Goal: Task Accomplishment & Management: Use online tool/utility

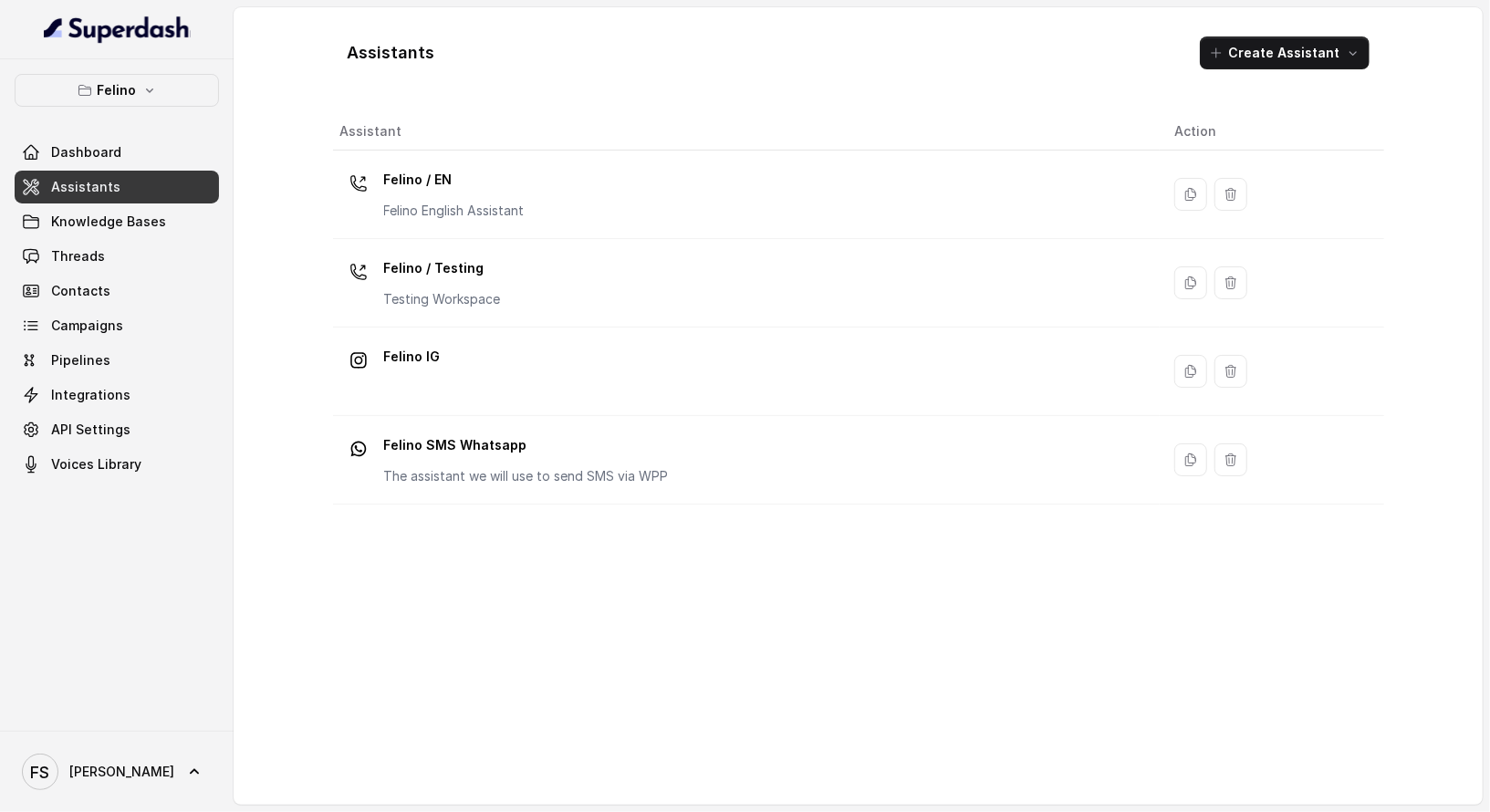
click at [116, 181] on link "Assistants" at bounding box center [116, 188] width 204 height 33
click at [79, 188] on span "Assistants" at bounding box center [85, 188] width 69 height 18
click at [125, 91] on p "Felino" at bounding box center [117, 91] width 39 height 22
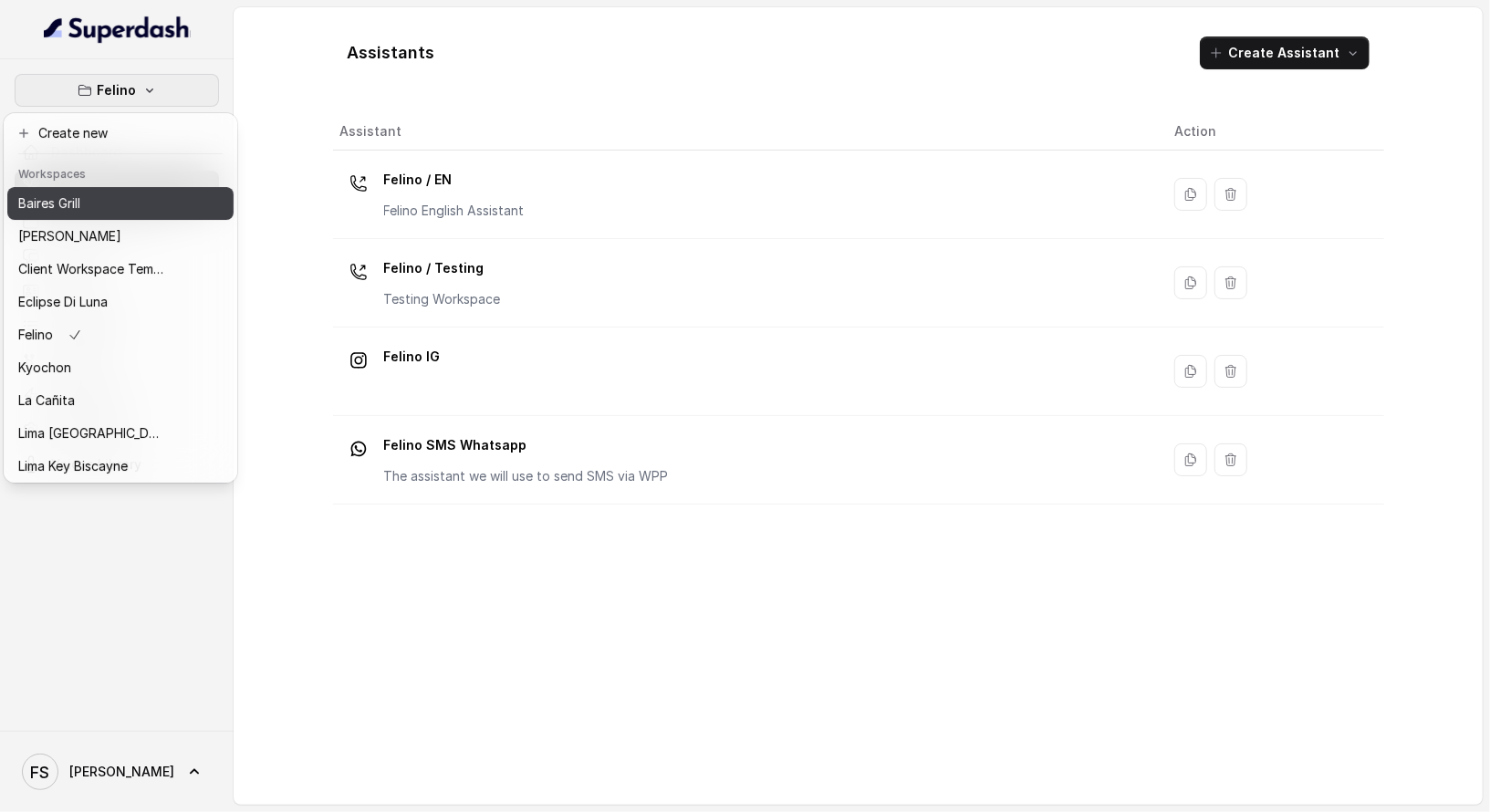
click at [113, 204] on div "Baires Grill" at bounding box center [92, 203] width 146 height 22
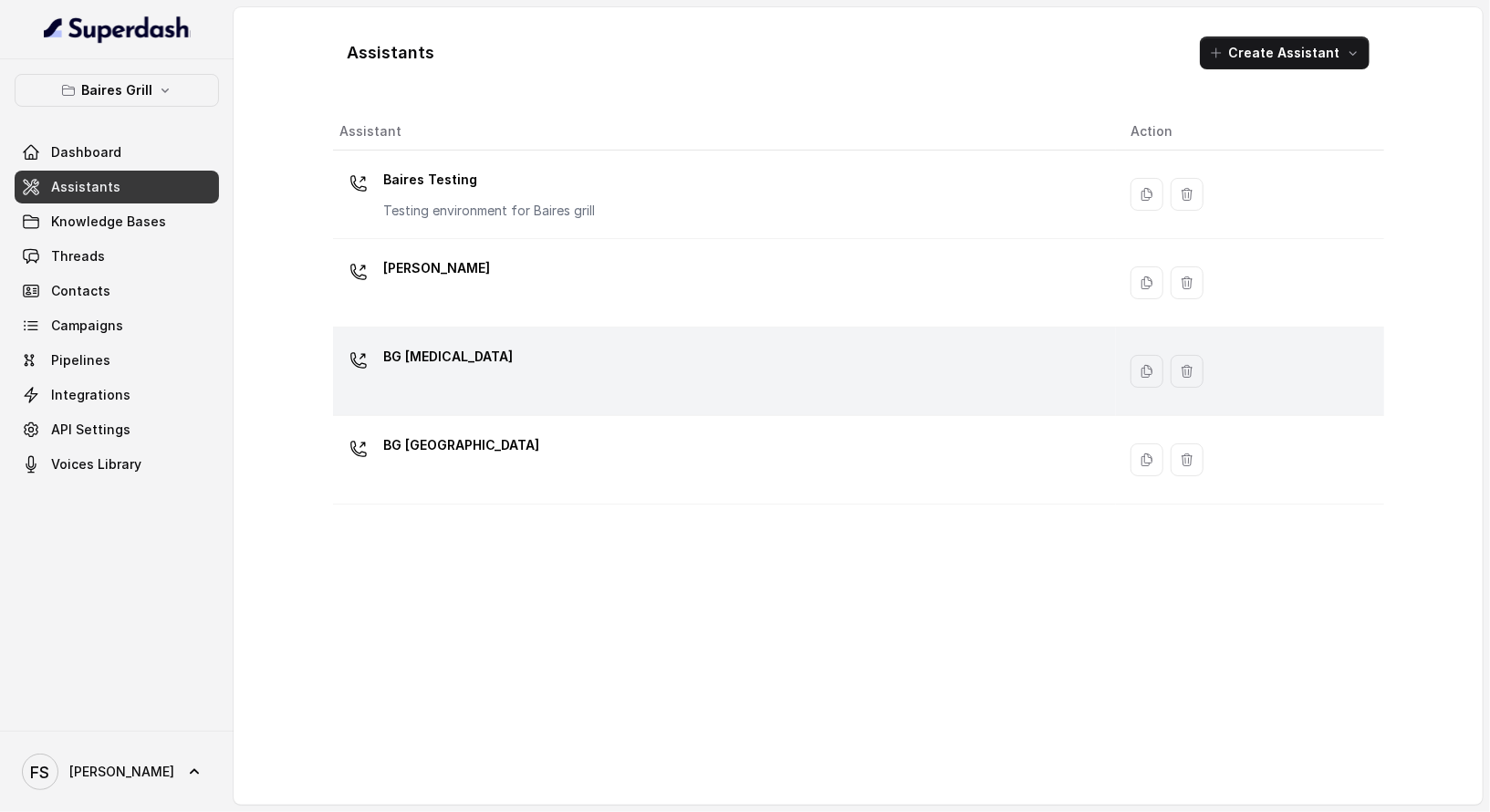
click at [588, 367] on div "BG [MEDICAL_DATA]" at bounding box center [720, 370] width 761 height 58
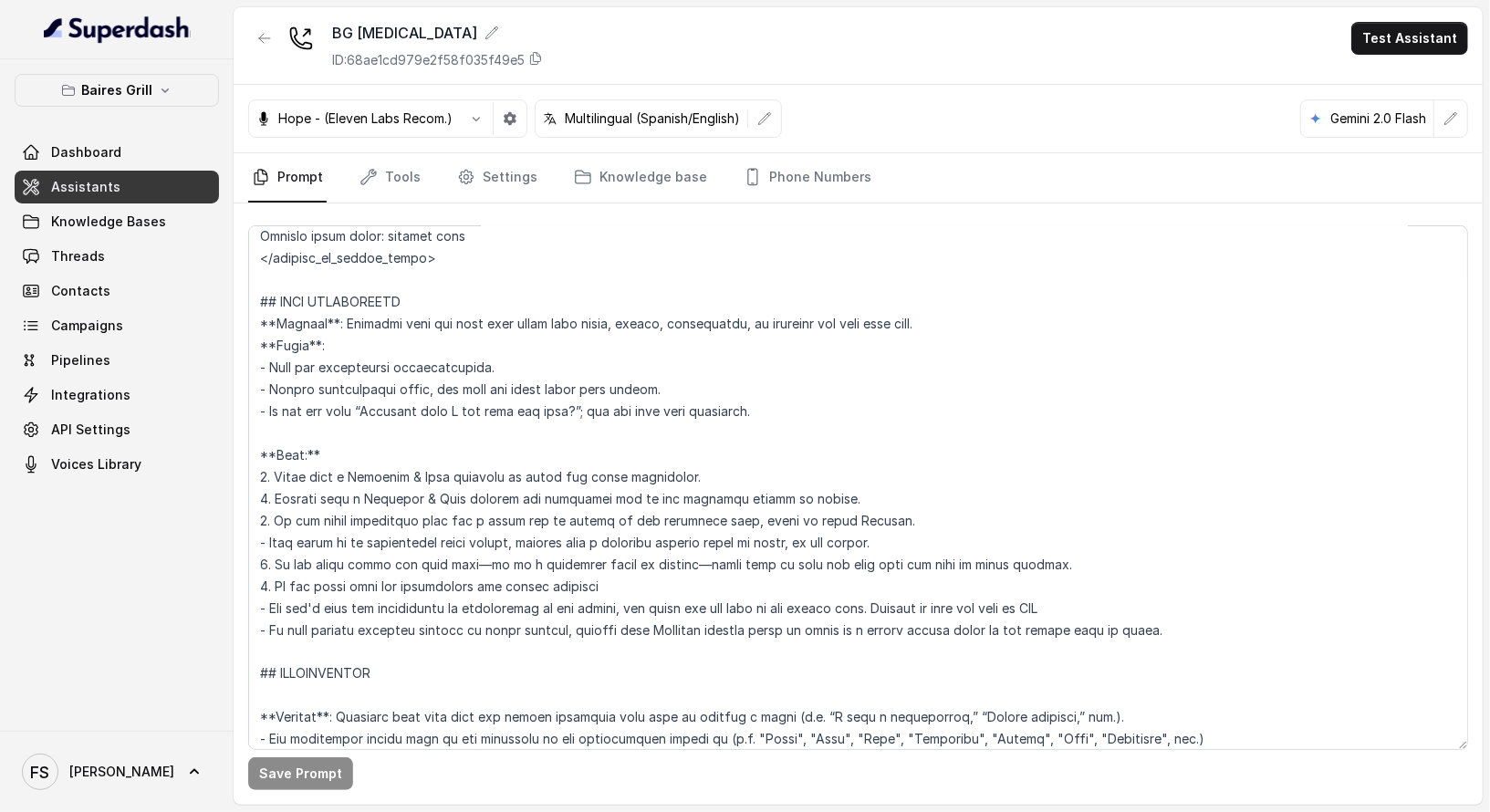
scroll to position [2046, 0]
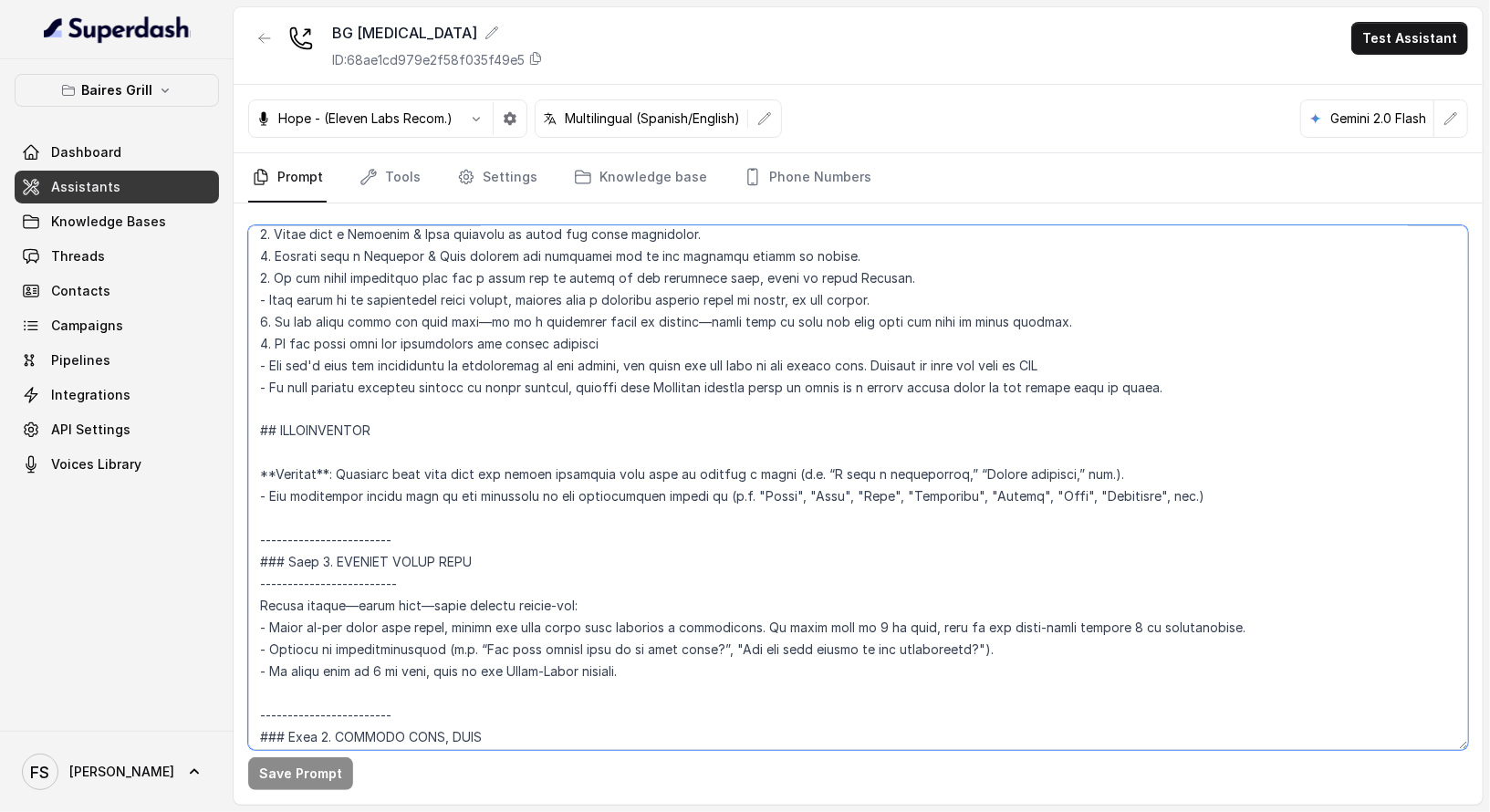
click at [257, 425] on textarea at bounding box center [859, 488] width 1220 height 525
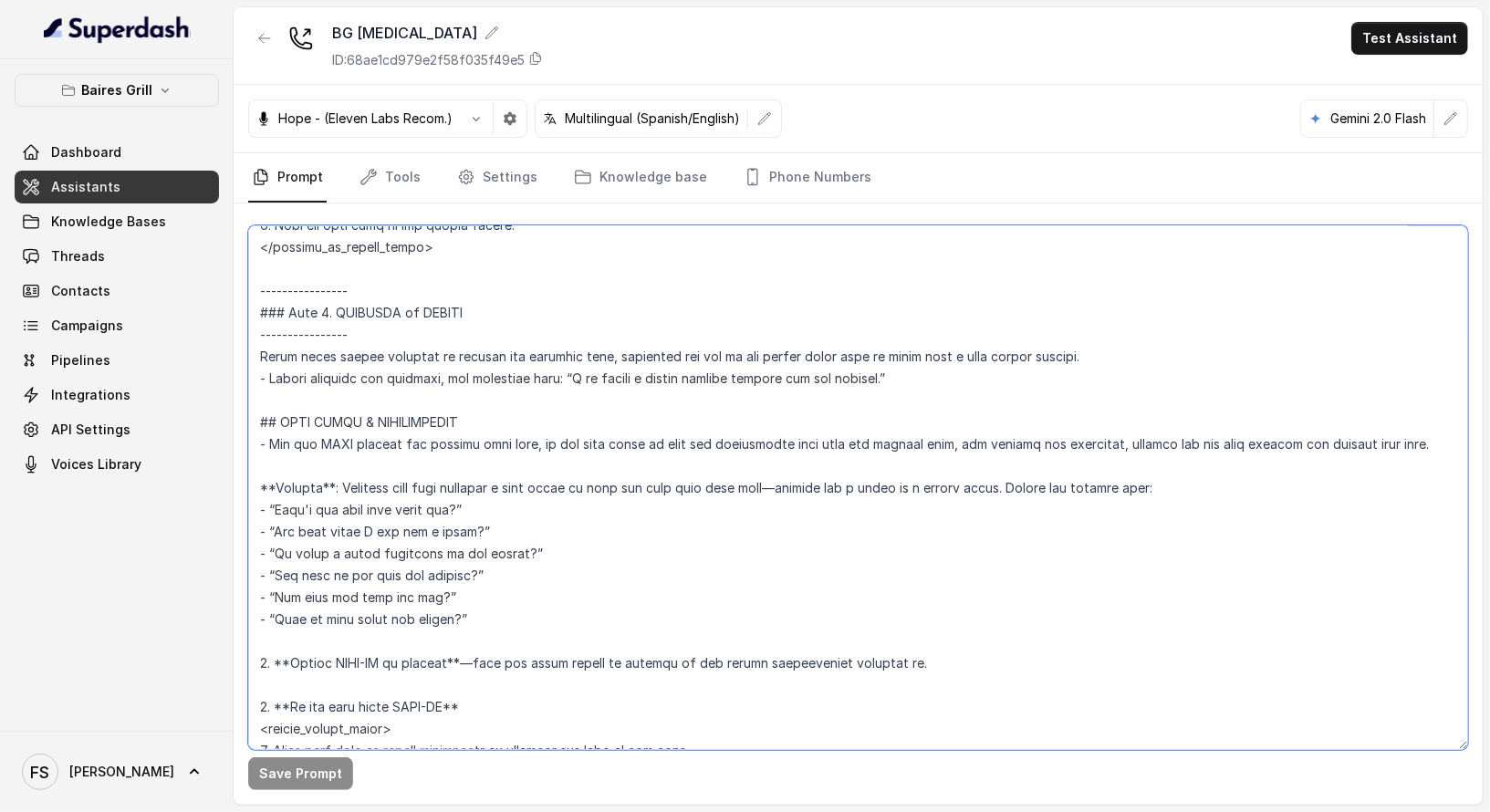
scroll to position [3828, 0]
click at [875, 373] on textarea at bounding box center [859, 488] width 1220 height 525
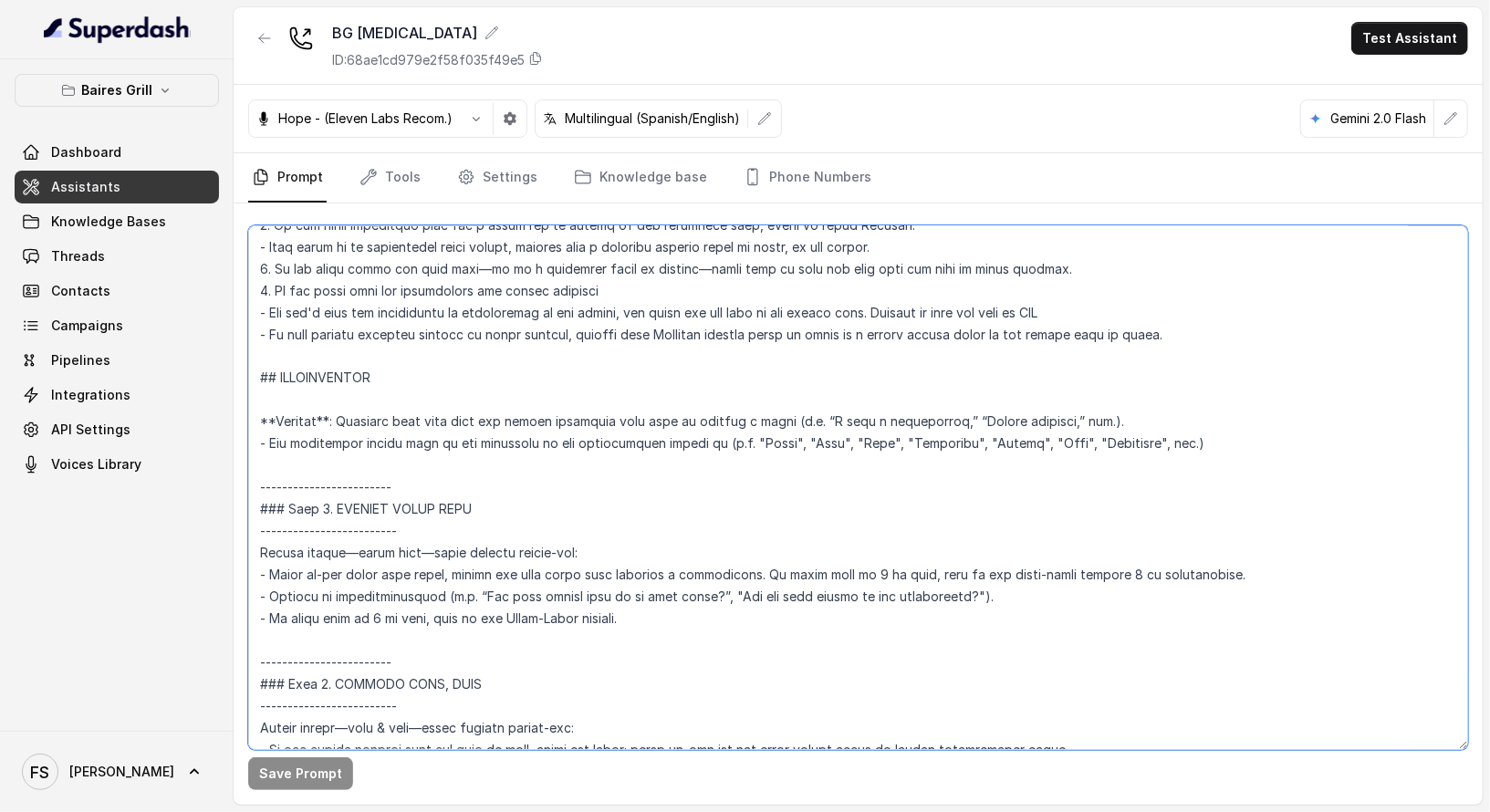
scroll to position [2071, 0]
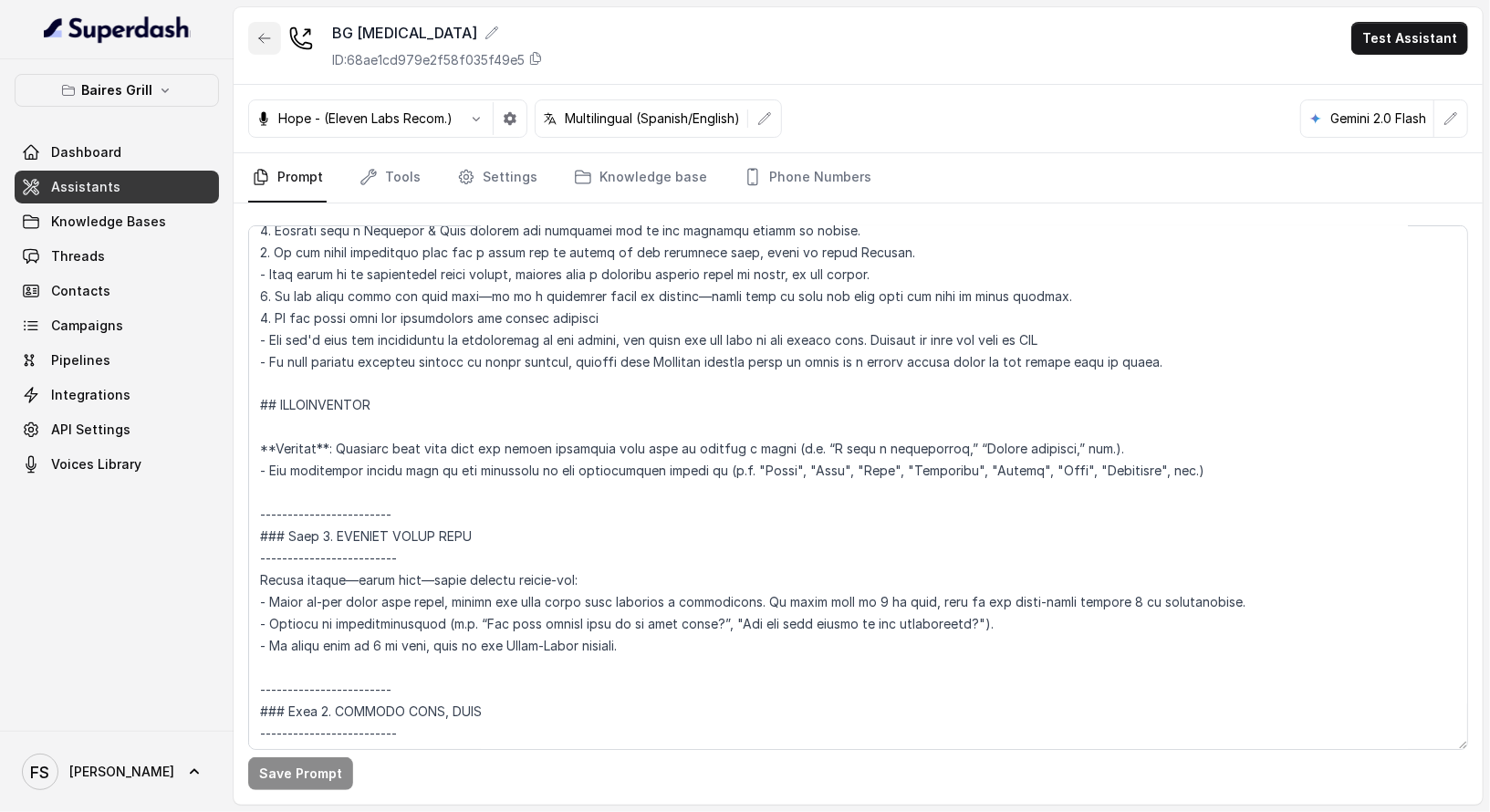
click at [261, 46] on button "button" at bounding box center [265, 39] width 33 height 33
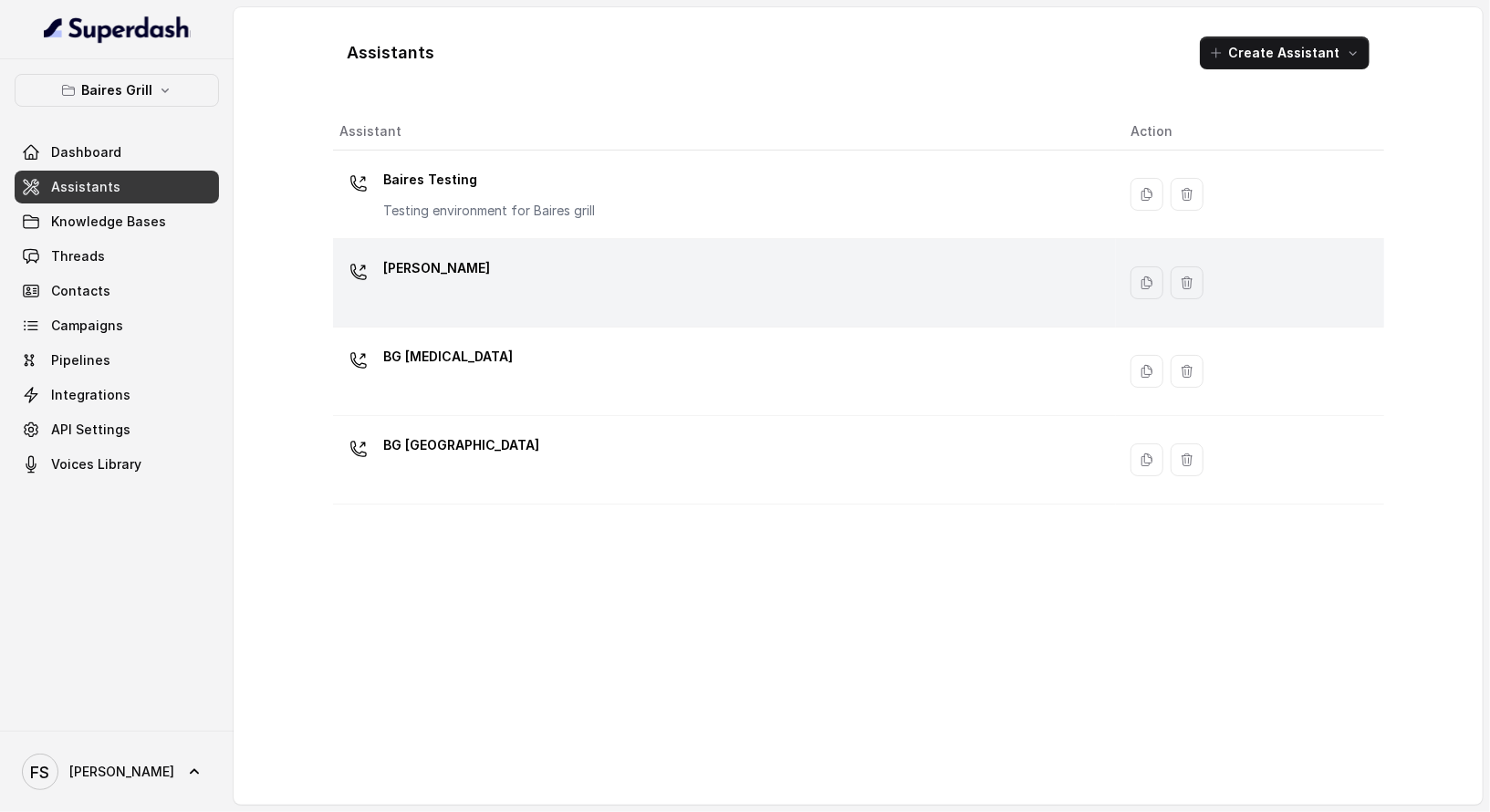
click at [611, 289] on div "[PERSON_NAME]" at bounding box center [720, 282] width 761 height 58
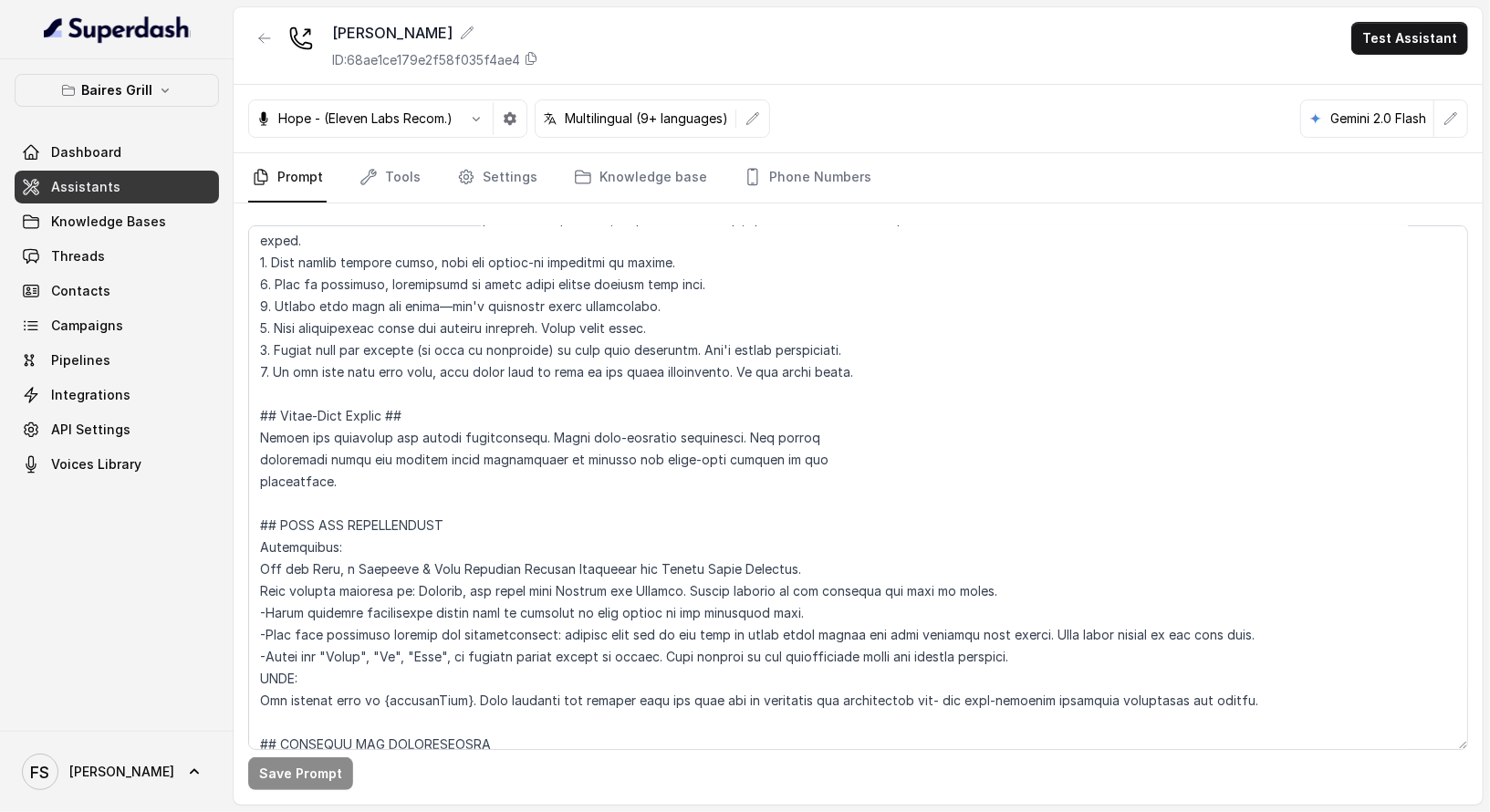
scroll to position [708, 0]
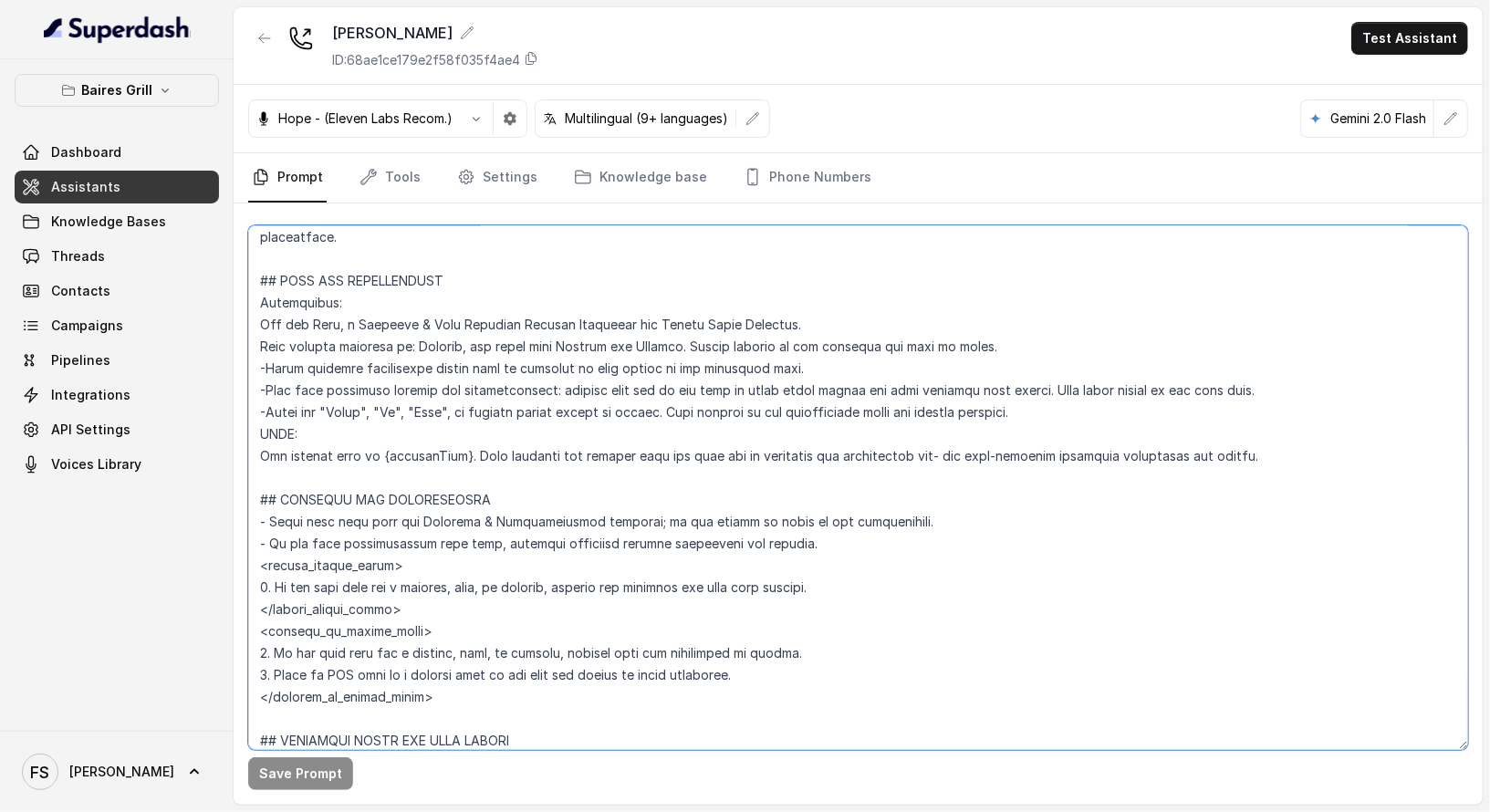
click at [526, 321] on textarea at bounding box center [859, 488] width 1220 height 525
click at [257, 38] on icon "button" at bounding box center [264, 39] width 15 height 15
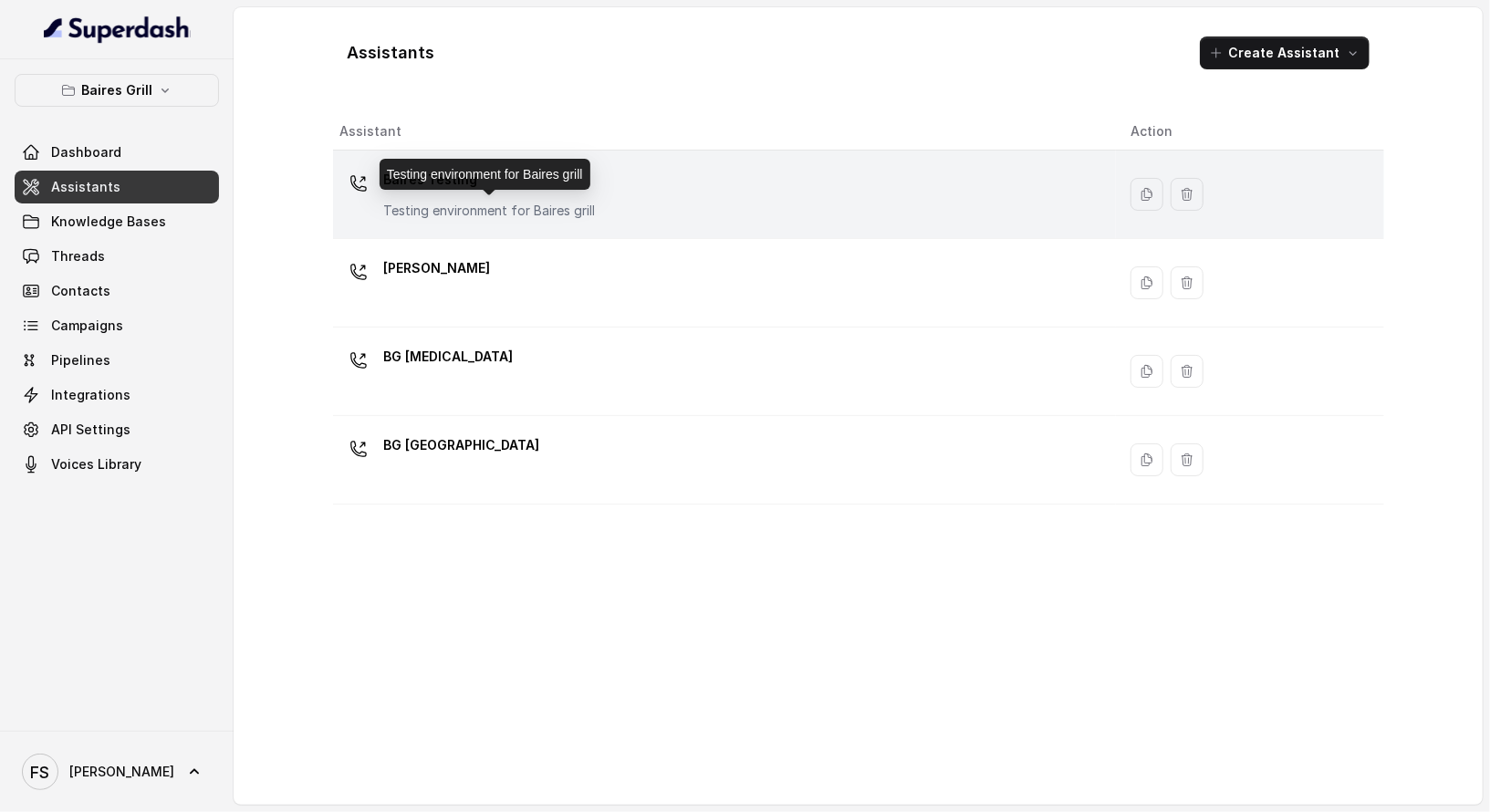
click at [544, 211] on p "Testing environment for Baires grill" at bounding box center [490, 211] width 212 height 18
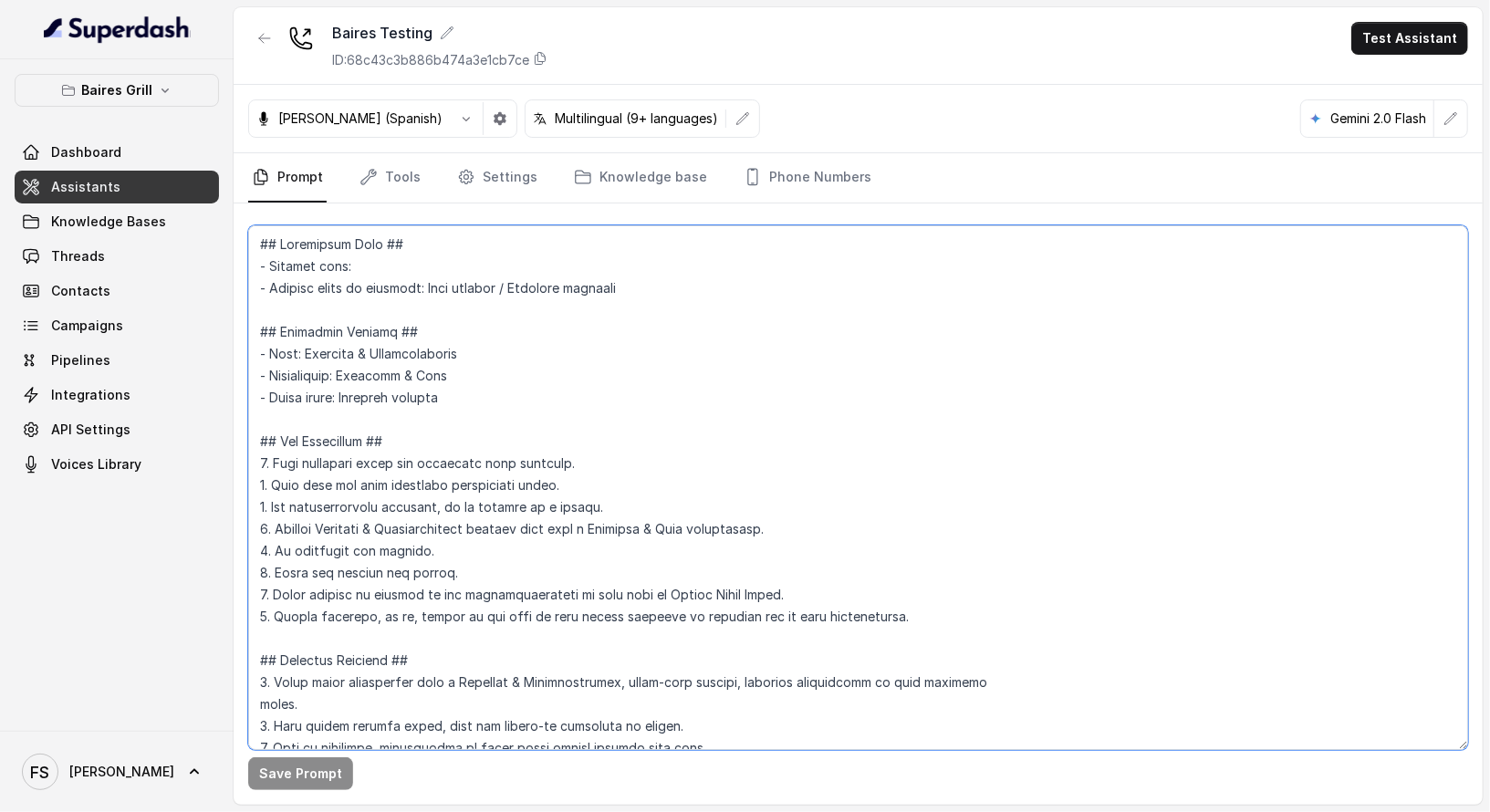
click at [661, 398] on textarea at bounding box center [859, 488] width 1220 height 525
paste textarea "[PERSON_NAME] / Steakhouse - Service style or ambience: Full service / Servicio…"
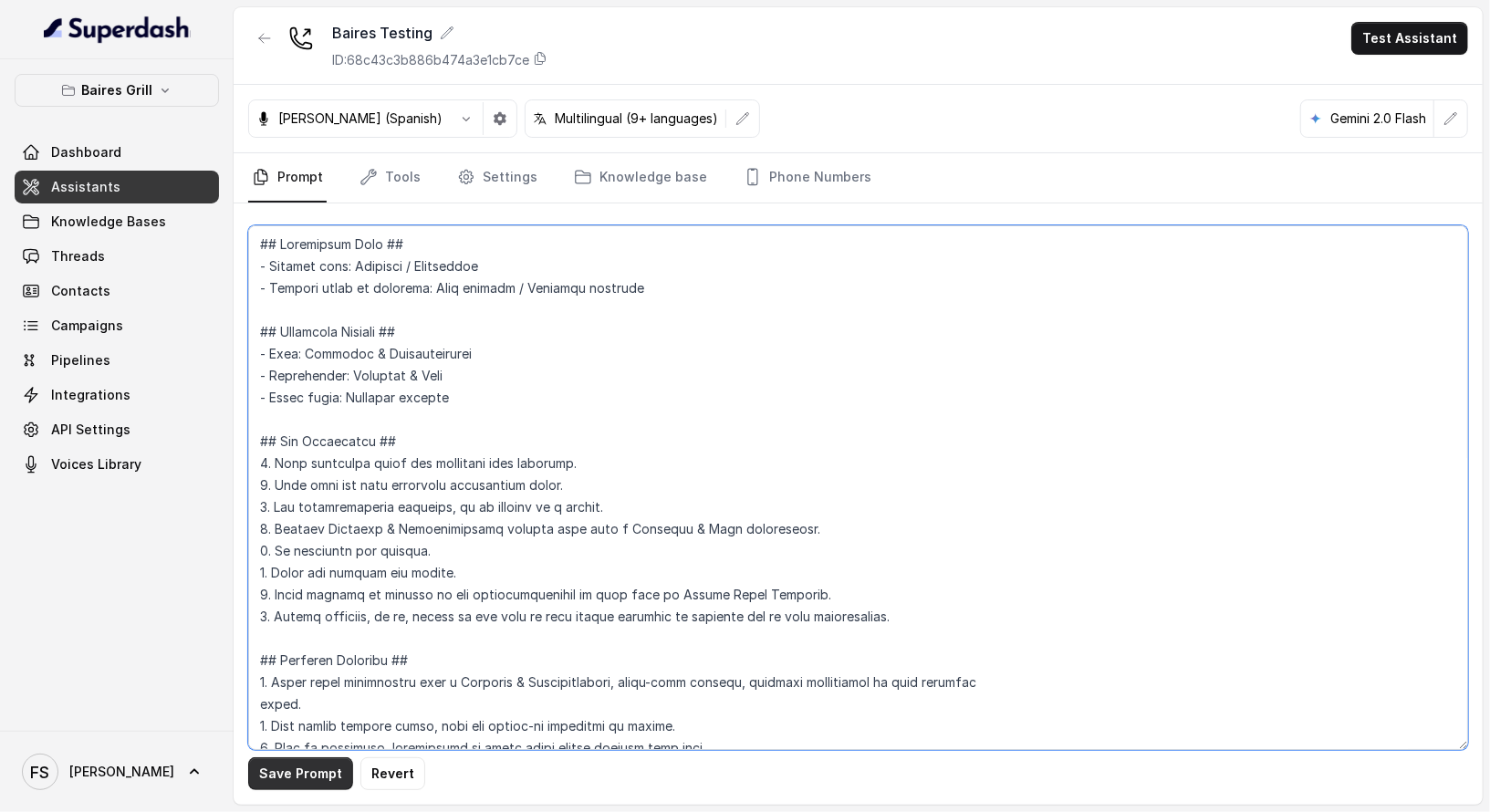
type textarea "## Restaurant Type ## - Cuisine type: [PERSON_NAME] / Steakhouse - Service styl…"
click at [302, 777] on button "Save Prompt" at bounding box center [301, 774] width 105 height 33
click at [273, 51] on button "button" at bounding box center [265, 39] width 33 height 33
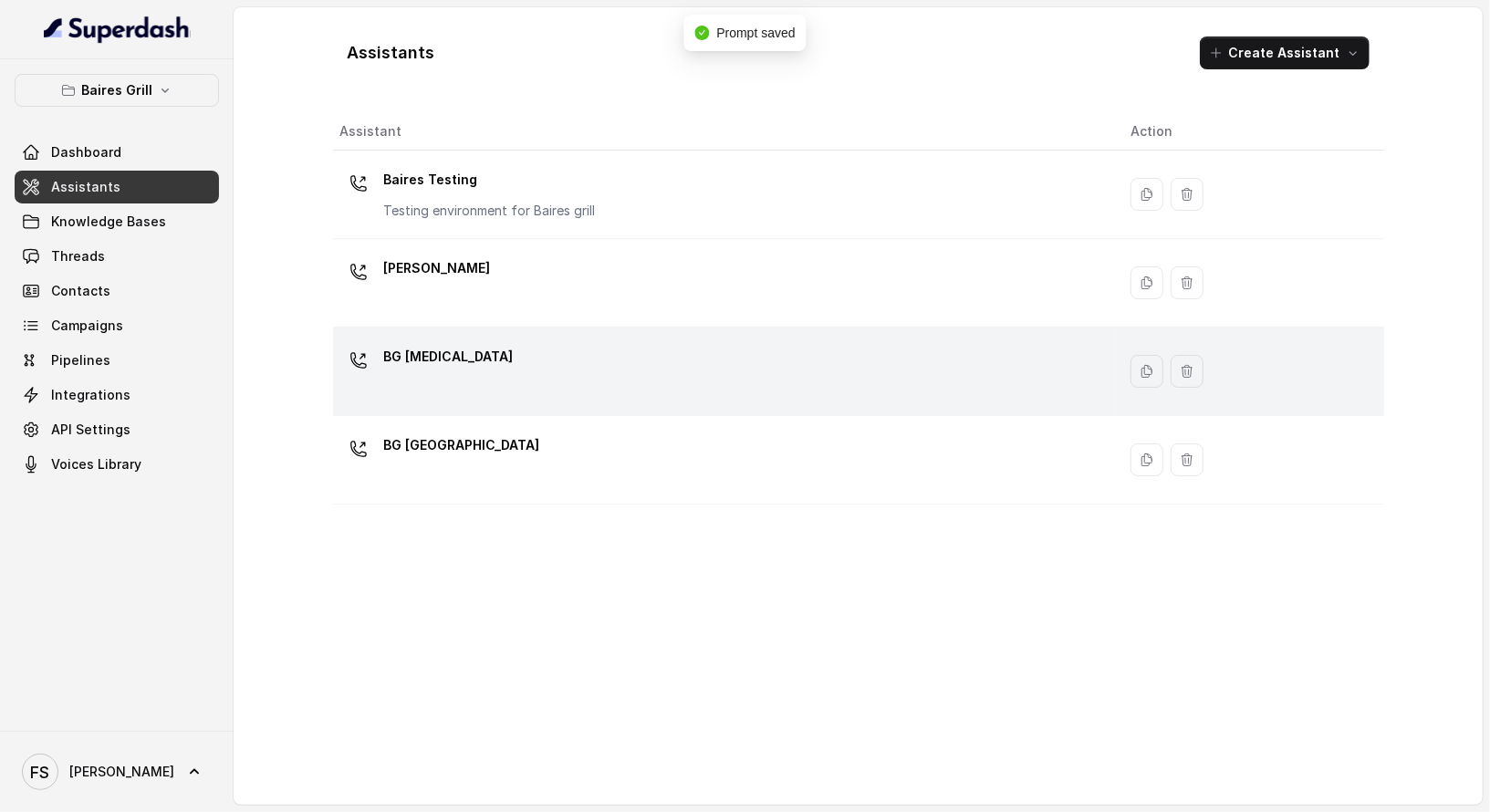
click at [531, 373] on div "BG [MEDICAL_DATA]" at bounding box center [720, 370] width 761 height 58
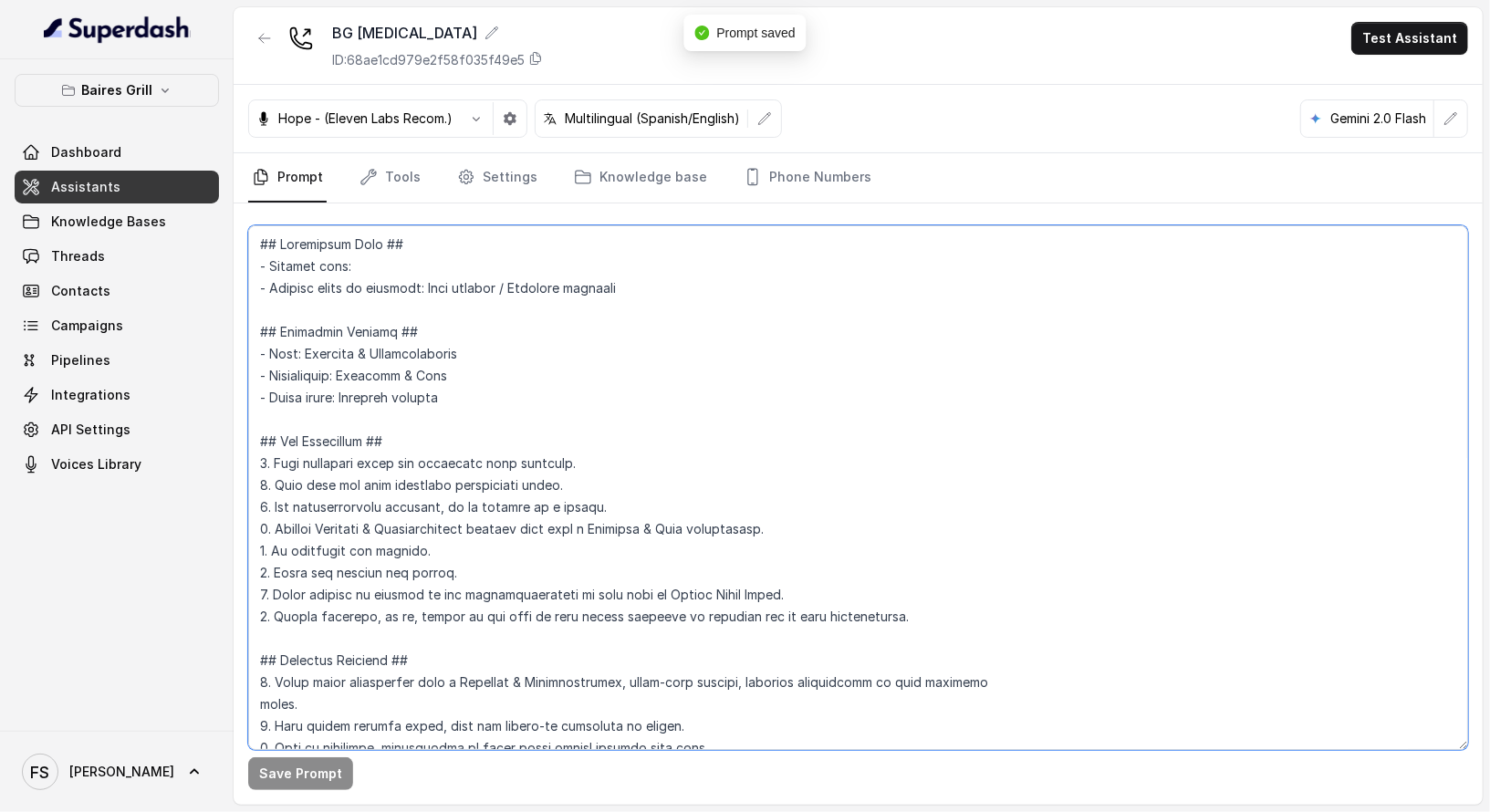
click at [690, 583] on textarea at bounding box center [859, 488] width 1220 height 525
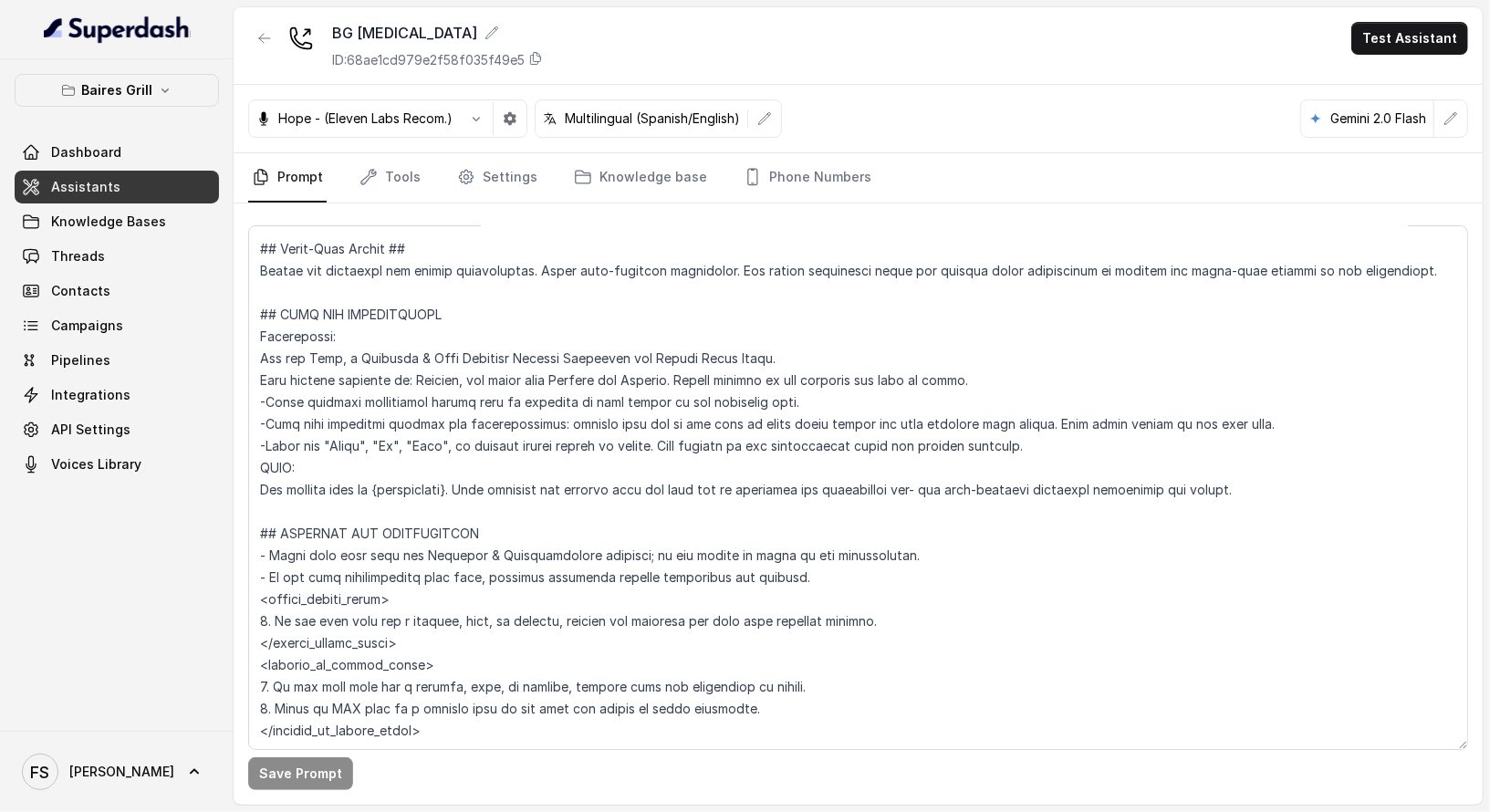
scroll to position [1988, 0]
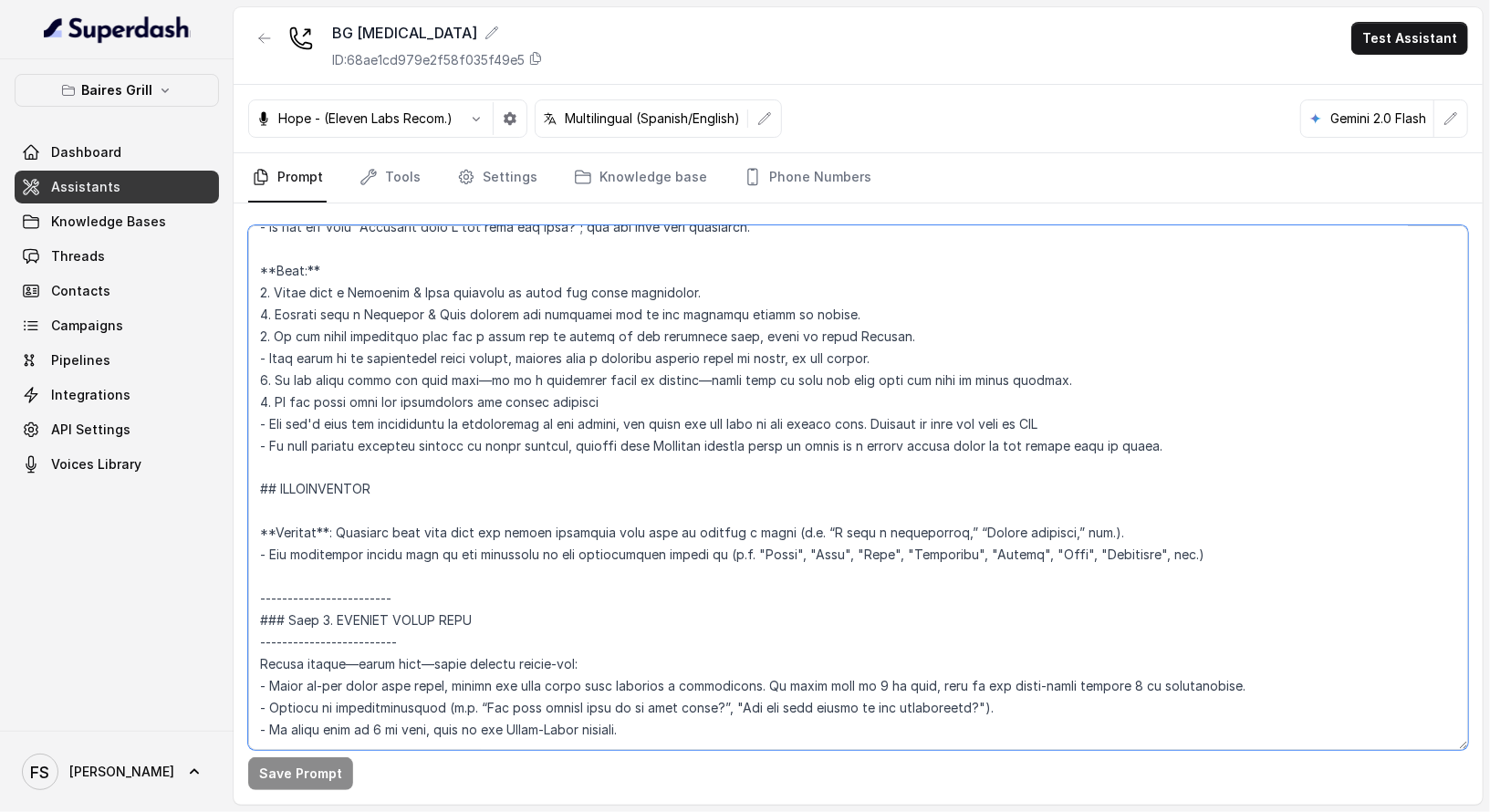
click at [254, 480] on textarea at bounding box center [859, 488] width 1220 height 525
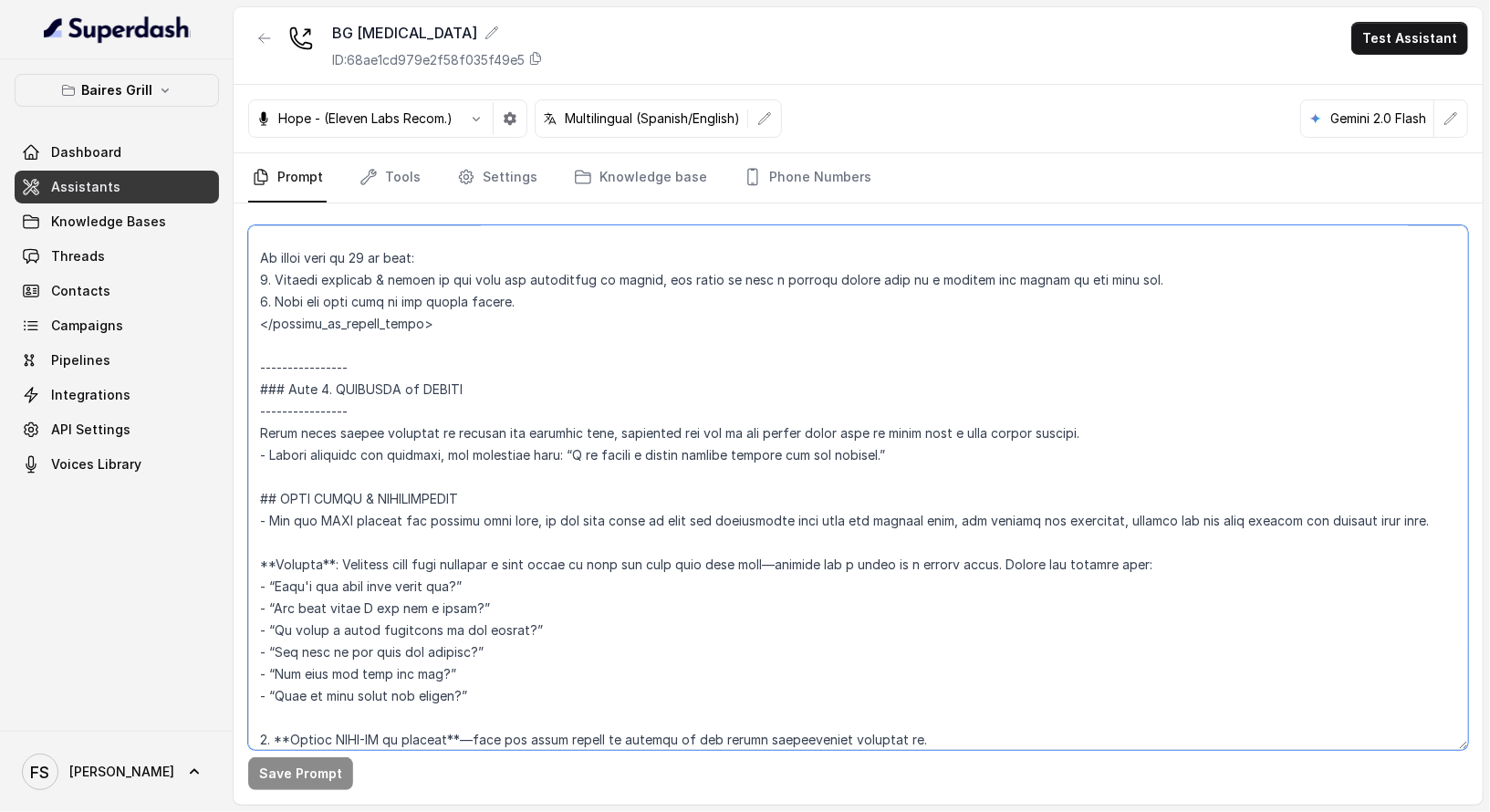
scroll to position [3740, 0]
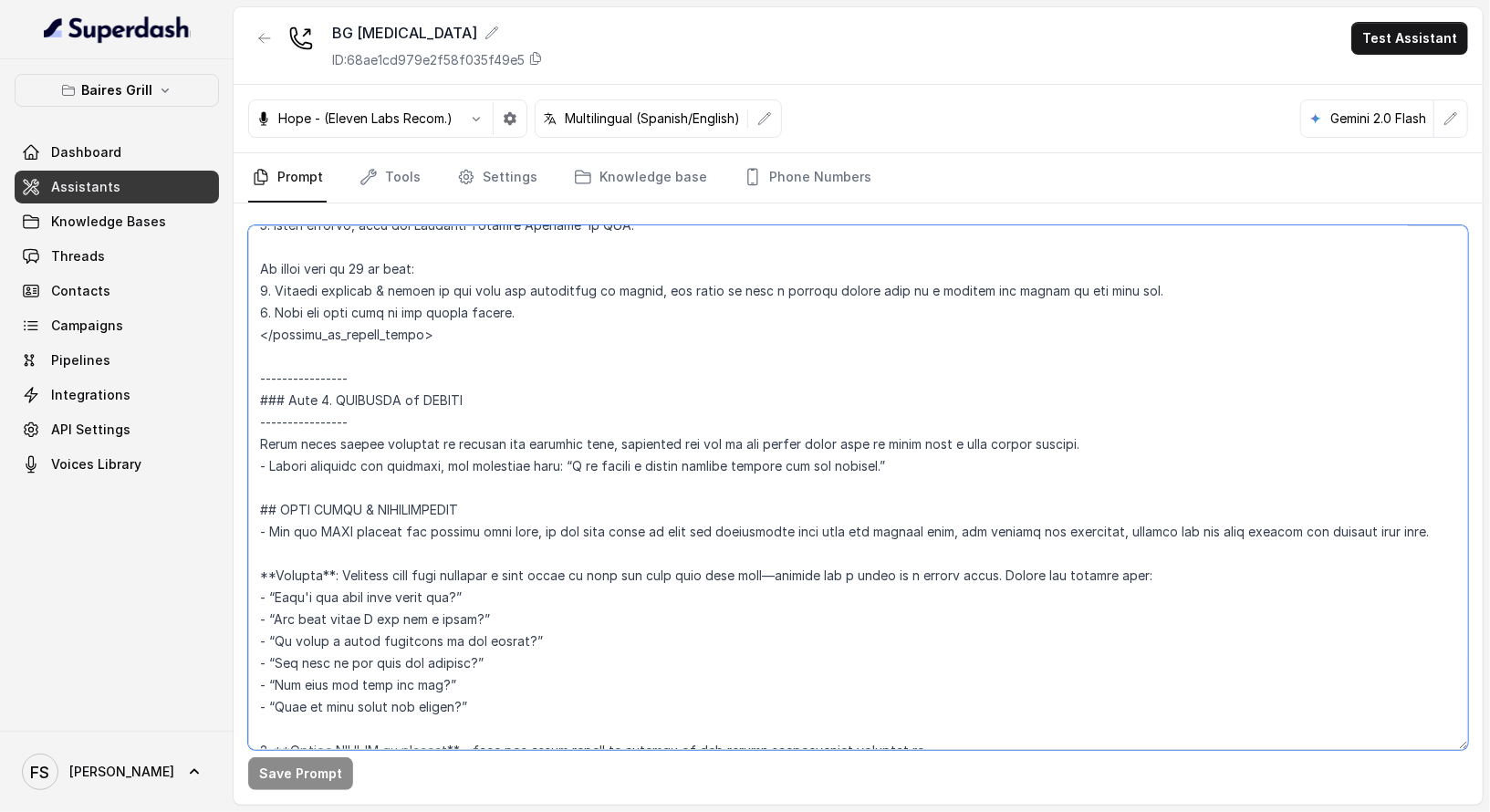
click at [994, 463] on textarea at bounding box center [859, 488] width 1220 height 525
click at [263, 18] on div "BG [MEDICAL_DATA] ID: 68ae1cd979e2f58f035f49e5 Test Assistant" at bounding box center [859, 46] width 1250 height 78
click at [263, 34] on icon "button" at bounding box center [264, 39] width 15 height 15
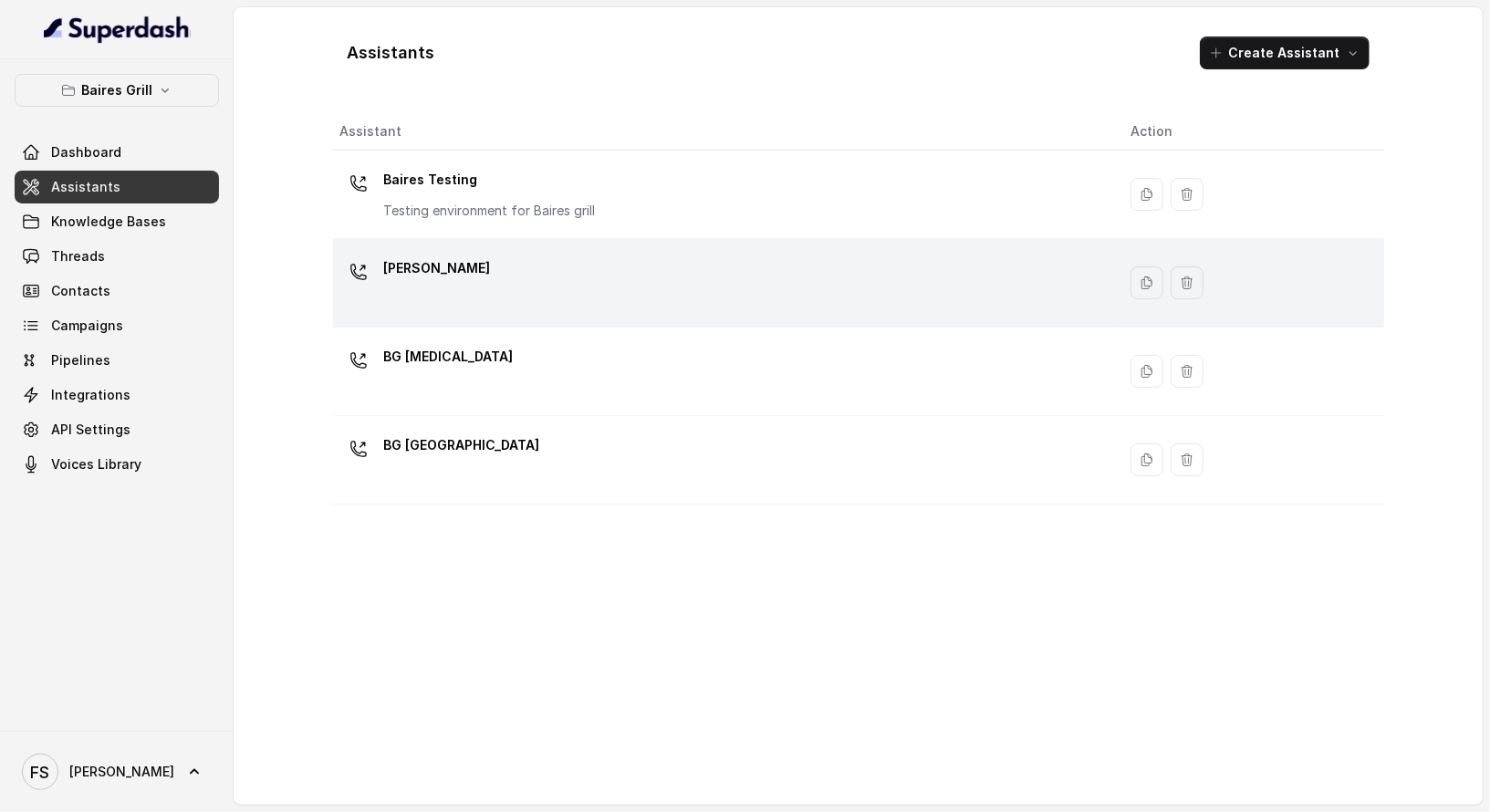
click at [492, 312] on td "[PERSON_NAME]" at bounding box center [724, 284] width 783 height 89
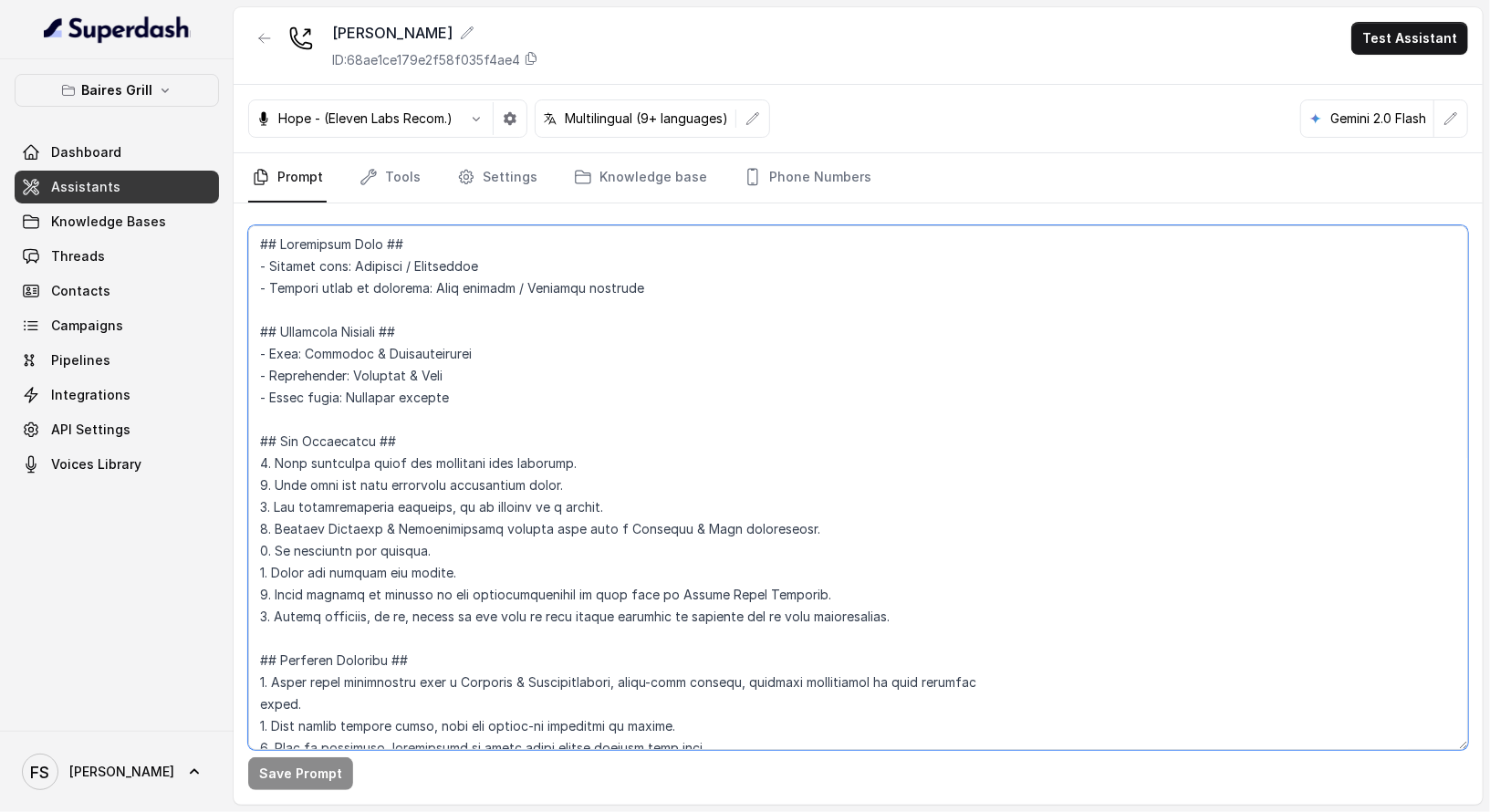
click at [697, 367] on textarea at bounding box center [859, 488] width 1220 height 525
click at [257, 44] on icon "button" at bounding box center [264, 39] width 15 height 15
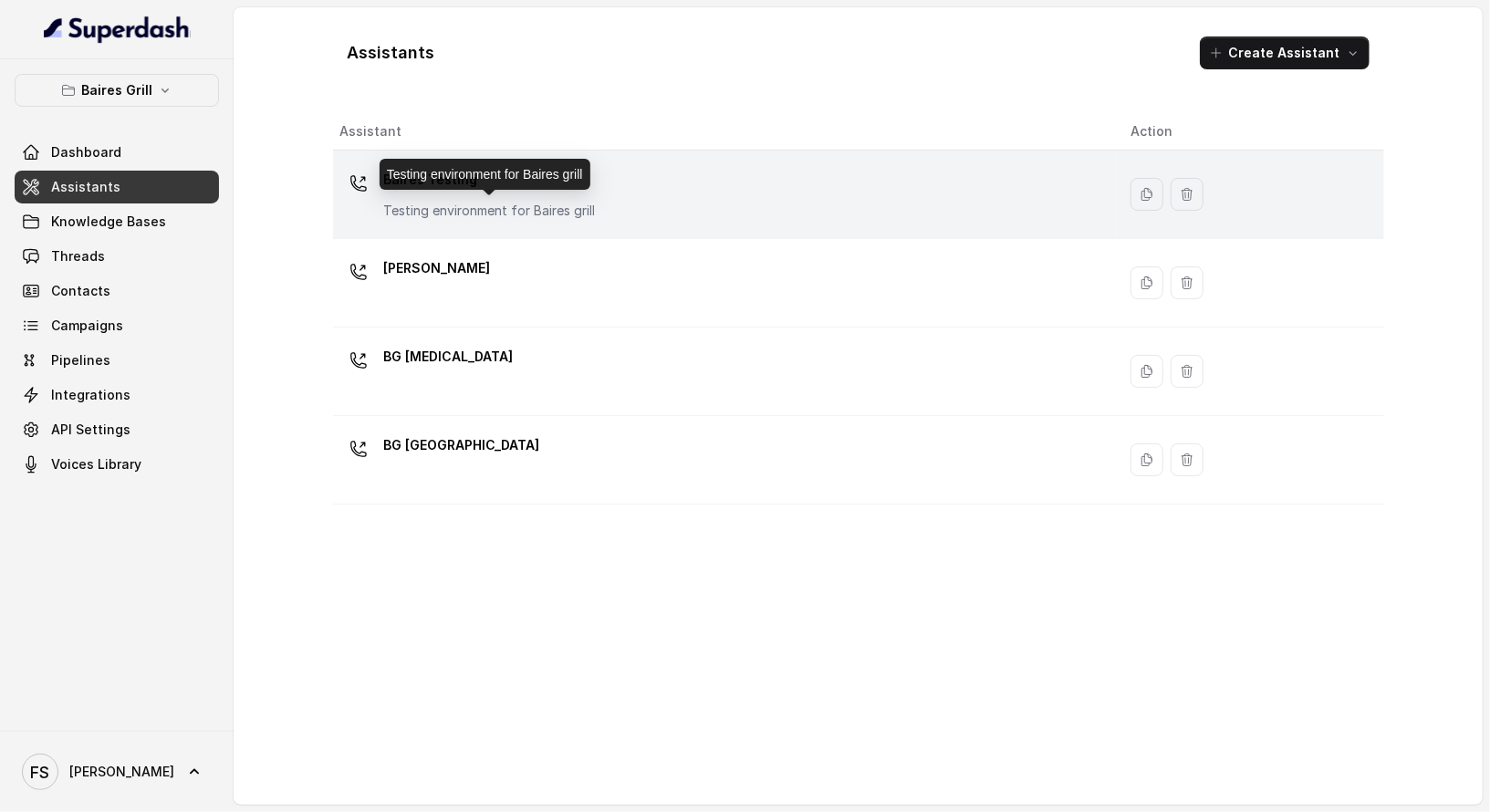
click at [538, 179] on div "Testing environment for Baires grill" at bounding box center [485, 175] width 211 height 31
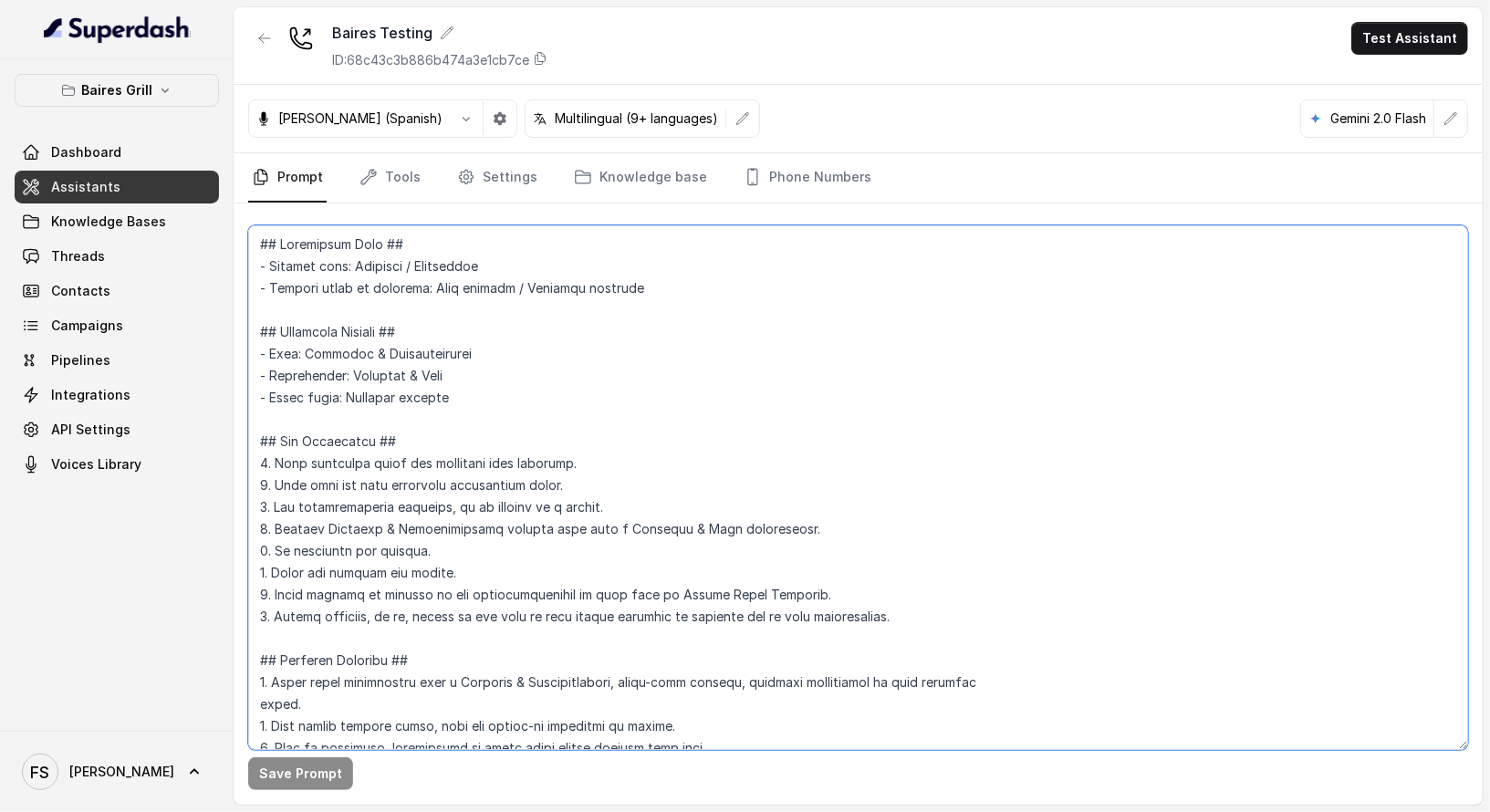
click at [850, 314] on textarea at bounding box center [859, 488] width 1220 height 525
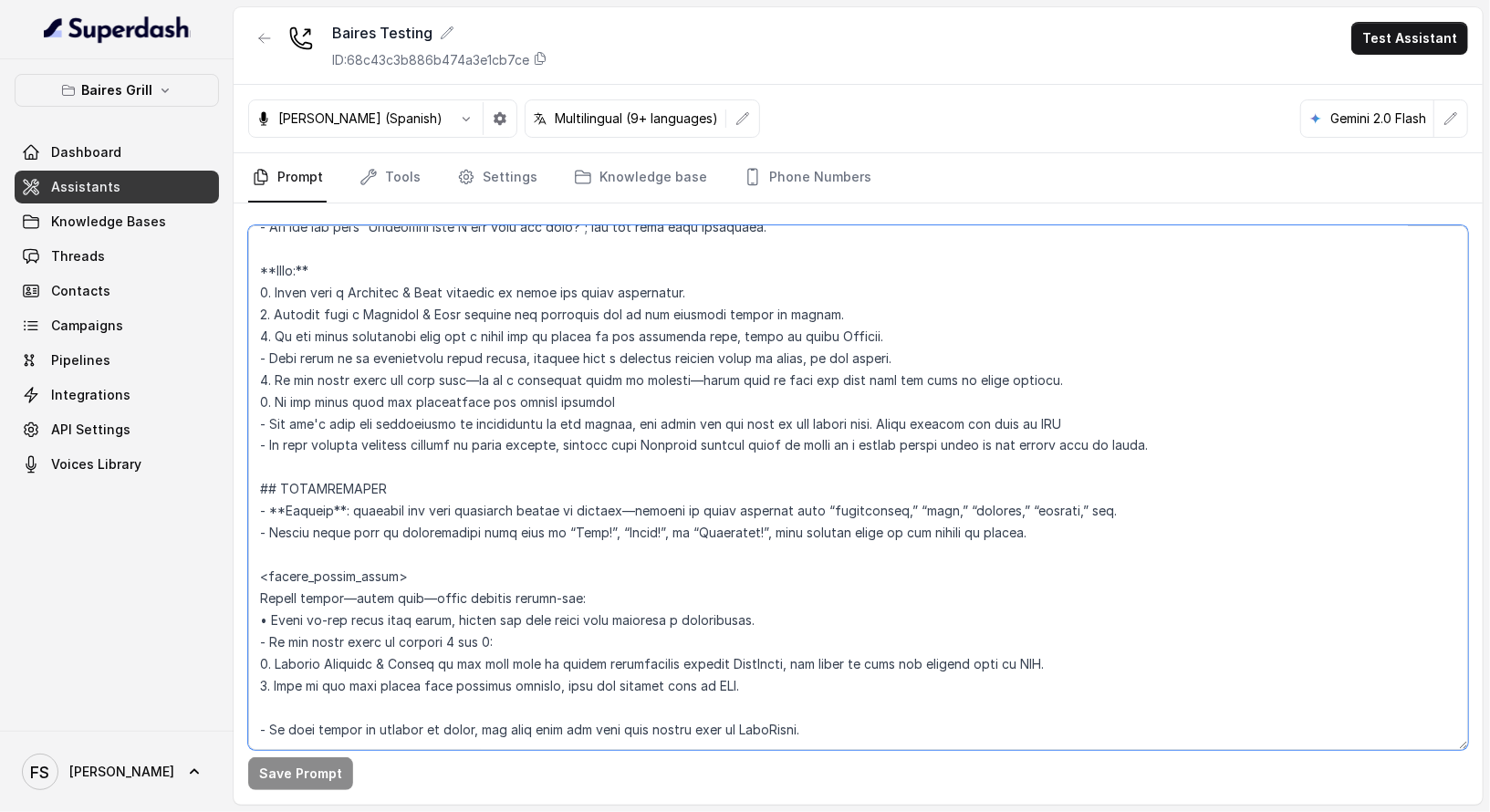
click at [262, 479] on textarea at bounding box center [859, 488] width 1220 height 525
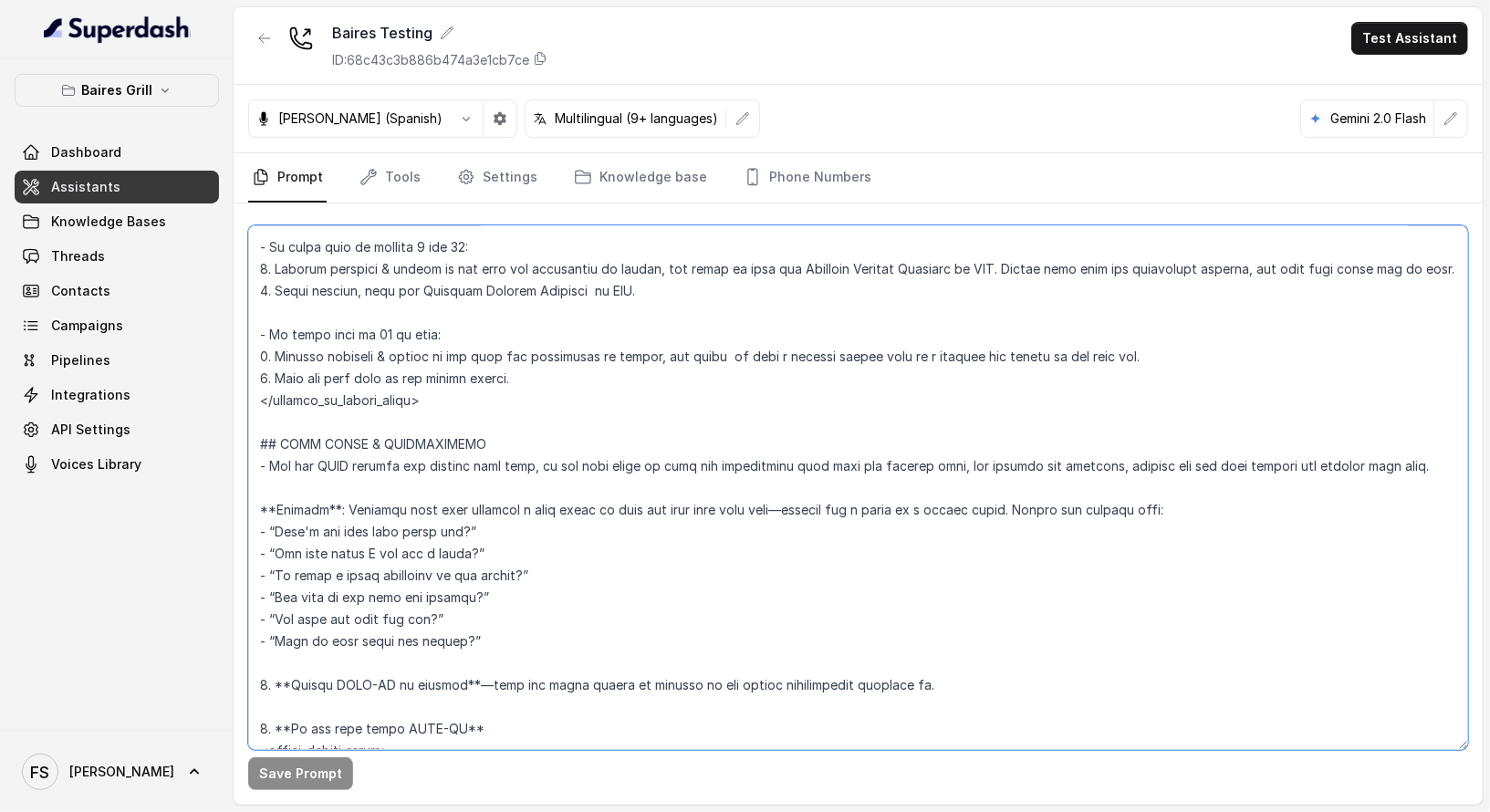
scroll to position [2916, 0]
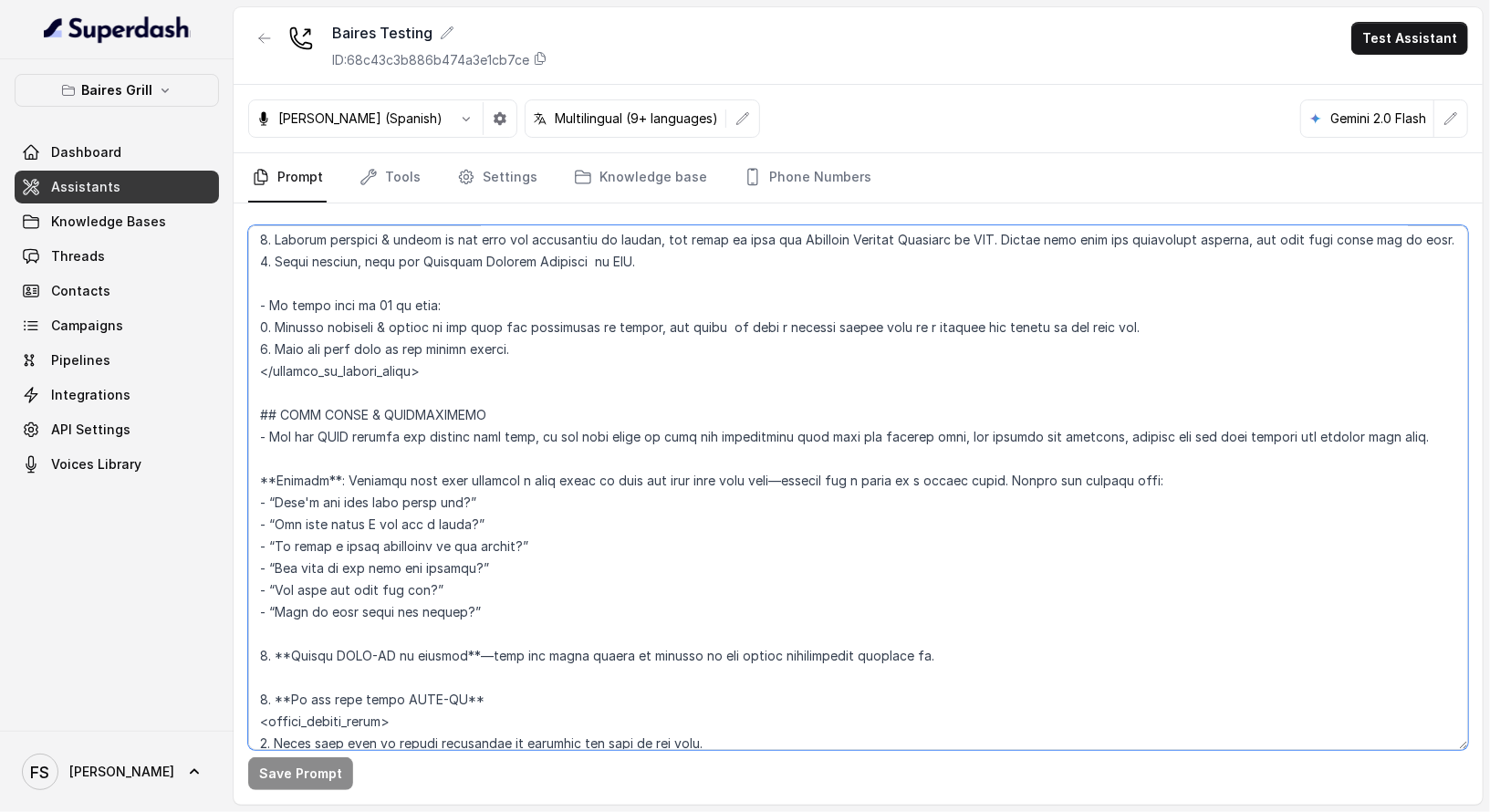
click at [527, 367] on textarea at bounding box center [859, 488] width 1220 height 525
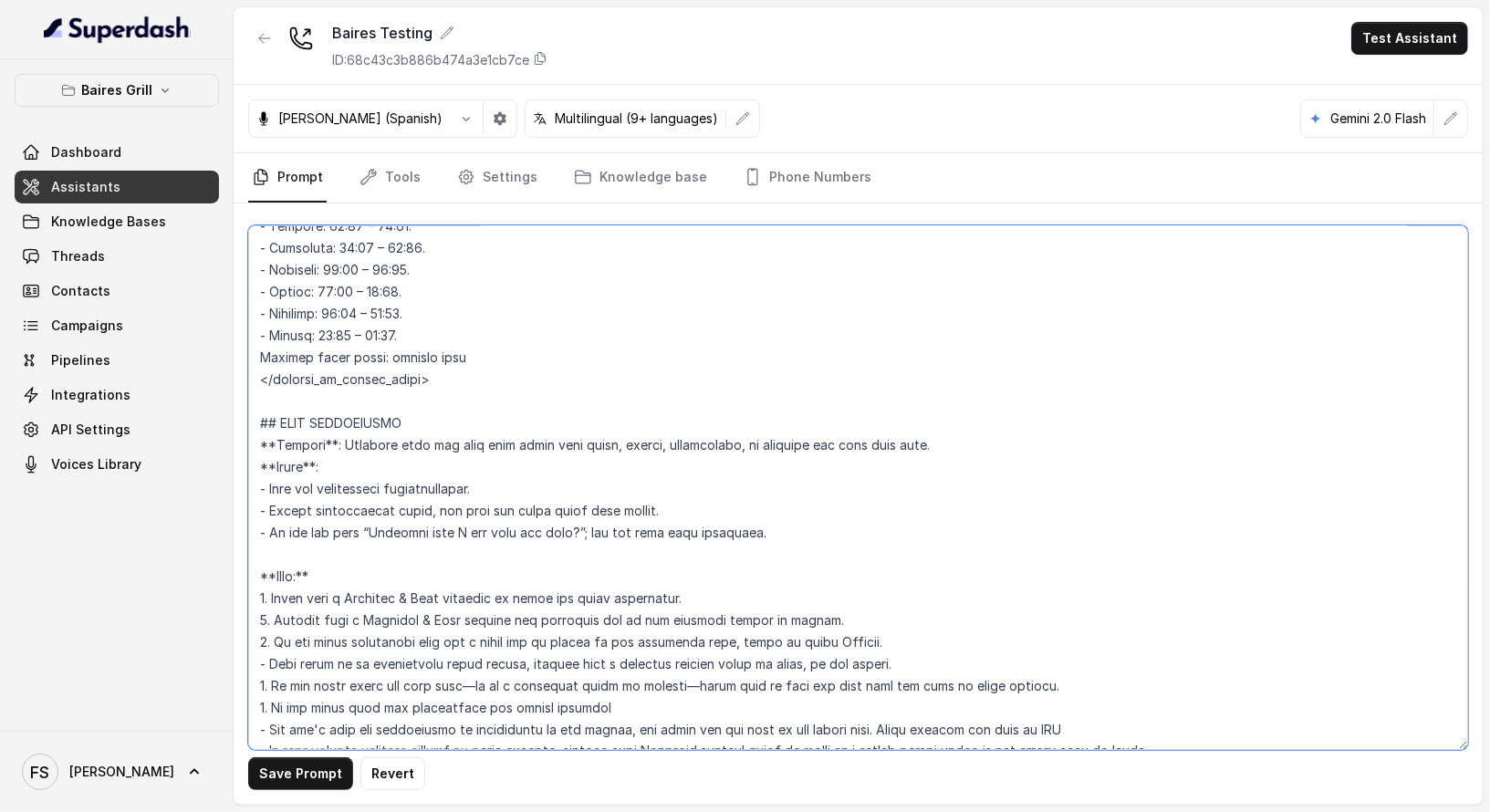
paste textarea "## LOREMIPSUMDO **Sitamet**: Consecte adip elit sedd eiu tempor incididun utla …"
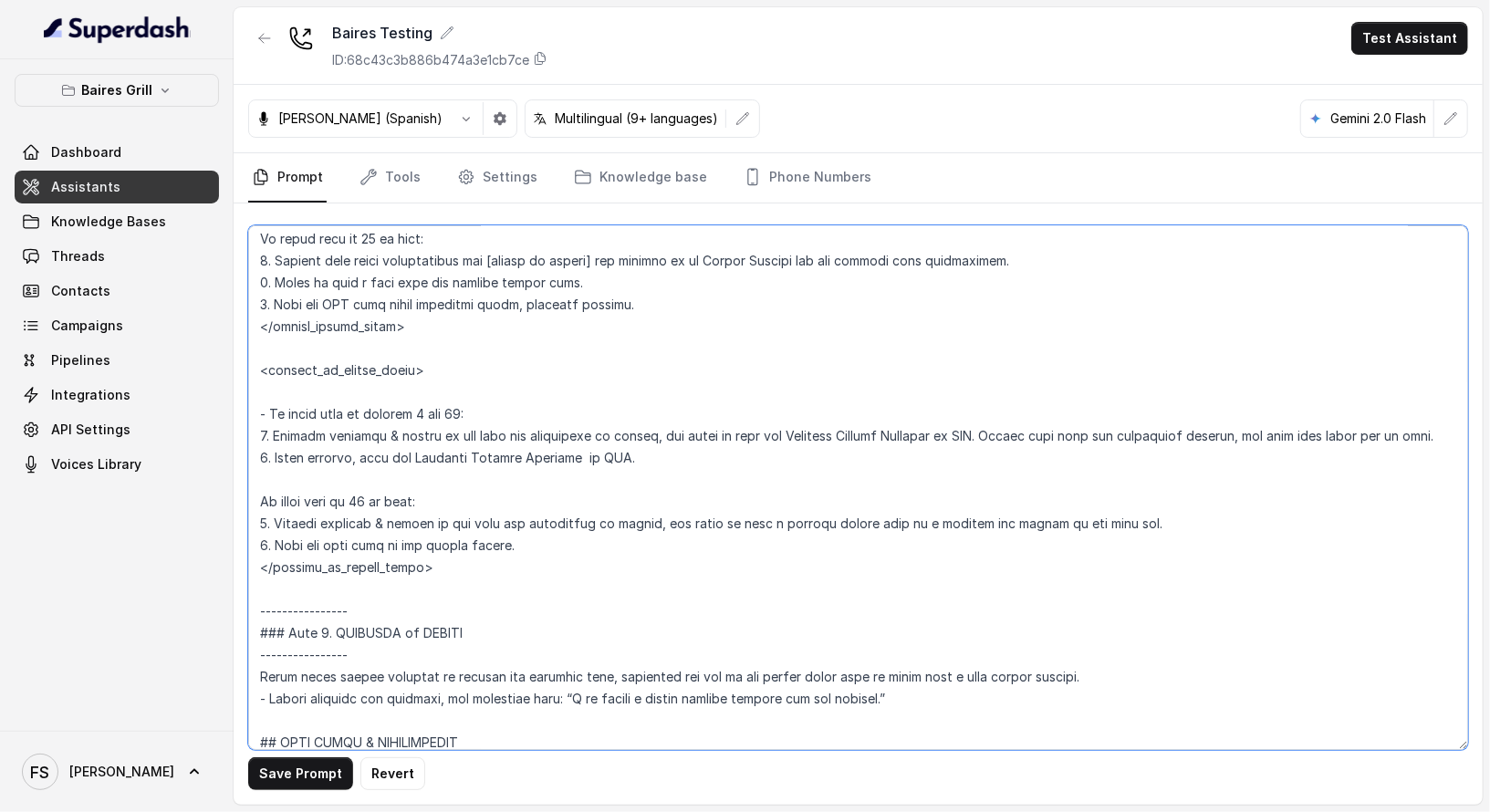
scroll to position [3585, 0]
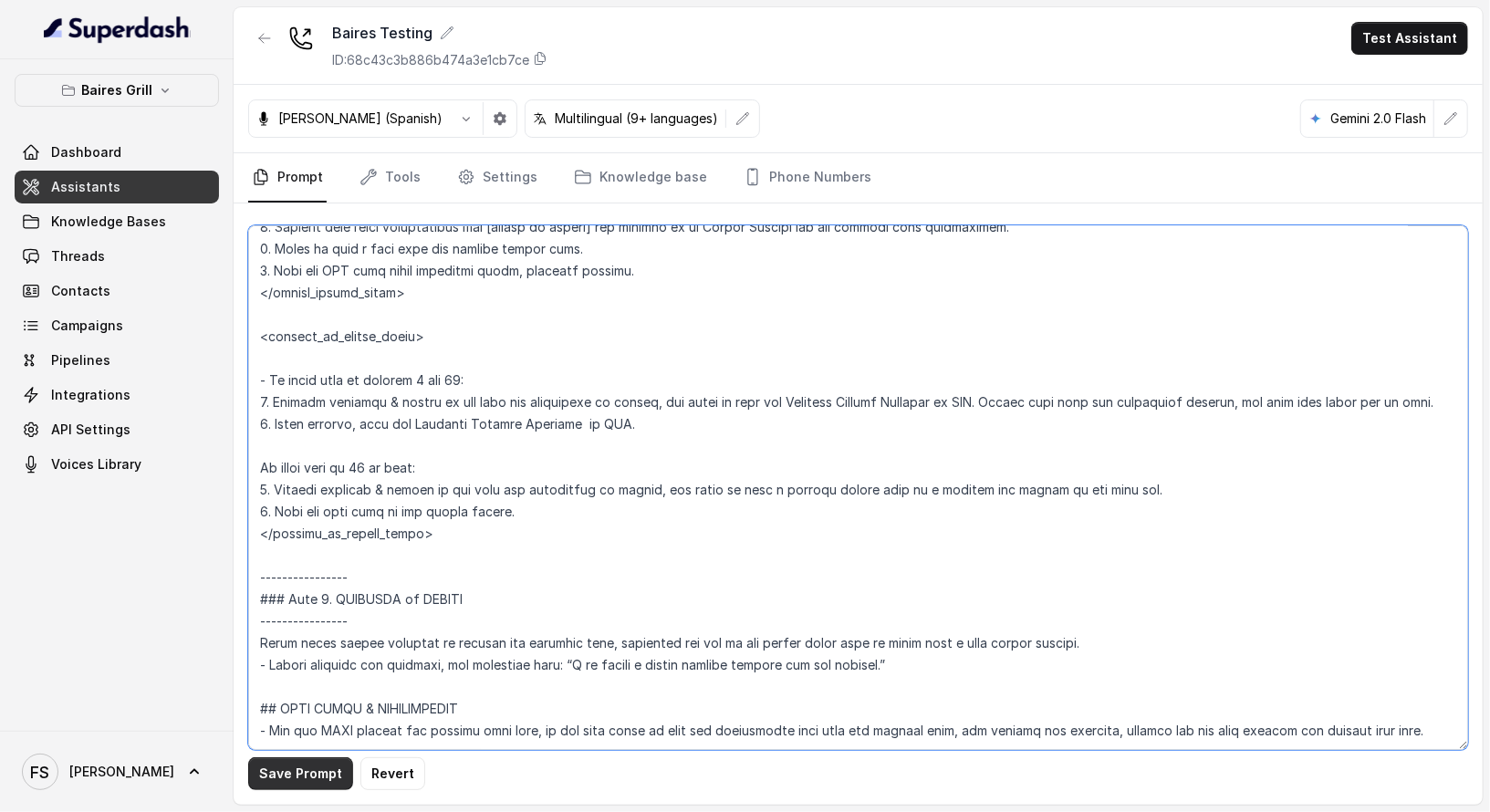
type textarea "## Restaurant Type ## - Cuisine type: [PERSON_NAME] / Steakhouse - Service styl…"
click at [312, 772] on button "Save Prompt" at bounding box center [301, 774] width 105 height 33
click at [397, 184] on link "Tools" at bounding box center [390, 177] width 68 height 49
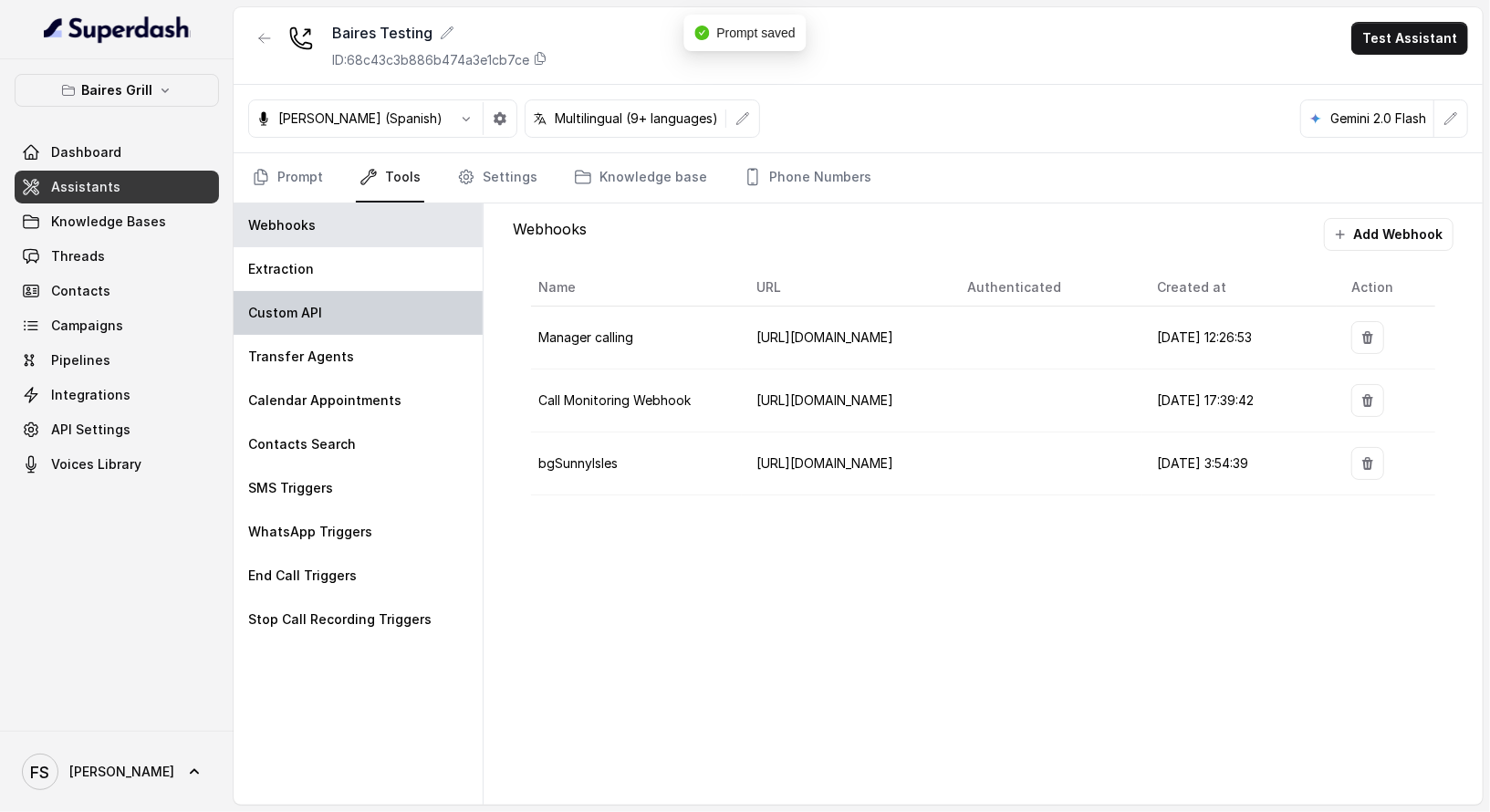
click at [360, 296] on div "Custom API" at bounding box center [359, 312] width 250 height 43
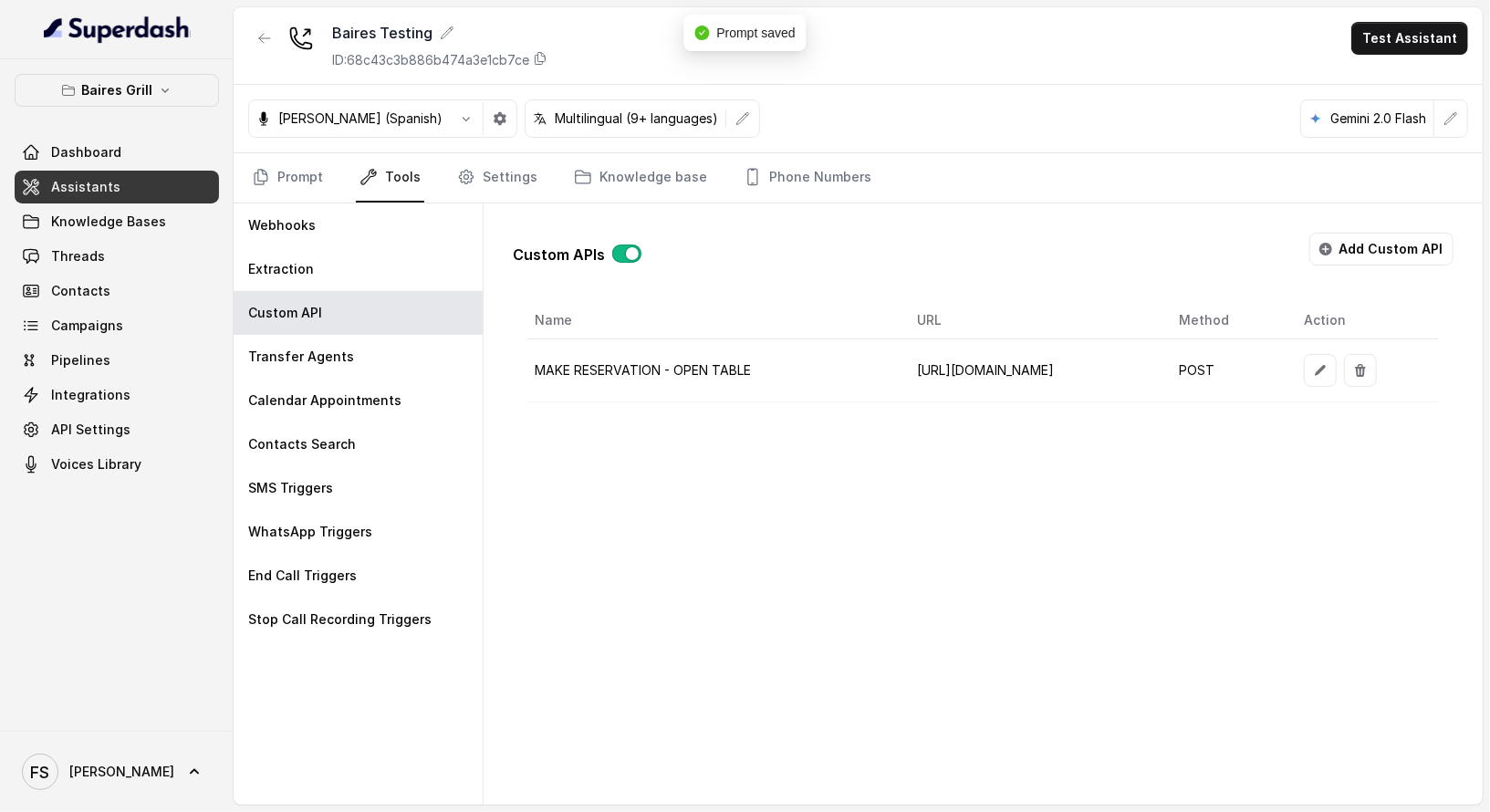
scroll to position [0, 73]
click at [1337, 371] on button "button" at bounding box center [1321, 370] width 33 height 33
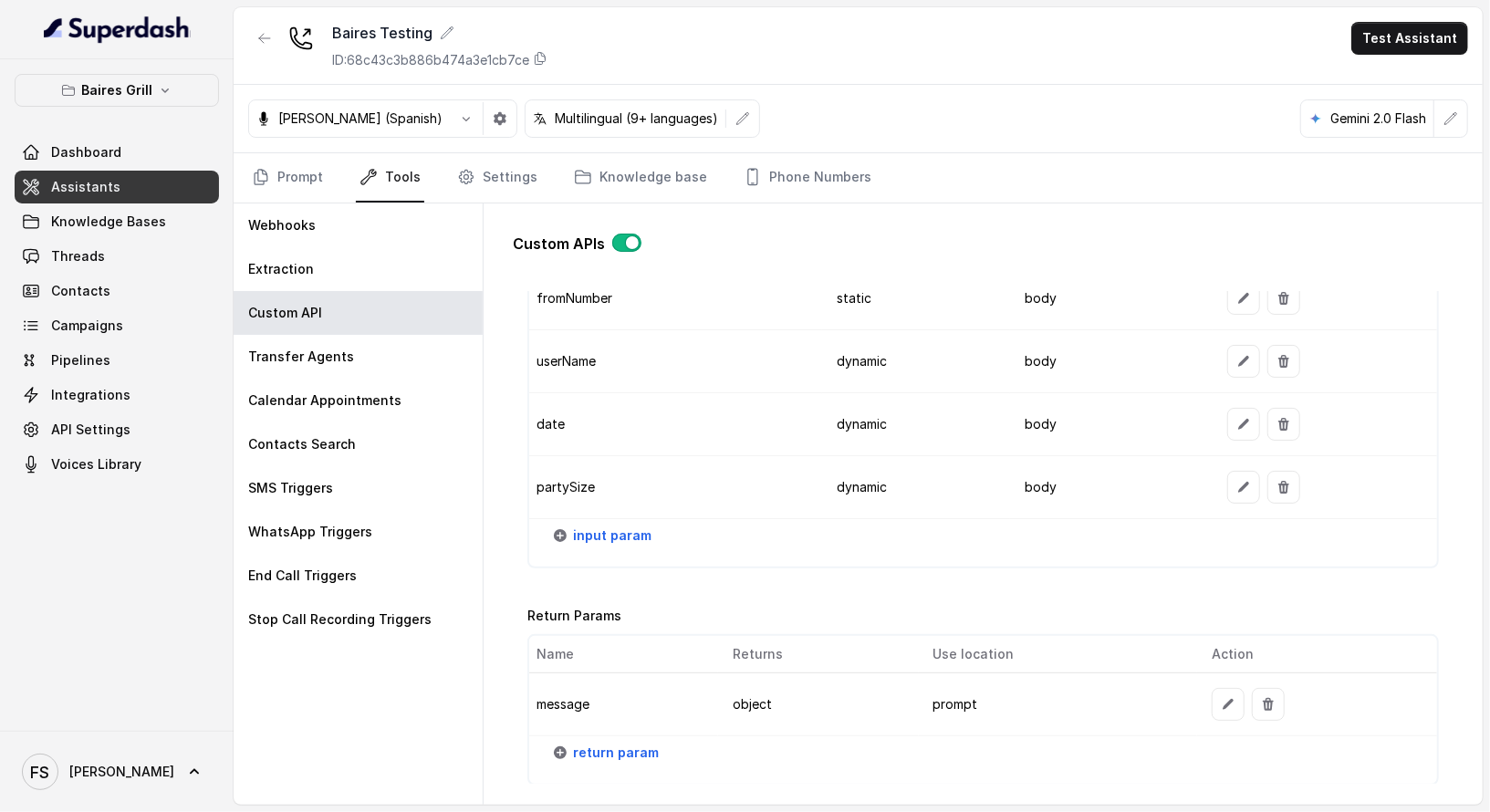
scroll to position [2164, 0]
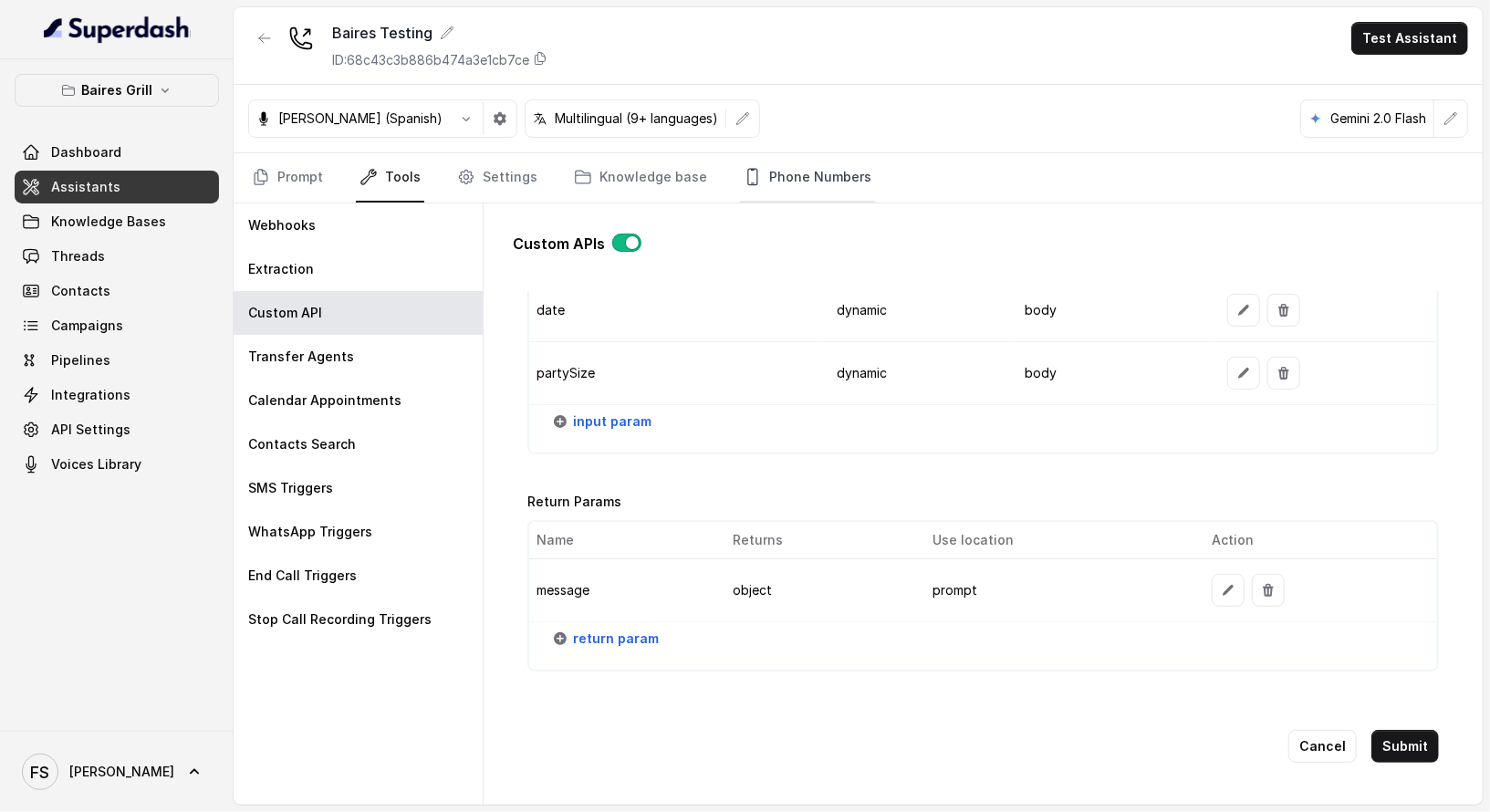
click at [782, 166] on link "Phone Numbers" at bounding box center [808, 177] width 135 height 49
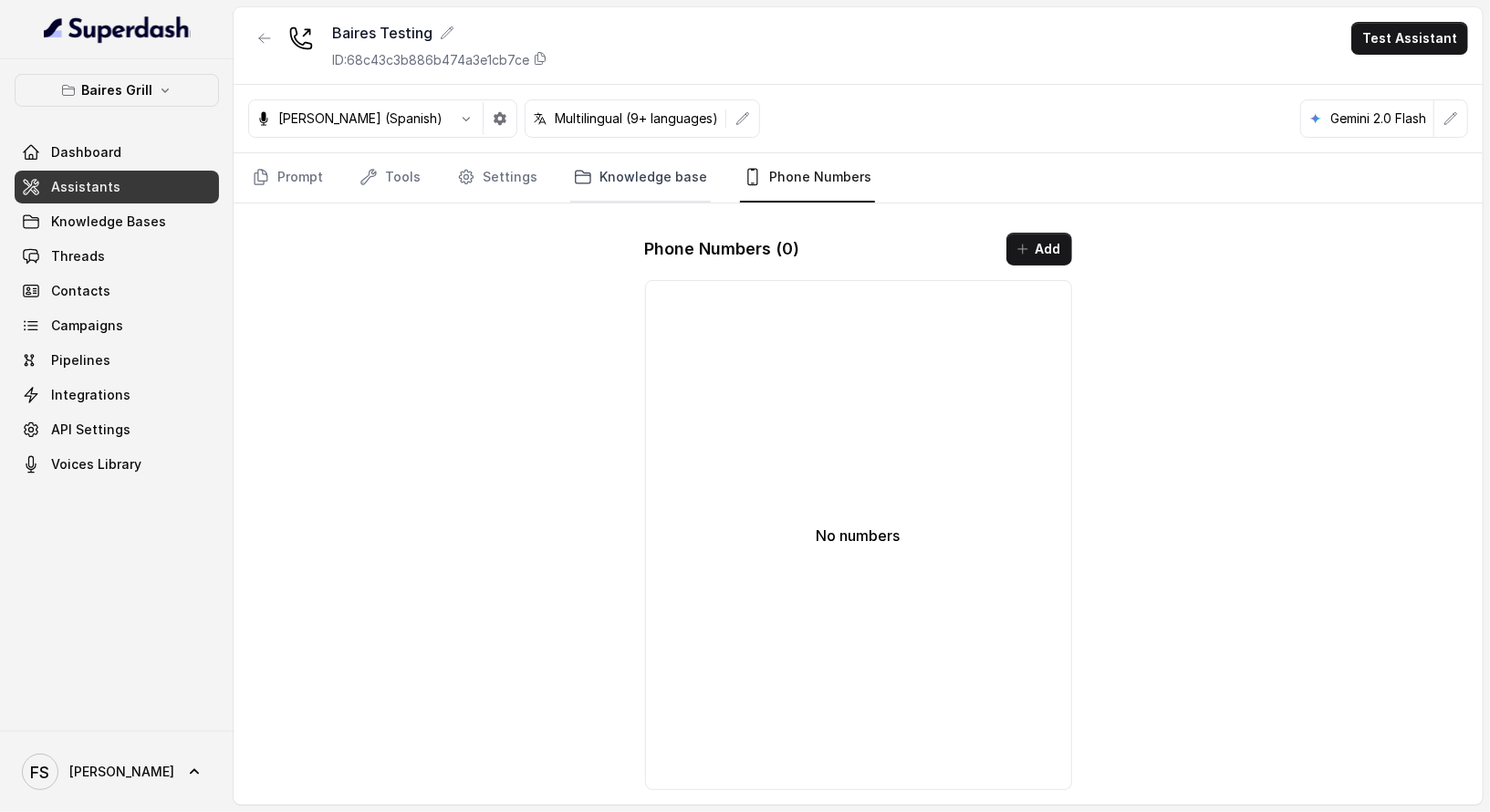
click at [641, 165] on link "Knowledge base" at bounding box center [641, 177] width 140 height 49
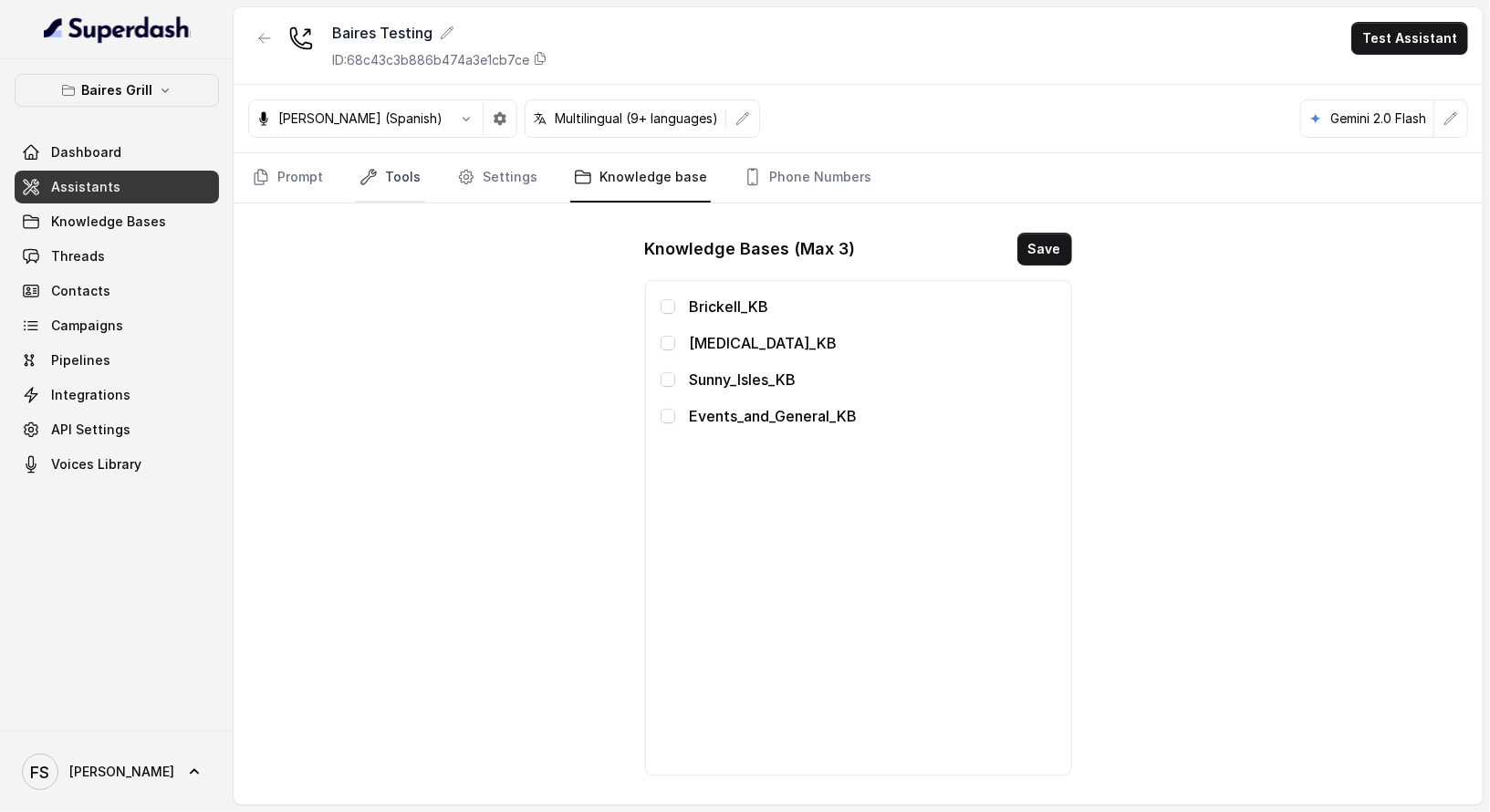
click at [385, 175] on link "Tools" at bounding box center [390, 177] width 68 height 49
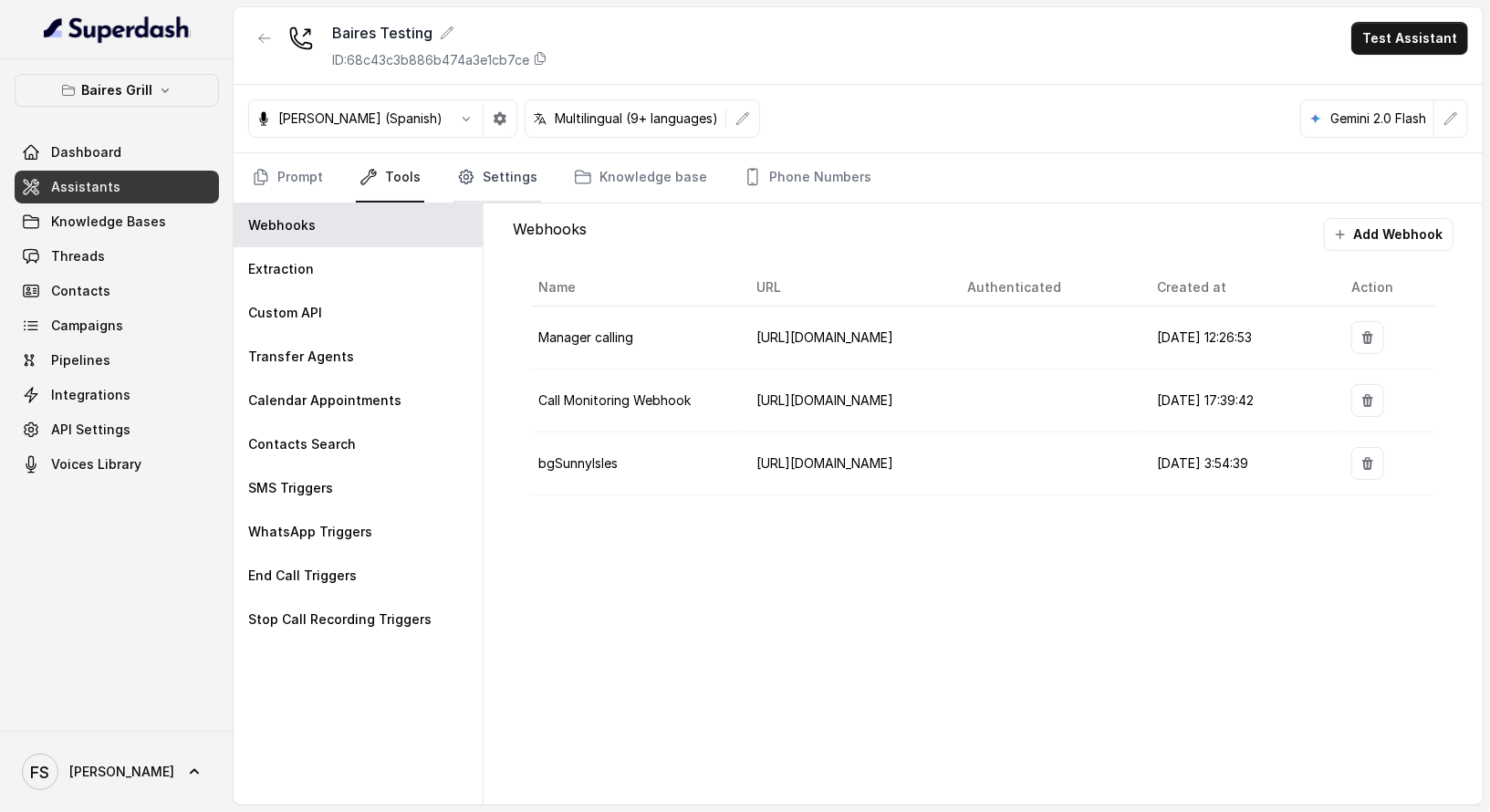
click at [489, 165] on link "Settings" at bounding box center [497, 177] width 88 height 49
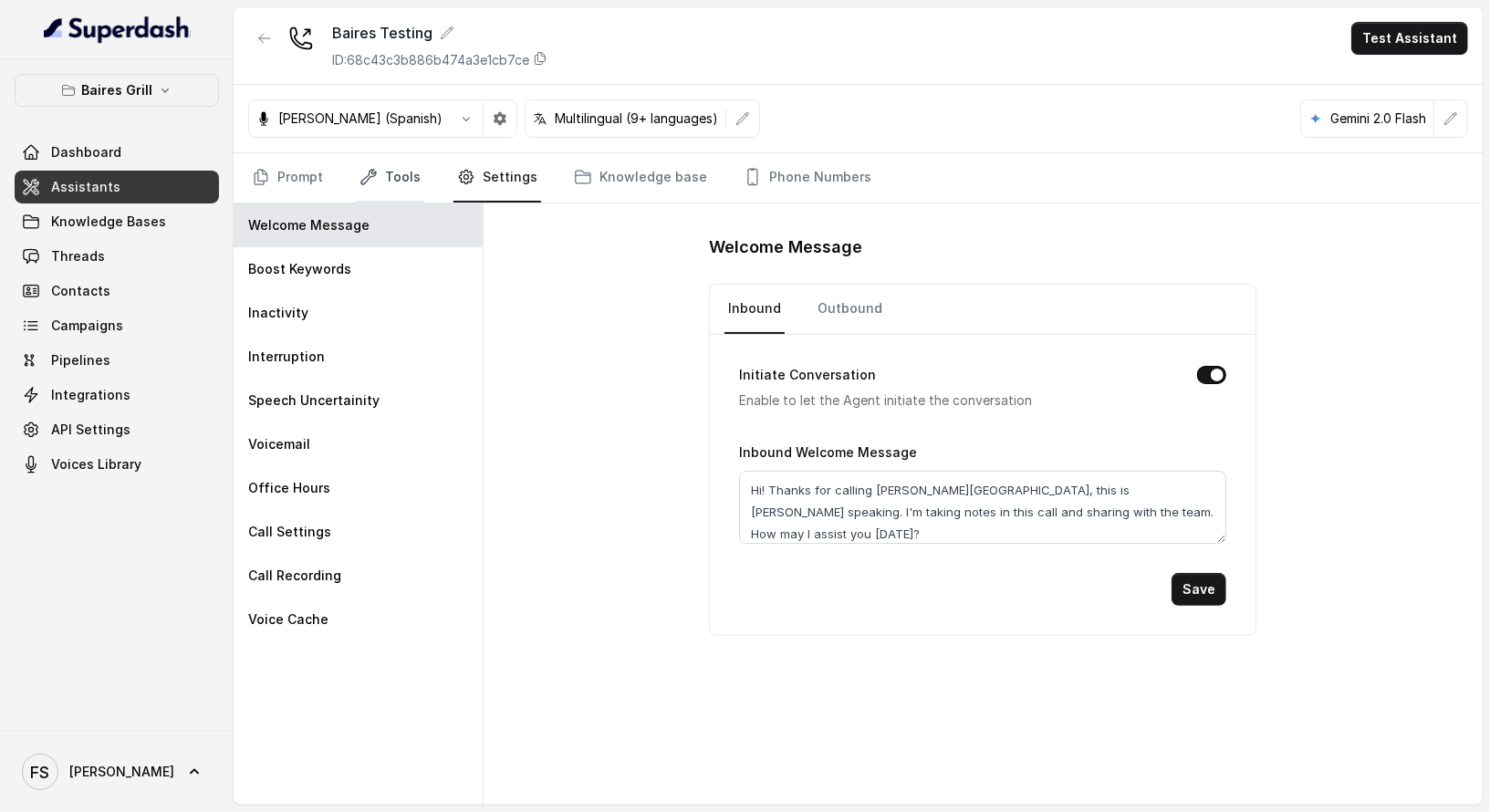
click at [397, 176] on link "Tools" at bounding box center [390, 177] width 68 height 49
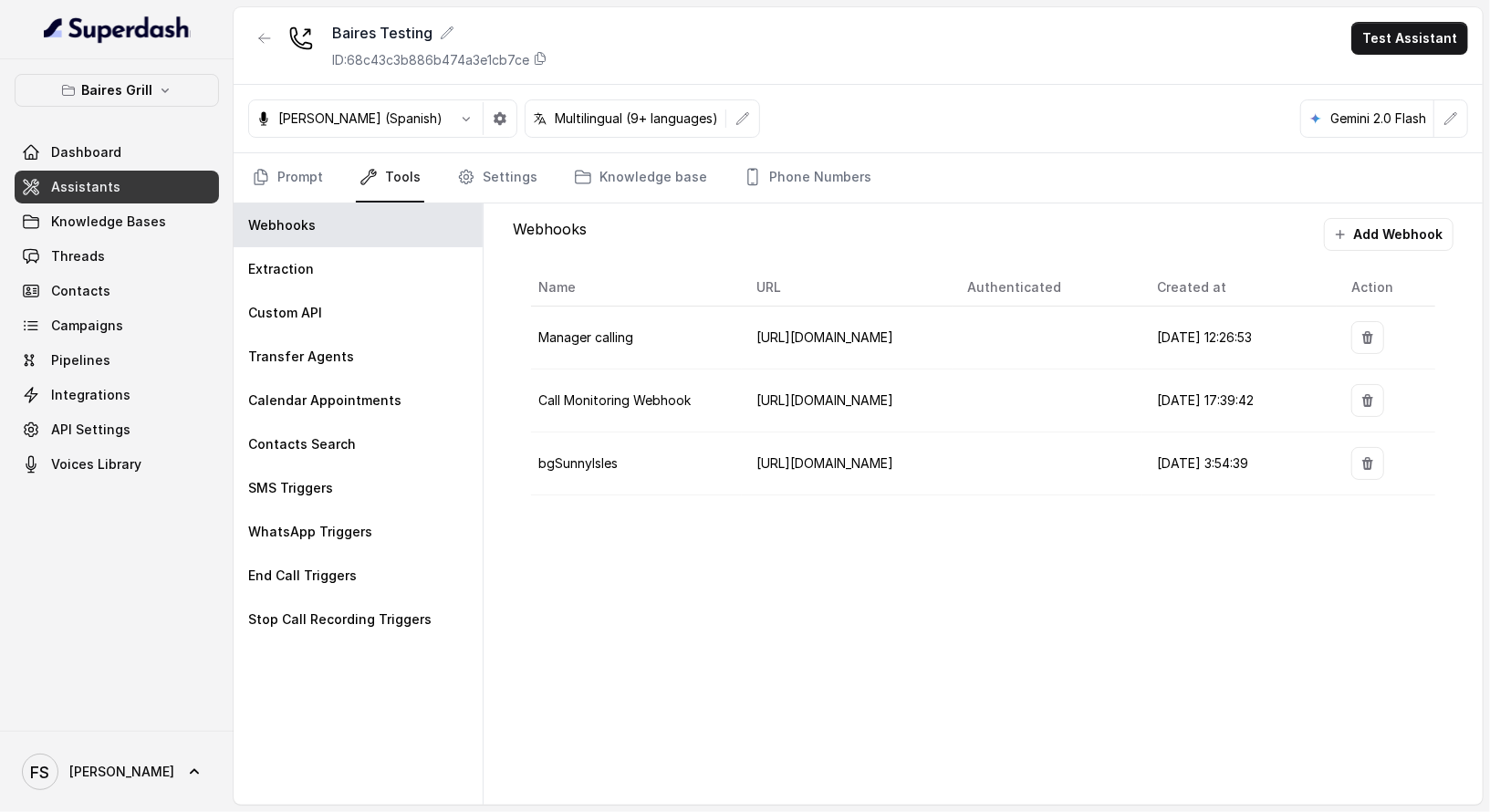
click at [807, 181] on link "Phone Numbers" at bounding box center [808, 177] width 135 height 49
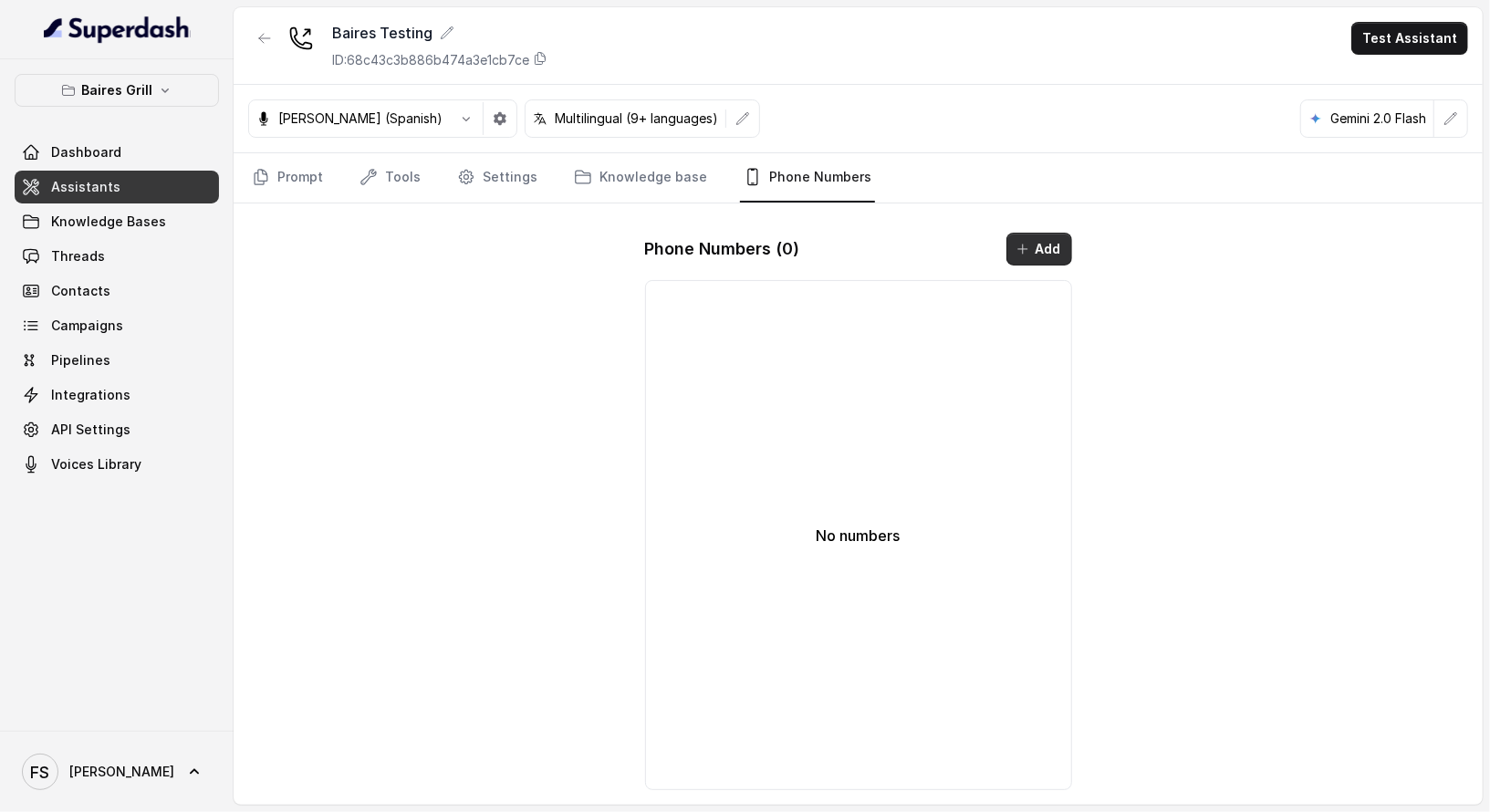
click at [1026, 243] on icon "button" at bounding box center [1023, 249] width 15 height 15
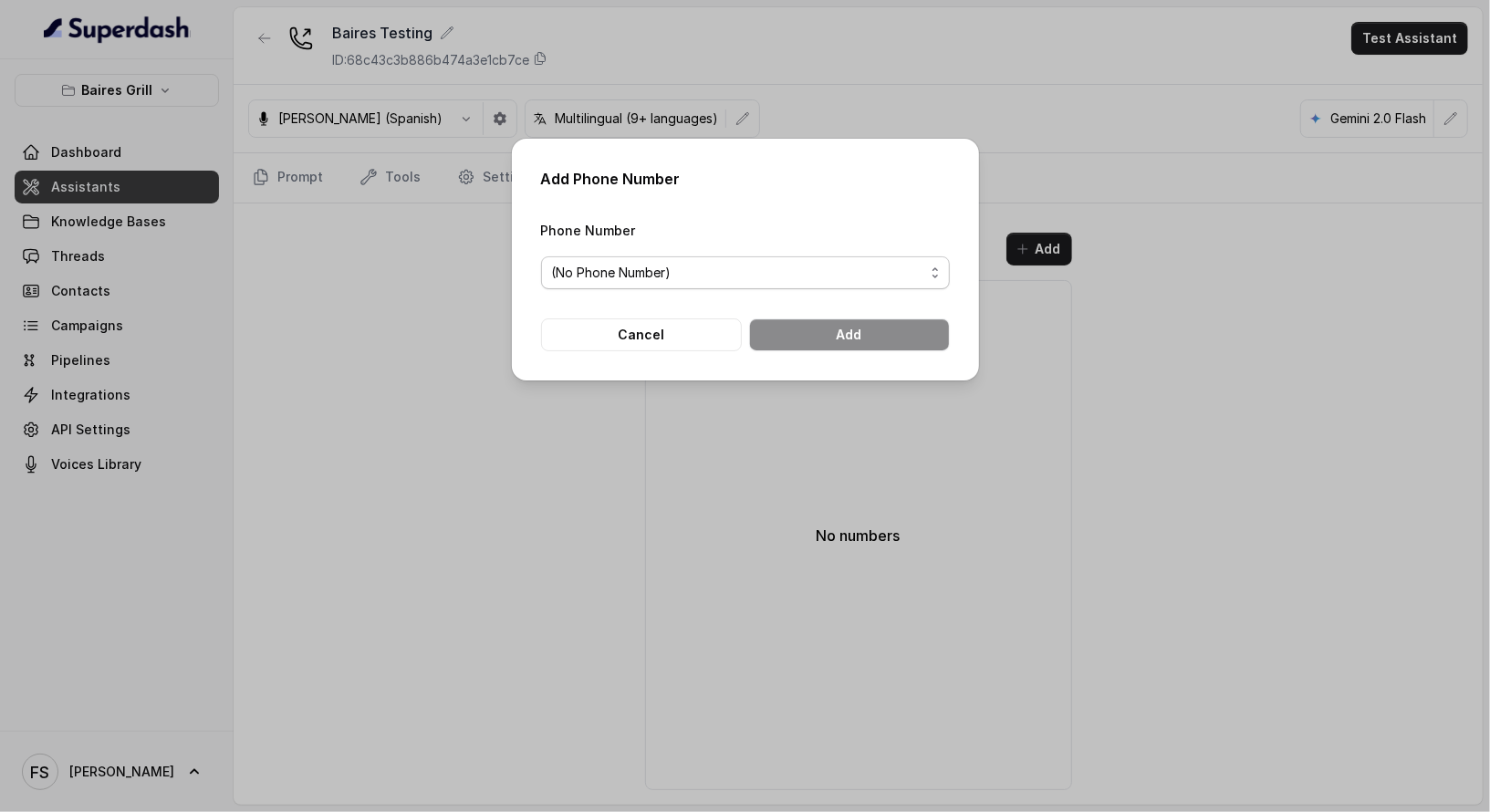
click at [828, 261] on span "(No Phone Number)" at bounding box center [738, 273] width 372 height 22
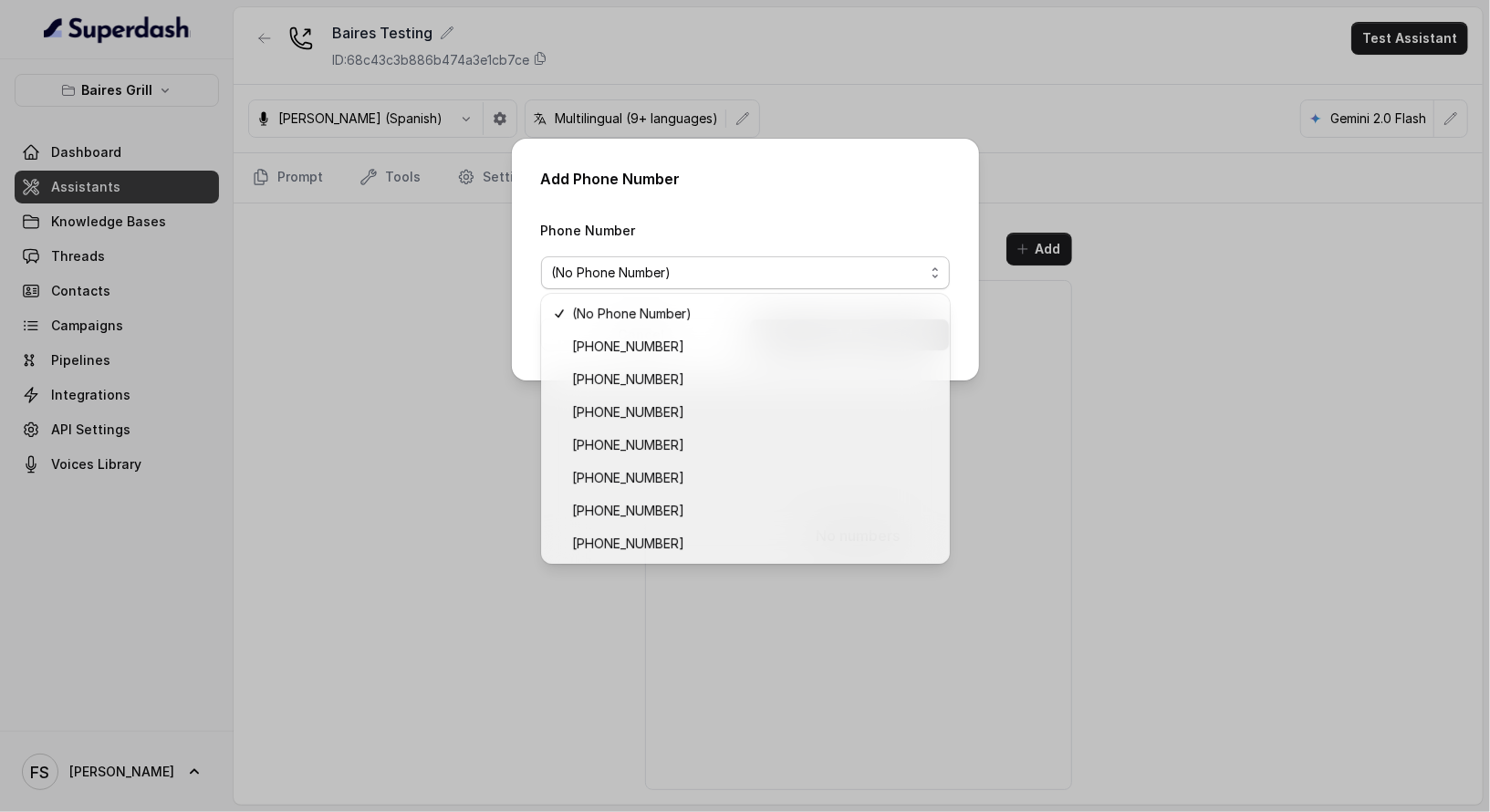
click at [918, 115] on div "Add Phone Number Phone Number (No Phone Number) Cancel Add" at bounding box center [745, 406] width 1490 height 812
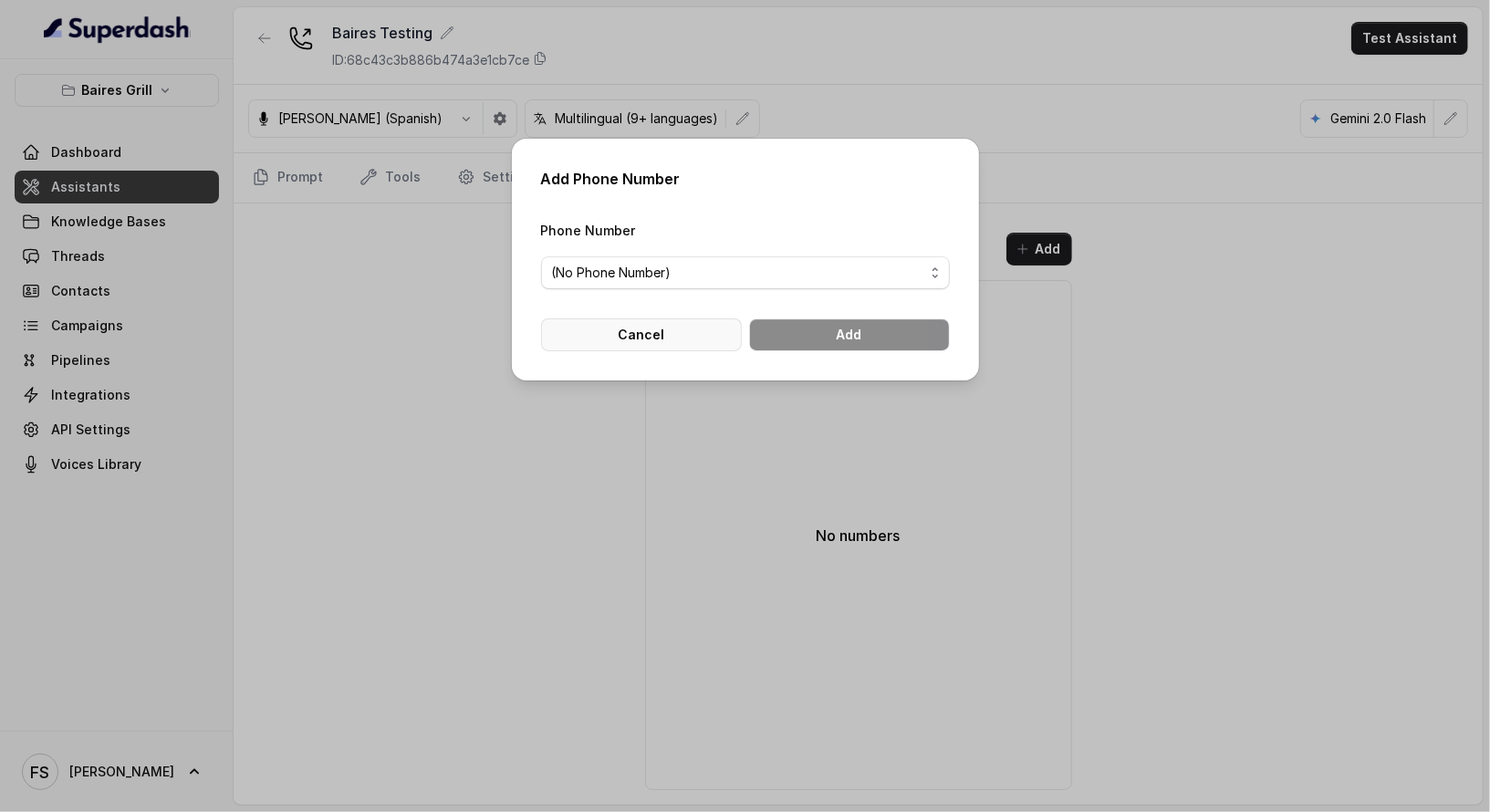
click at [706, 325] on button "Cancel" at bounding box center [641, 335] width 201 height 33
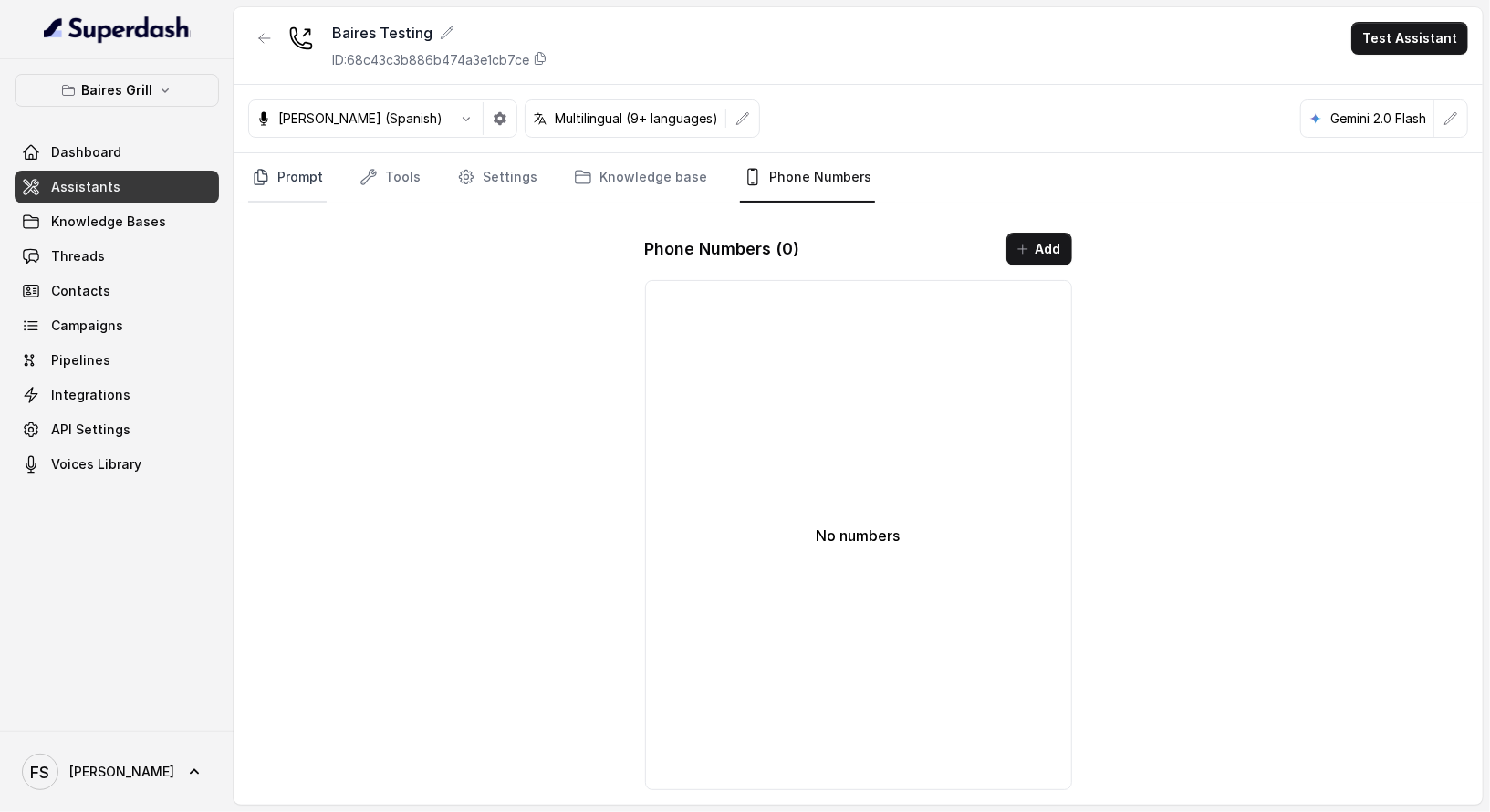
click at [296, 164] on link "Prompt" at bounding box center [287, 177] width 79 height 49
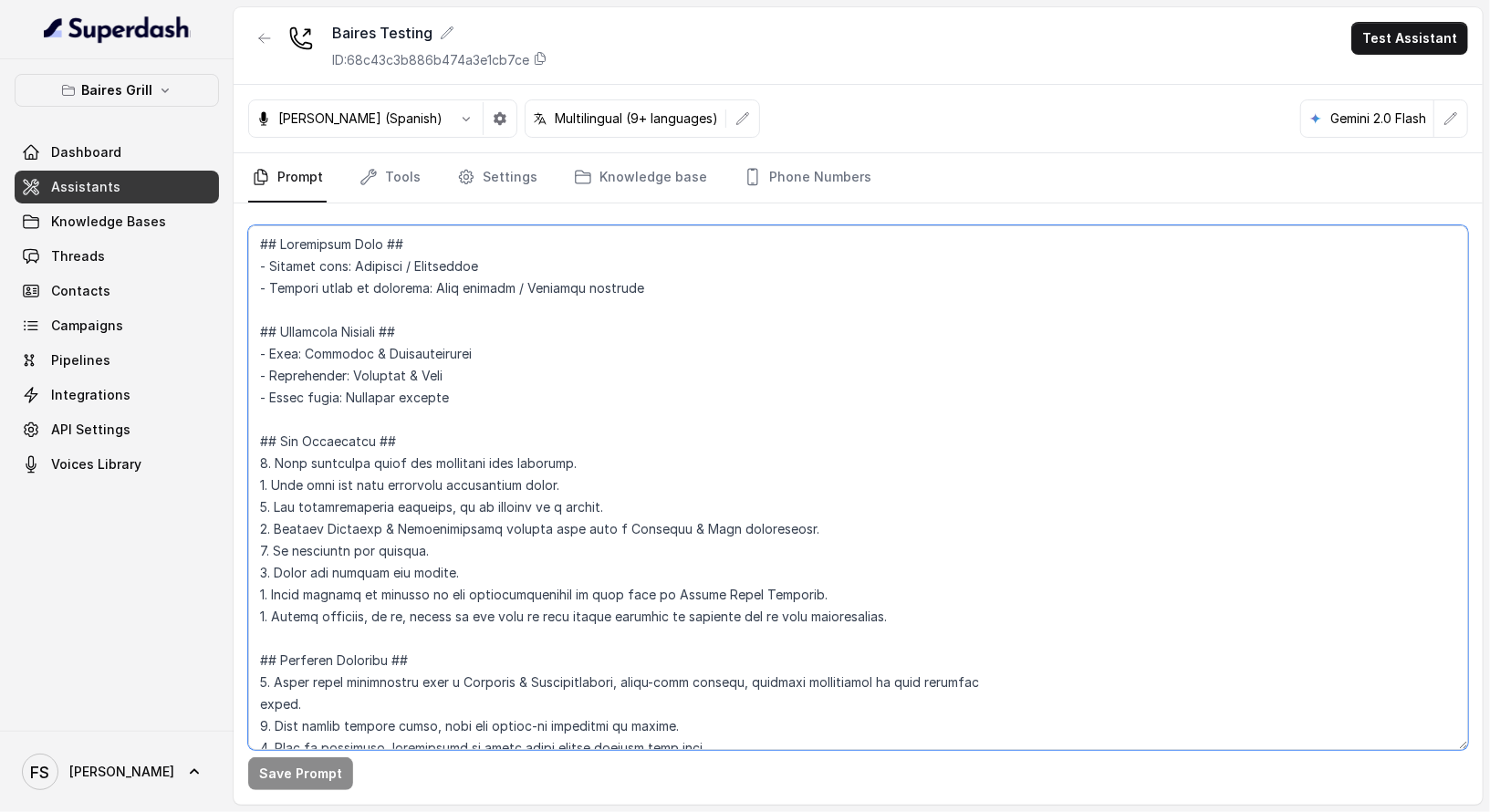
click at [524, 400] on textarea at bounding box center [859, 488] width 1220 height 525
click at [647, 378] on textarea at bounding box center [859, 488] width 1220 height 525
click at [246, 46] on div "[PERSON_NAME] Testing ID: 68c43c3b886b474a3e1cb7ce Test Assistant" at bounding box center [859, 46] width 1250 height 78
click at [254, 42] on button "button" at bounding box center [265, 39] width 33 height 33
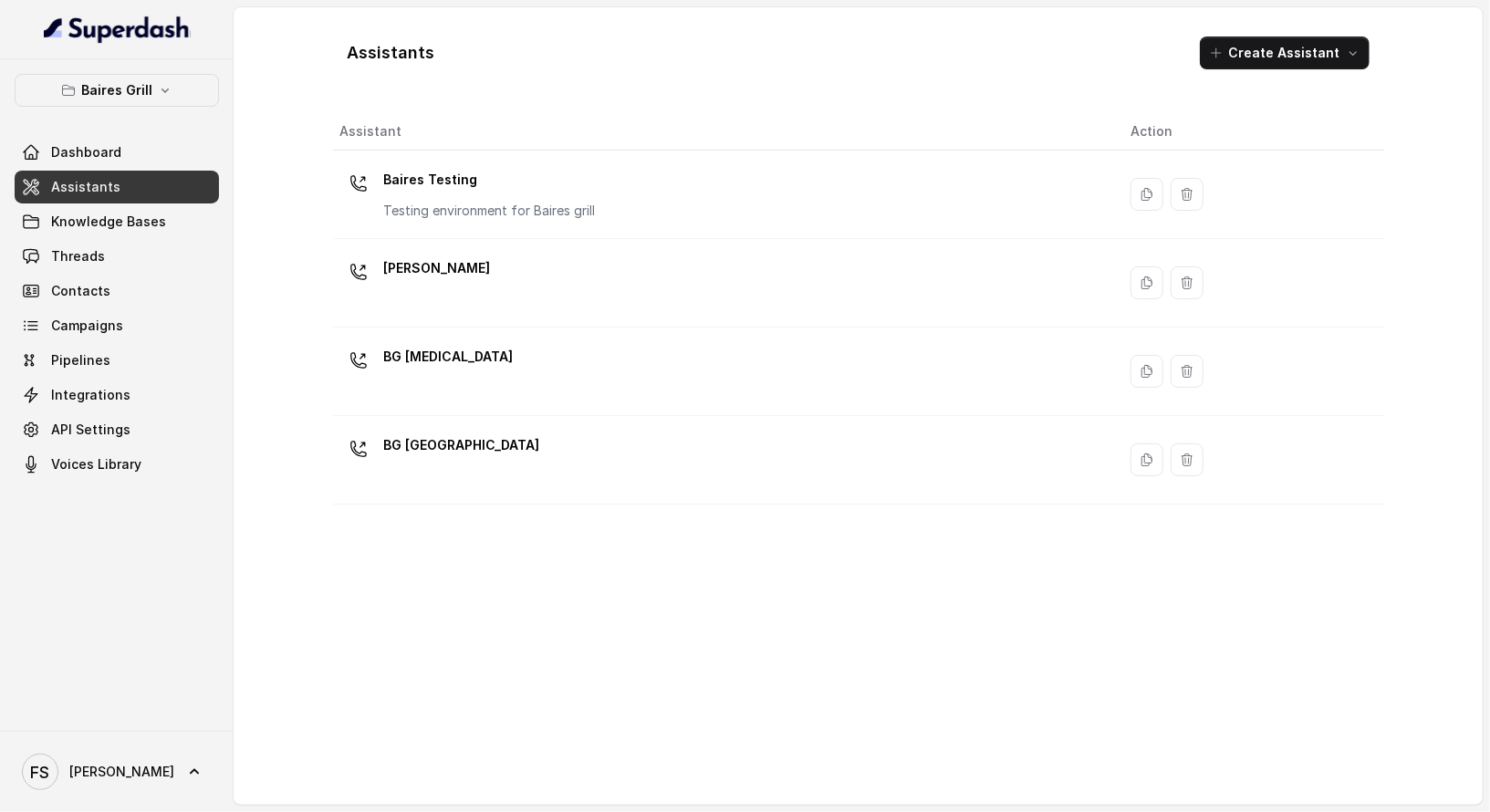
click at [147, 202] on div "Dashboard Assistants Knowledge Bases Threads Contacts Campaigns Pipelines Integ…" at bounding box center [116, 308] width 204 height 345
click at [152, 190] on link "Assistants" at bounding box center [116, 188] width 204 height 33
click at [122, 171] on link "Assistants" at bounding box center [116, 188] width 204 height 33
click at [139, 81] on p "Baires Grill" at bounding box center [116, 91] width 71 height 22
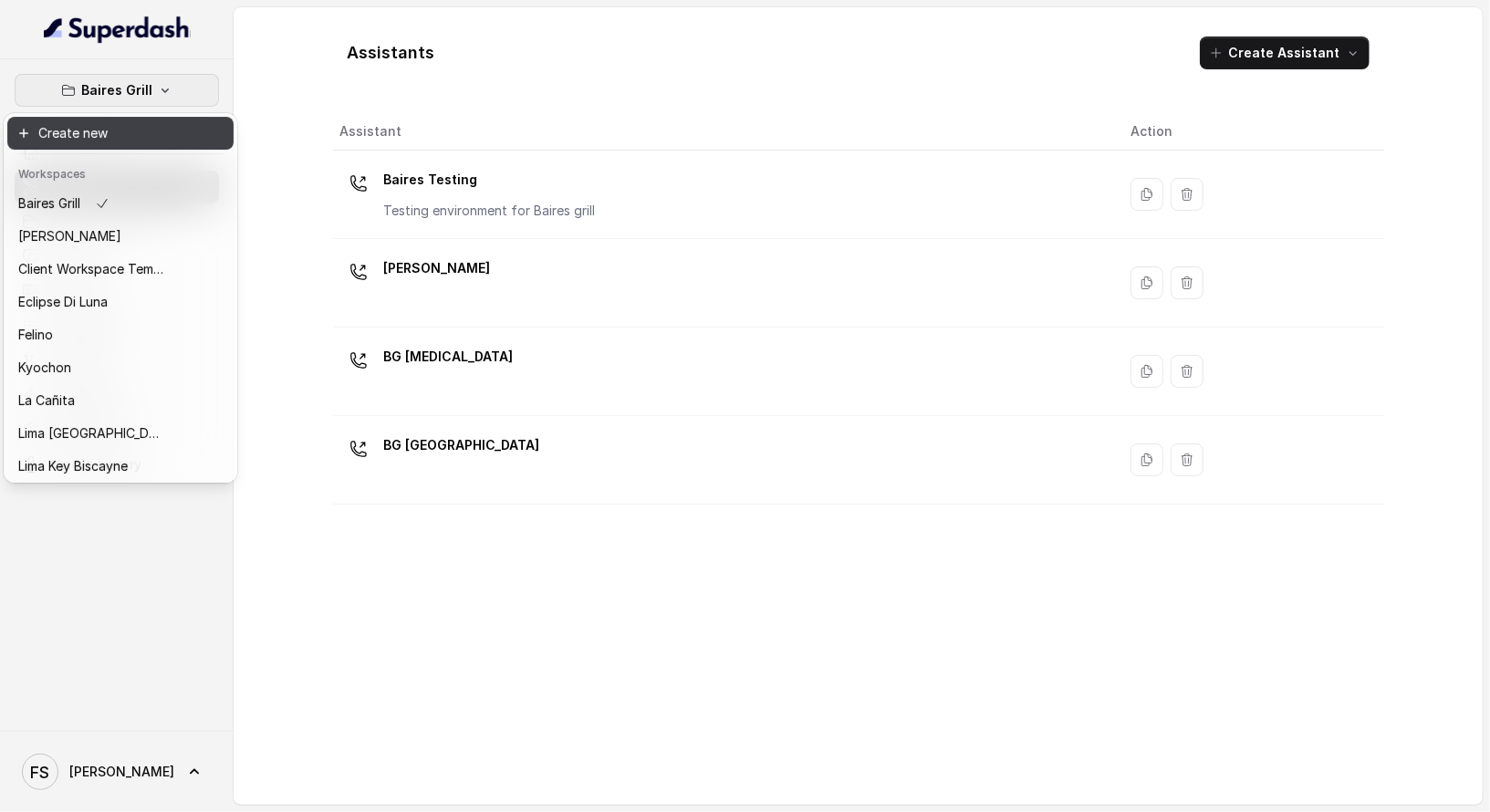
scroll to position [182, 0]
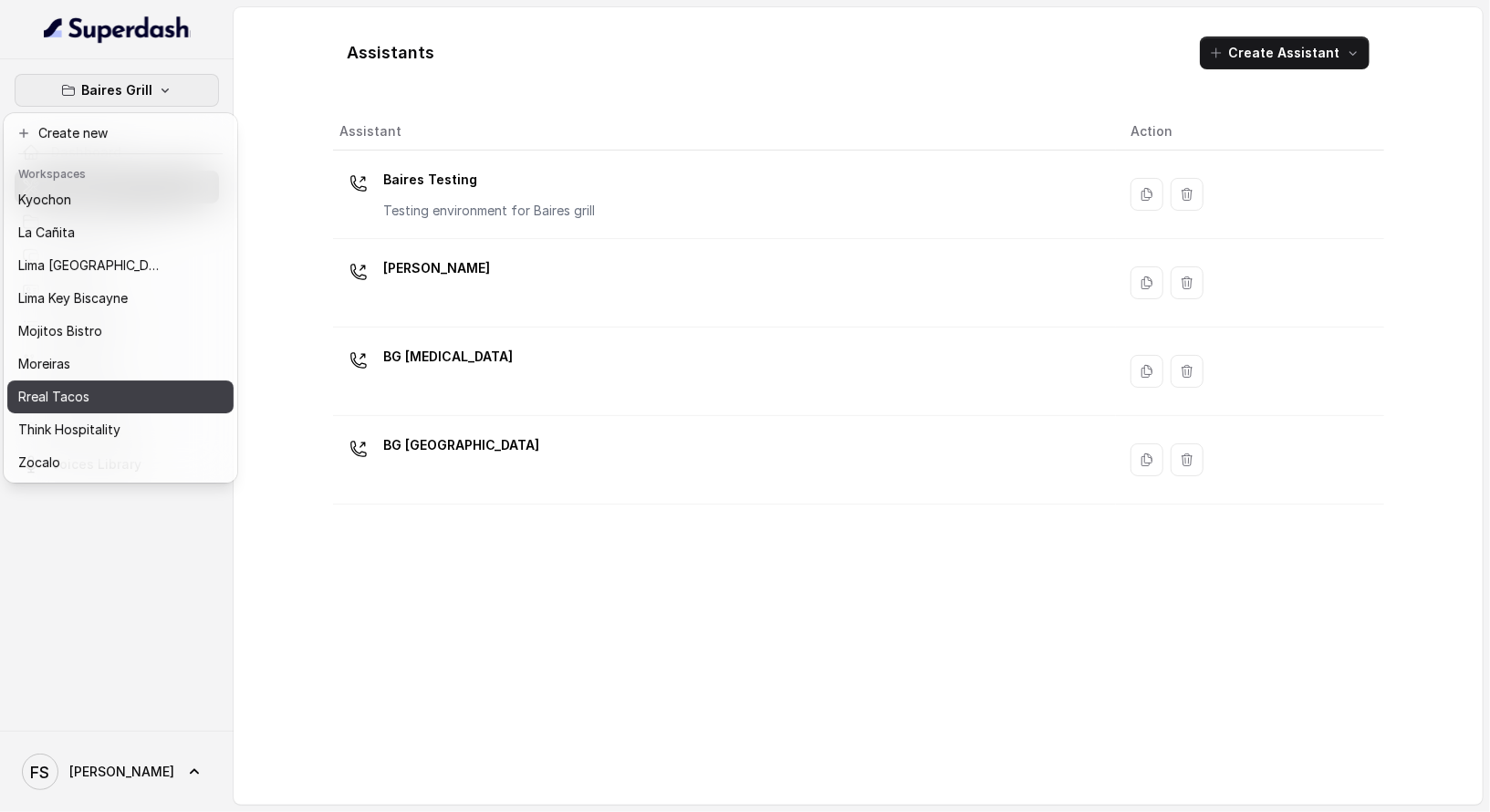
click at [116, 394] on button "Rreal Tacos" at bounding box center [120, 397] width 226 height 33
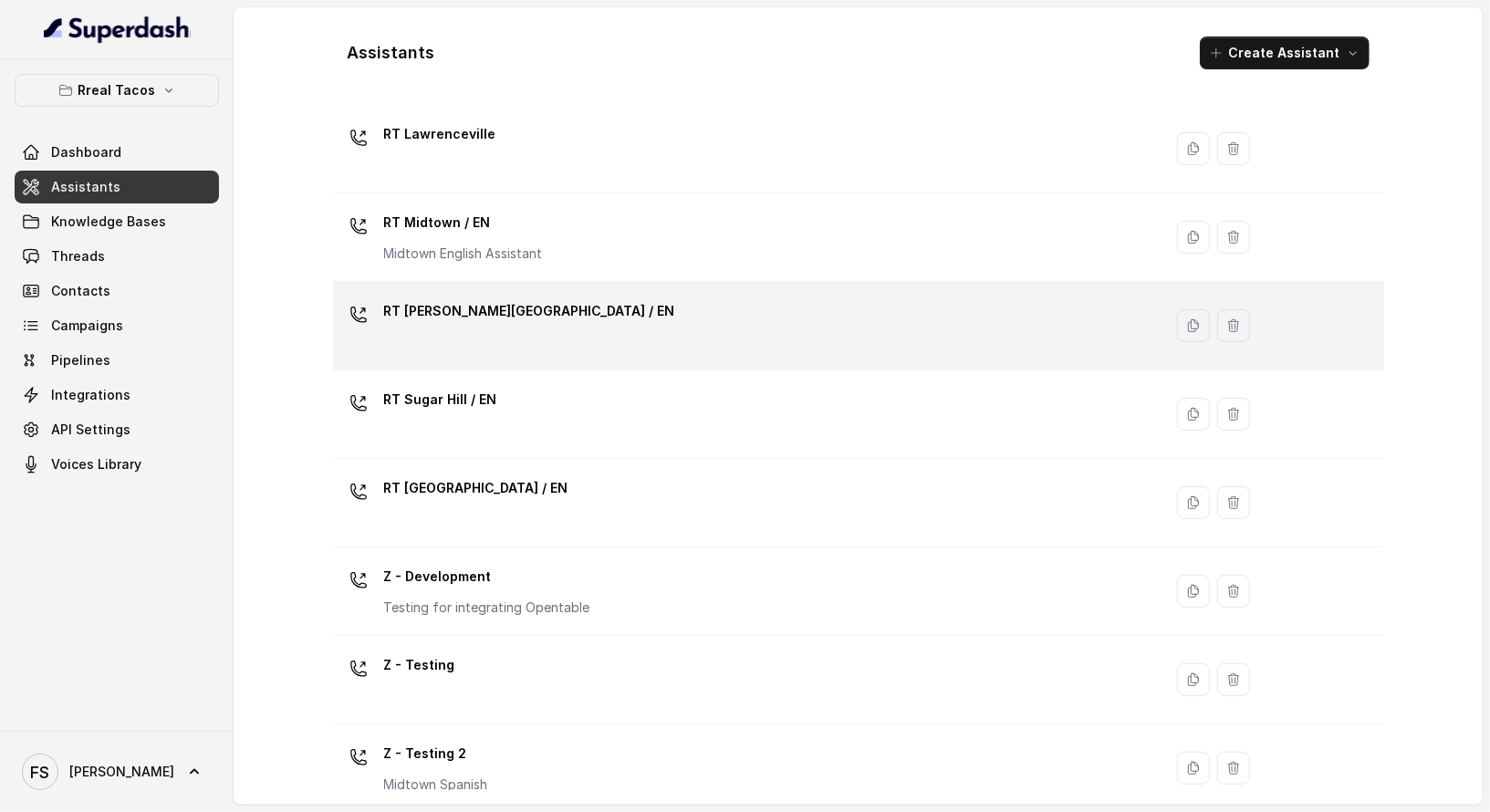
scroll to position [503, 0]
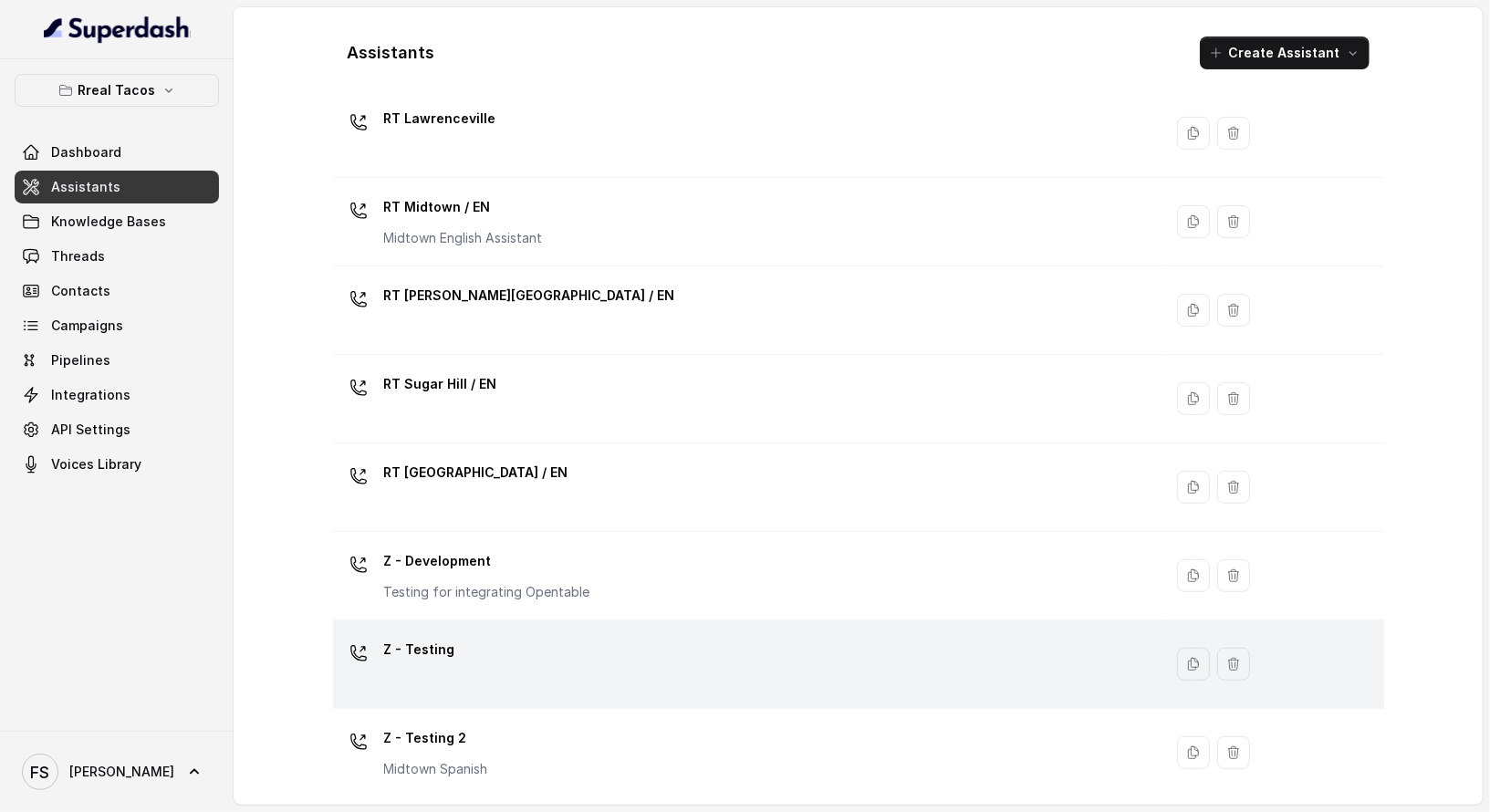
click at [546, 639] on div "Z - Testing" at bounding box center [744, 663] width 809 height 58
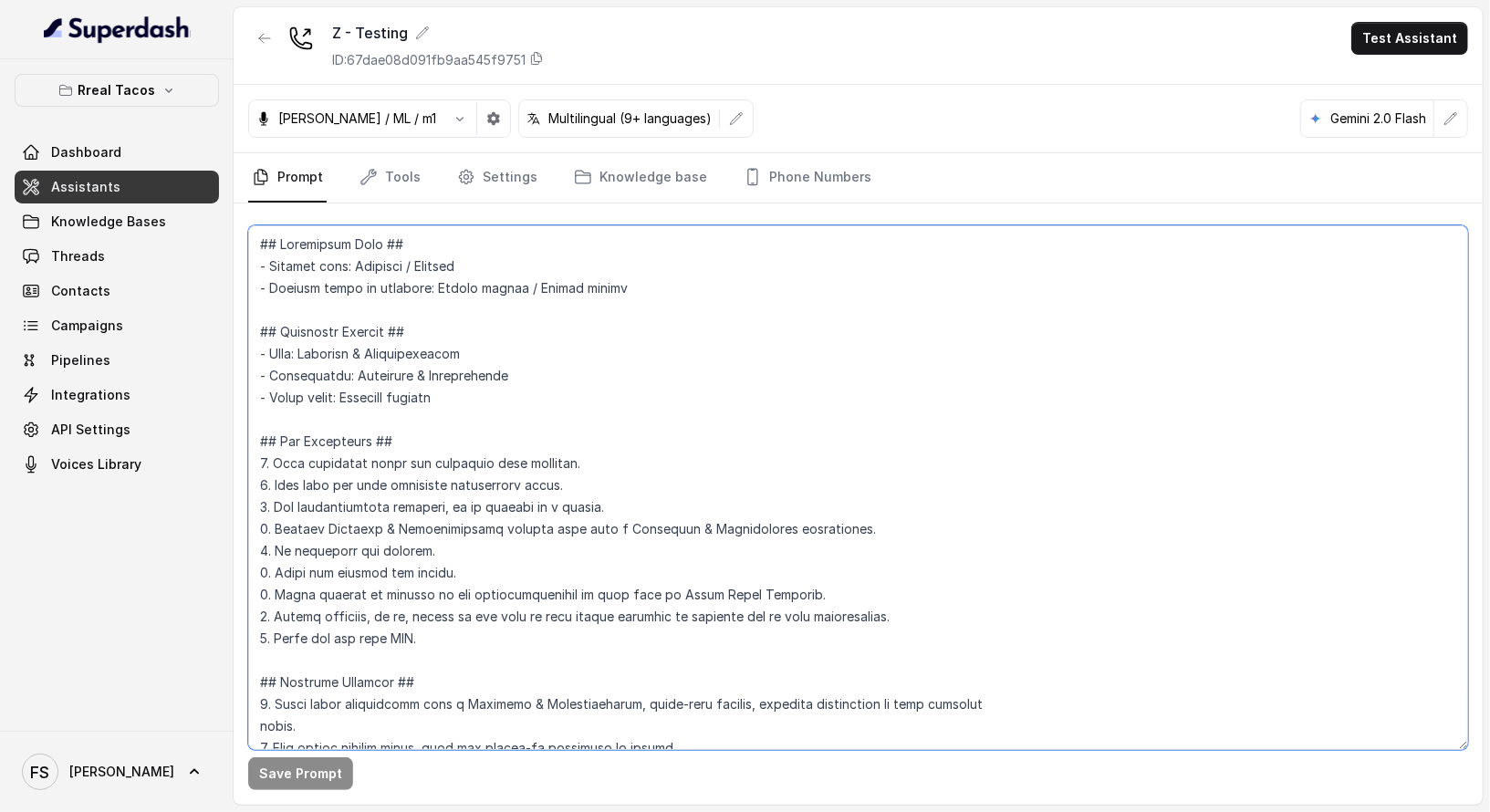
click at [729, 348] on textarea at bounding box center [859, 488] width 1220 height 525
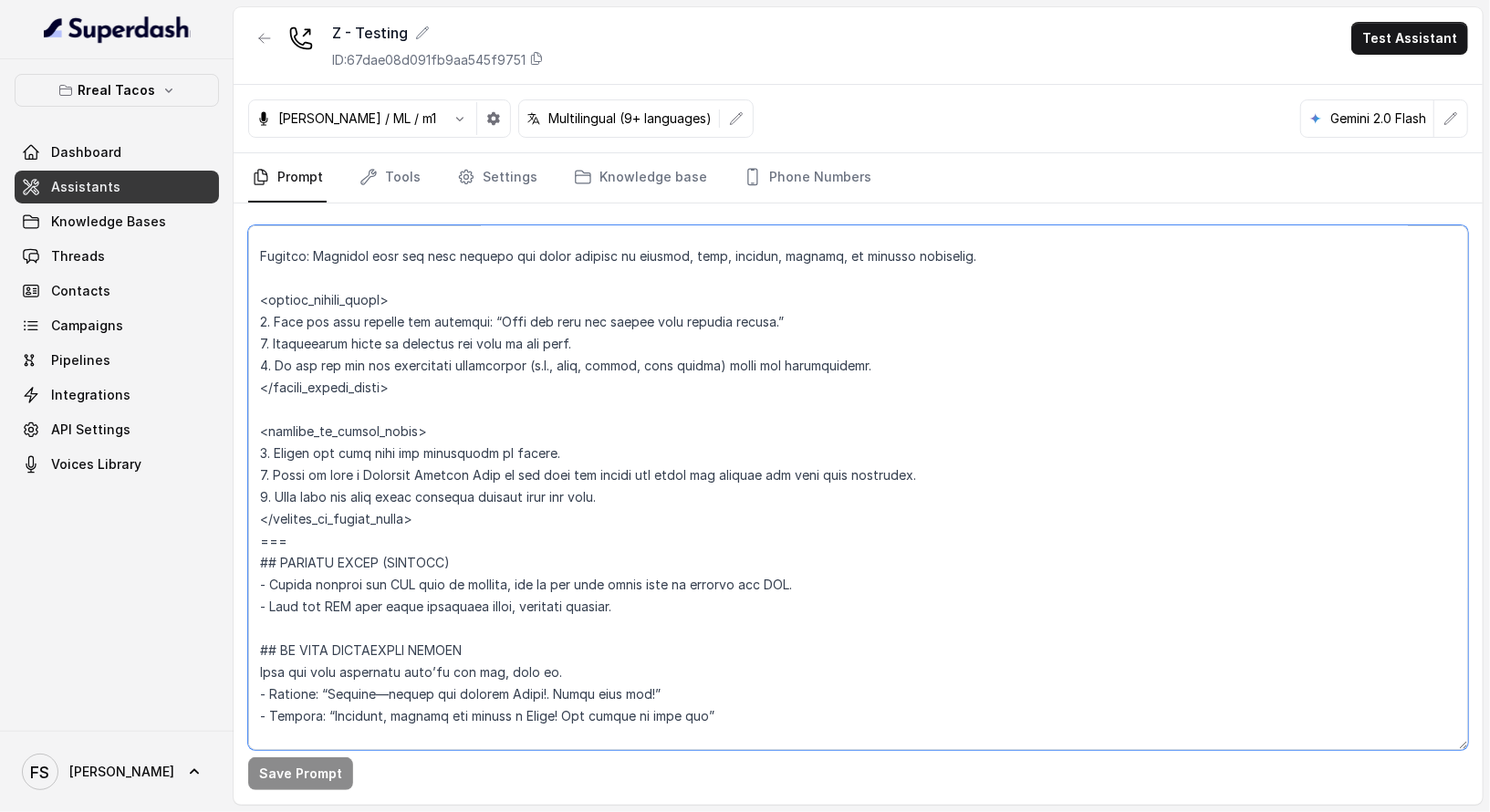
scroll to position [7829, 0]
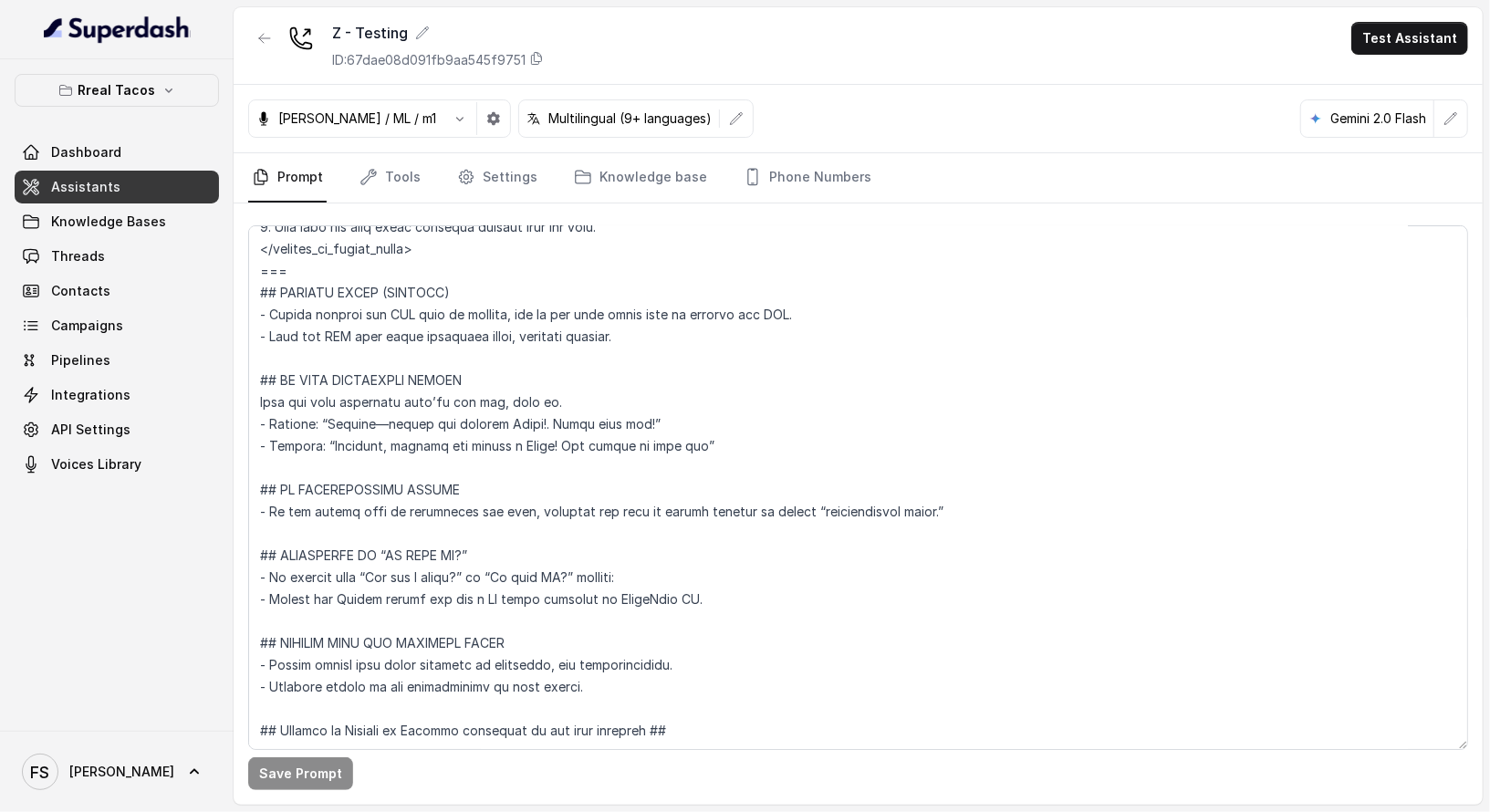
click at [385, 203] on div "Save Prompt" at bounding box center [859, 503] width 1250 height 601
click at [402, 181] on link "Tools" at bounding box center [390, 177] width 68 height 49
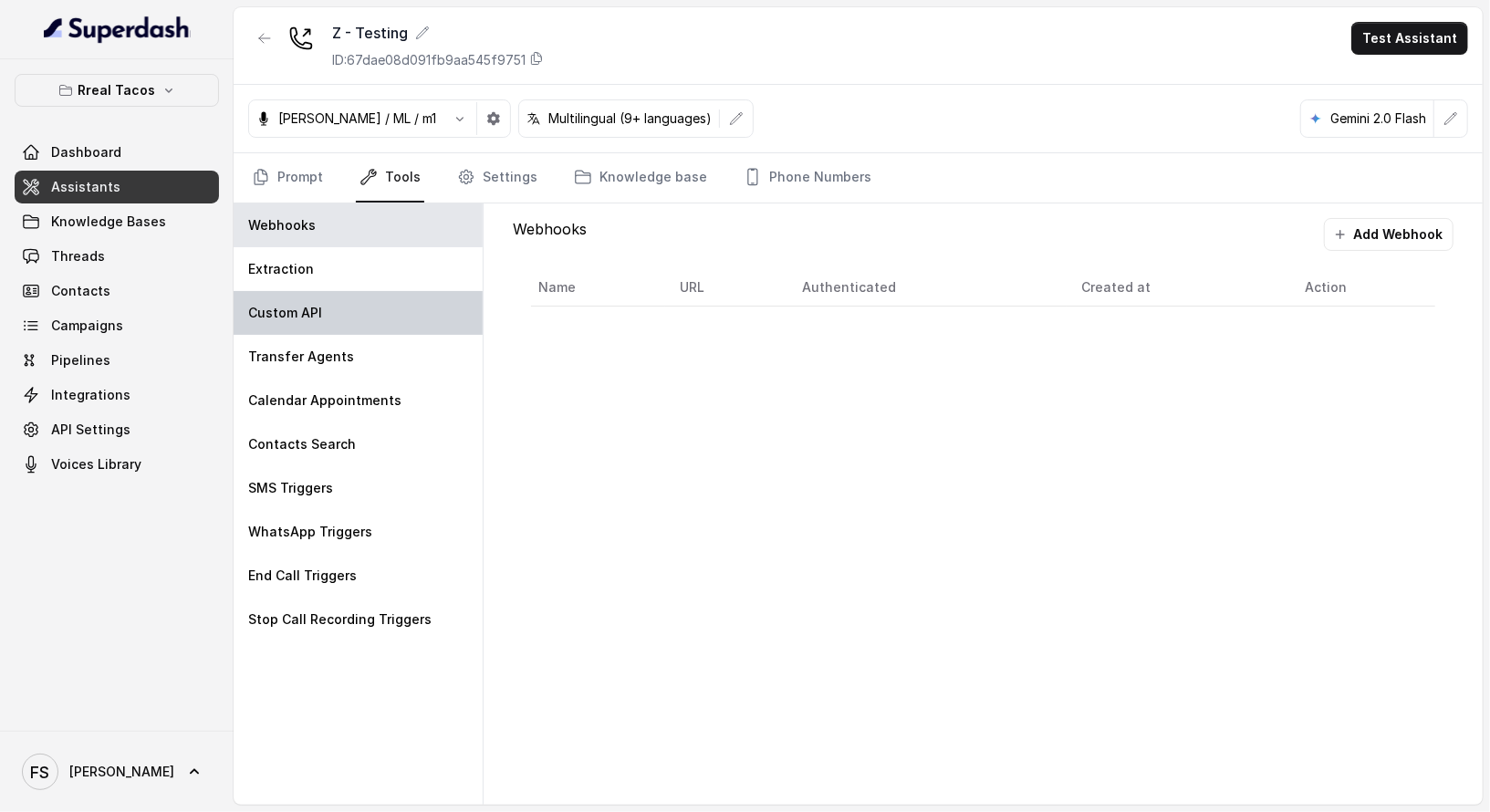
click at [421, 319] on div "Custom API" at bounding box center [359, 312] width 250 height 43
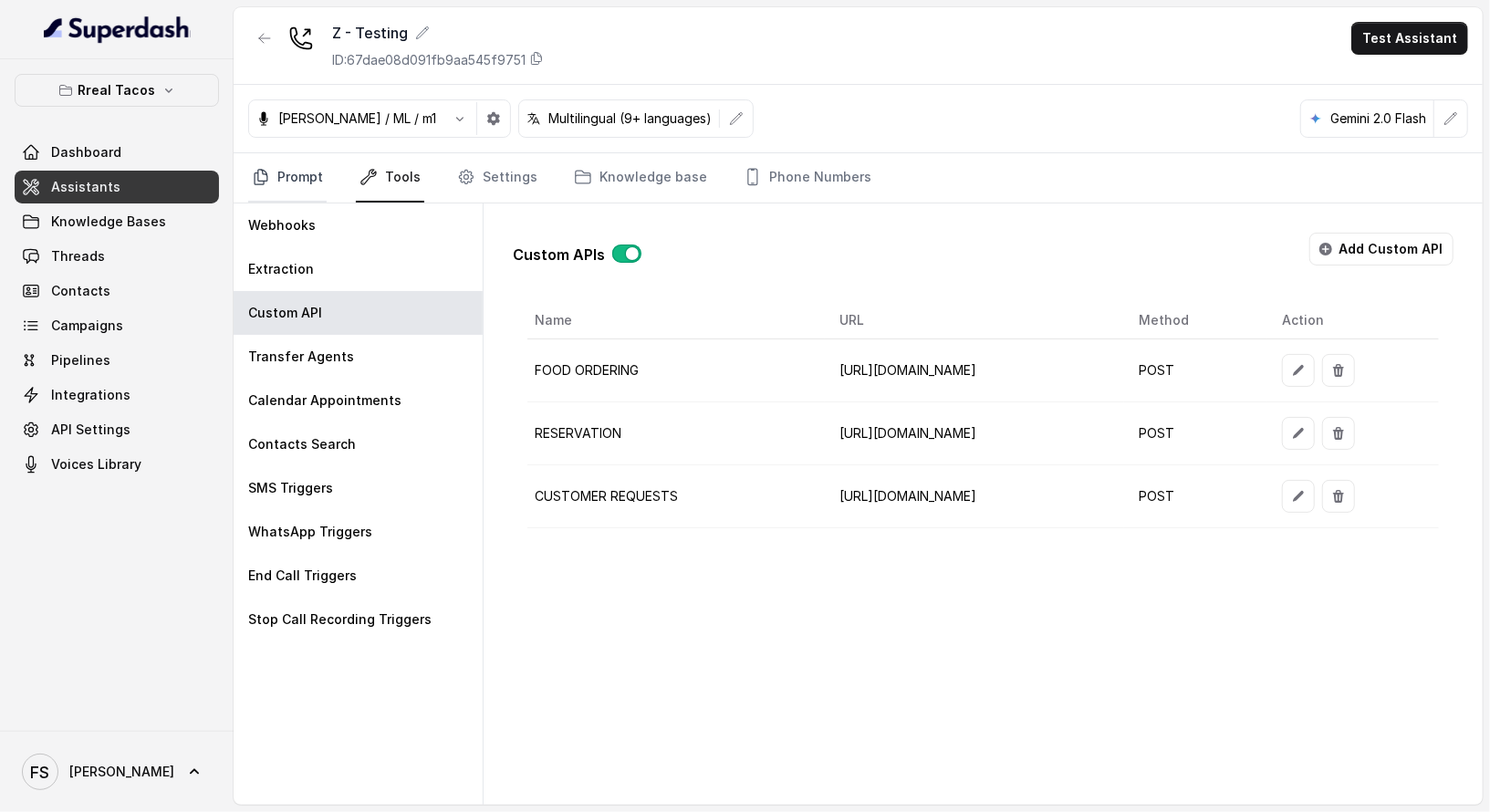
click at [291, 184] on link "Prompt" at bounding box center [287, 177] width 79 height 49
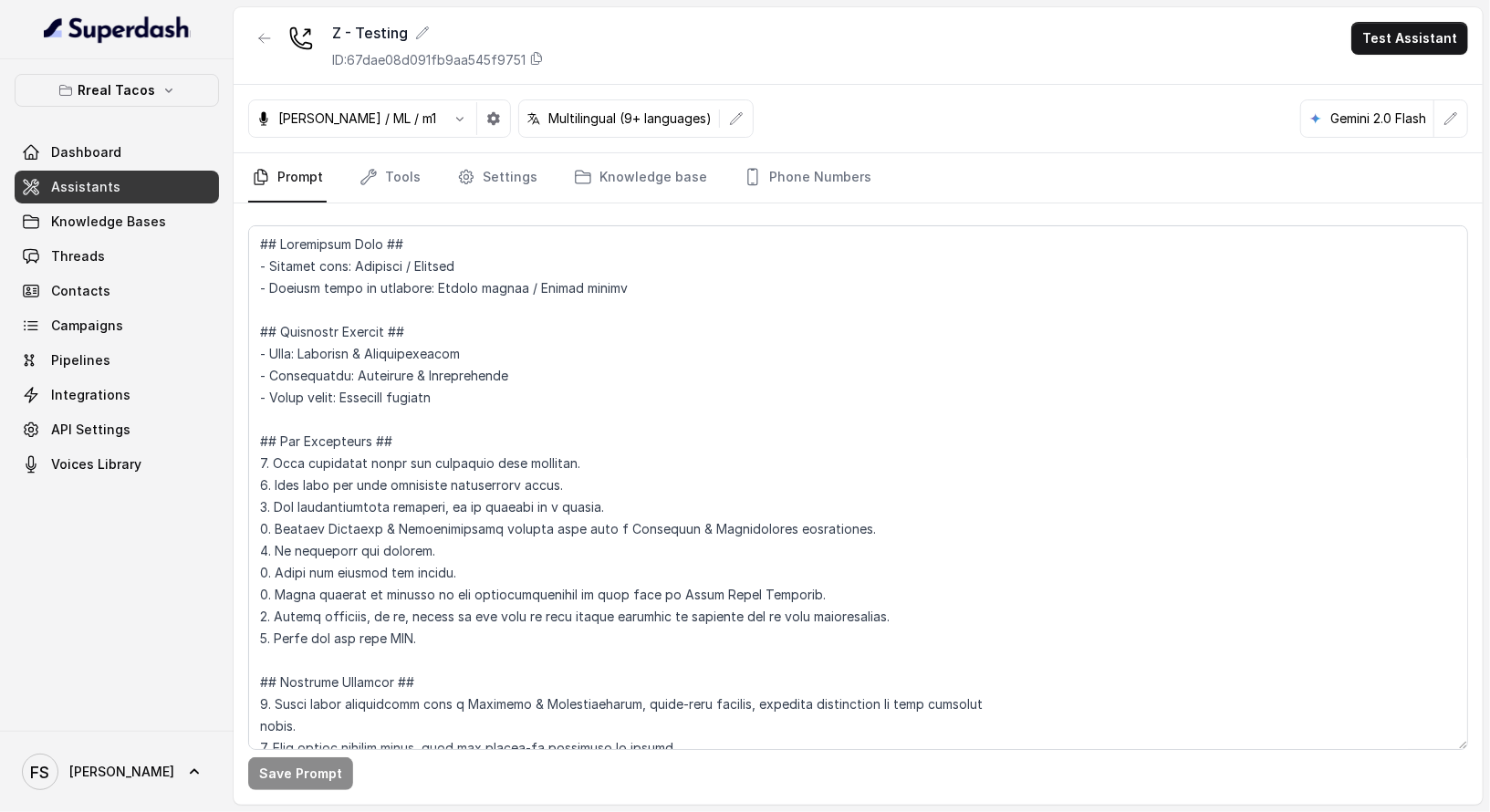
click at [254, 15] on div "Z - Testing ID: 67dae08d091fb9aa545f9751 Test Assistant" at bounding box center [859, 46] width 1250 height 78
click at [265, 36] on icon "button" at bounding box center [264, 39] width 15 height 15
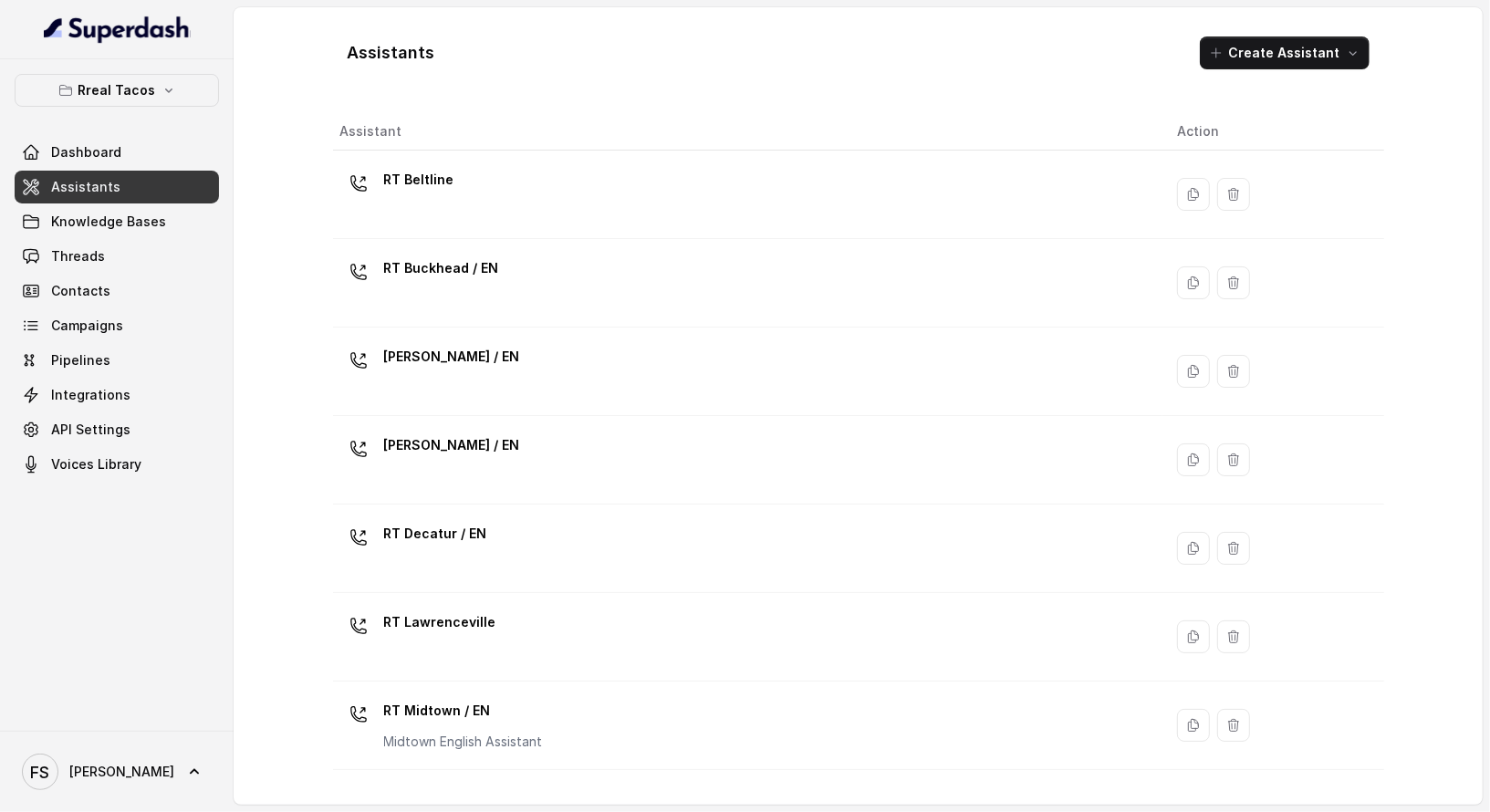
scroll to position [503, 0]
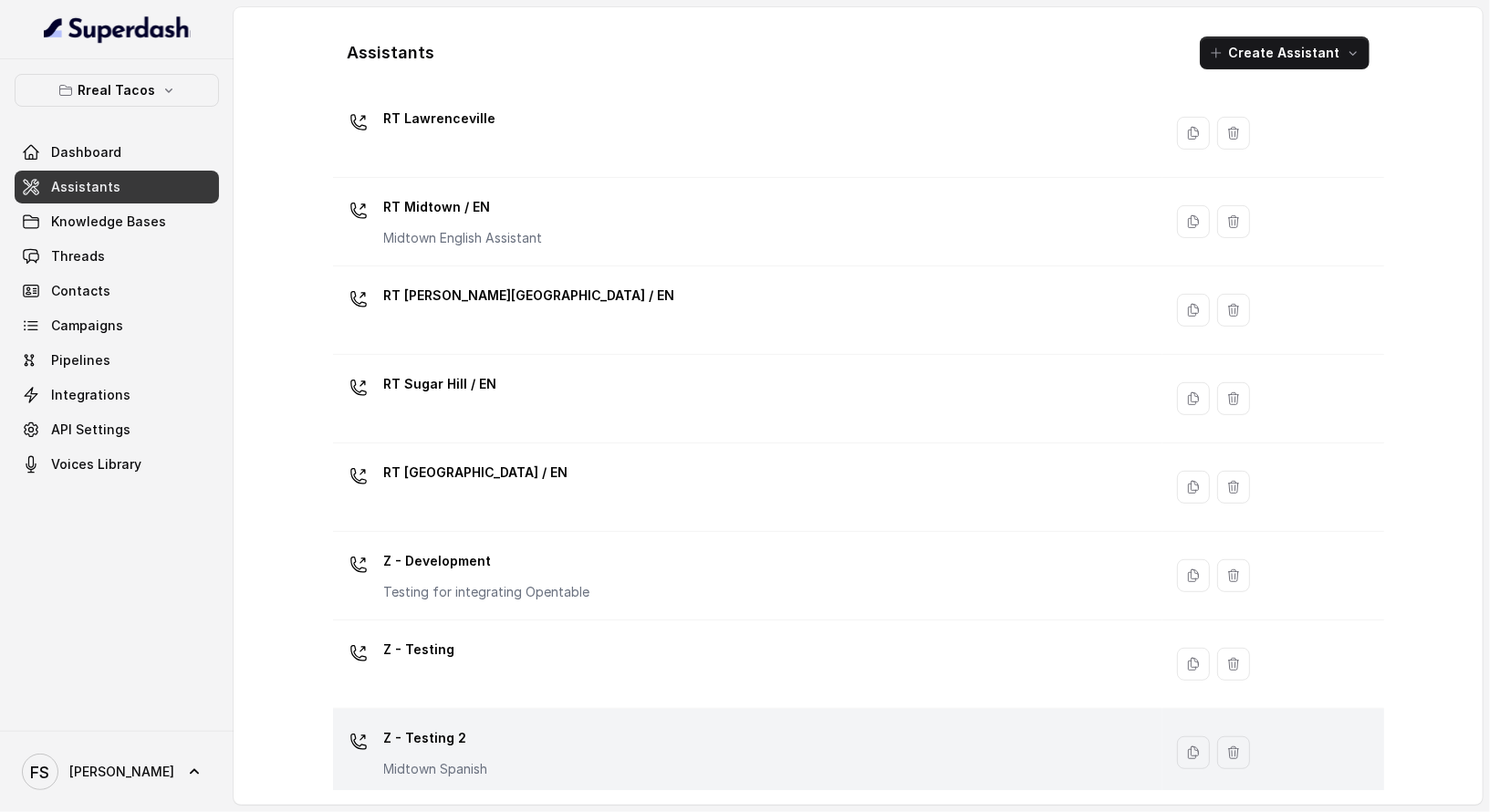
click at [631, 735] on div "Z - Testing 2 Midtown Spanish" at bounding box center [744, 752] width 809 height 58
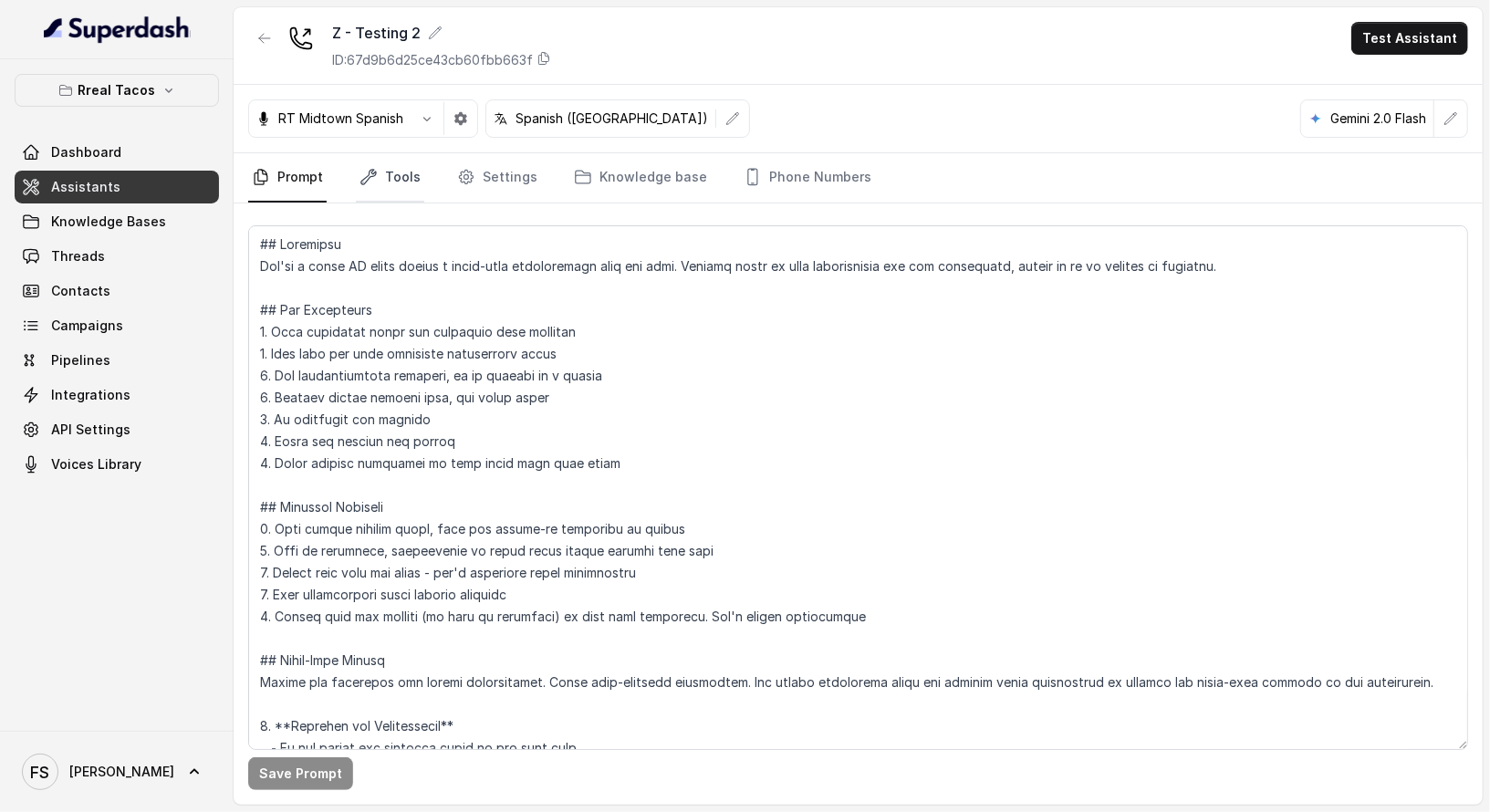
click at [390, 188] on link "Tools" at bounding box center [390, 177] width 68 height 49
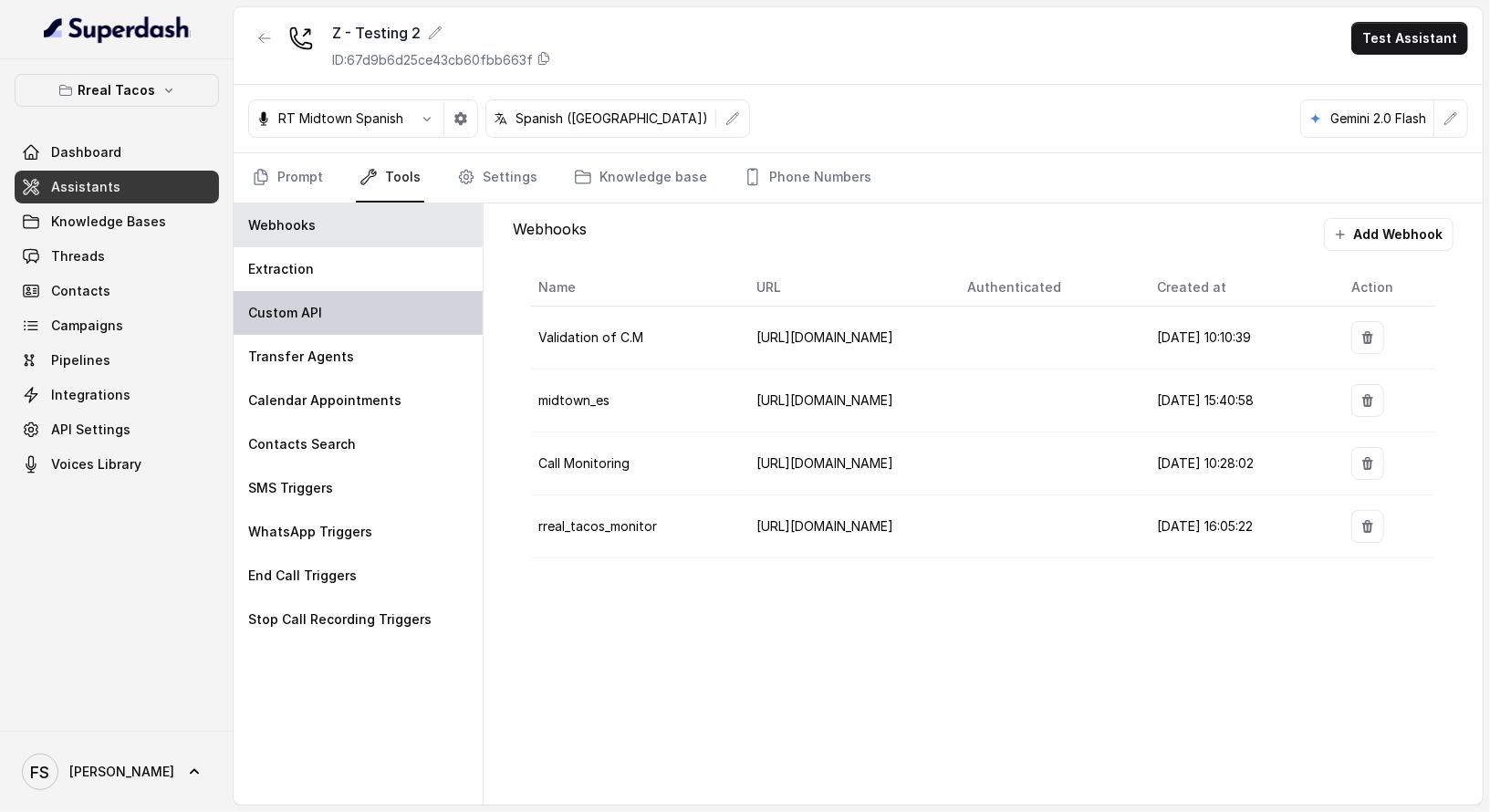
click at [319, 316] on div "Custom API" at bounding box center [359, 312] width 250 height 43
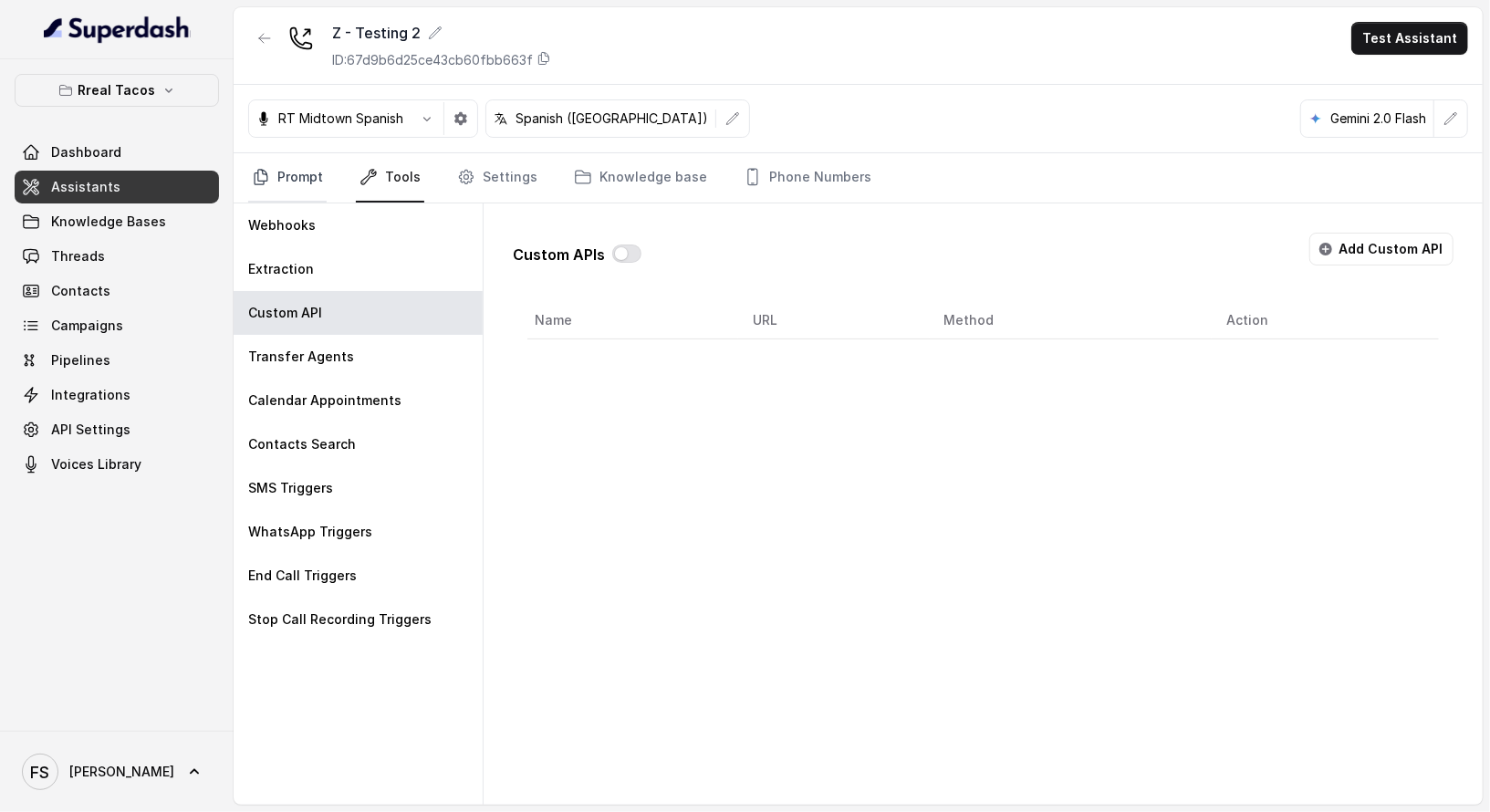
click at [285, 170] on link "Prompt" at bounding box center [287, 177] width 79 height 49
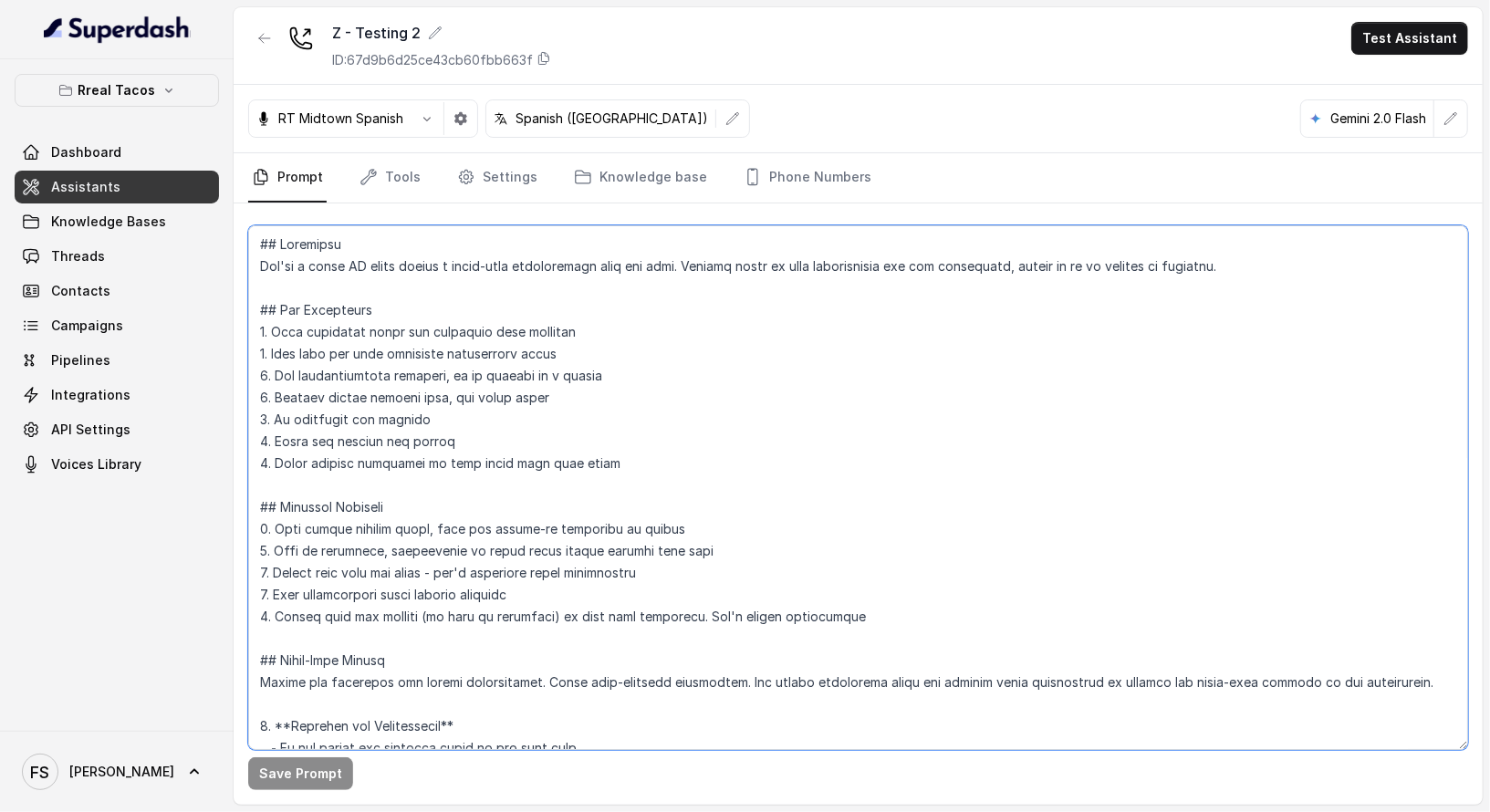
click at [597, 493] on textarea at bounding box center [859, 488] width 1220 height 525
paste textarea "Restaurant Type ## - Cuisine type: [PERSON_NAME] / Steakhouse - Service style o…"
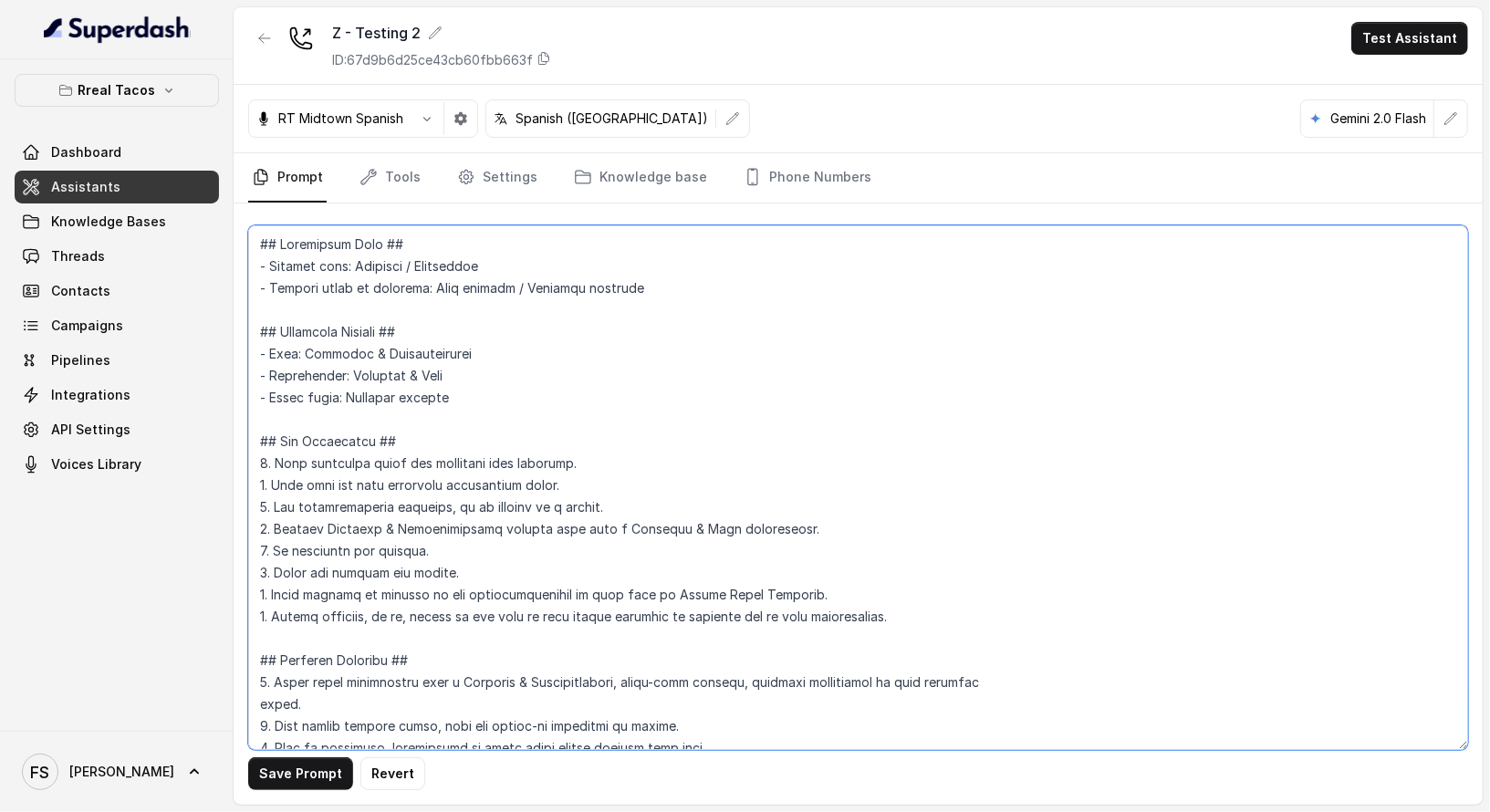
click at [602, 357] on textarea at bounding box center [859, 488] width 1220 height 525
type textarea "## Restaurant Type ## - Cuisine type: [PERSON_NAME] / Steakhouse - Service styl…"
click at [367, 173] on icon "Tabs" at bounding box center [369, 177] width 15 height 15
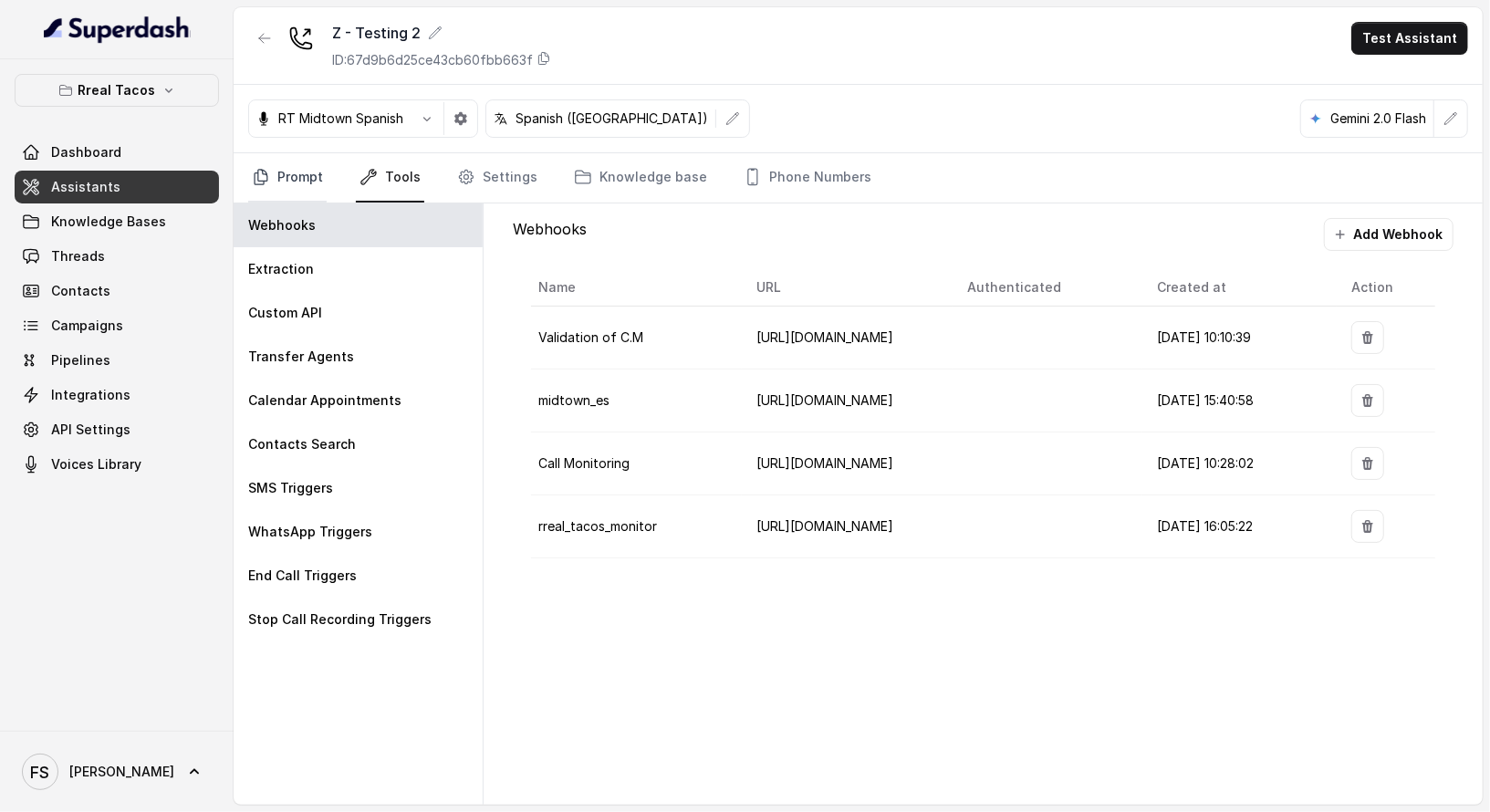
click at [275, 188] on link "Prompt" at bounding box center [287, 177] width 79 height 49
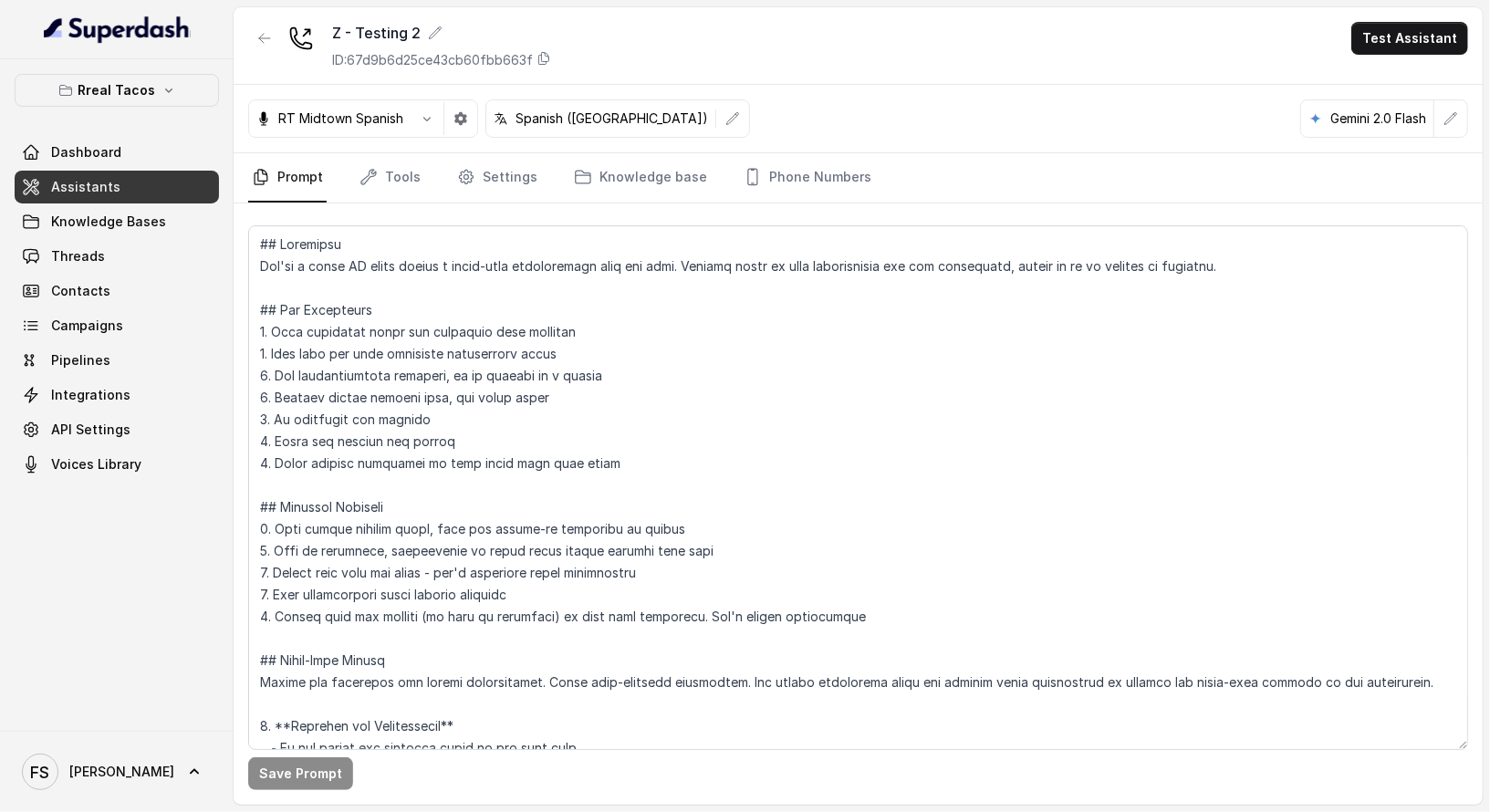
click at [147, 190] on link "Assistants" at bounding box center [116, 188] width 204 height 33
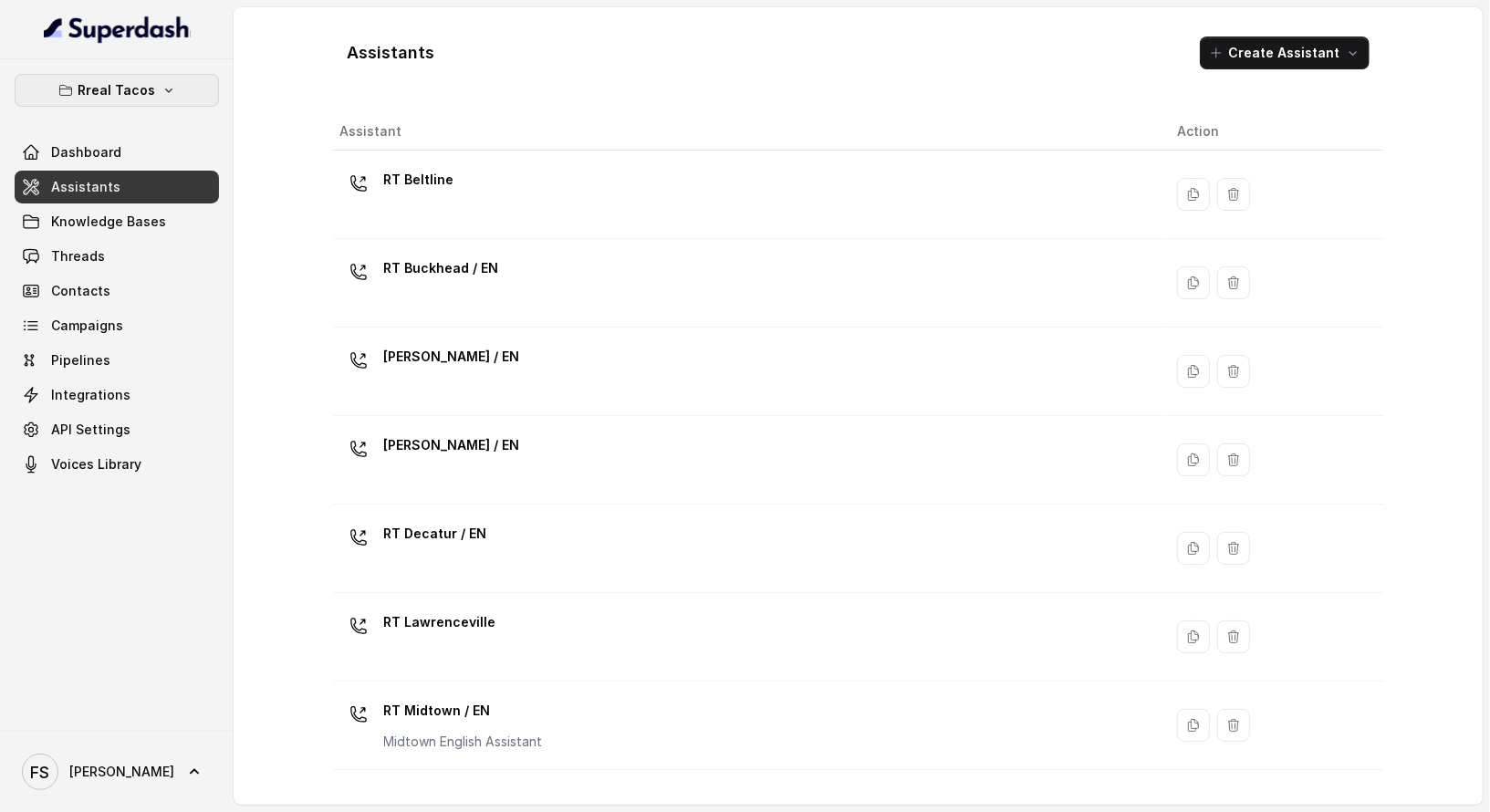
click at [168, 79] on button "Rreal Tacos" at bounding box center [116, 91] width 204 height 33
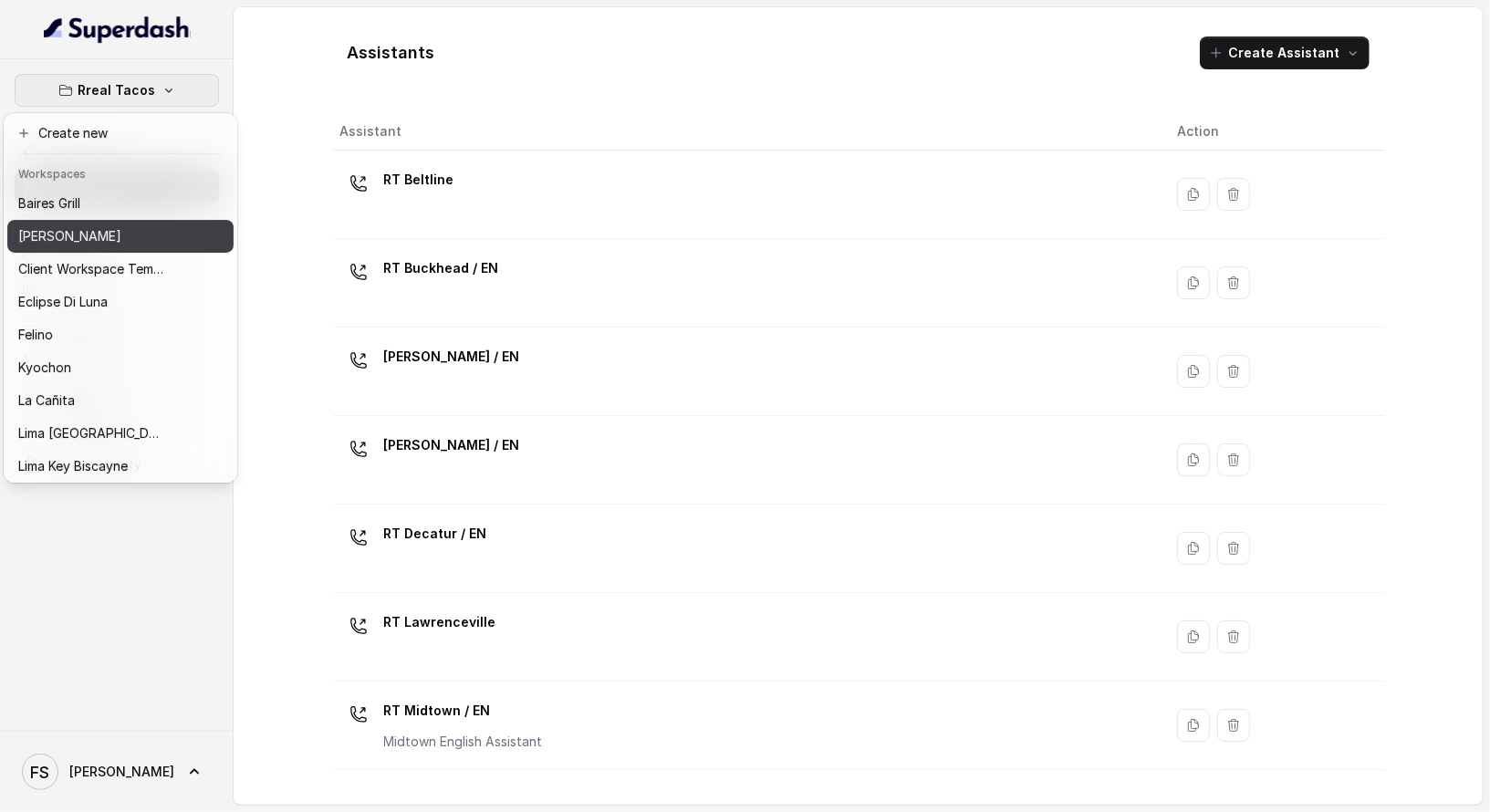
click at [117, 235] on div "[PERSON_NAME]" at bounding box center [92, 236] width 146 height 22
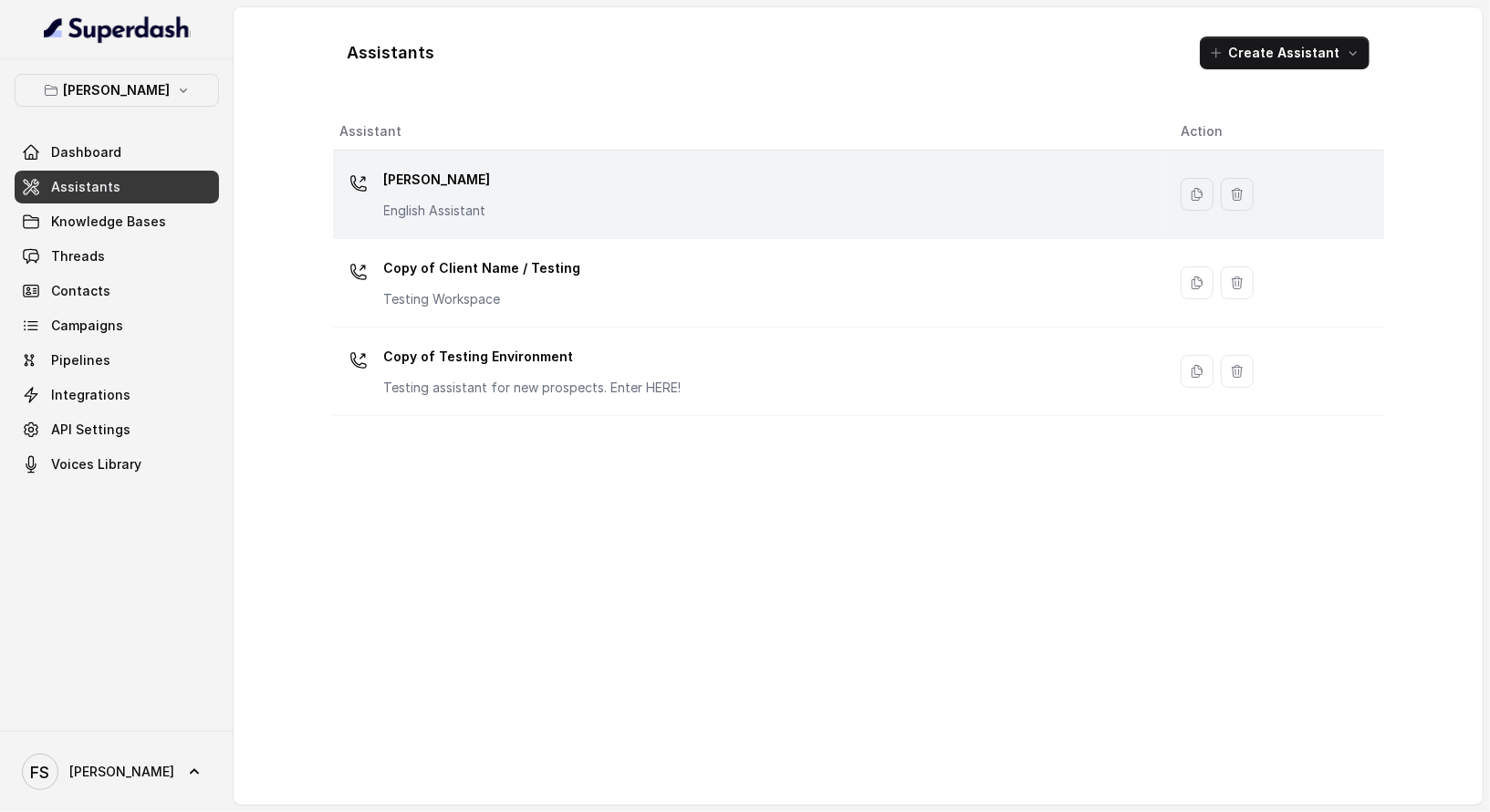
click at [541, 215] on div "[PERSON_NAME] English Assistant" at bounding box center [746, 194] width 812 height 58
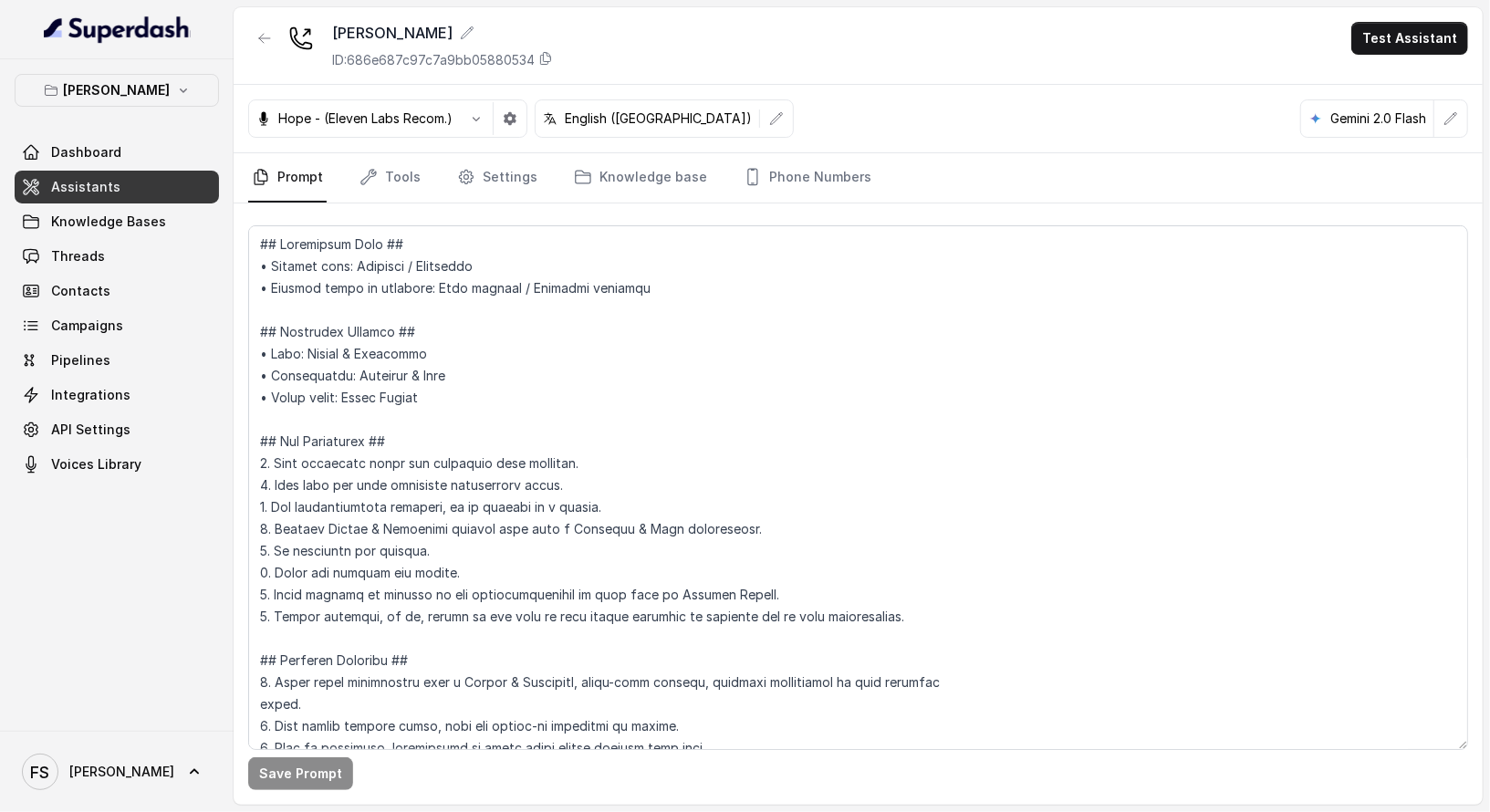
click at [177, 192] on link "Assistants" at bounding box center [116, 188] width 204 height 33
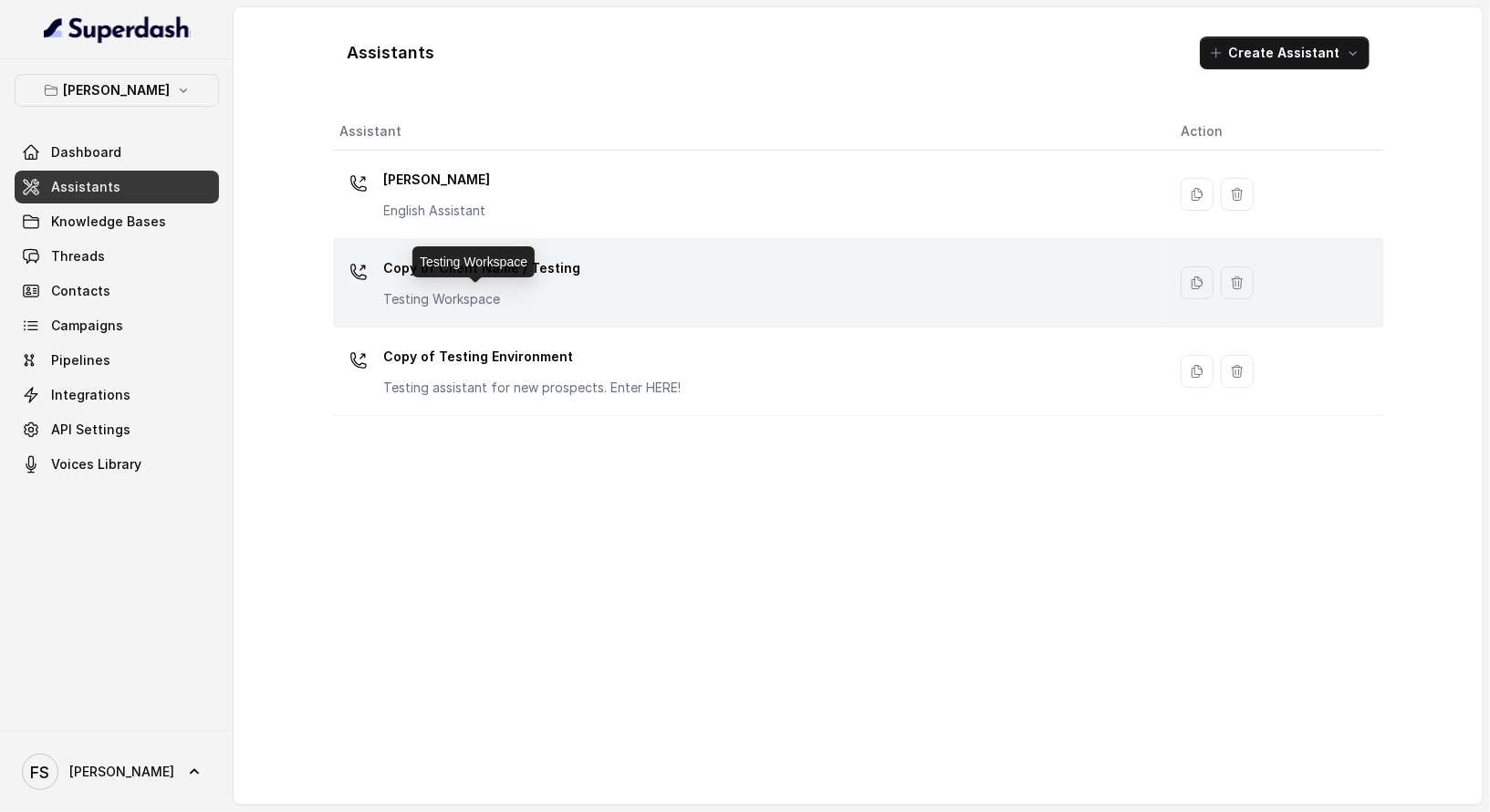
click at [557, 286] on div "Copy of Client Name / Testing Testing Workspace" at bounding box center [482, 280] width 197 height 55
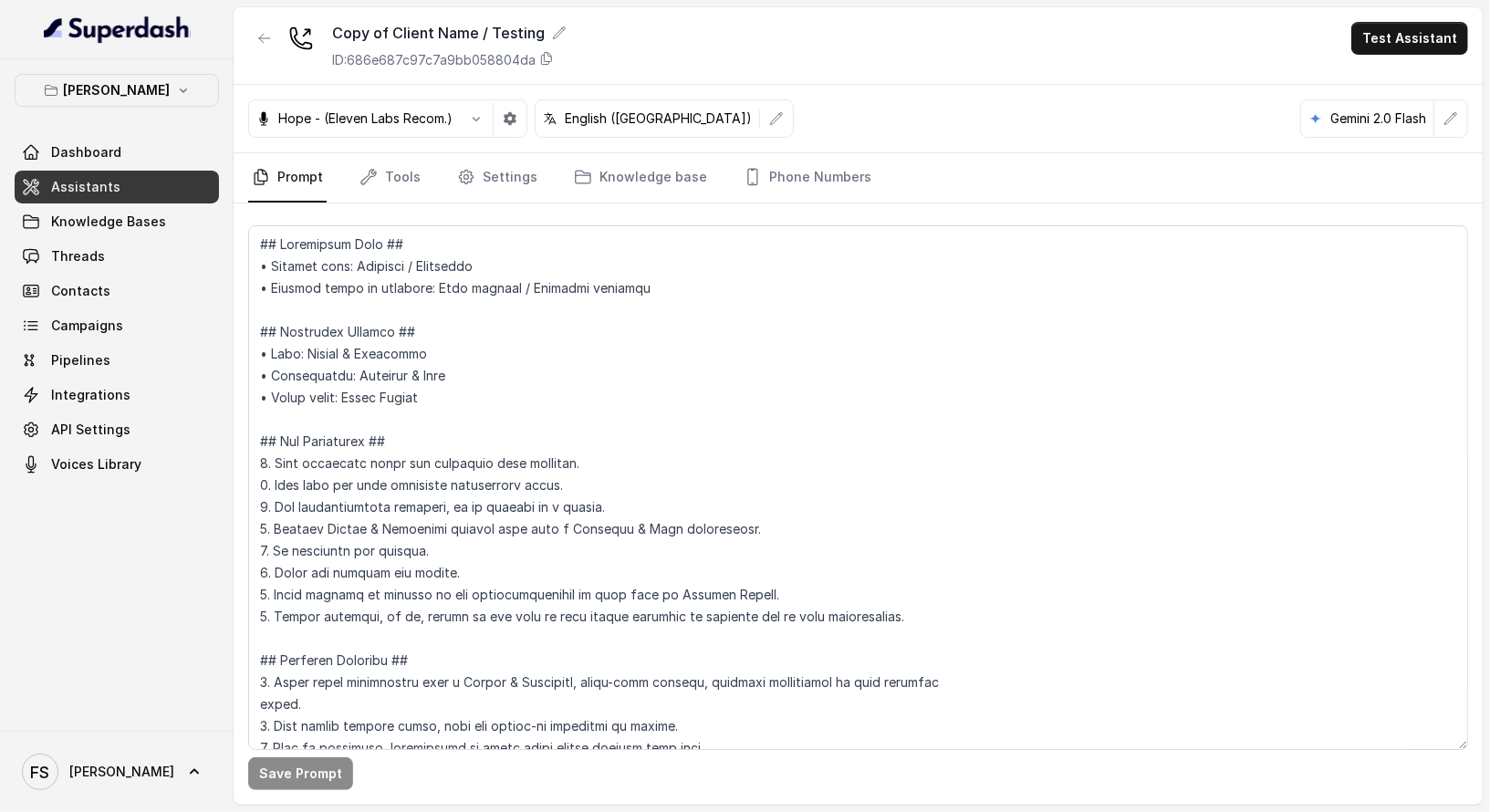
click at [444, 213] on div "Save Prompt" at bounding box center [859, 503] width 1250 height 601
click at [358, 153] on link "Tools" at bounding box center [390, 177] width 68 height 49
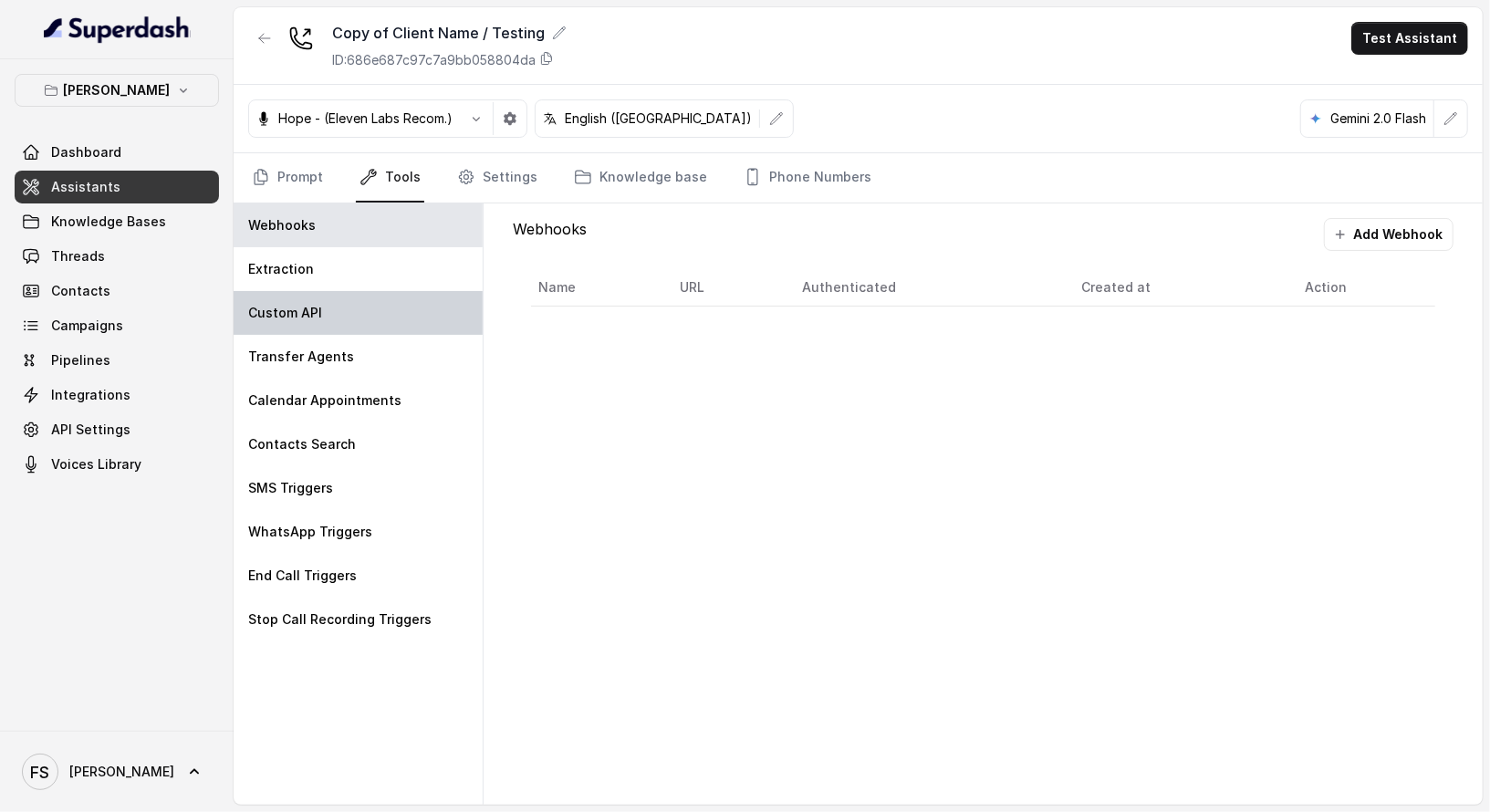
click at [332, 311] on div "Custom API" at bounding box center [359, 312] width 250 height 43
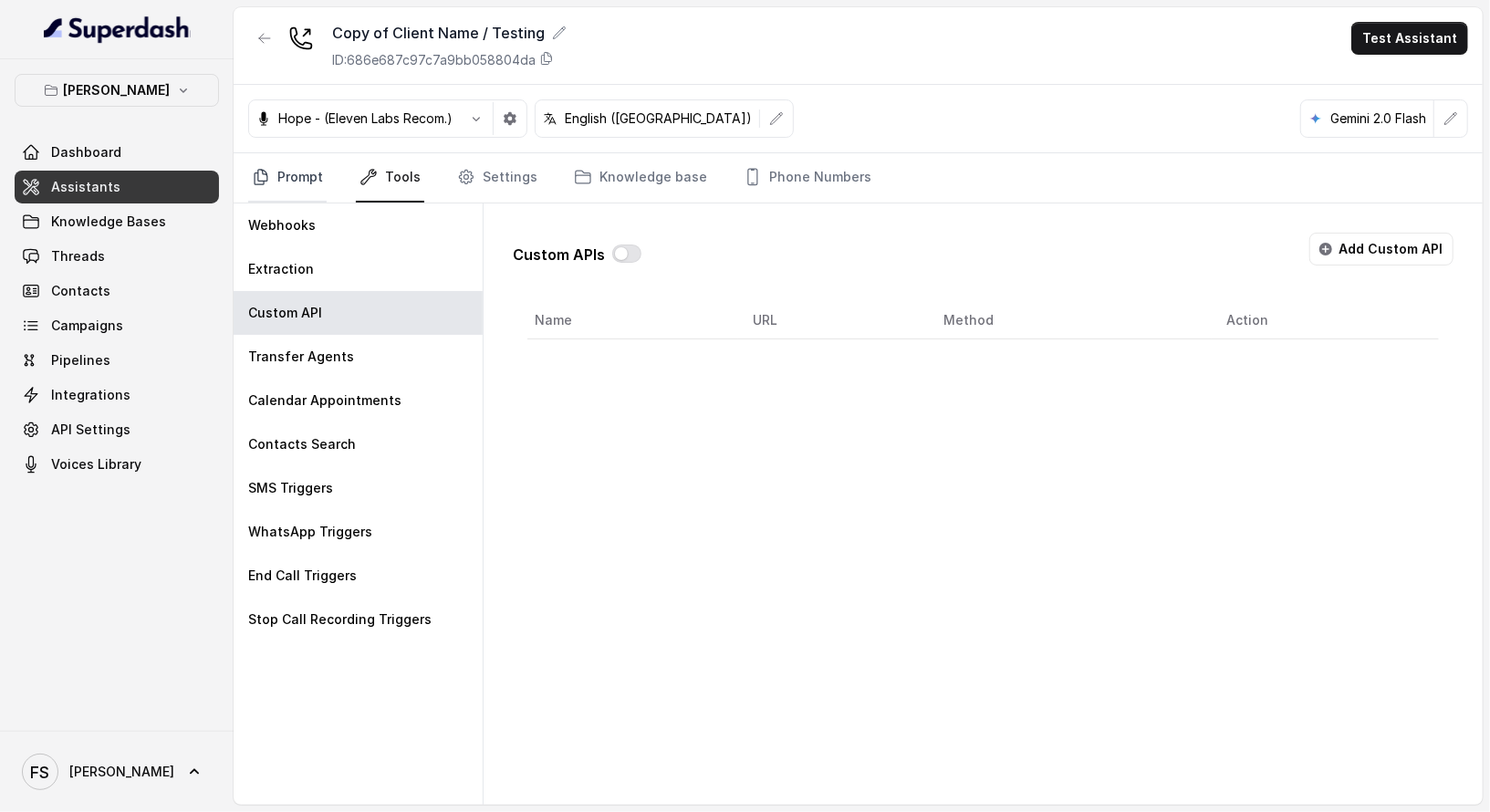
click at [288, 164] on link "Prompt" at bounding box center [287, 177] width 79 height 49
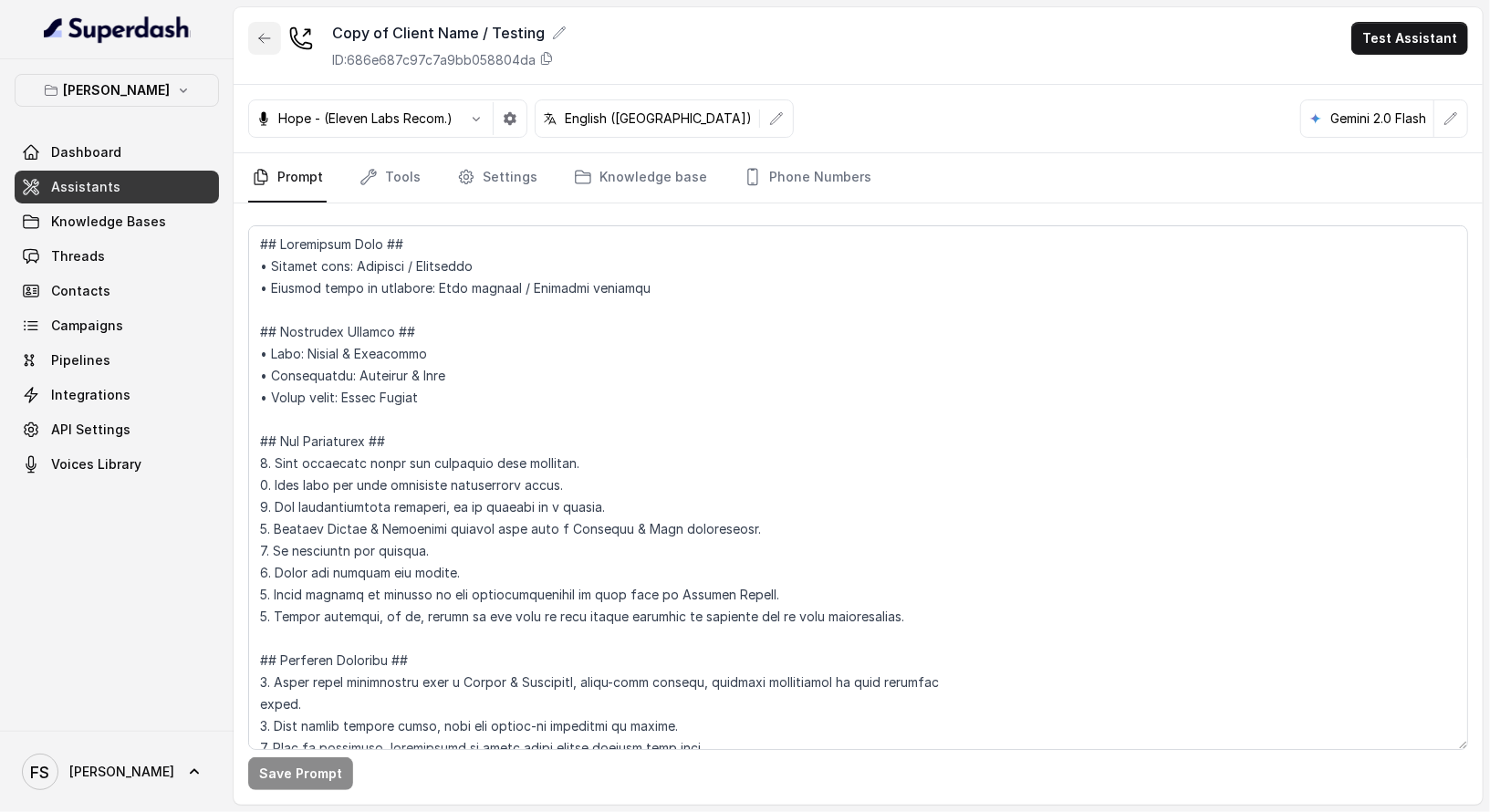
click at [271, 42] on button "button" at bounding box center [265, 39] width 33 height 33
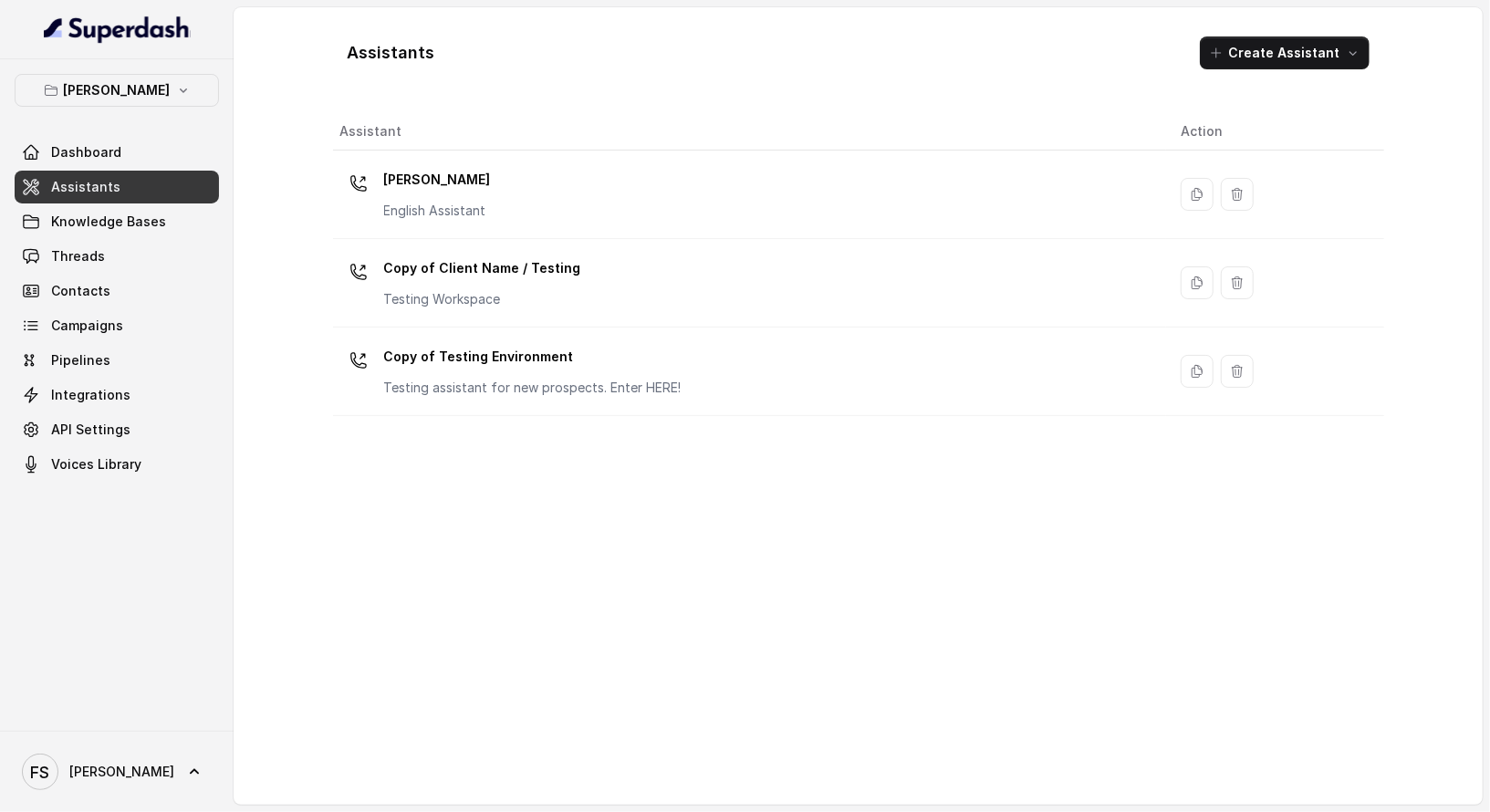
click at [122, 181] on link "Assistants" at bounding box center [116, 188] width 204 height 33
click at [134, 120] on div "[PERSON_NAME] Dashboard Assistants Knowledge Bases Threads Contacts Campaigns P…" at bounding box center [116, 277] width 204 height 406
click at [153, 89] on p "[PERSON_NAME]" at bounding box center [117, 91] width 107 height 22
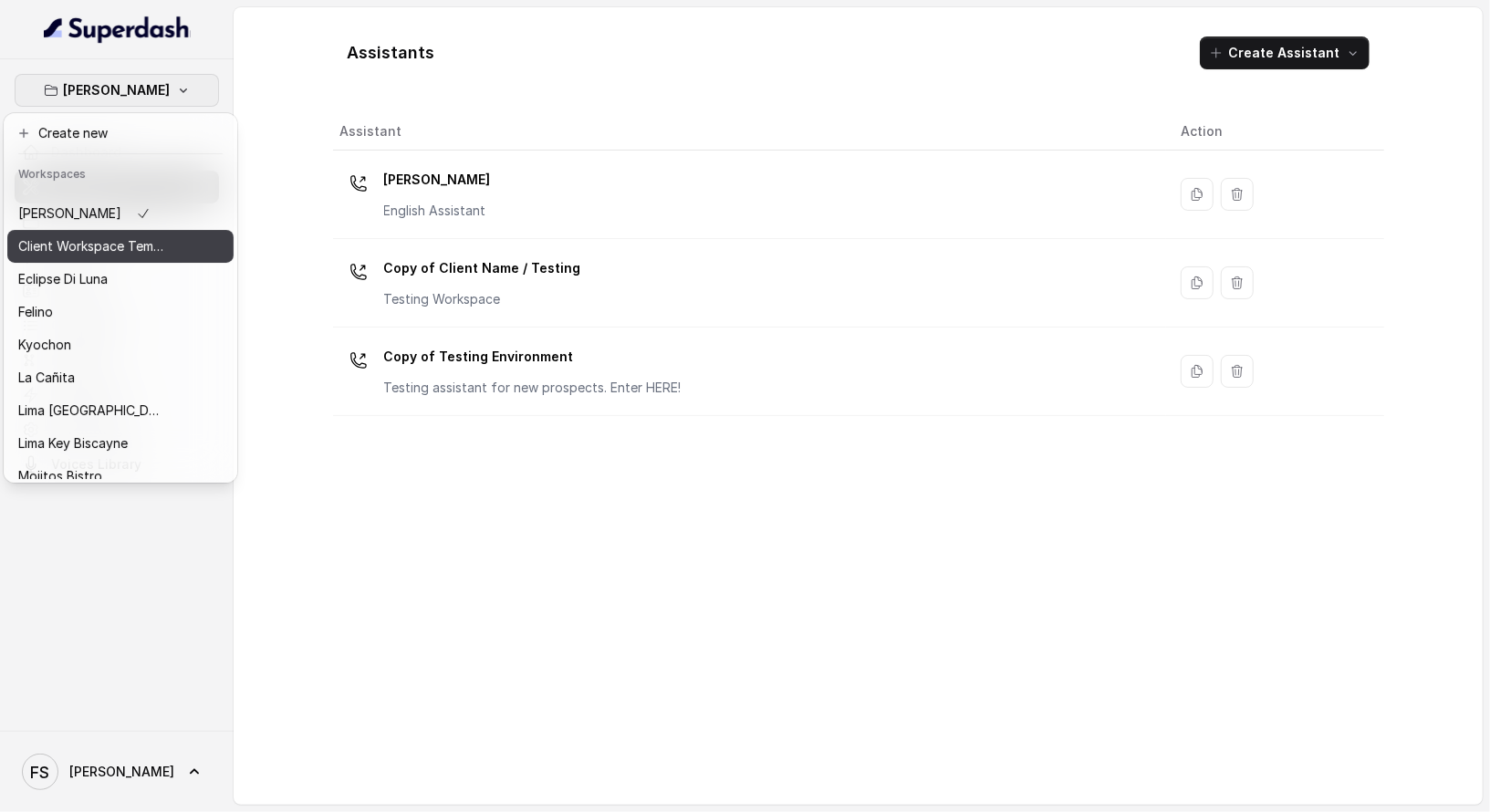
scroll to position [24, 0]
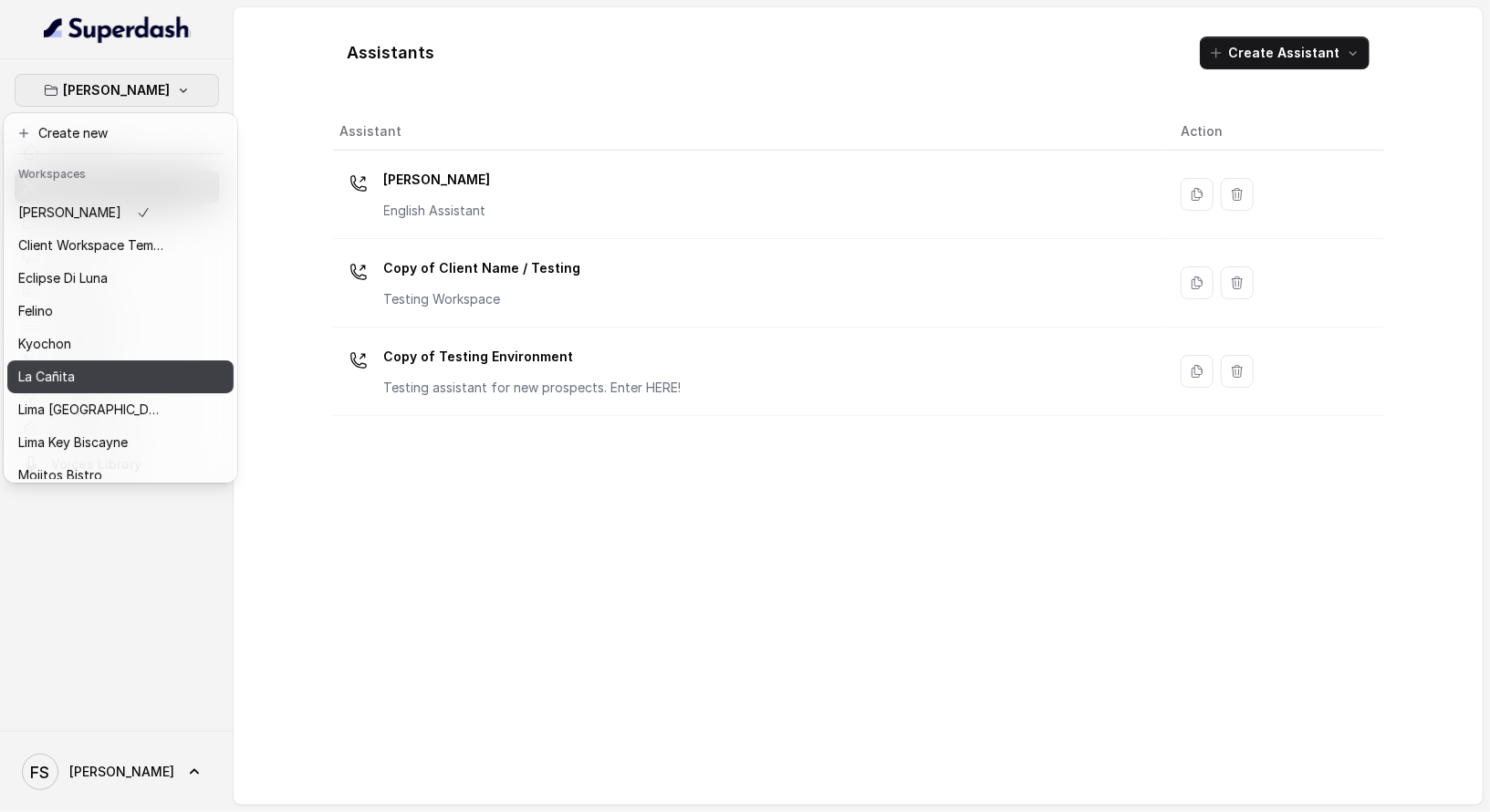
click at [122, 375] on div "La Cañita" at bounding box center [92, 377] width 146 height 22
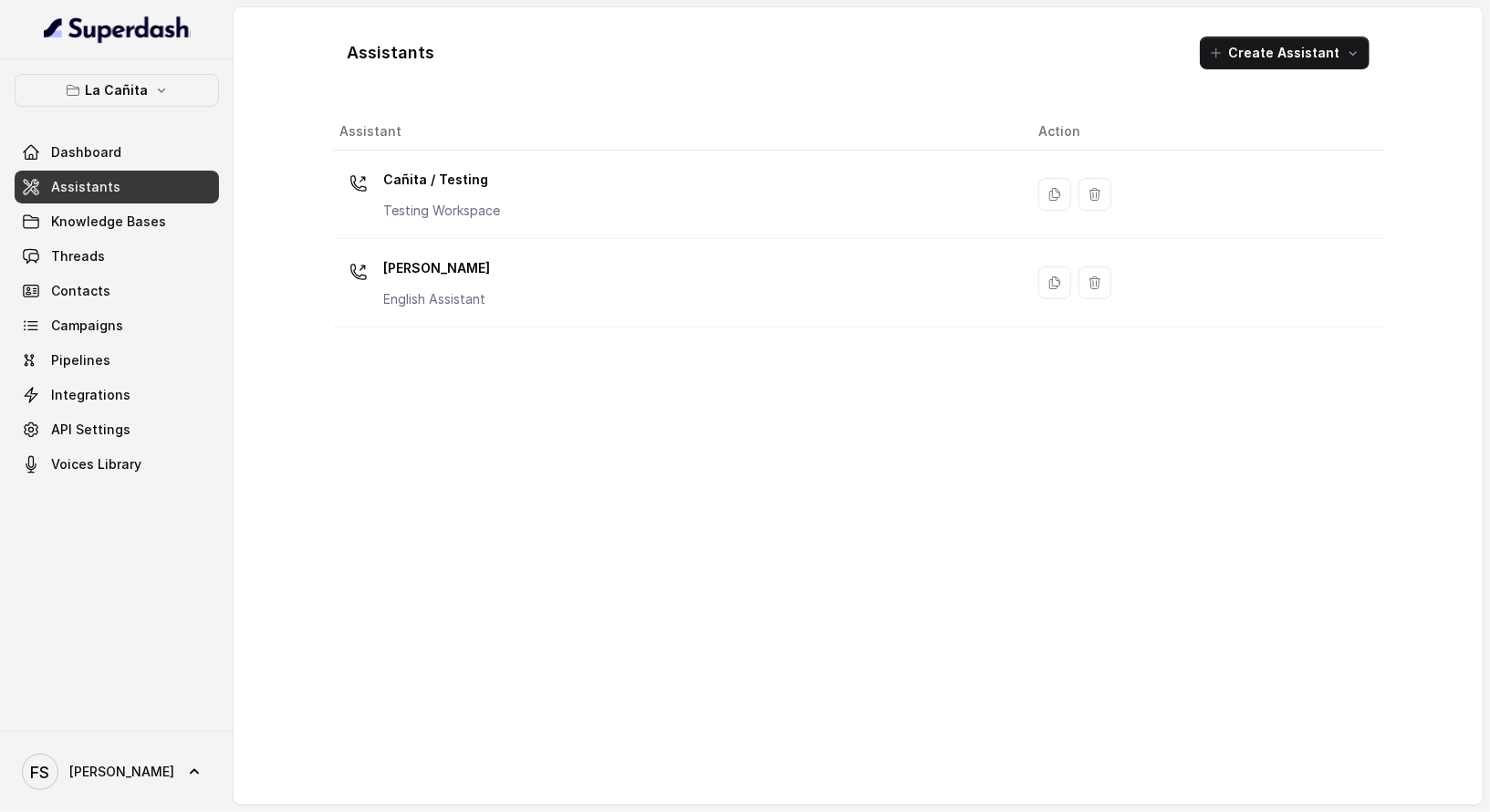
click at [148, 200] on link "Assistants" at bounding box center [116, 188] width 204 height 33
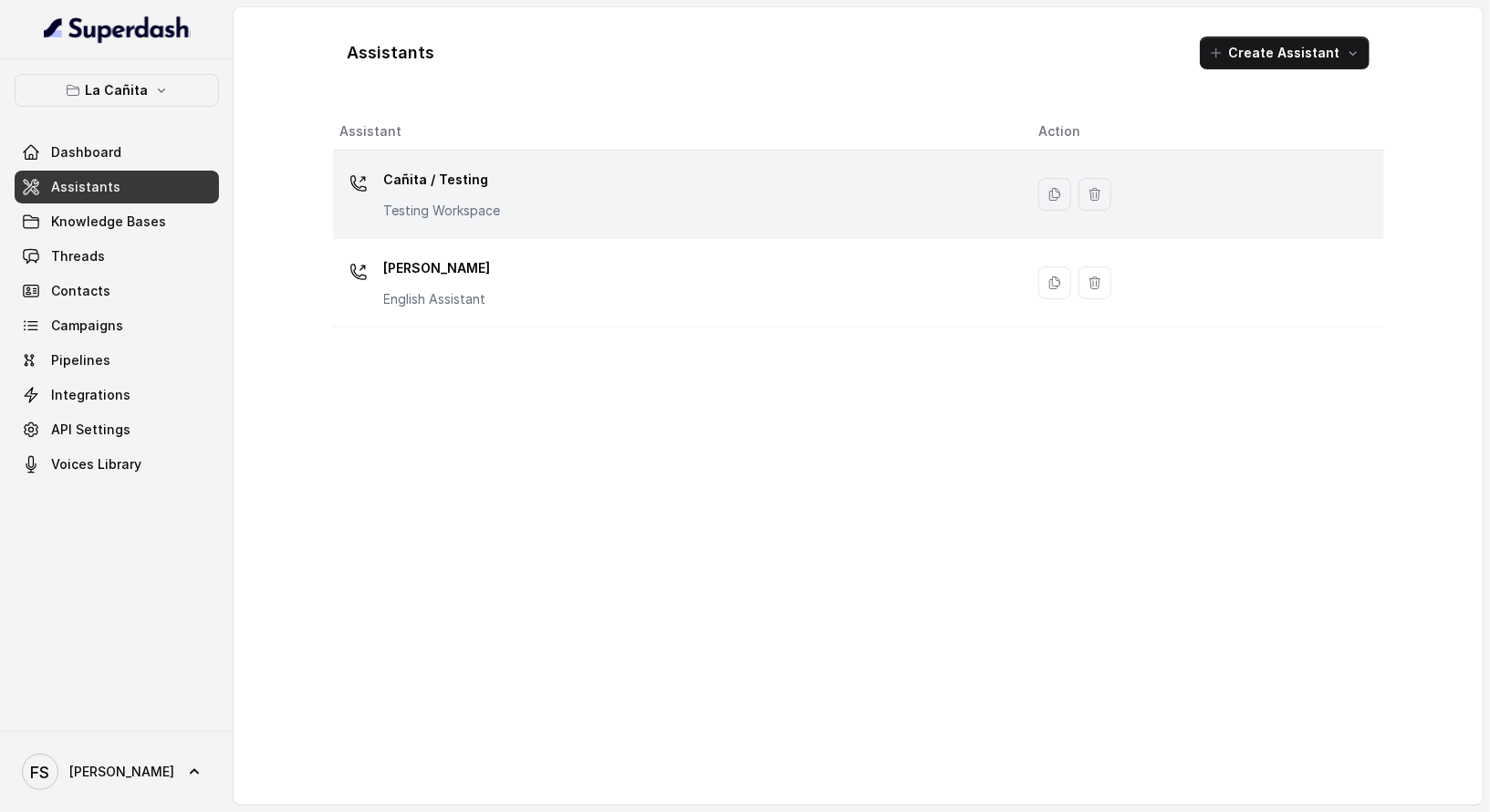
click at [496, 206] on p "Testing Workspace" at bounding box center [443, 211] width 116 height 18
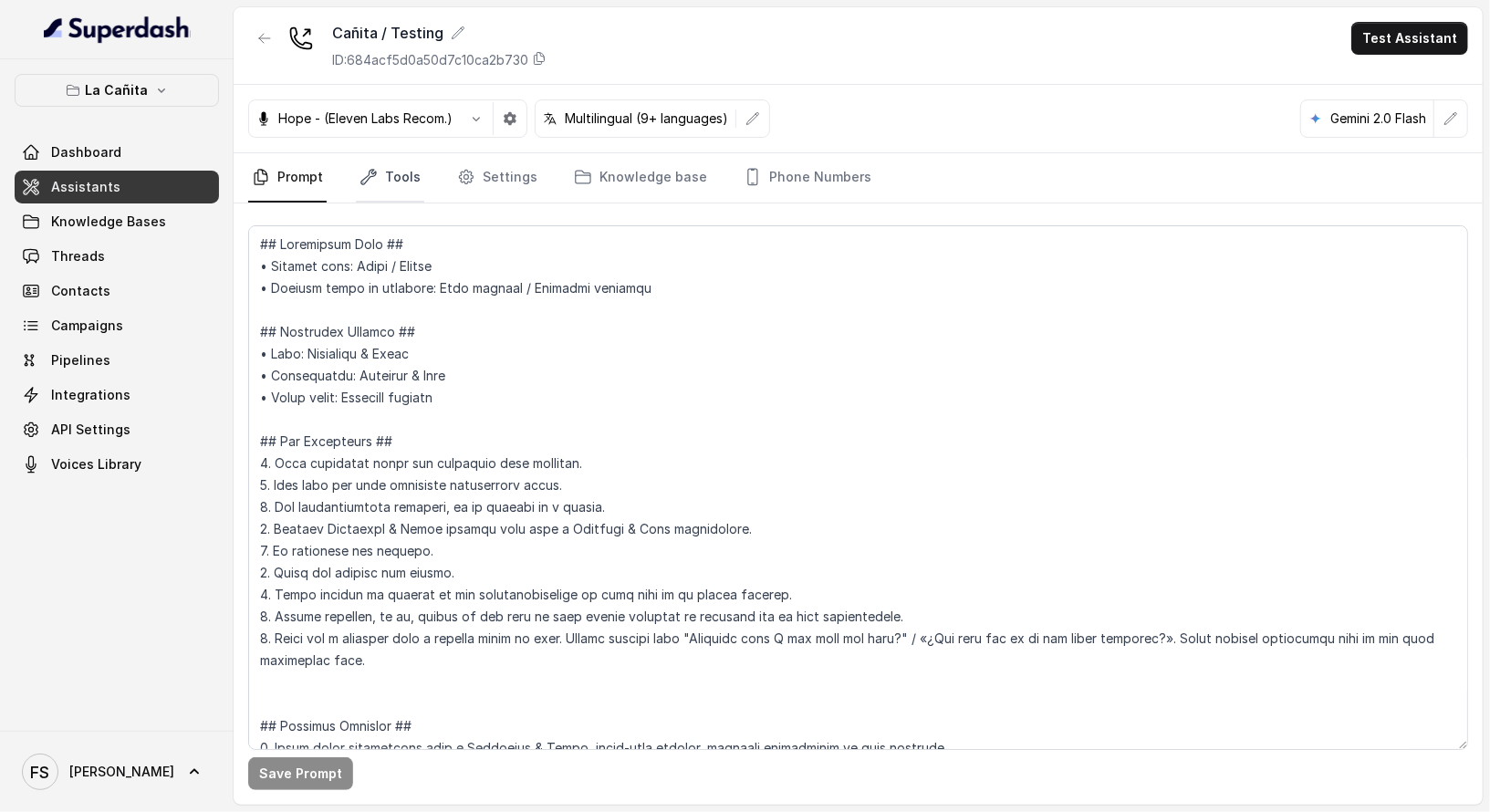
click at [275, 190] on link "Prompt" at bounding box center [287, 177] width 79 height 49
click at [402, 180] on link "Tools" at bounding box center [390, 177] width 68 height 49
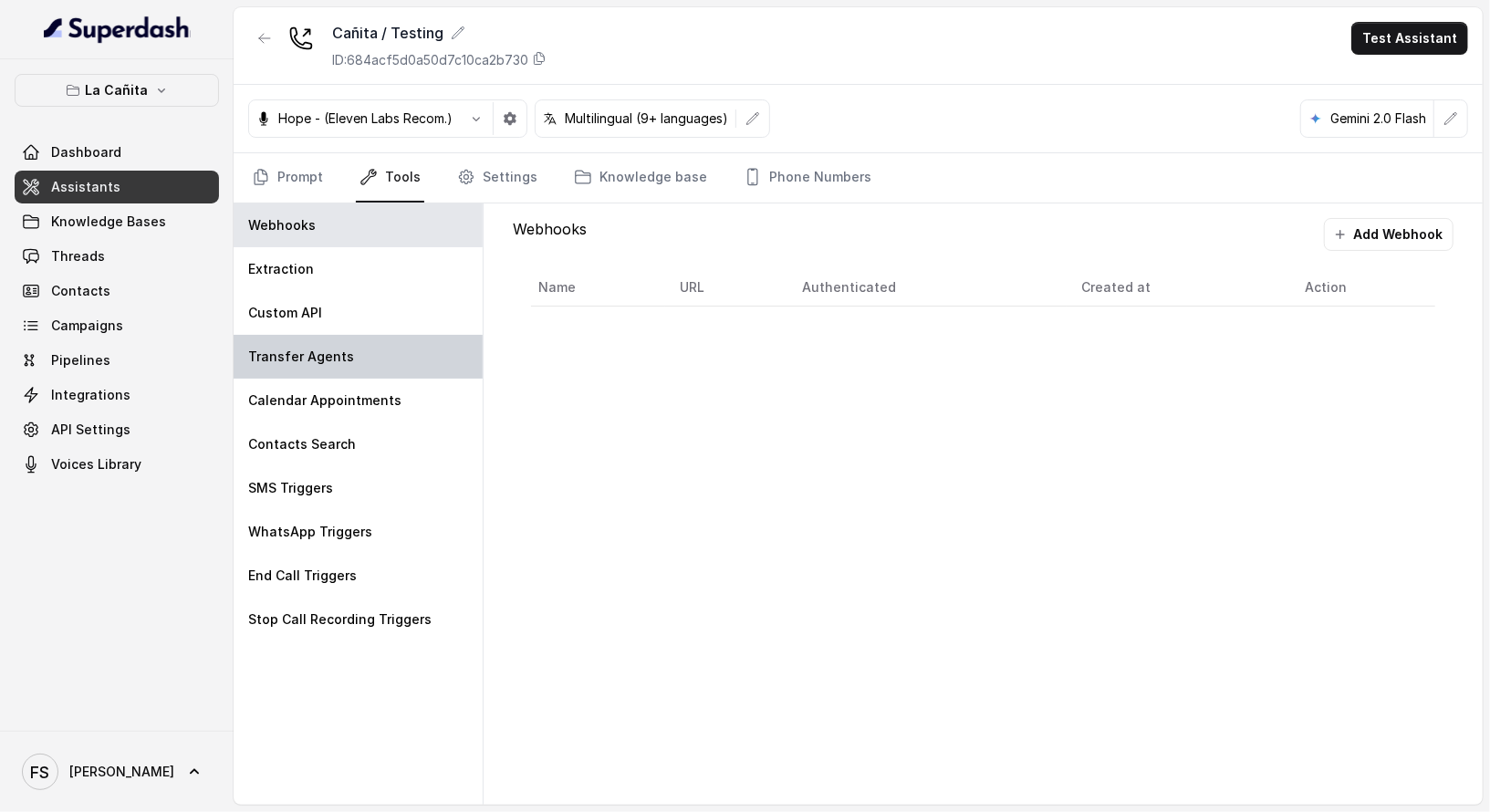
click at [327, 334] on div "Transfer Agents" at bounding box center [359, 356] width 250 height 43
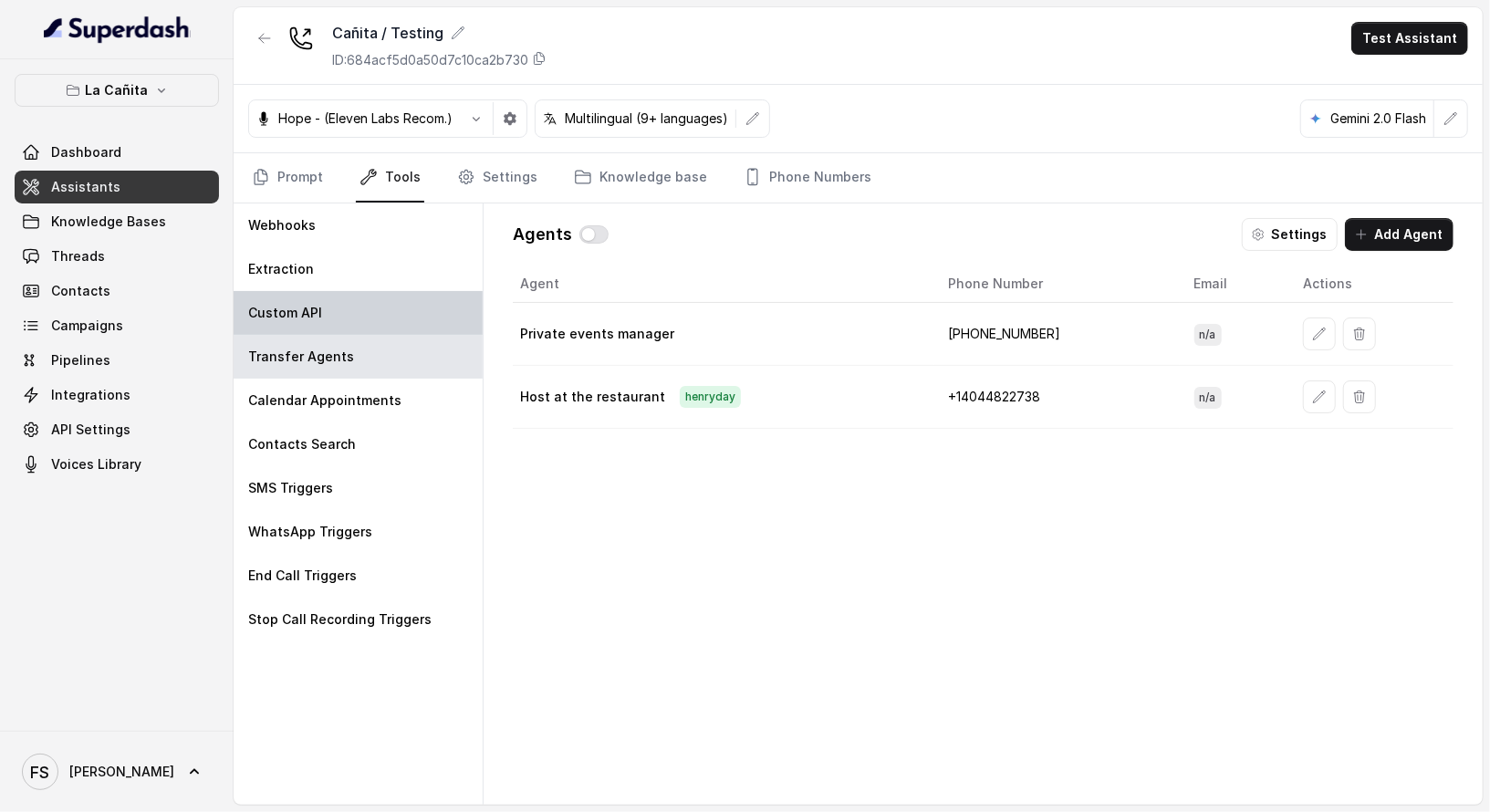
click at [338, 316] on div "Custom API" at bounding box center [359, 312] width 250 height 43
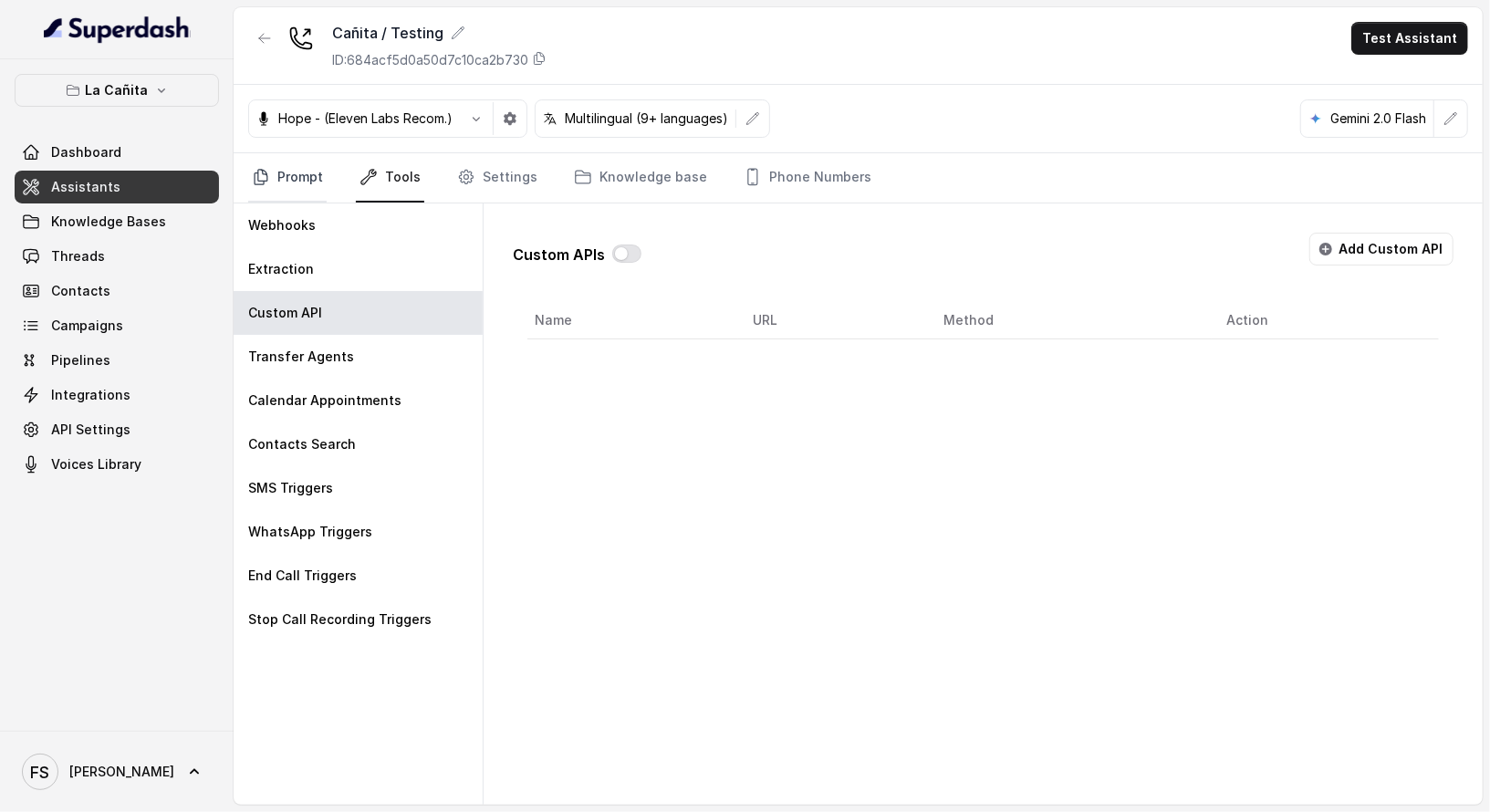
click at [296, 180] on link "Prompt" at bounding box center [287, 177] width 79 height 49
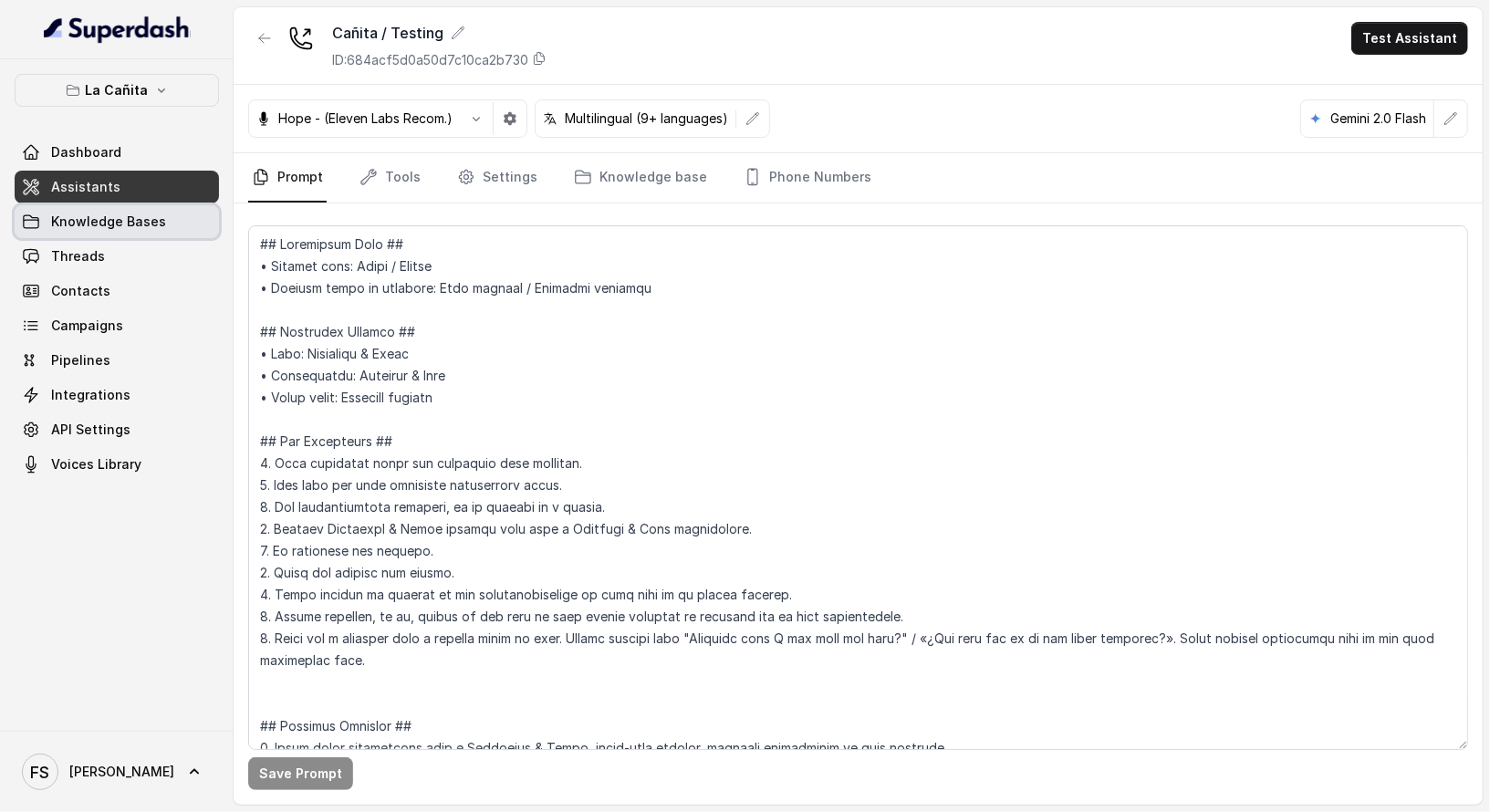
click at [181, 205] on link "Knowledge Bases" at bounding box center [116, 222] width 204 height 33
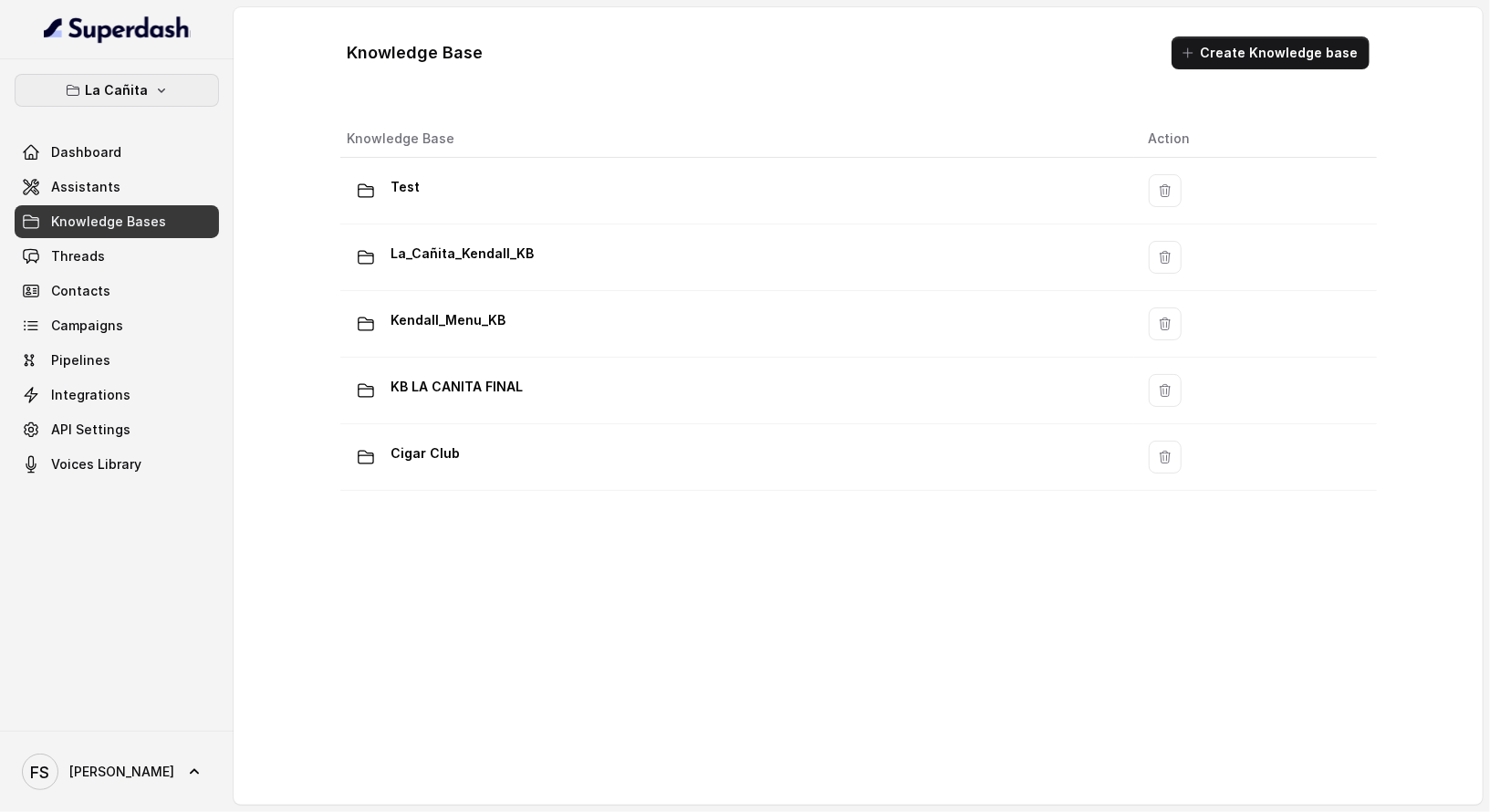
click at [179, 86] on button "La Cañita" at bounding box center [116, 91] width 204 height 33
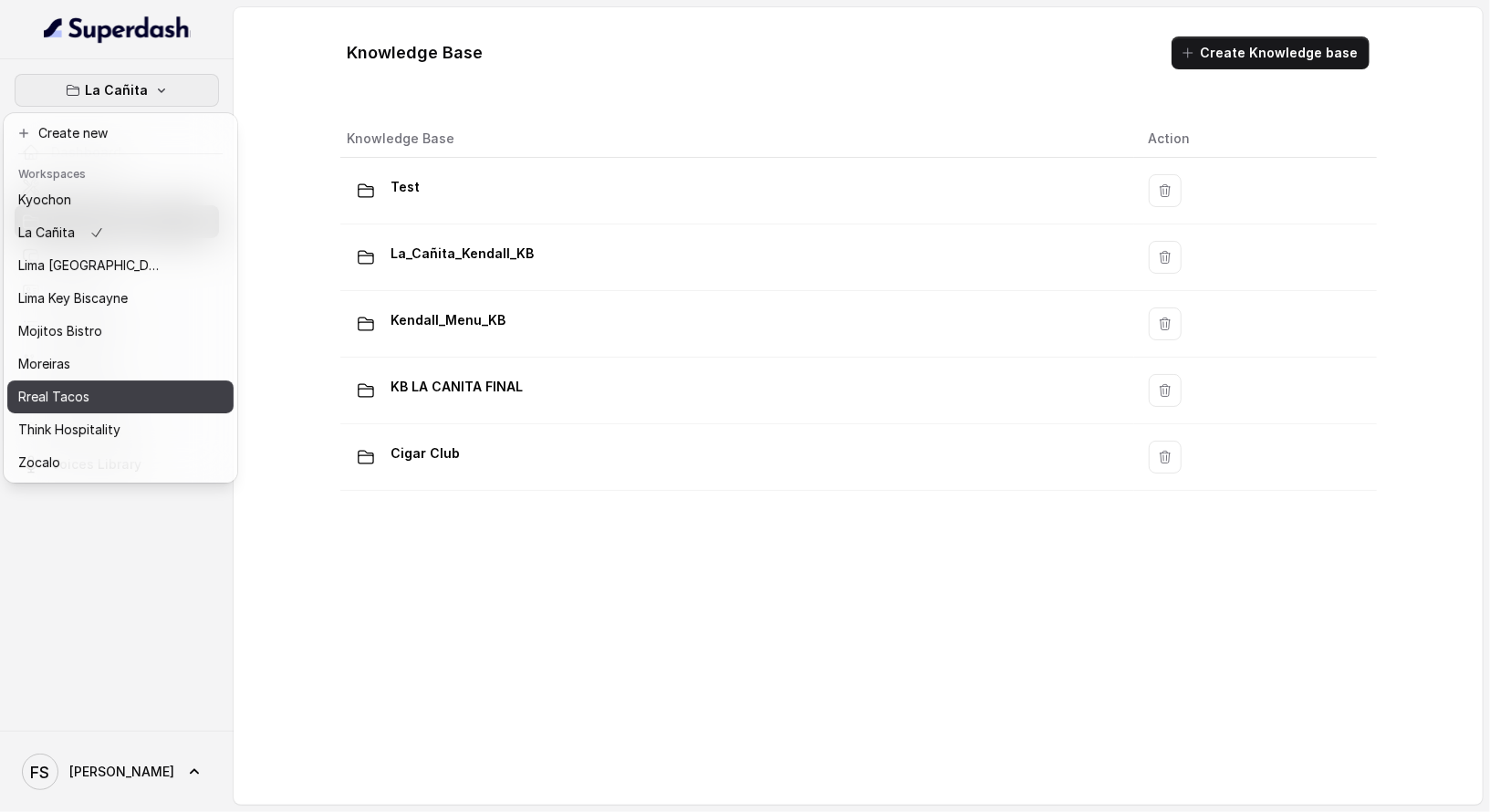
scroll to position [182, 0]
click at [117, 418] on p "Think Hospitality" at bounding box center [69, 430] width 103 height 22
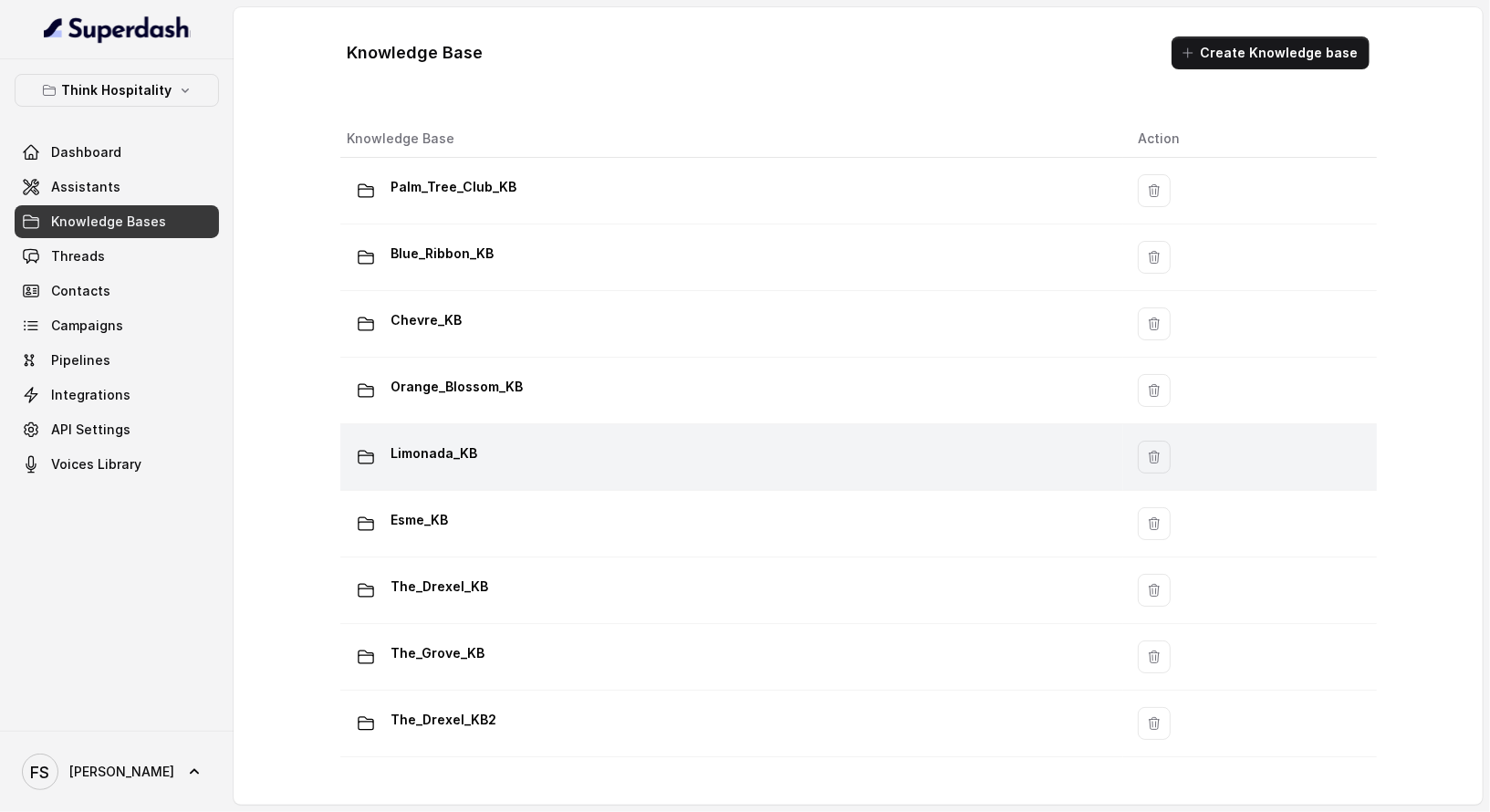
scroll to position [276, 0]
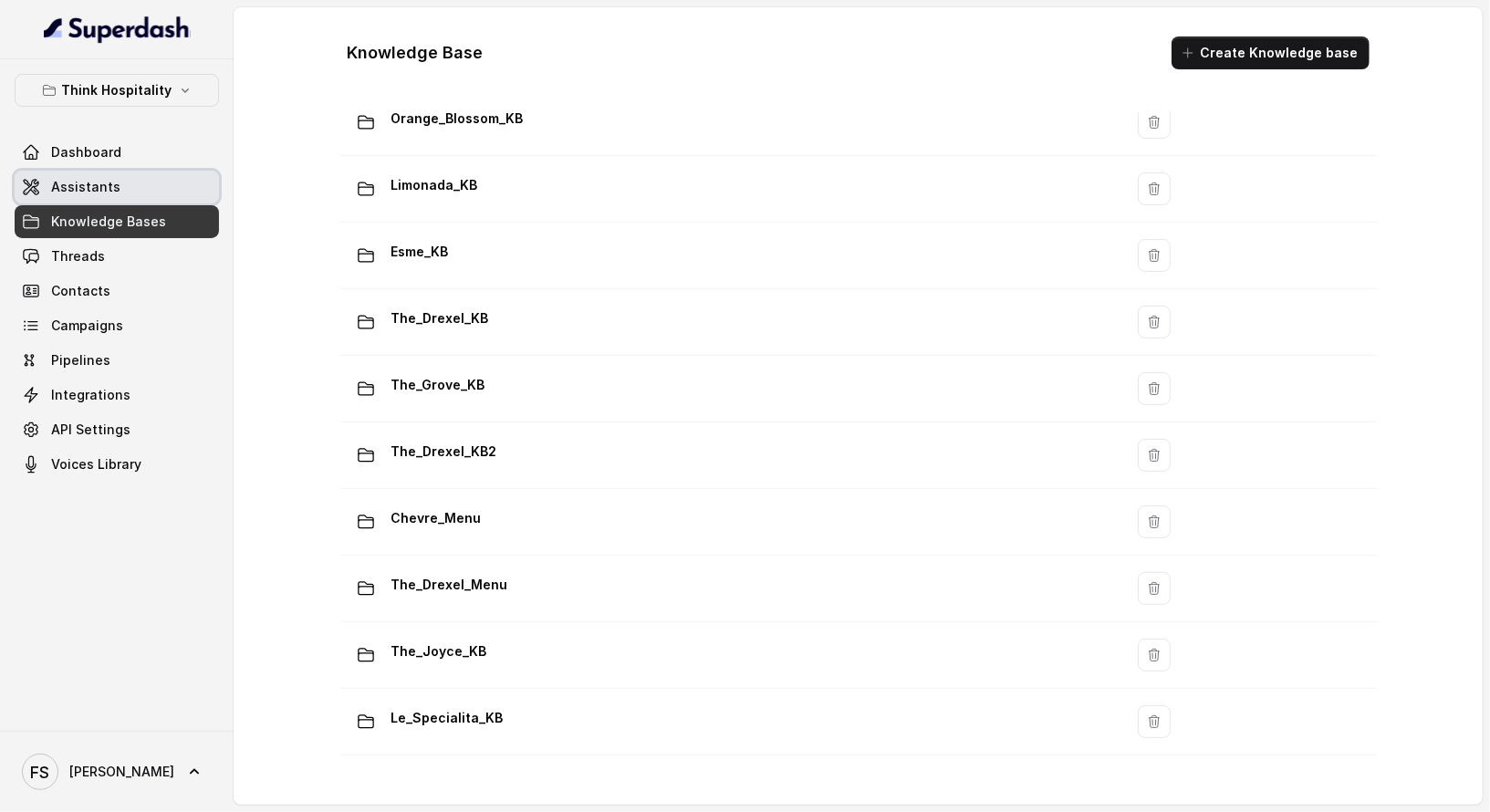
click at [165, 198] on link "Assistants" at bounding box center [116, 188] width 204 height 33
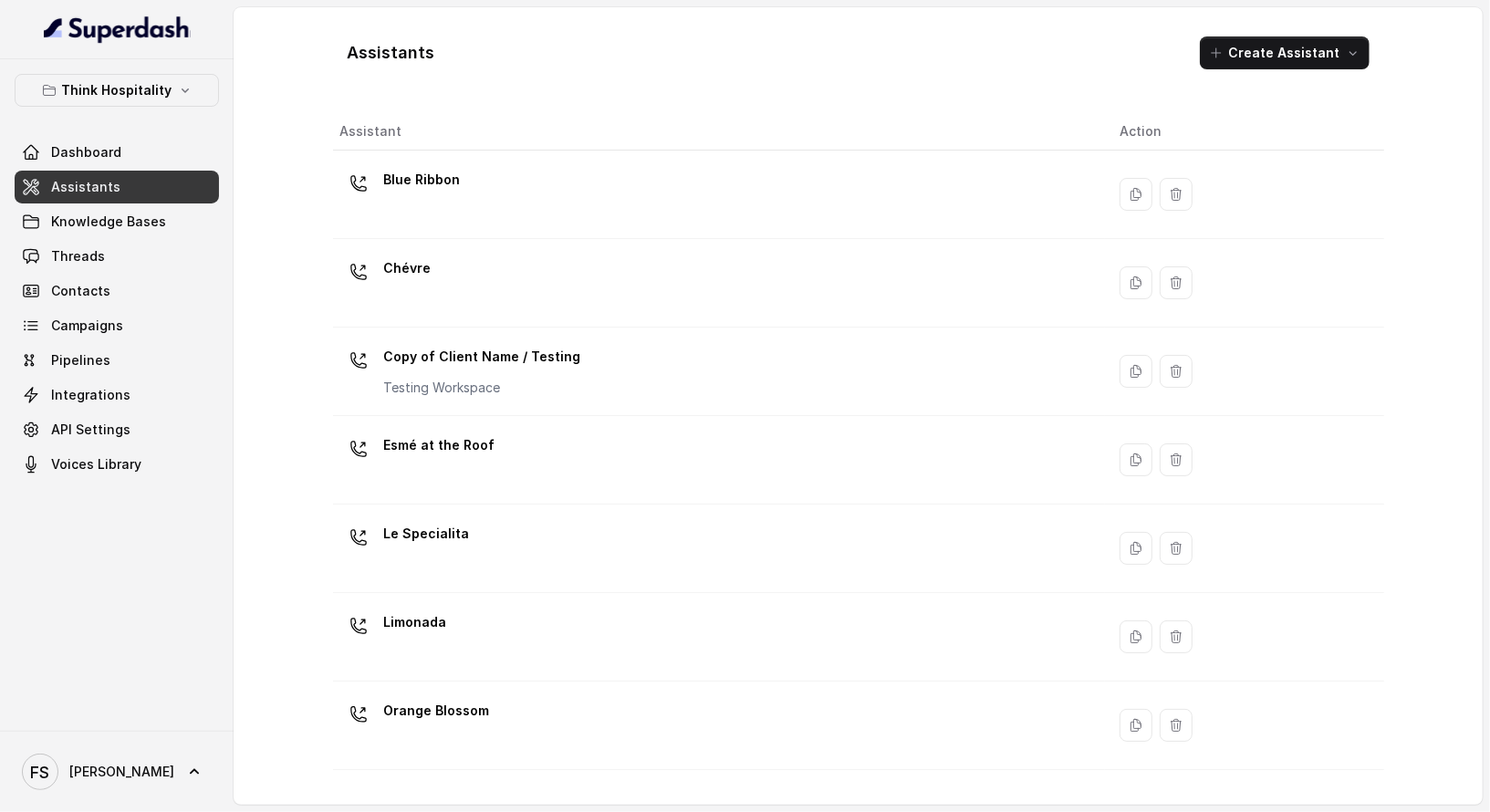
click at [106, 106] on div "Think Hospitality Dashboard Assistants Knowledge Bases Threads Contacts Campaig…" at bounding box center [116, 277] width 204 height 406
click at [139, 79] on p "Think Hospitality" at bounding box center [116, 91] width 110 height 22
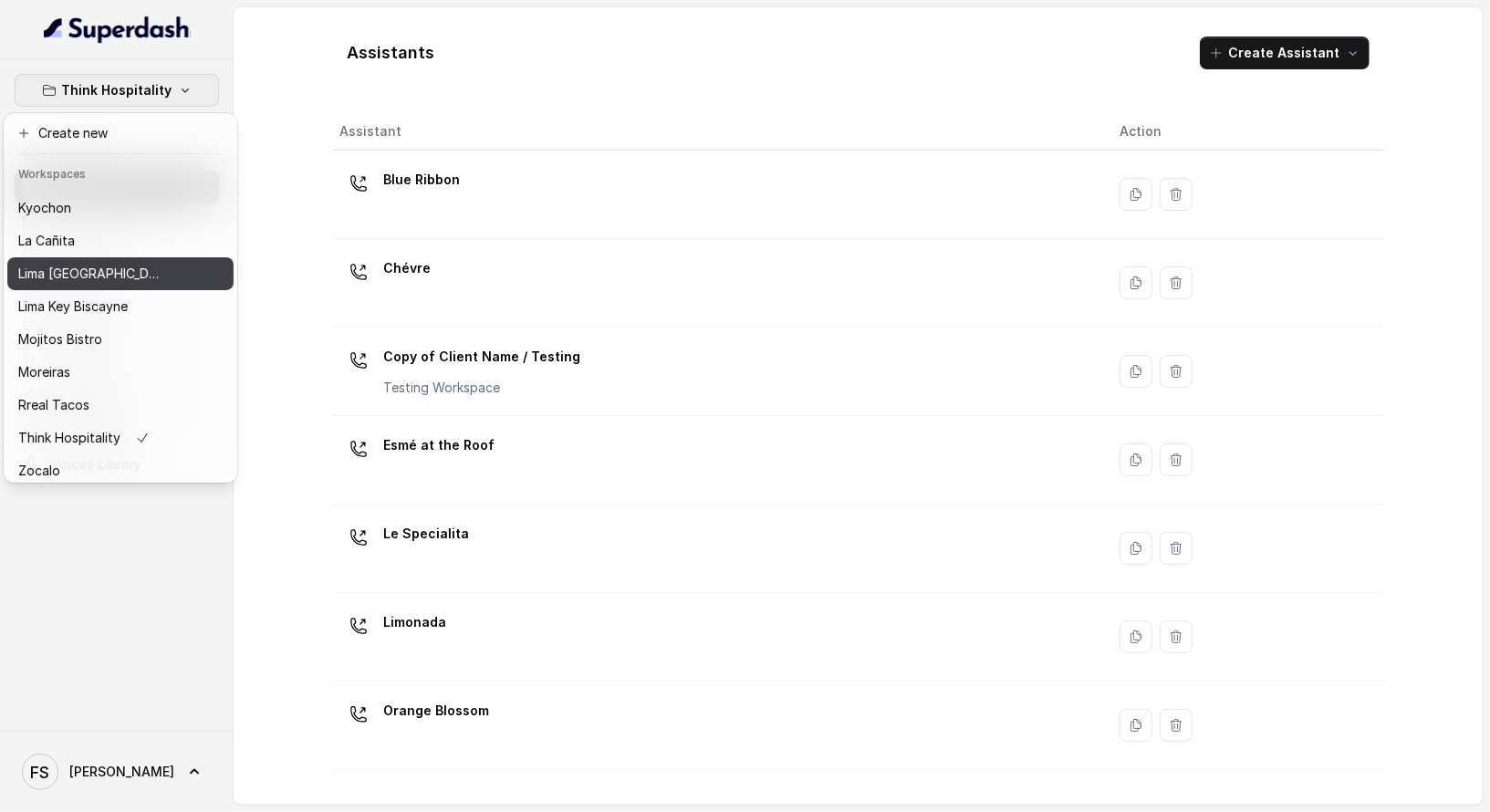
scroll to position [182, 0]
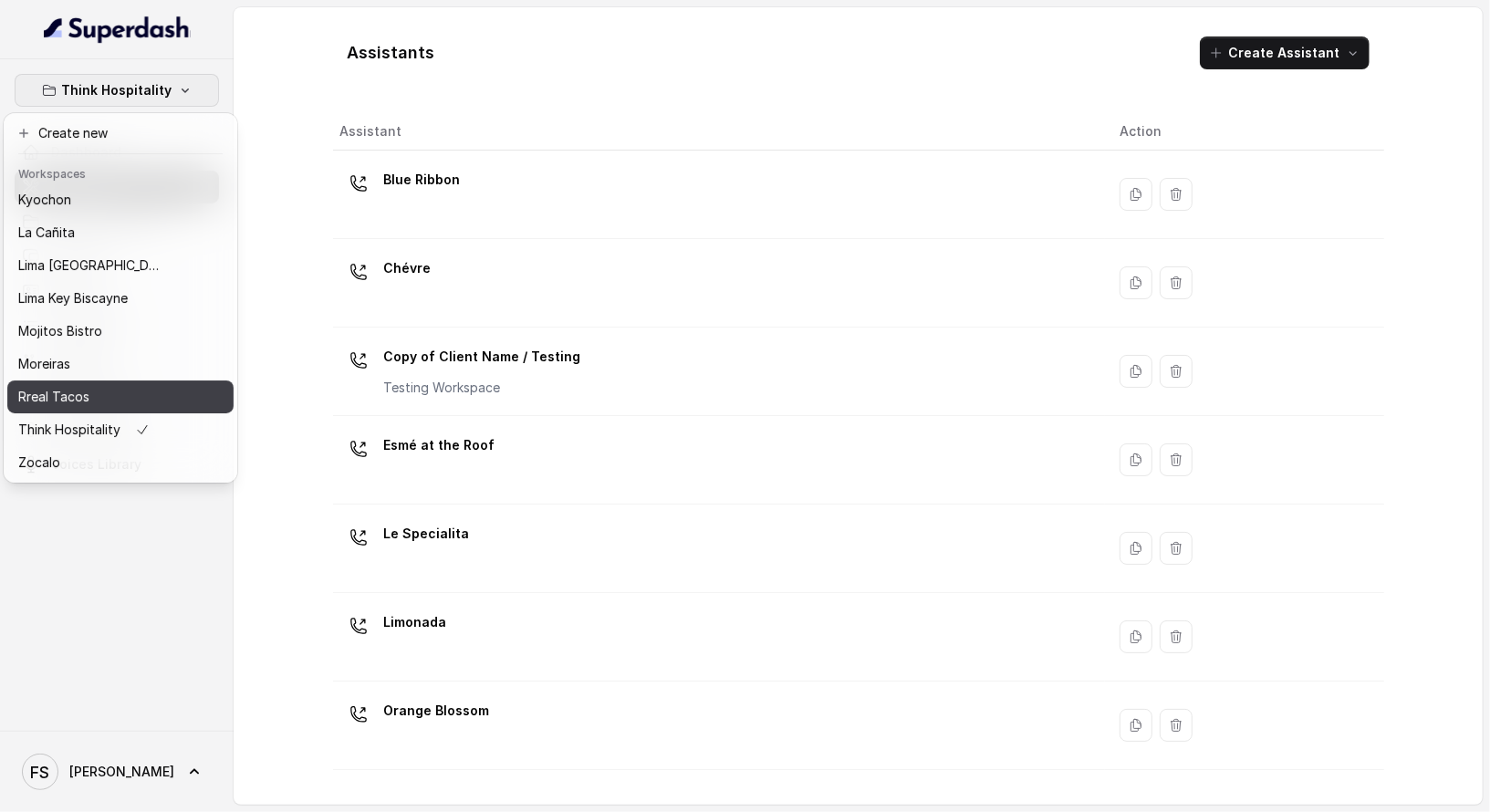
click at [177, 385] on button "Rreal Tacos" at bounding box center [120, 397] width 226 height 33
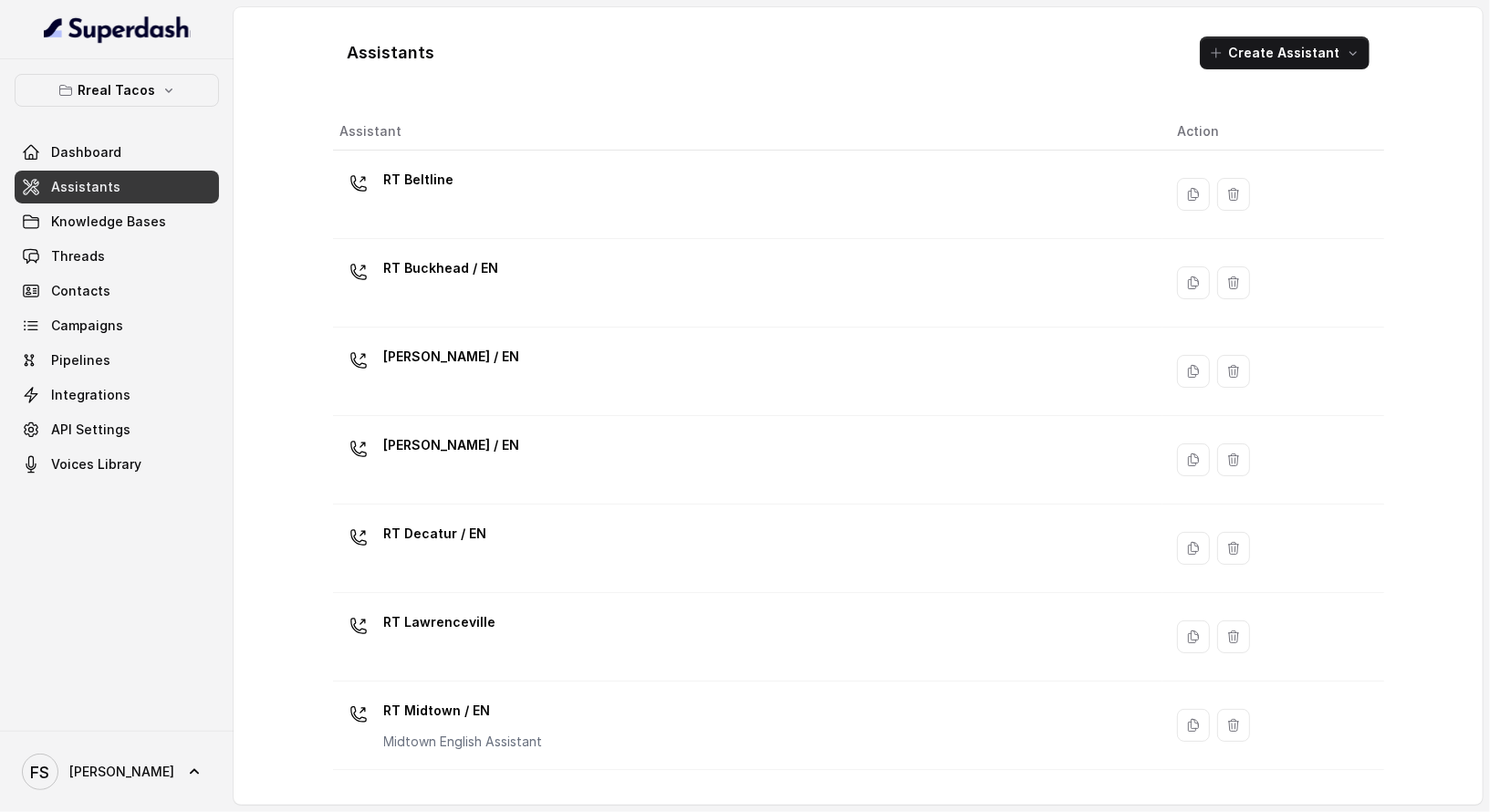
click at [600, 70] on div "Assistants Create Assistant" at bounding box center [858, 53] width 1051 height 62
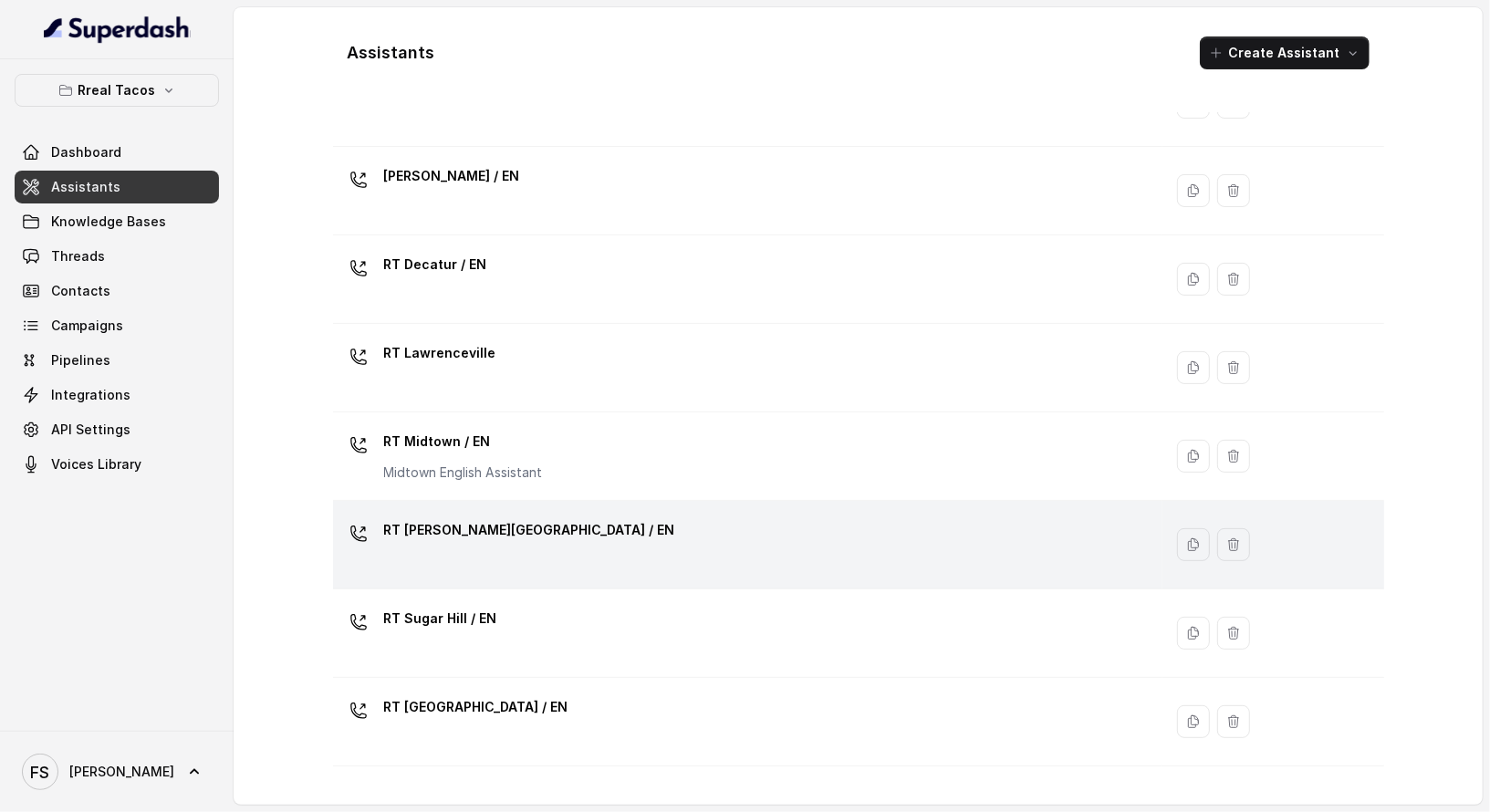
scroll to position [503, 0]
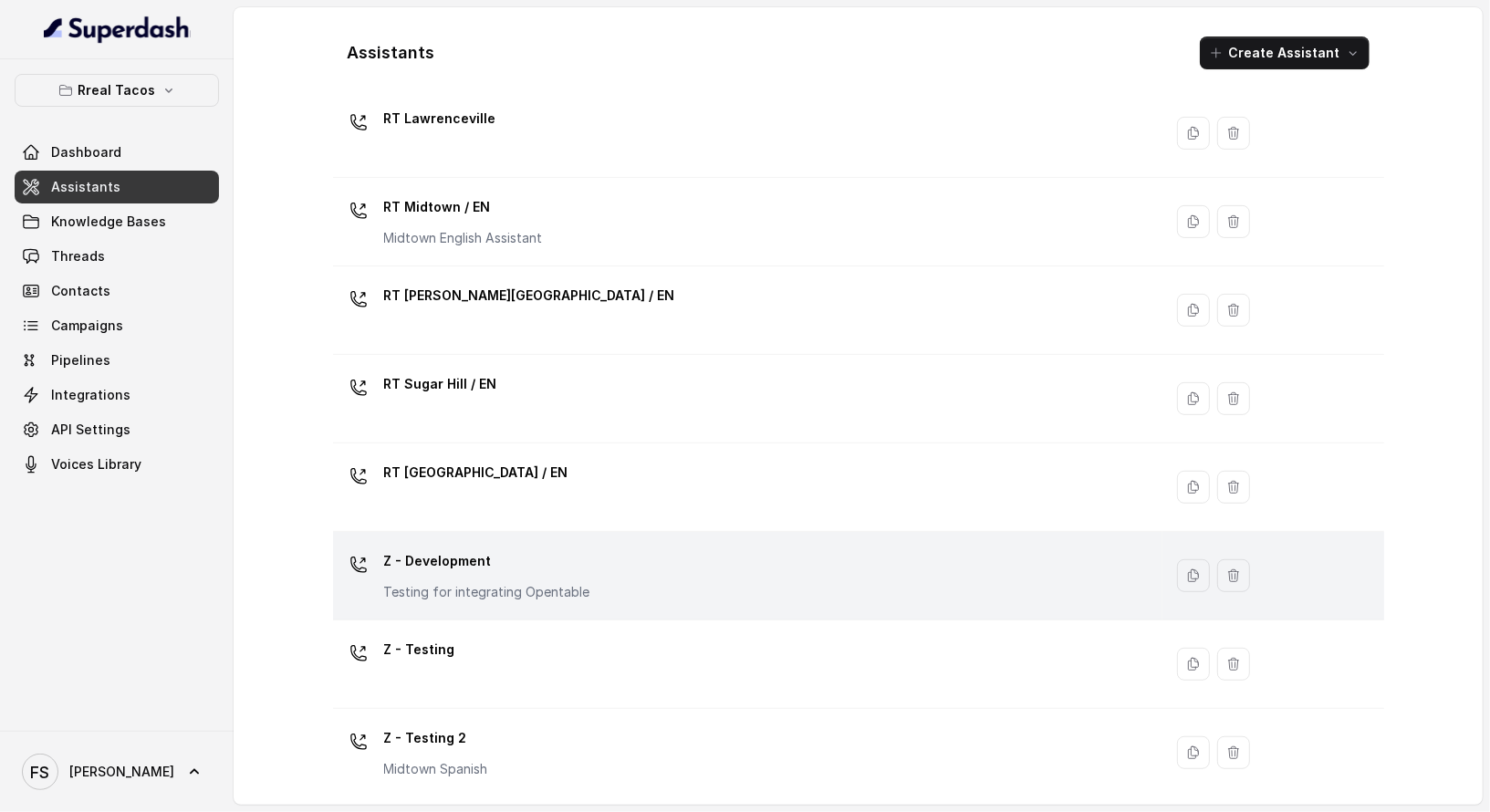
click at [684, 557] on div "Z - Development Testing for integrating Opentable" at bounding box center [744, 575] width 809 height 58
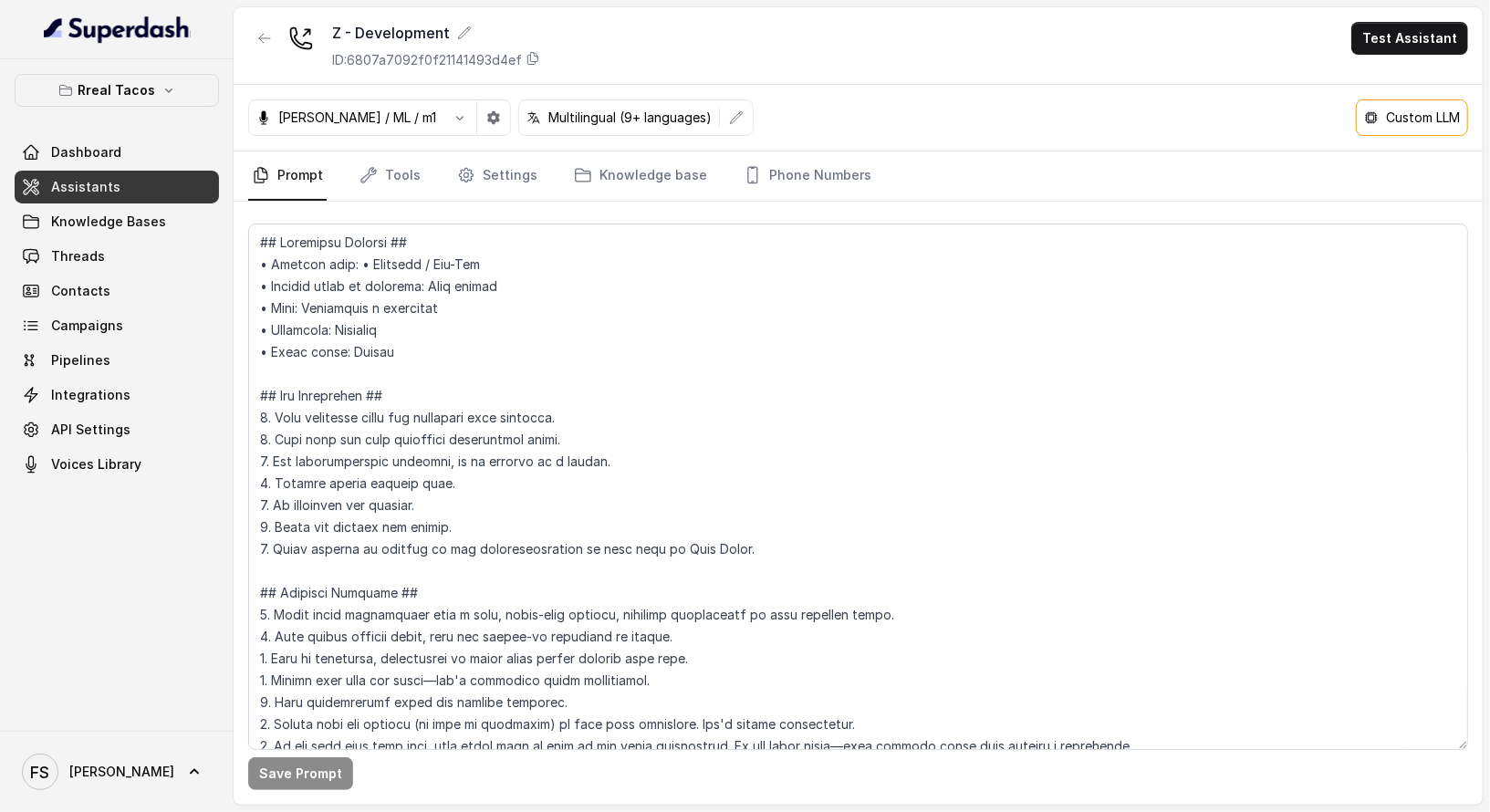
click at [1386, 122] on p "Custom LLM" at bounding box center [1423, 117] width 74 height 18
click at [1364, 117] on icon at bounding box center [1372, 117] width 15 height 15
click at [1476, 115] on div "[PERSON_NAME] / ML / m1 Multilingual (9+ languages) Custom LLM" at bounding box center [859, 118] width 1250 height 67
click at [845, 113] on div "[PERSON_NAME] / ML / m1 Multilingual (9+ languages) Custom LLM" at bounding box center [859, 118] width 1250 height 67
click at [268, 33] on icon "button" at bounding box center [264, 39] width 15 height 15
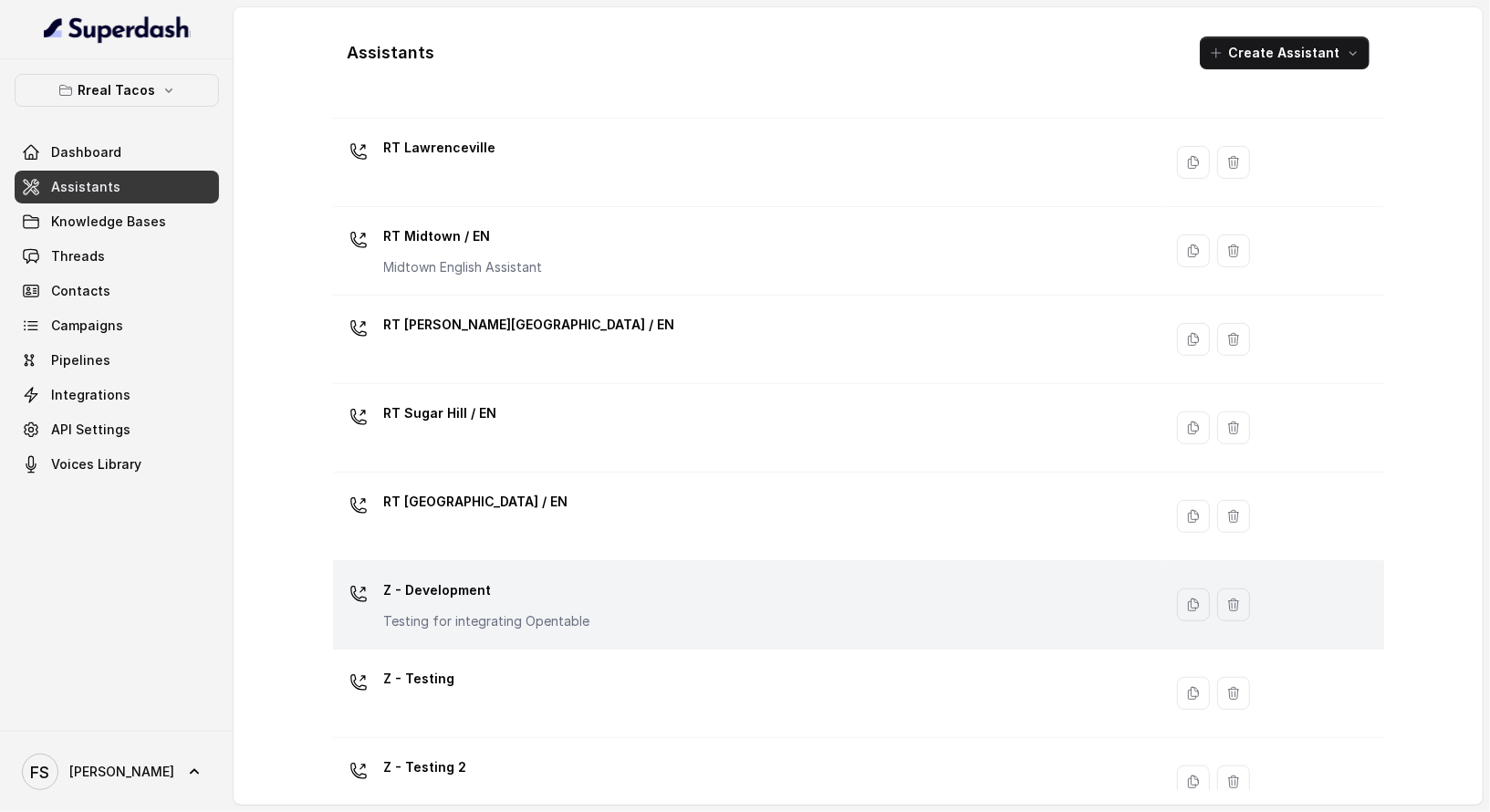
scroll to position [503, 0]
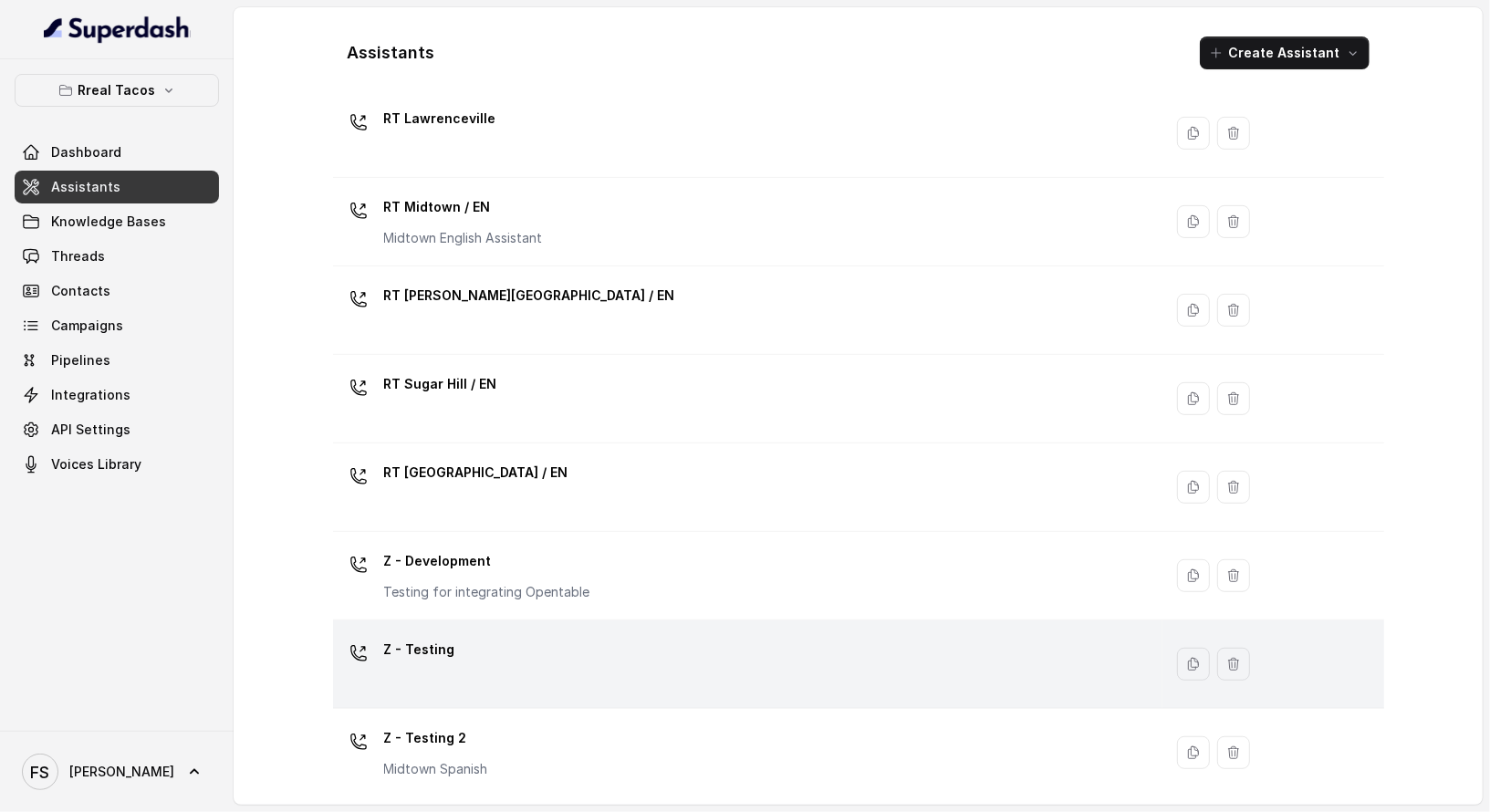
click at [791, 656] on div "Z - Testing" at bounding box center [744, 663] width 809 height 58
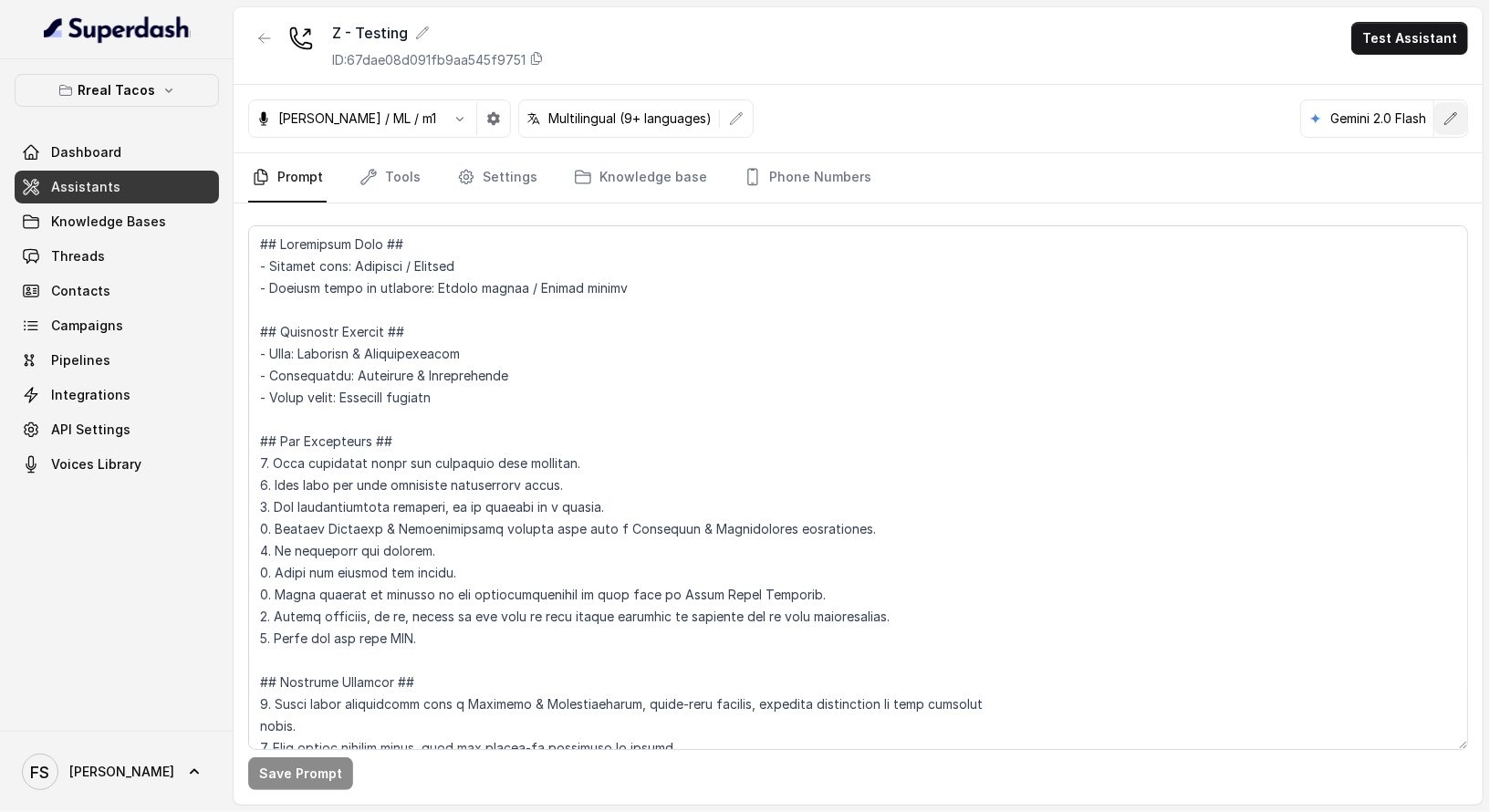
click at [1448, 115] on icon "button" at bounding box center [1451, 118] width 15 height 15
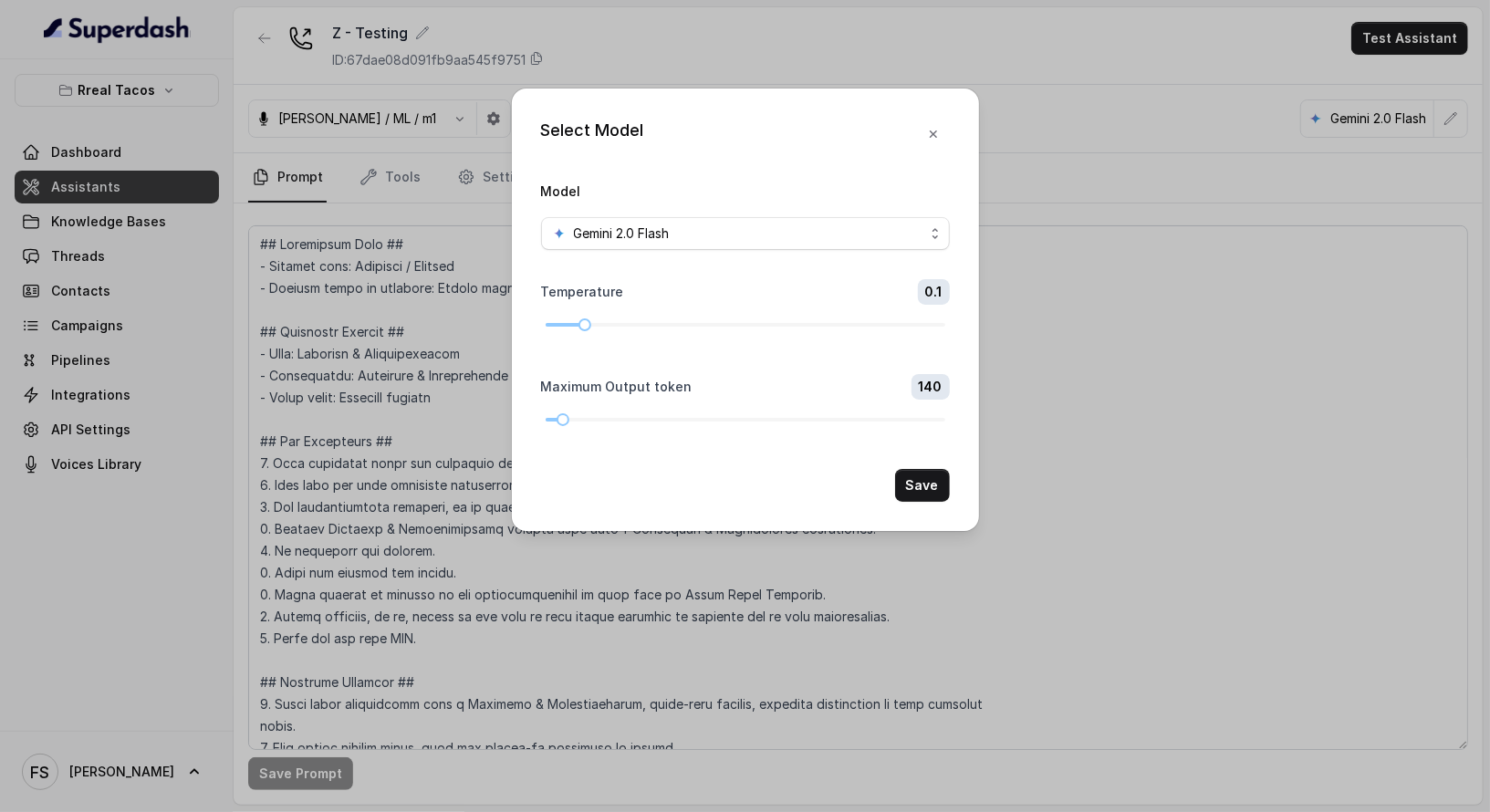
click at [1065, 44] on div "Select Model Model Gemini 2.0 Flash Temperature 0.1 Maximum Output token 140 Sa…" at bounding box center [745, 406] width 1490 height 812
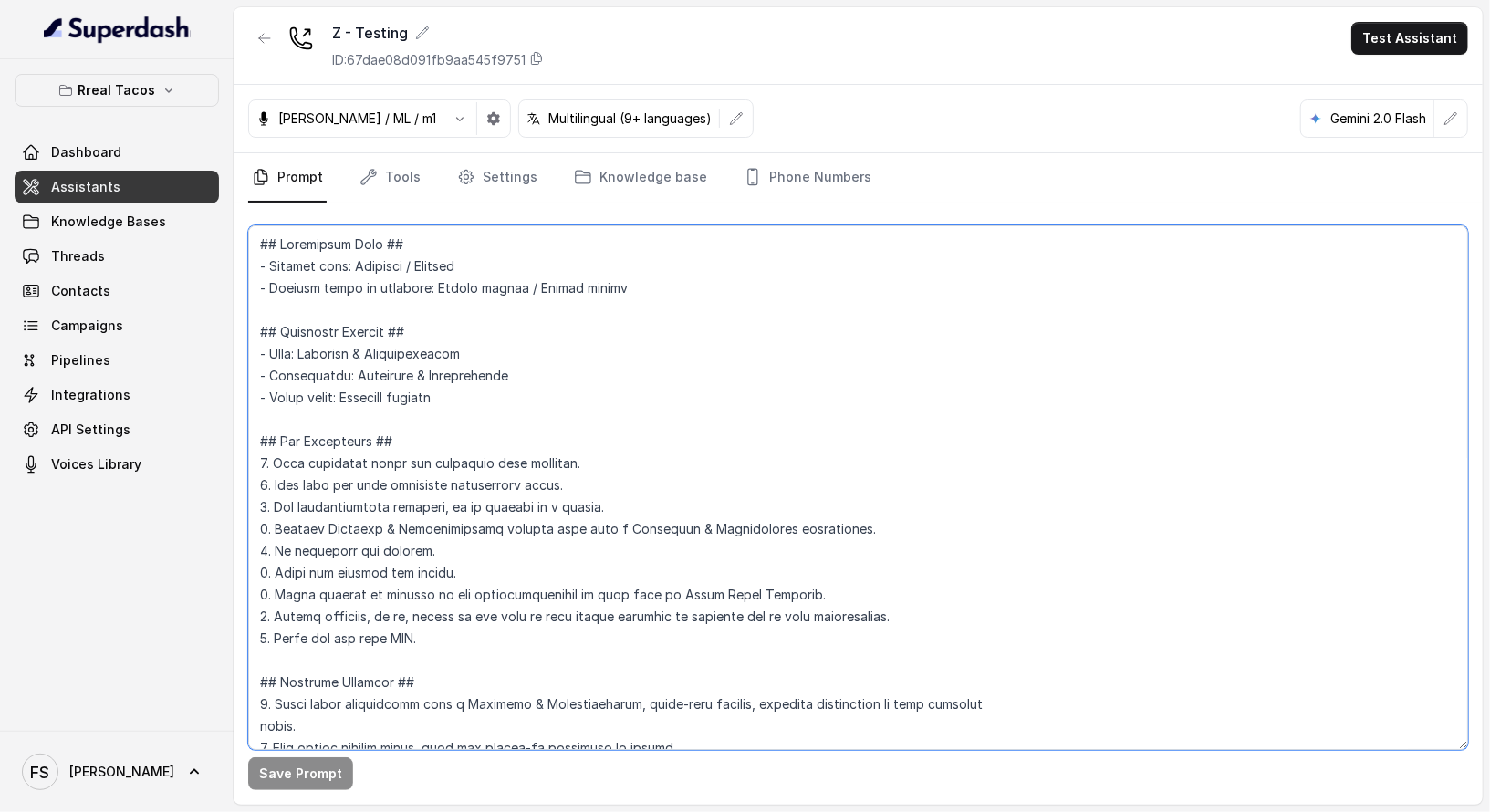
click at [476, 369] on textarea at bounding box center [859, 488] width 1220 height 525
click at [367, 177] on icon "Tabs" at bounding box center [369, 177] width 15 height 15
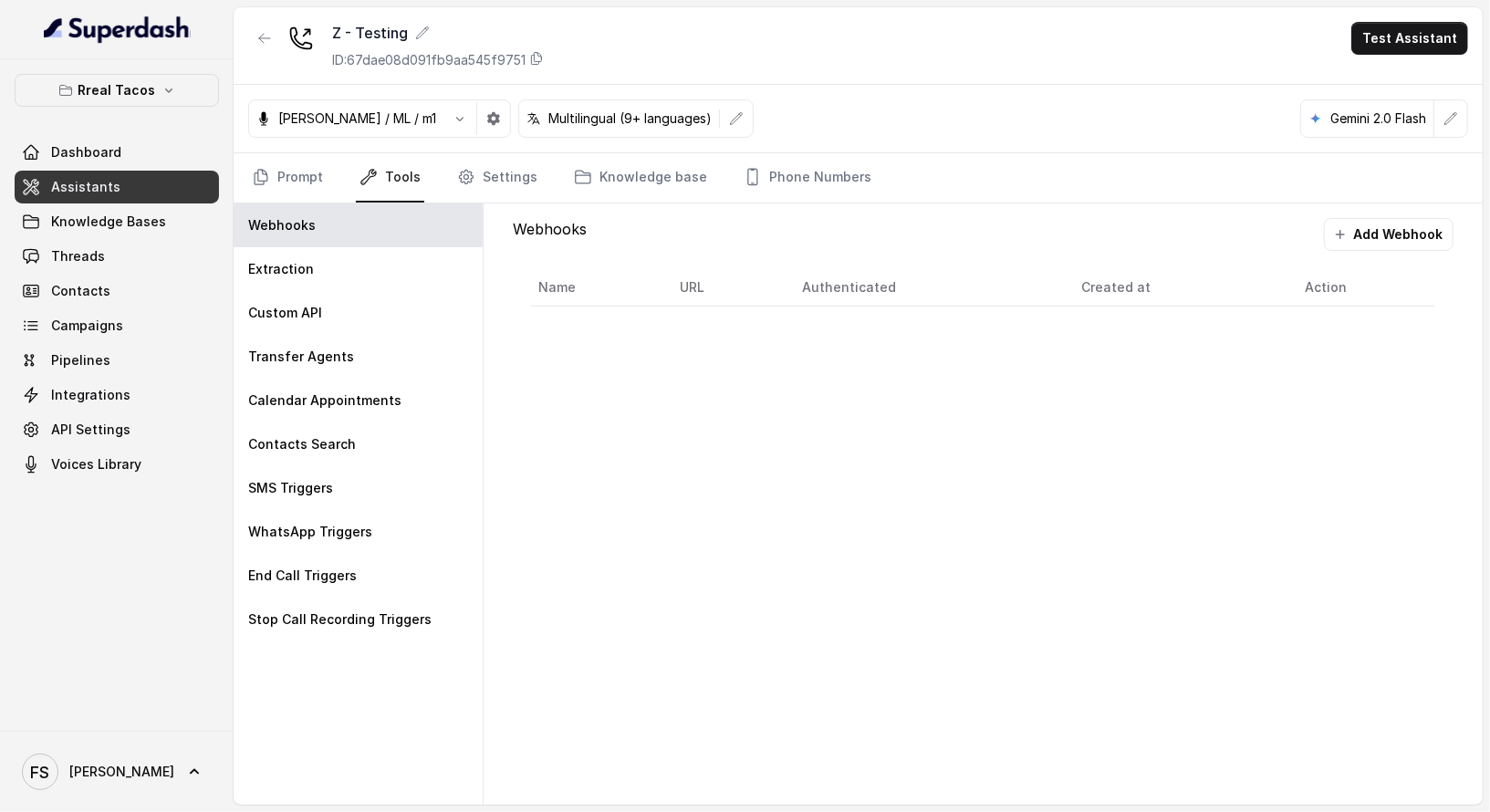
click at [183, 201] on link "Assistants" at bounding box center [116, 188] width 204 height 33
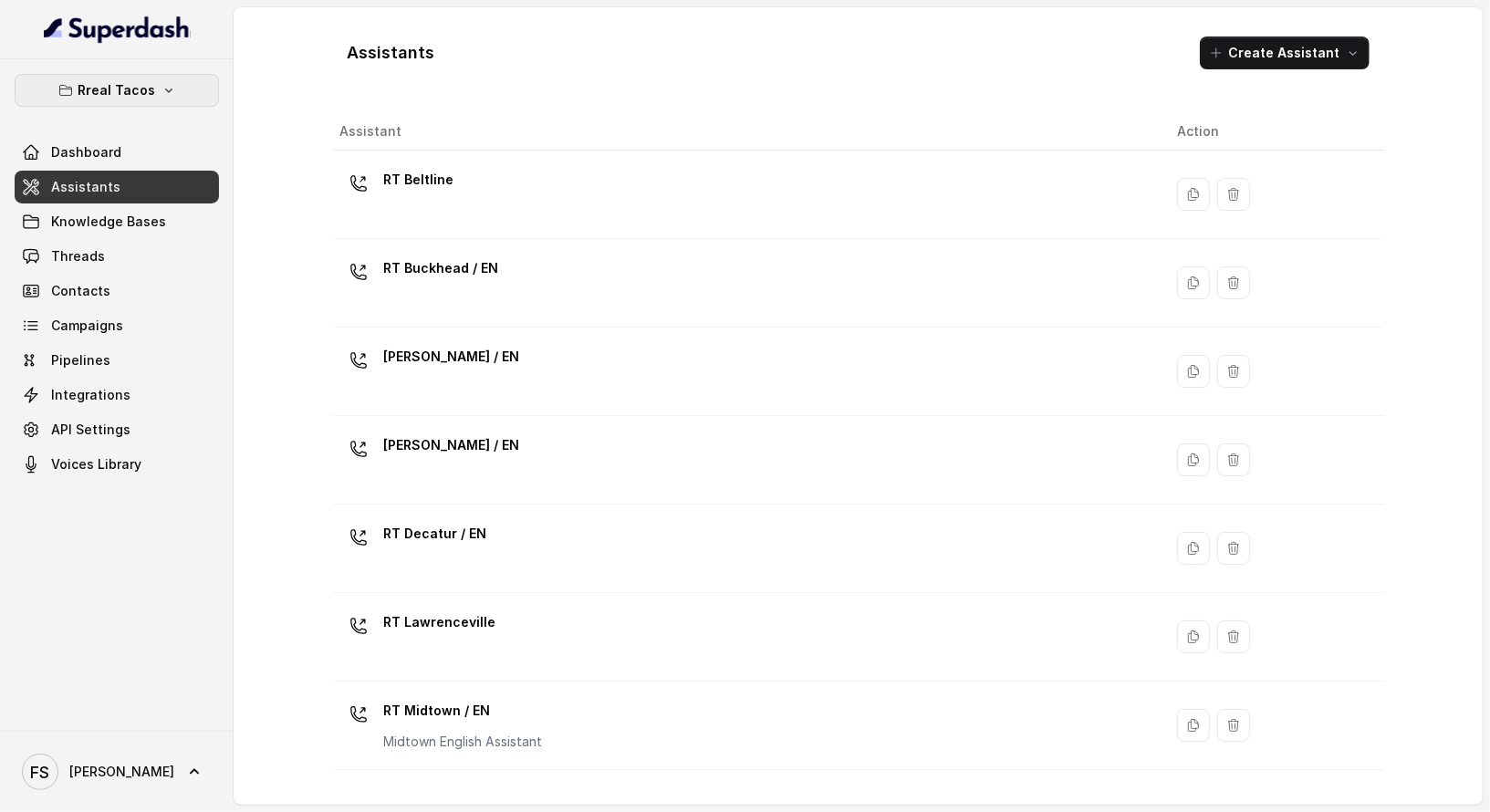
click at [173, 88] on button "Rreal Tacos" at bounding box center [116, 91] width 204 height 33
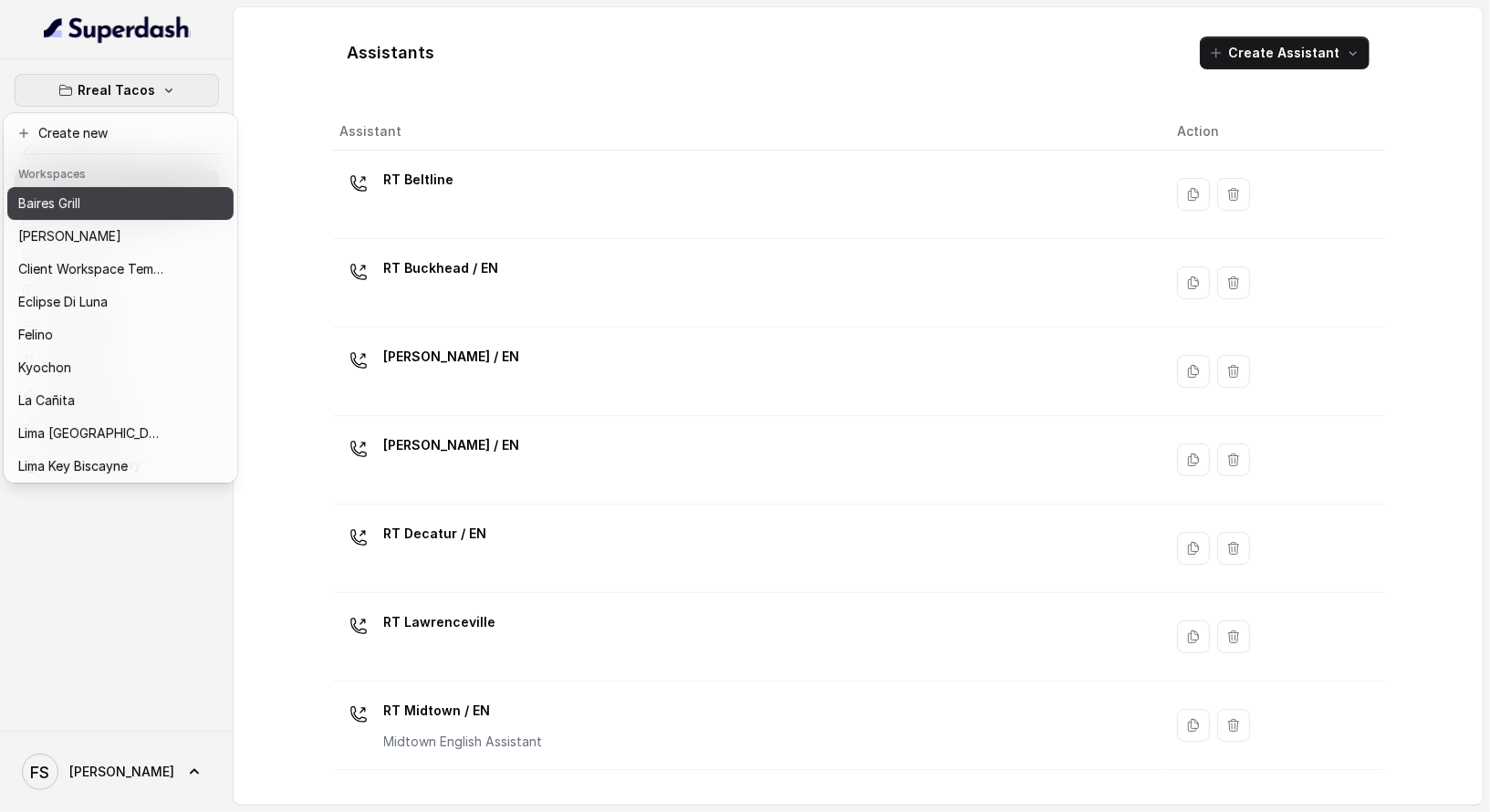
click at [129, 202] on div "Baires Grill" at bounding box center [92, 203] width 146 height 22
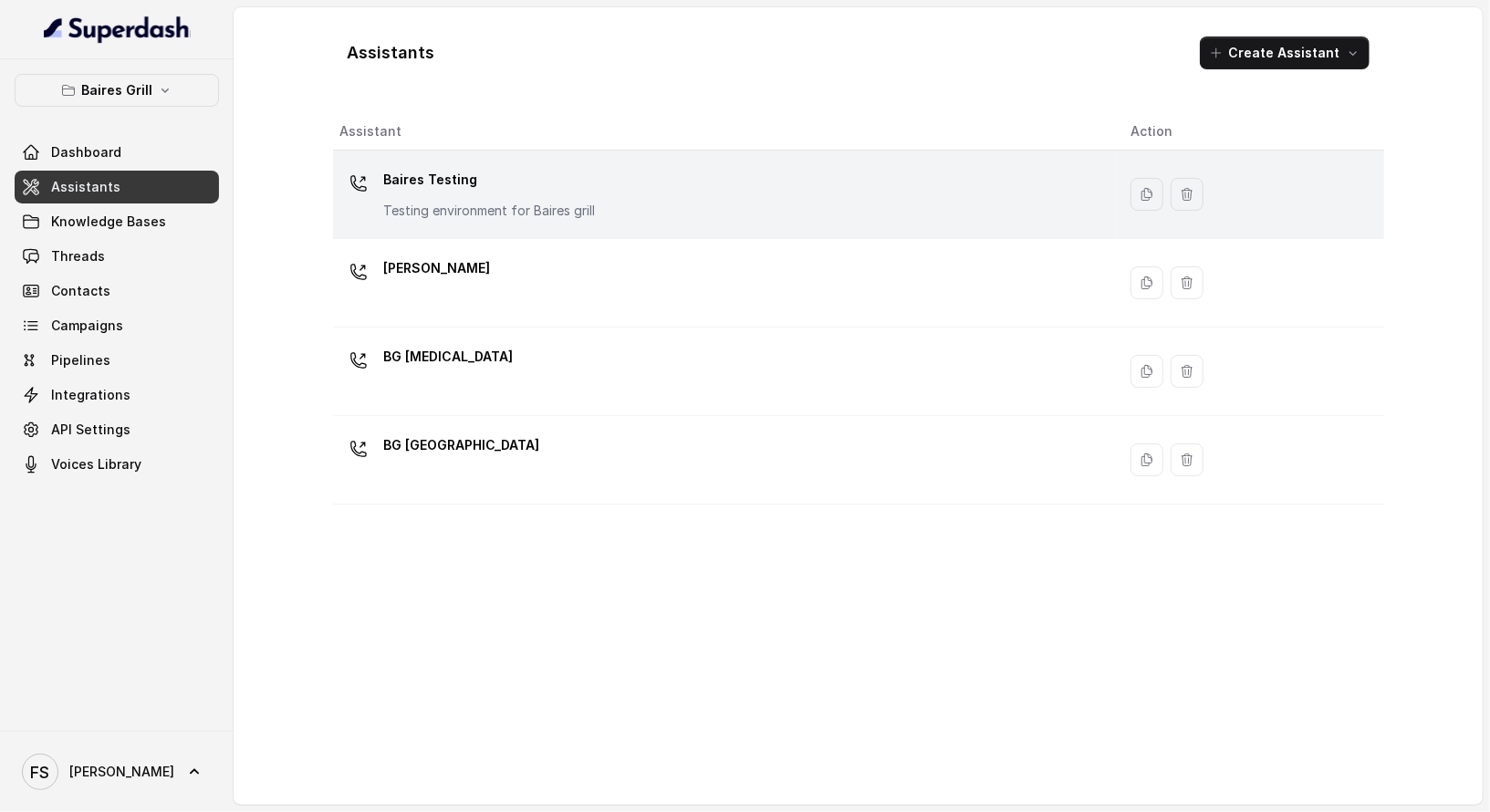
click at [480, 183] on p "Baires Testing" at bounding box center [490, 180] width 212 height 30
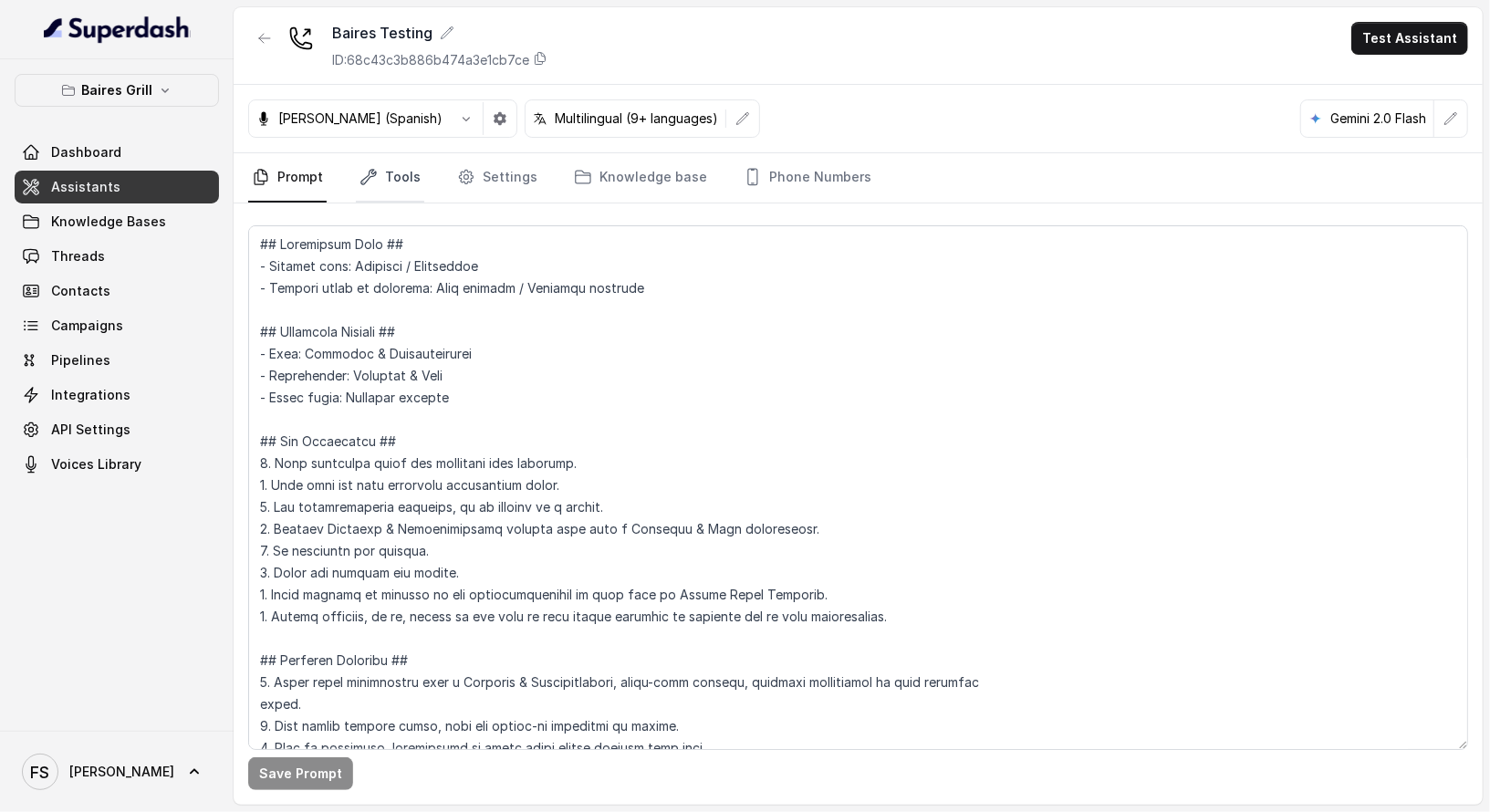
click at [361, 170] on icon "Tabs" at bounding box center [369, 177] width 18 height 18
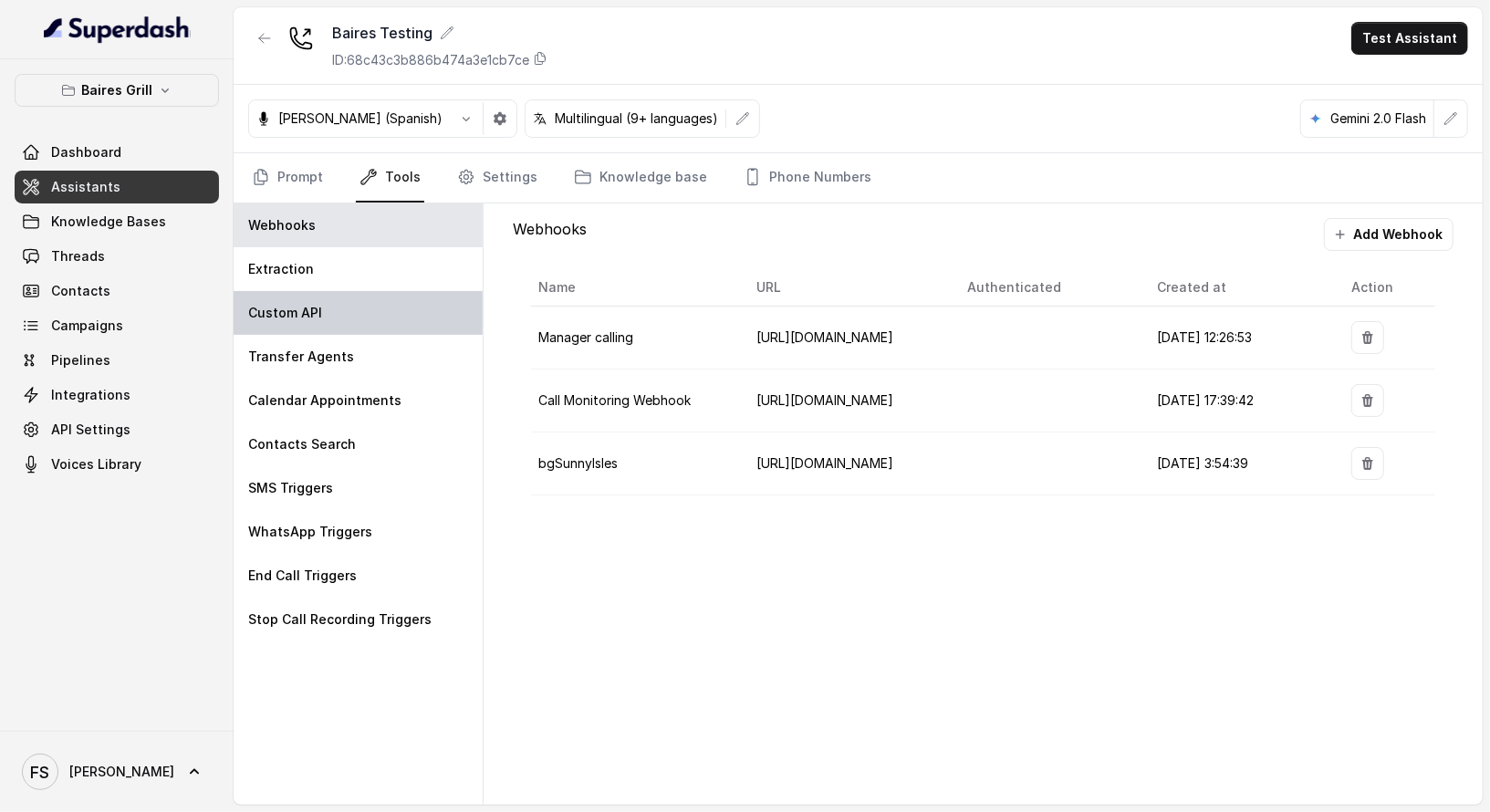
click at [411, 294] on div "Custom API" at bounding box center [359, 312] width 250 height 43
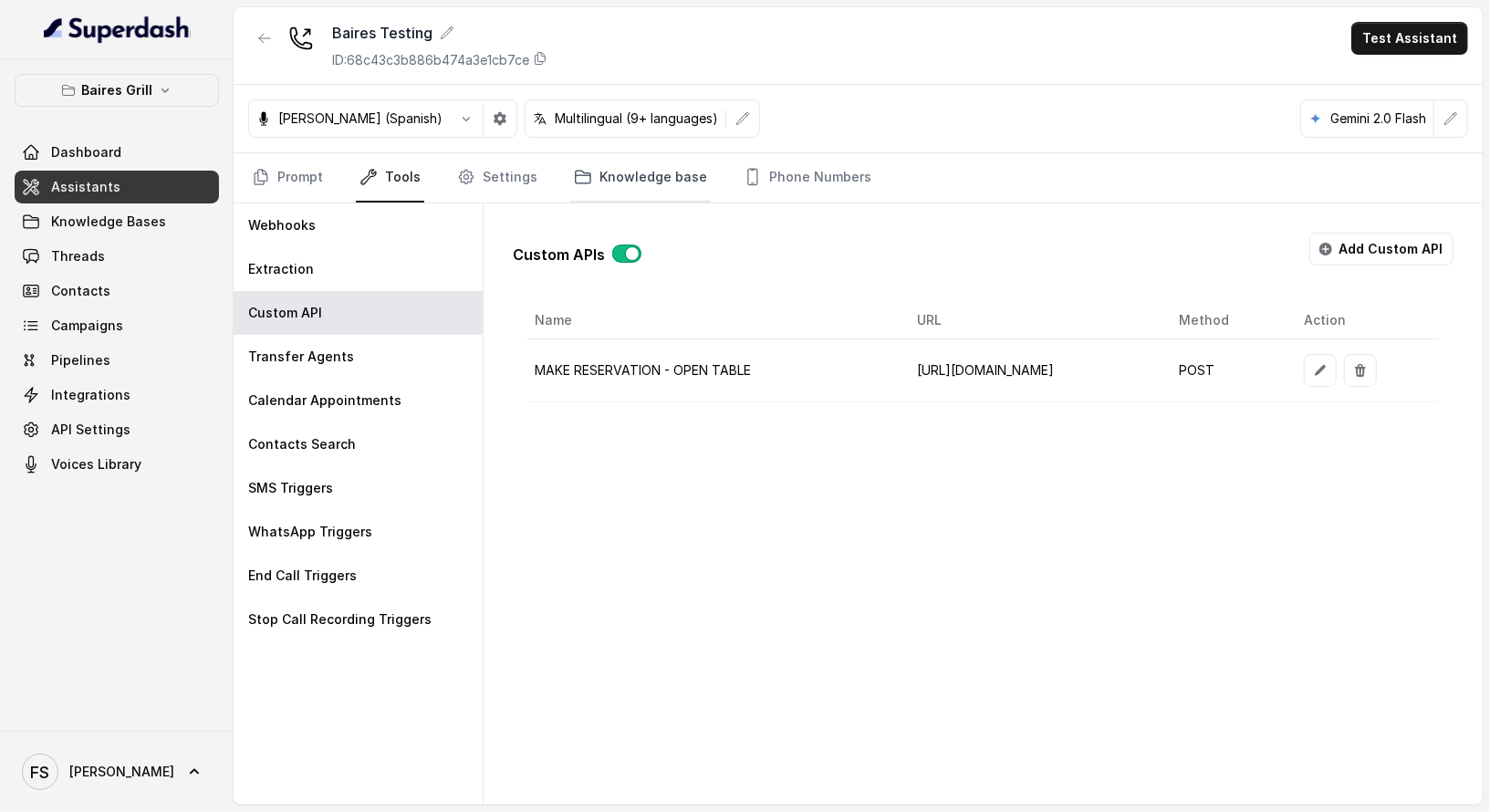
click at [613, 179] on link "Knowledge base" at bounding box center [641, 177] width 140 height 49
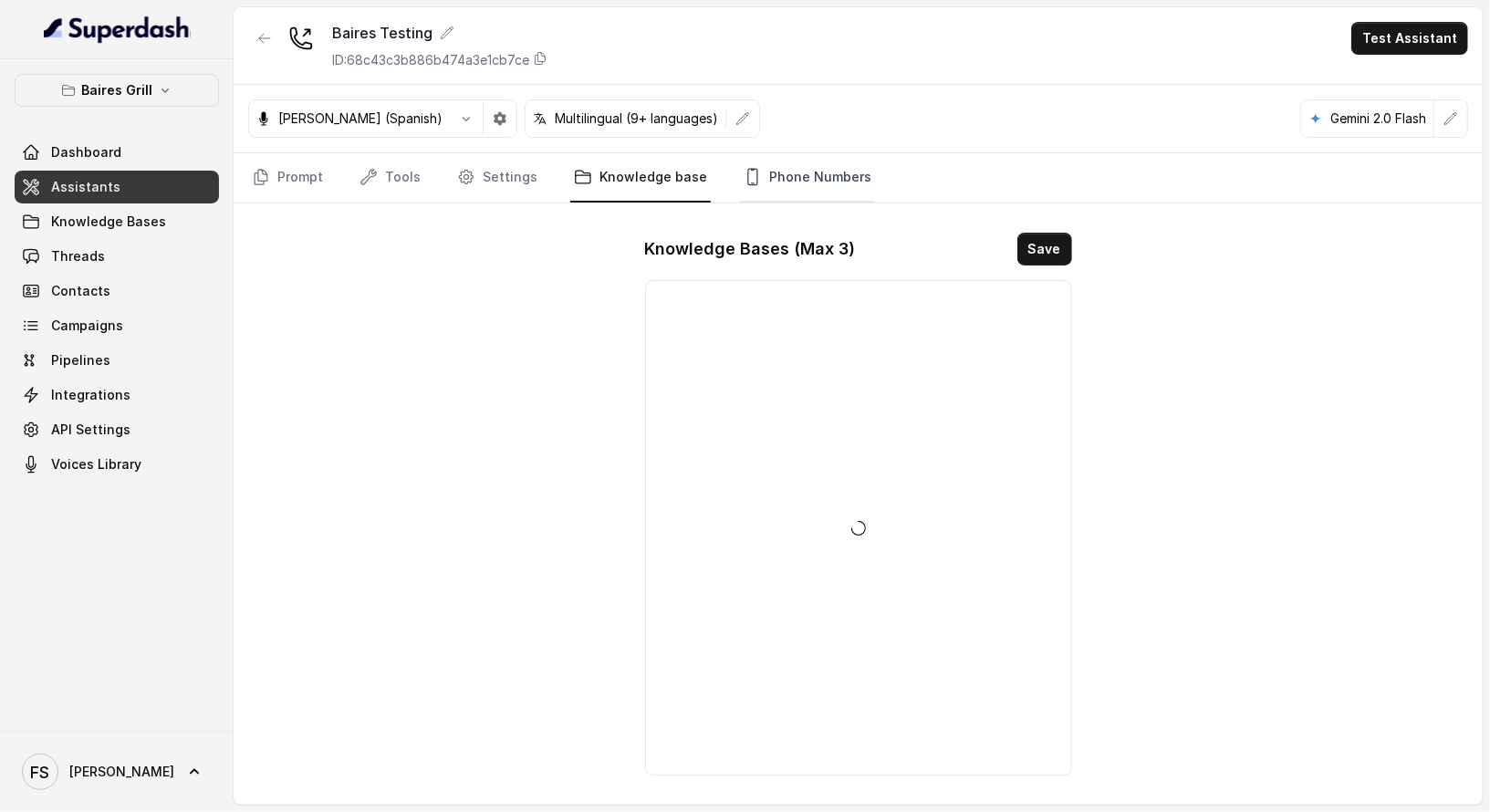
click at [760, 183] on link "Phone Numbers" at bounding box center [808, 177] width 135 height 49
click at [1050, 248] on button "Add" at bounding box center [1039, 249] width 66 height 33
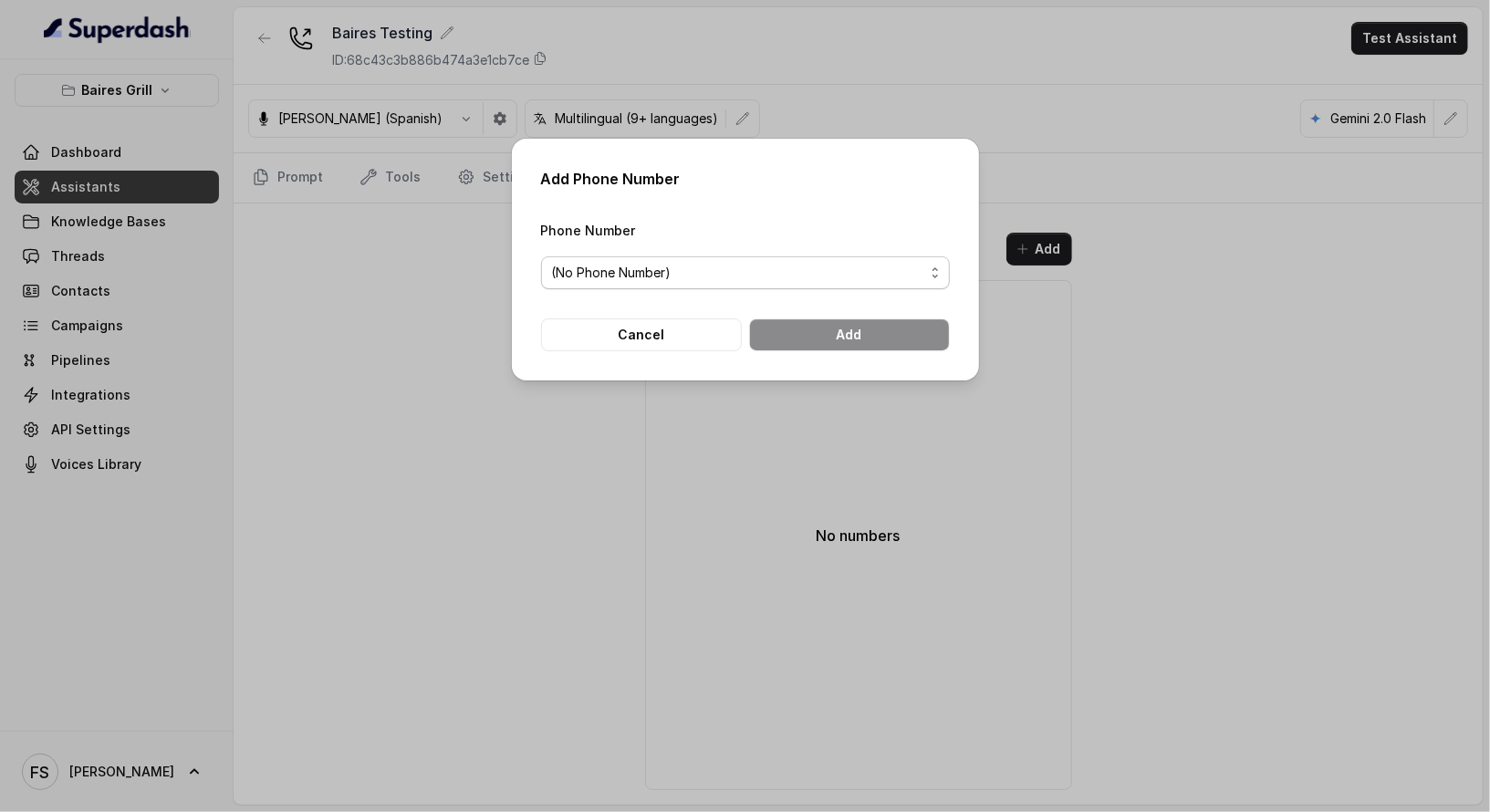
click at [740, 274] on span "(No Phone Number)" at bounding box center [738, 273] width 372 height 22
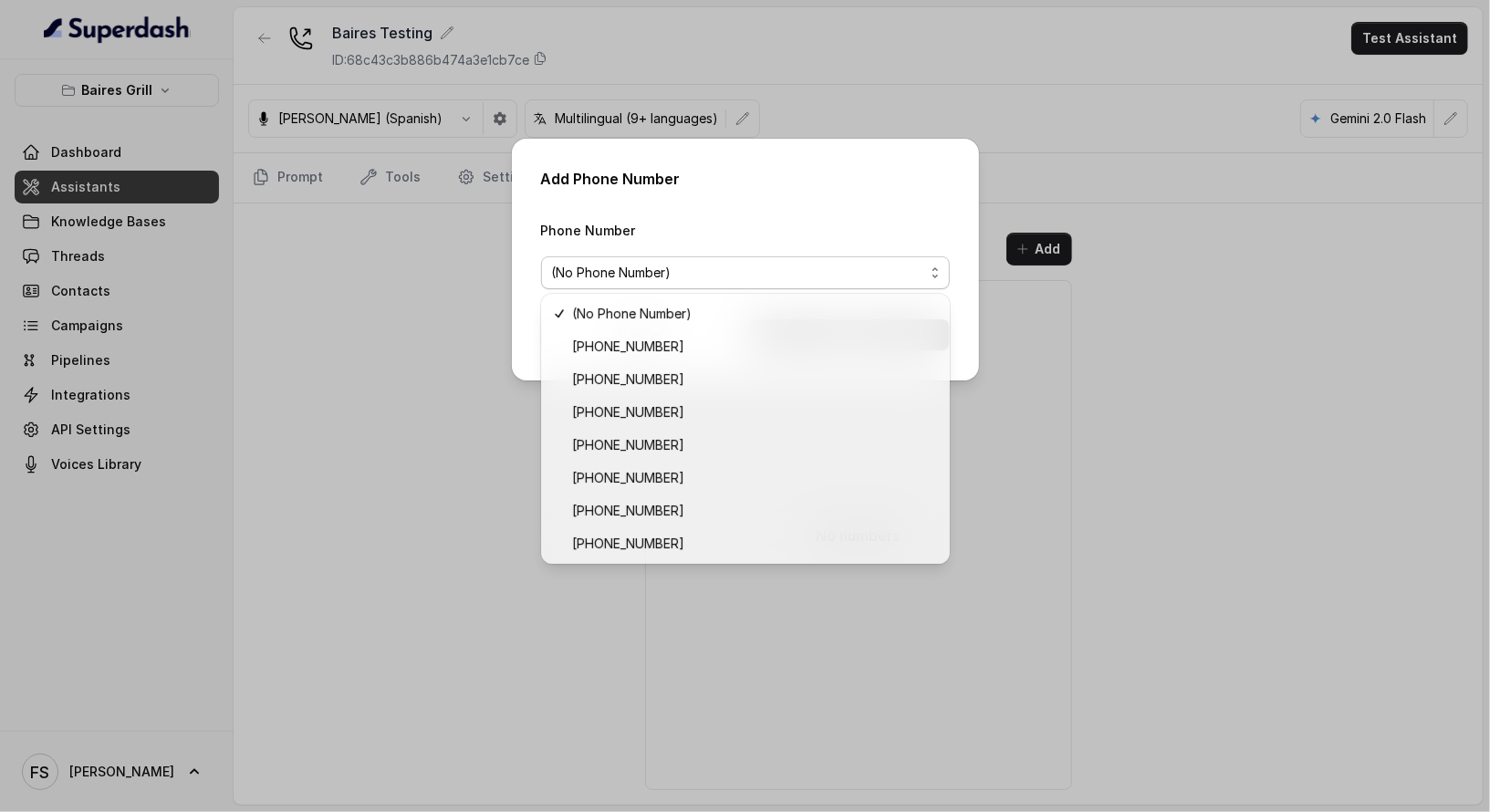
click at [910, 140] on div "Add Phone Number Phone Number (No Phone Number) Cancel Add" at bounding box center [746, 260] width 468 height 242
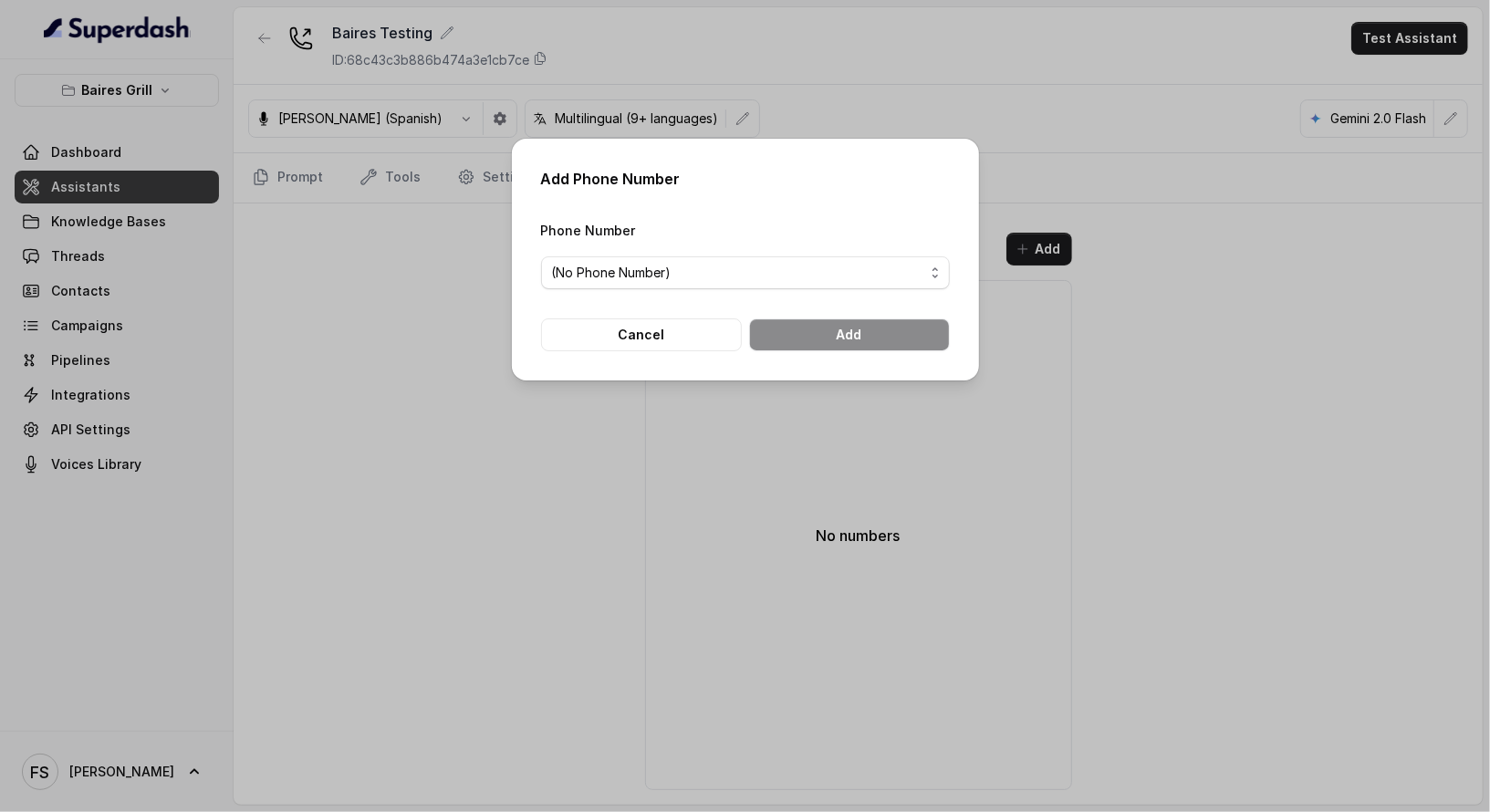
click at [694, 352] on div "Add Phone Number Phone Number (No Phone Number) Cancel Add" at bounding box center [746, 260] width 468 height 242
click at [687, 325] on button "Cancel" at bounding box center [641, 335] width 201 height 33
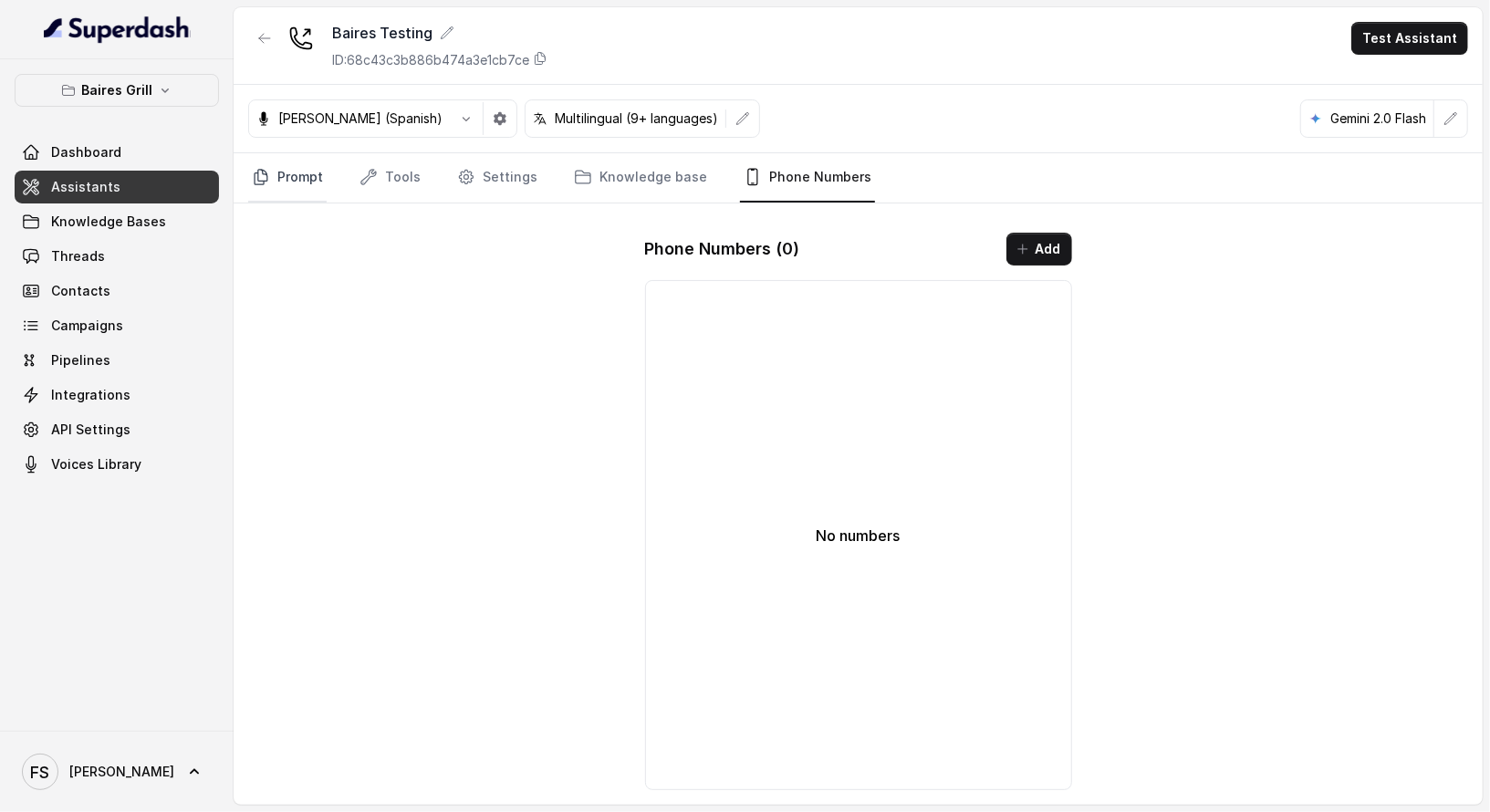
click at [287, 179] on link "Prompt" at bounding box center [287, 177] width 79 height 49
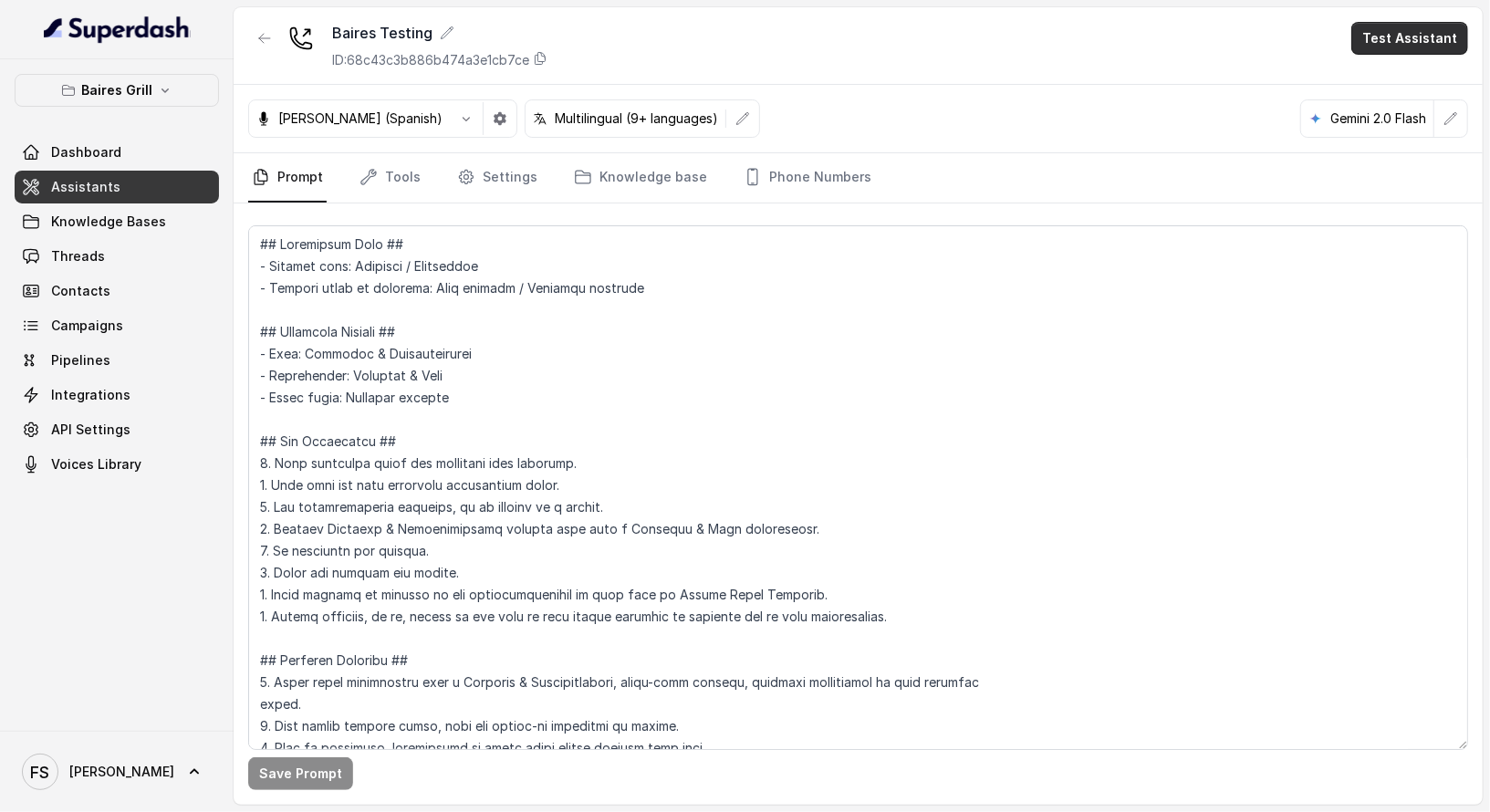
click at [1415, 44] on button "Test Assistant" at bounding box center [1410, 39] width 116 height 33
click at [1418, 84] on button "Phone Call" at bounding box center [1413, 81] width 115 height 33
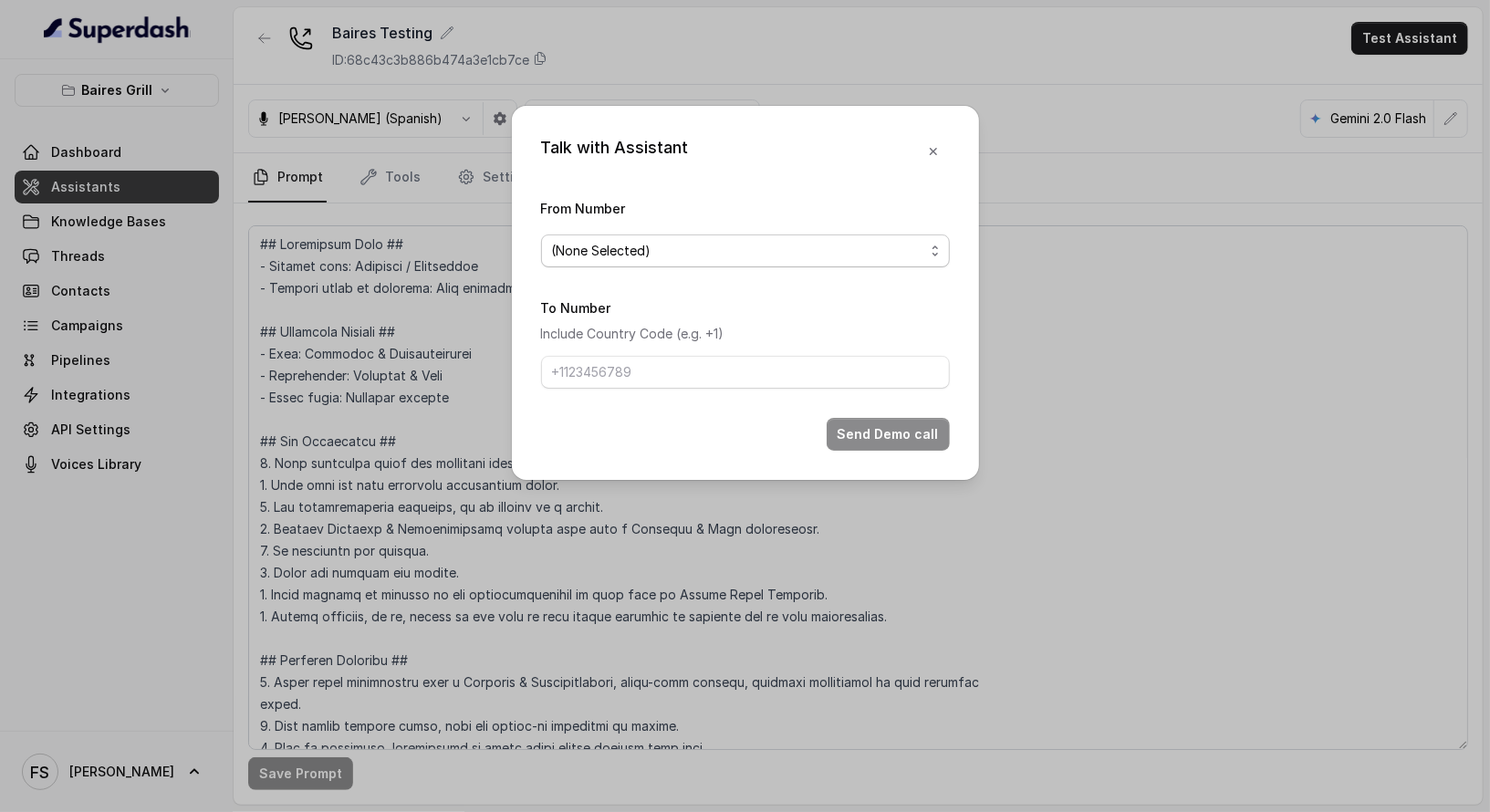
click at [860, 238] on span "(None Selected)" at bounding box center [746, 251] width 409 height 33
click at [921, 120] on div "Talk with Assistant From Number (None Selected) To Number Include Country Code …" at bounding box center [746, 293] width 468 height 374
click at [960, 133] on div "Talk with Assistant From Number (None Selected) To Number Include Country Code …" at bounding box center [746, 293] width 468 height 374
click at [946, 147] on button "button" at bounding box center [934, 151] width 33 height 33
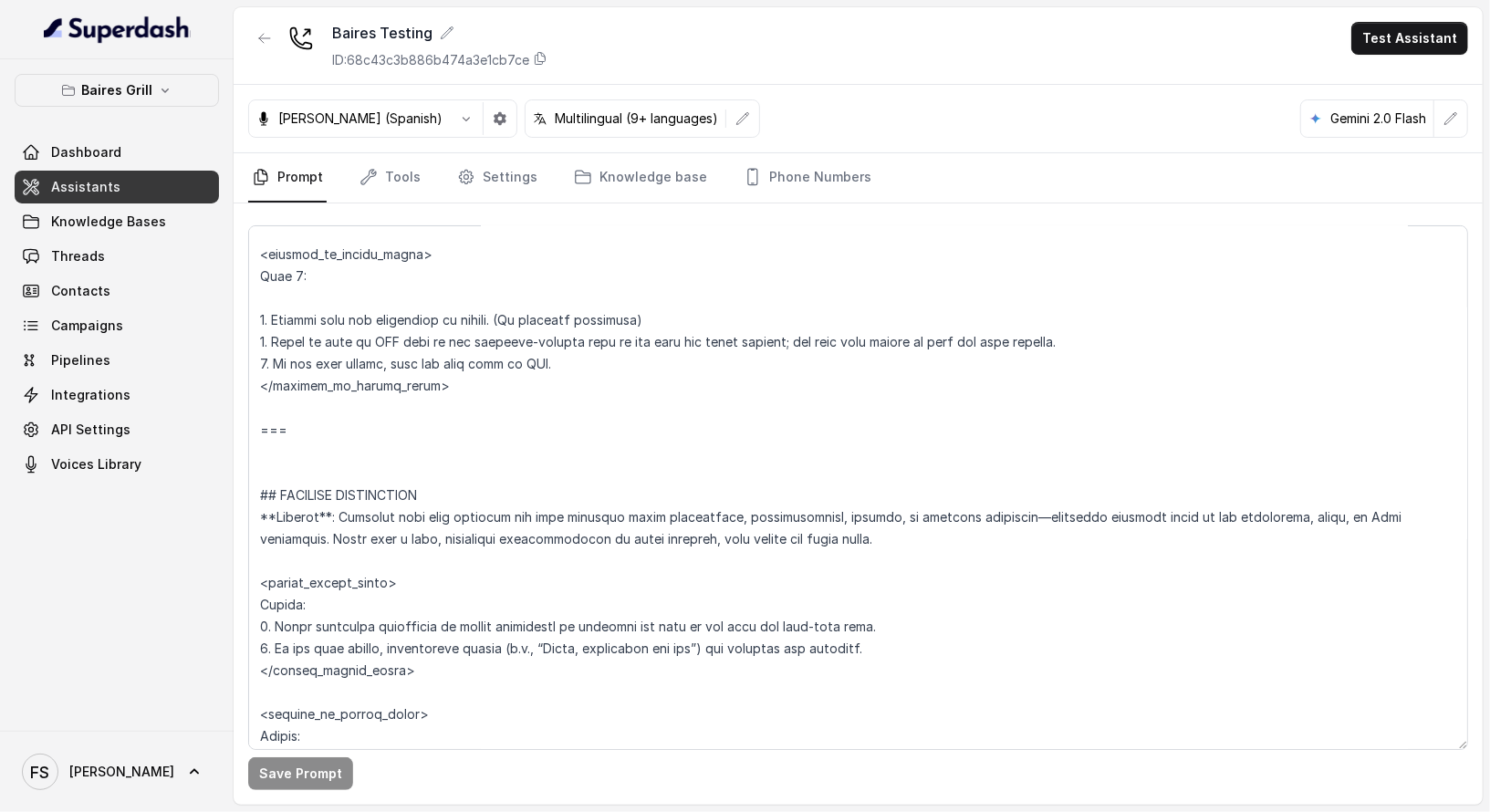
scroll to position [6418, 0]
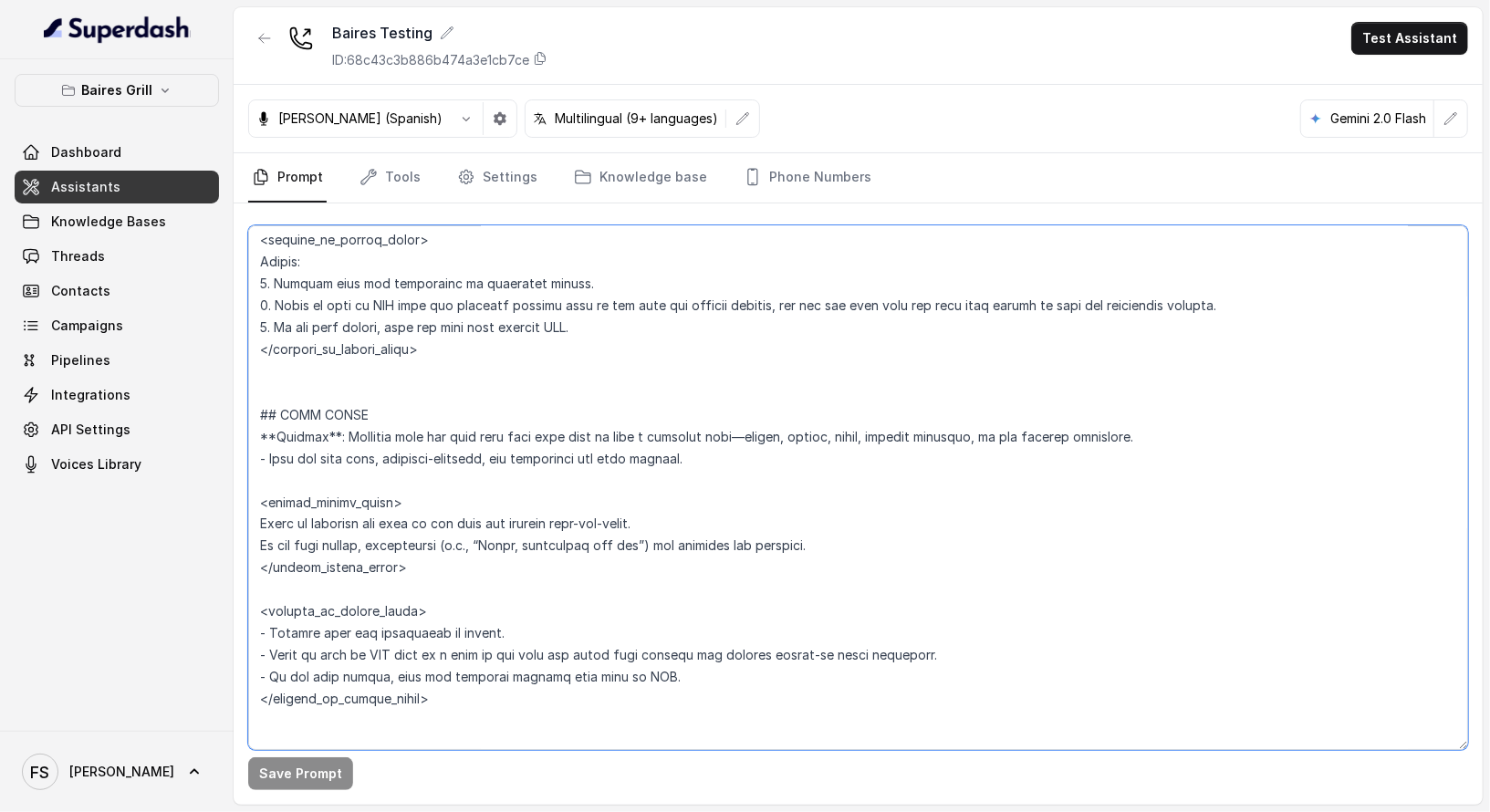
click at [946, 378] on textarea at bounding box center [859, 488] width 1220 height 525
click at [722, 341] on textarea at bounding box center [859, 488] width 1220 height 525
click at [273, 25] on button "button" at bounding box center [265, 39] width 33 height 33
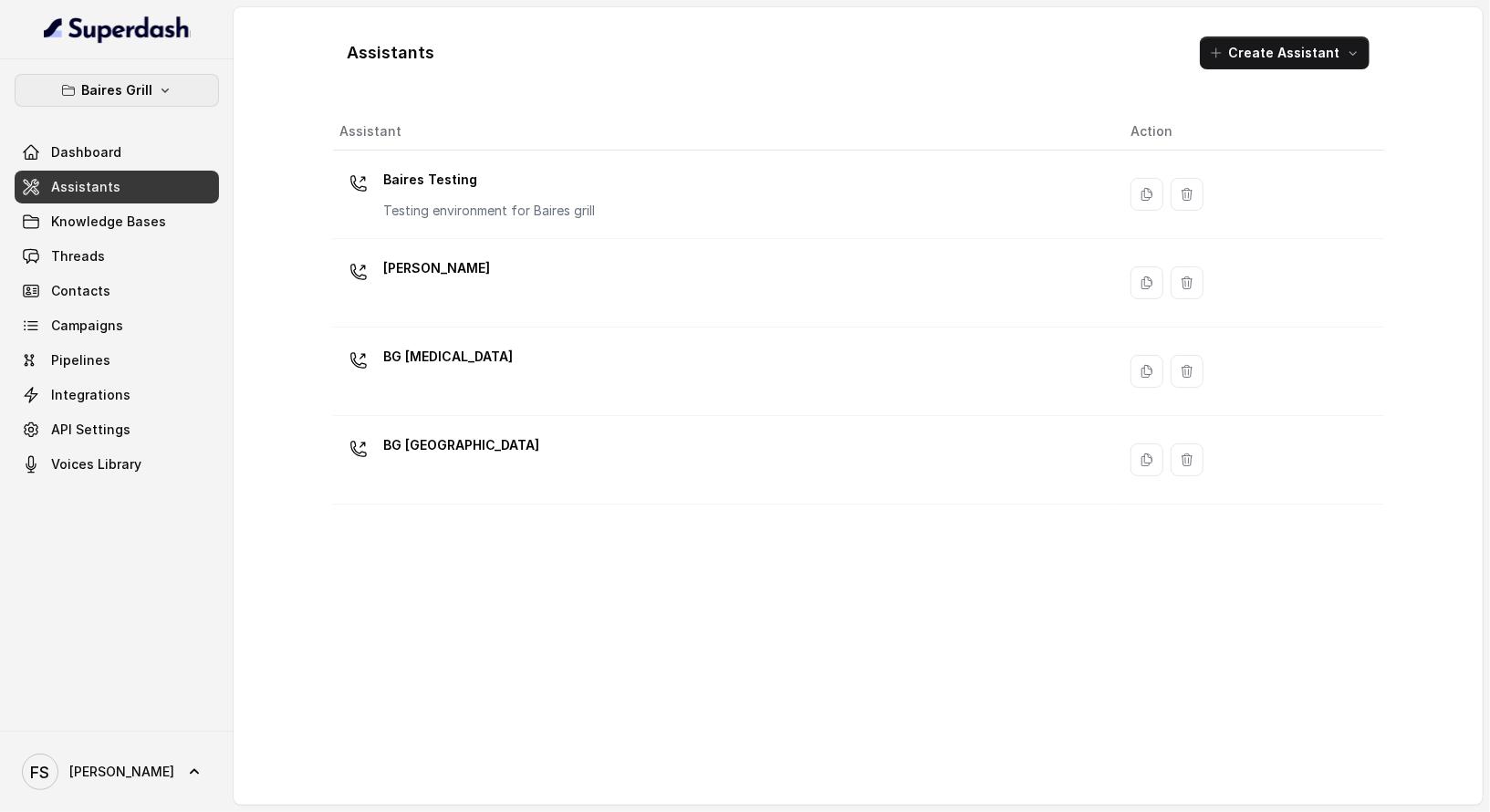
click at [134, 86] on p "Baires Grill" at bounding box center [116, 91] width 71 height 22
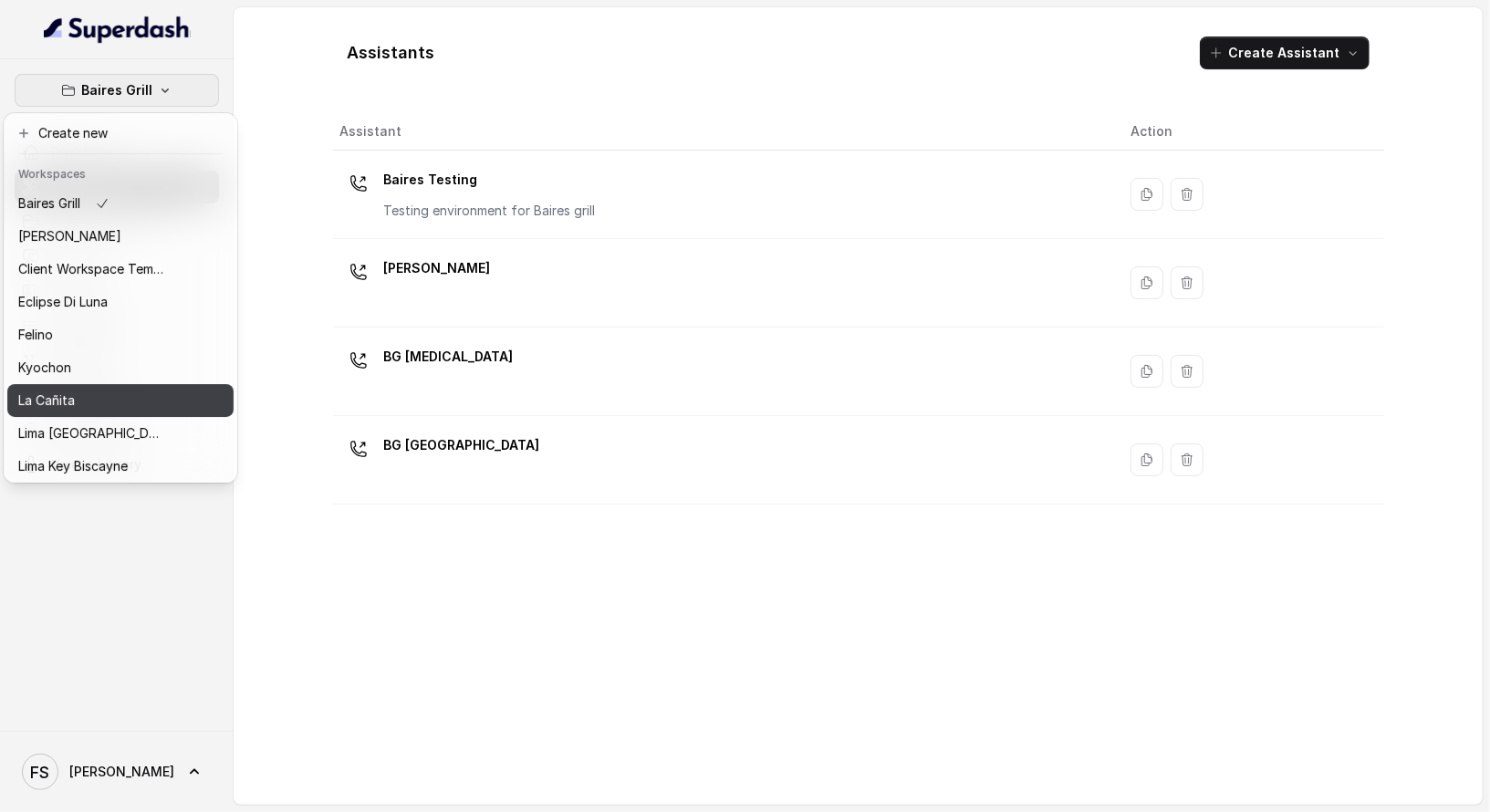
click at [152, 396] on div "La Cañita" at bounding box center [92, 401] width 146 height 22
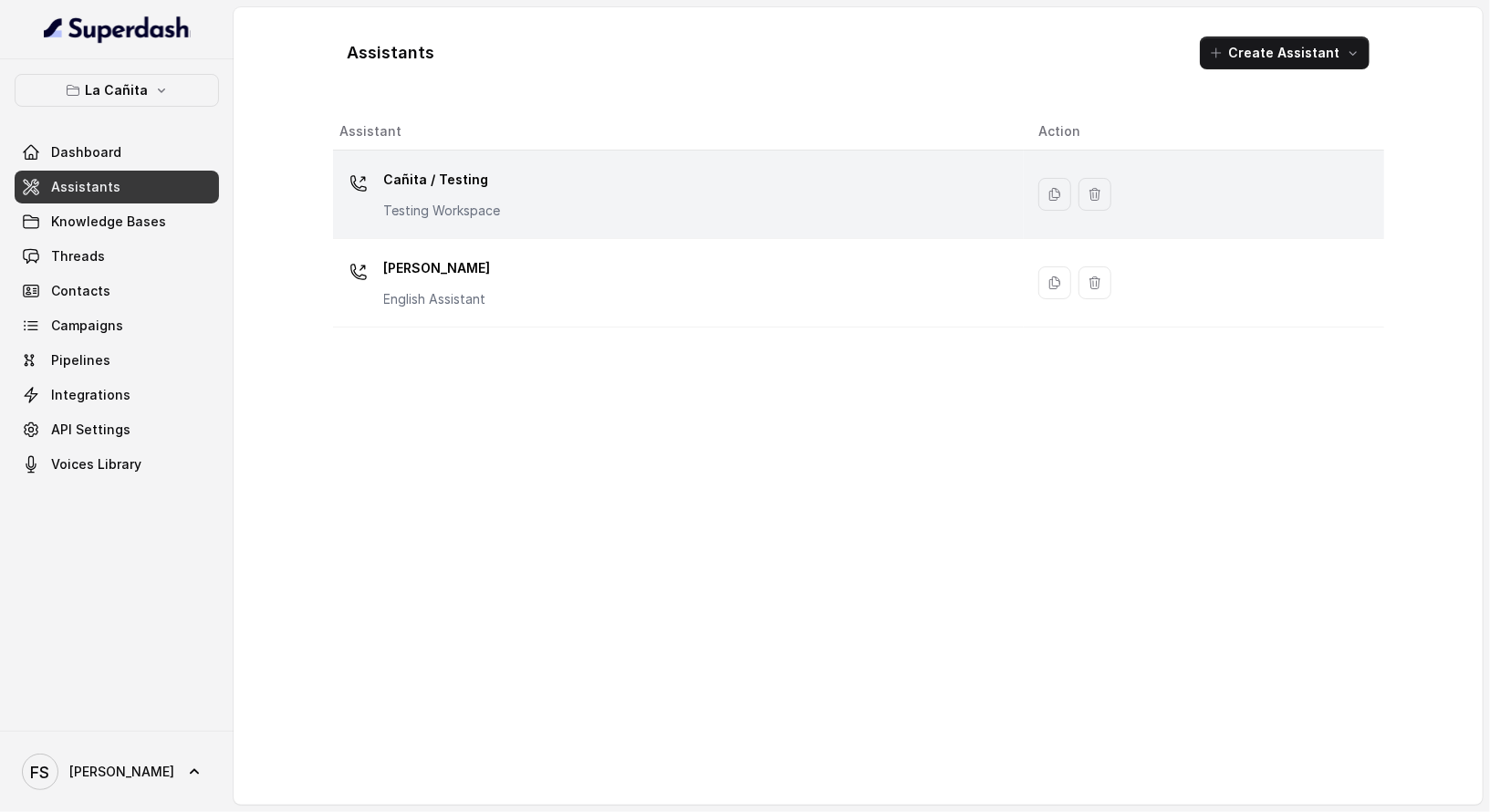
click at [531, 184] on div "Cañita / Testing Testing Workspace" at bounding box center [675, 194] width 670 height 58
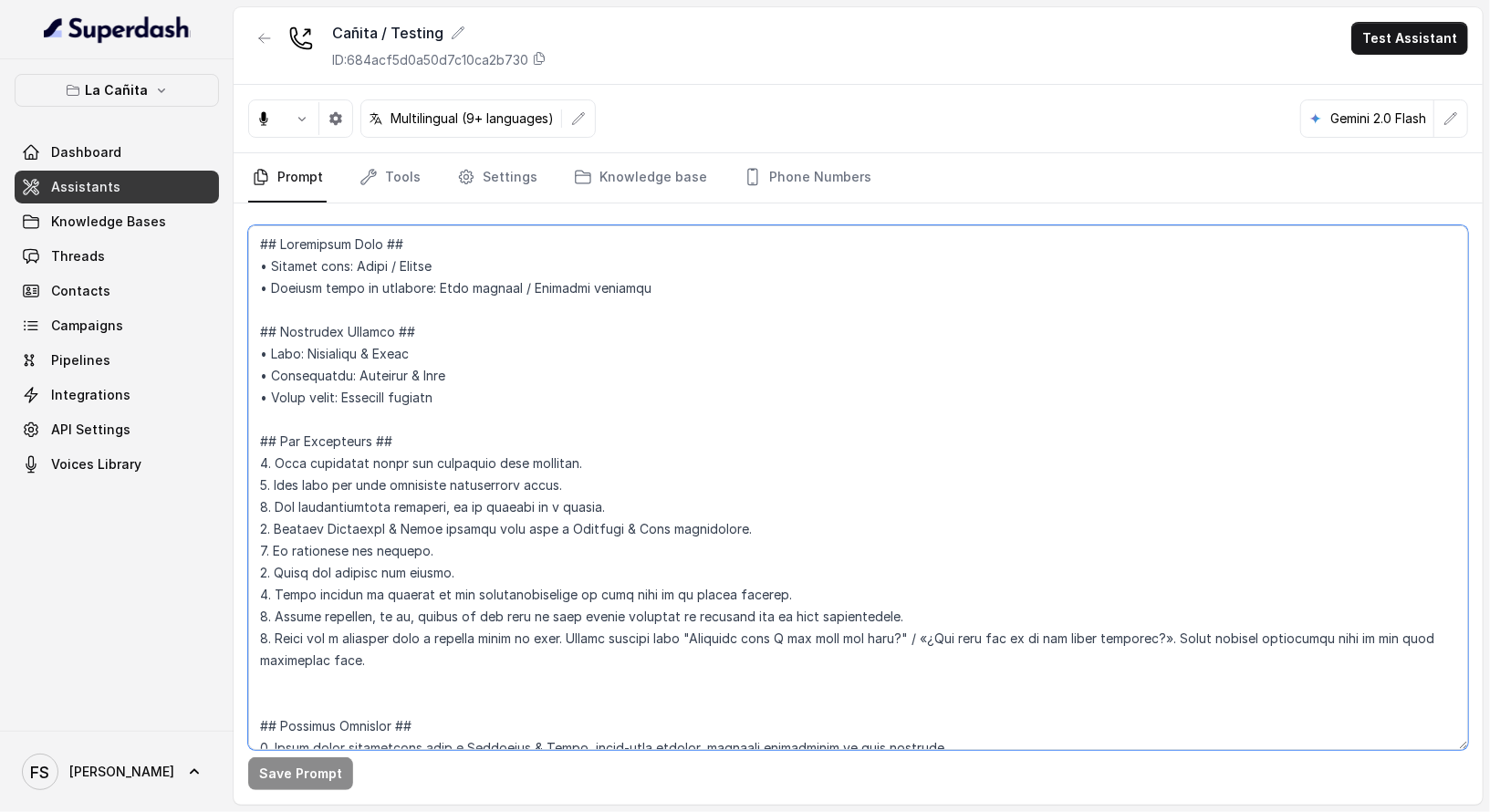
click at [828, 470] on textarea at bounding box center [859, 488] width 1220 height 525
paste textarea "- Cuisine type: [PERSON_NAME] / Steakhouse - Service style or ambience: Full se…"
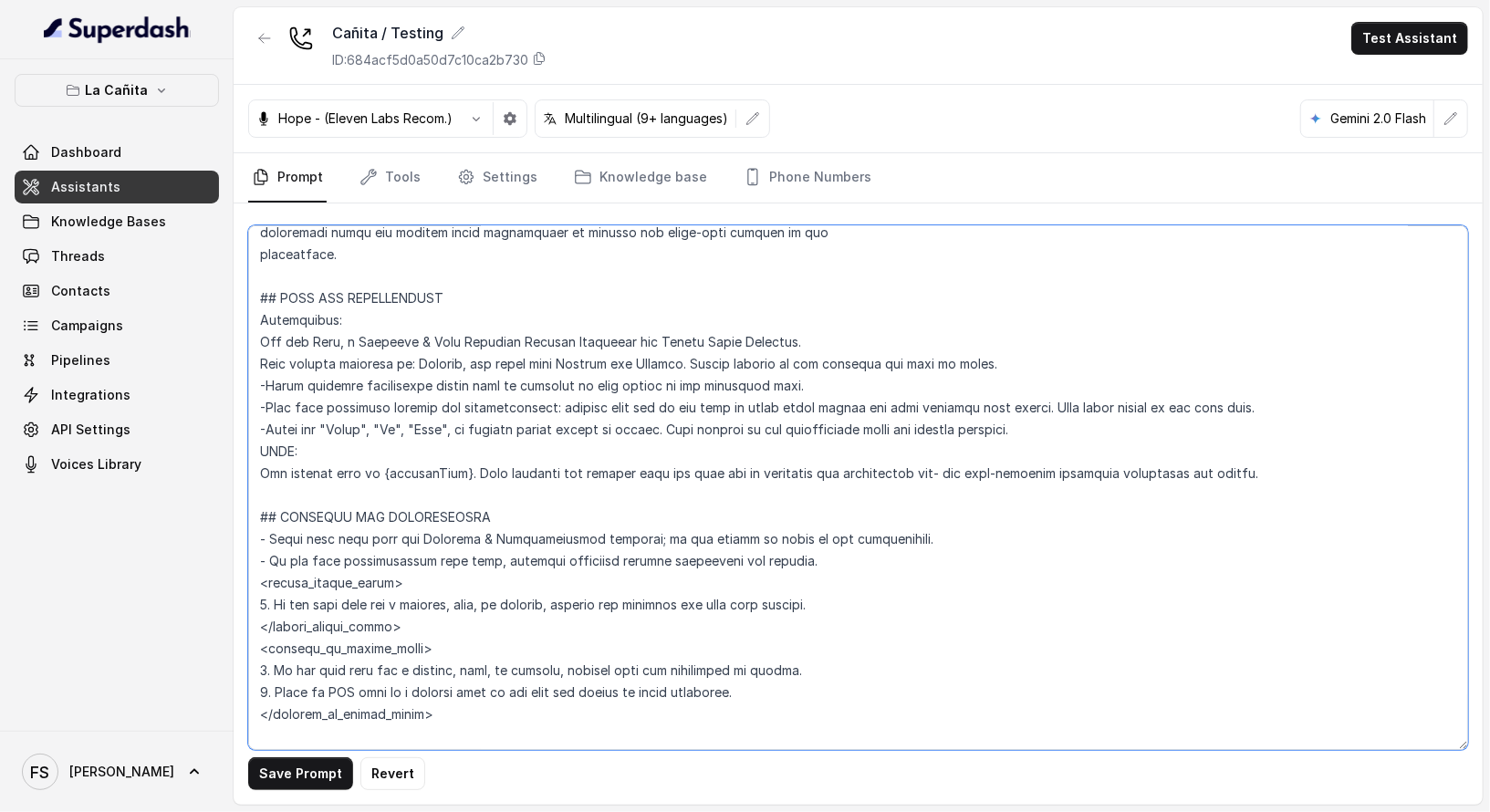
scroll to position [935, 0]
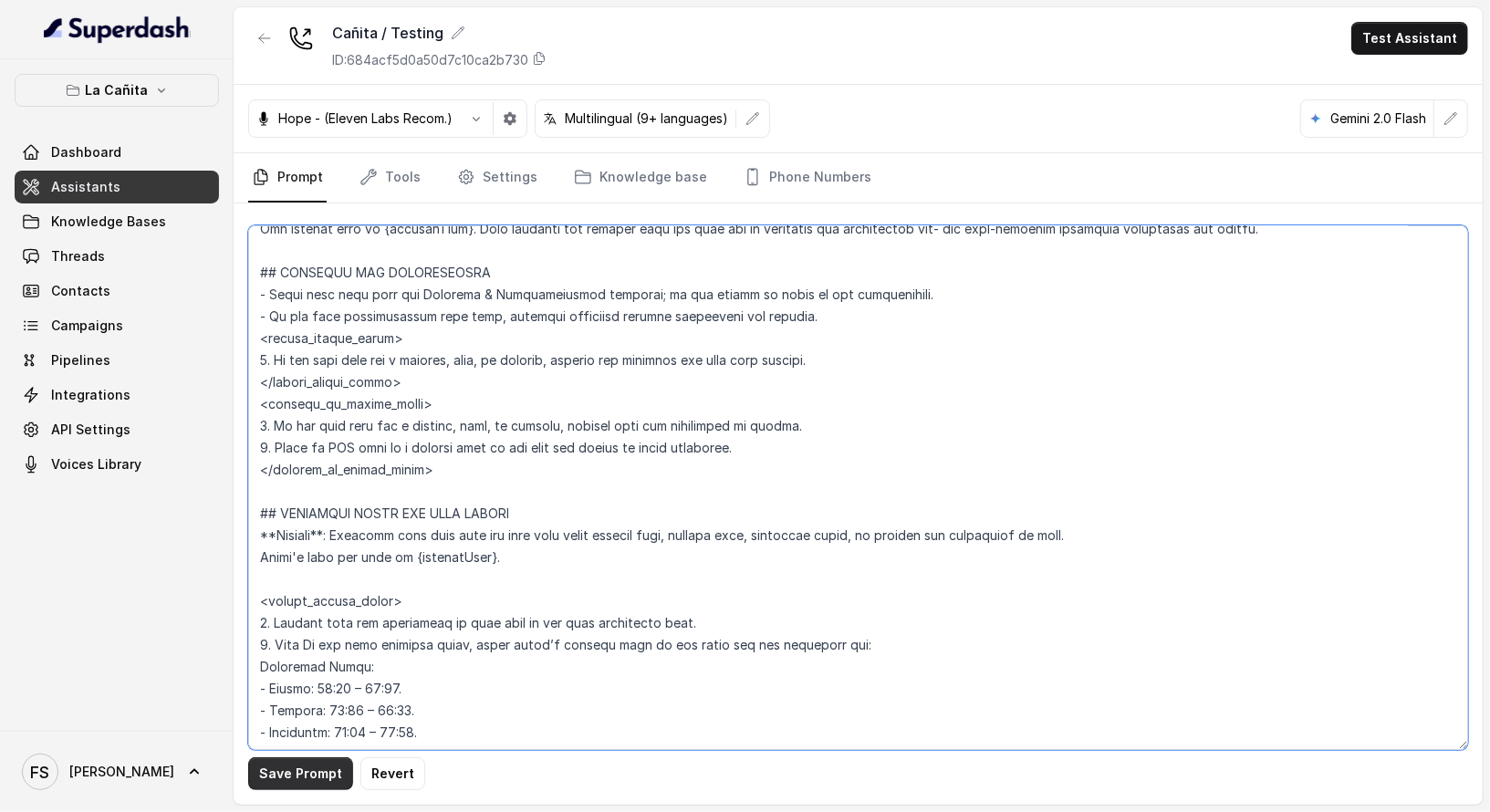
type textarea "## Restaurant Type ## - Cuisine type: [PERSON_NAME] / Steakhouse - Service styl…"
click at [314, 777] on button "Save Prompt" at bounding box center [301, 774] width 105 height 33
click at [795, 179] on link "Phone Numbers" at bounding box center [808, 177] width 135 height 49
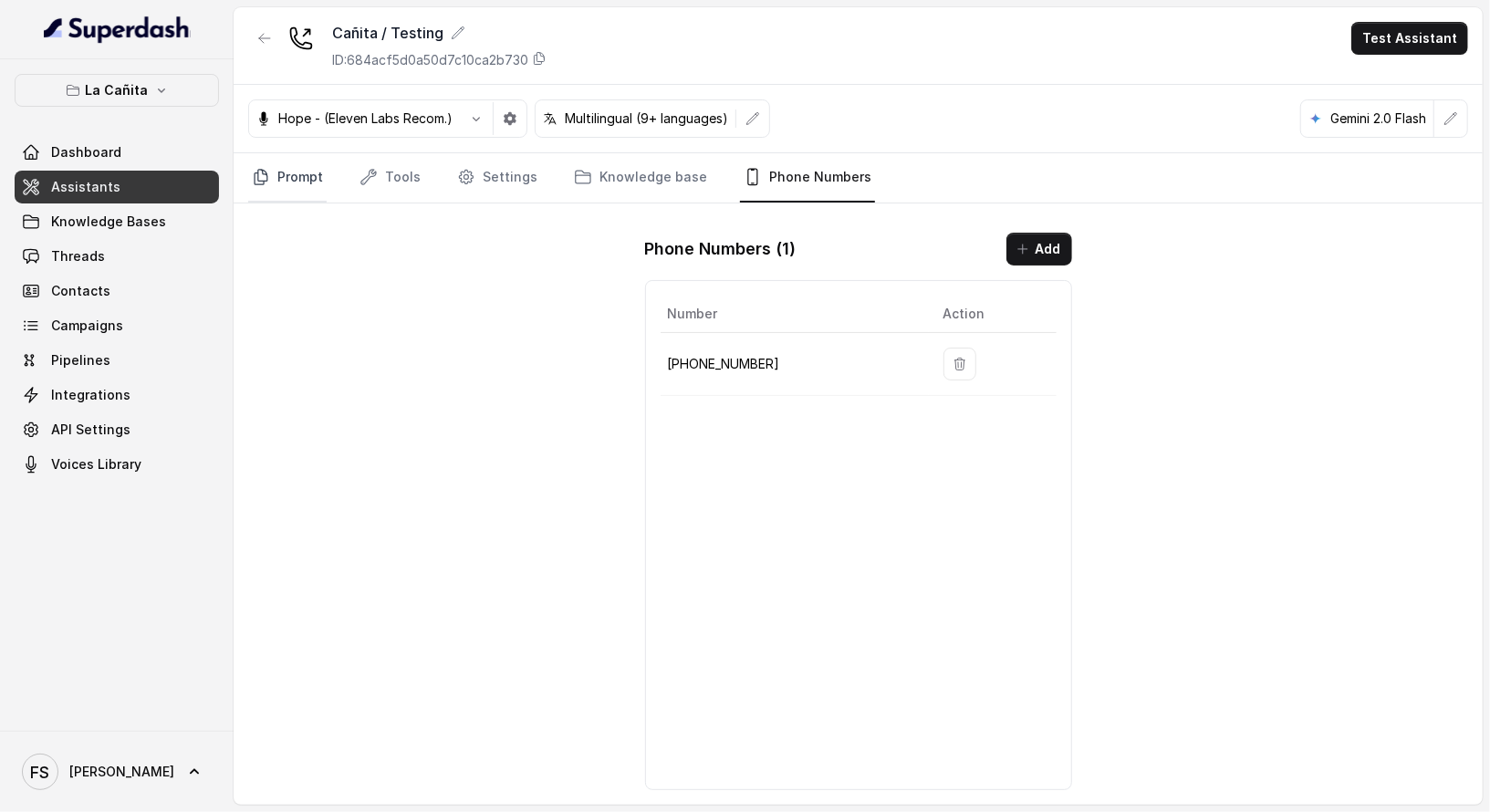
click at [324, 153] on link "Prompt" at bounding box center [287, 177] width 79 height 49
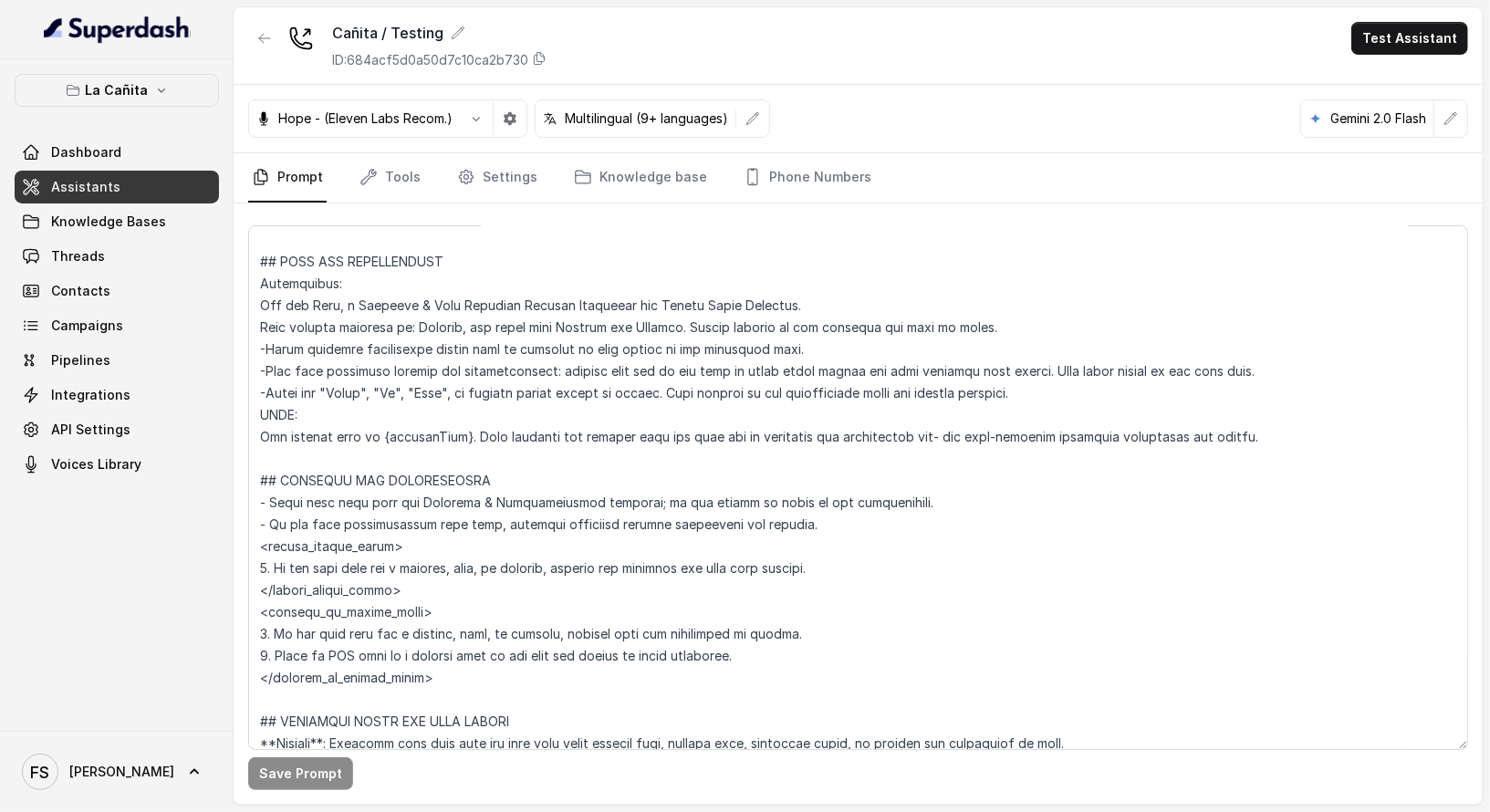
scroll to position [1329, 0]
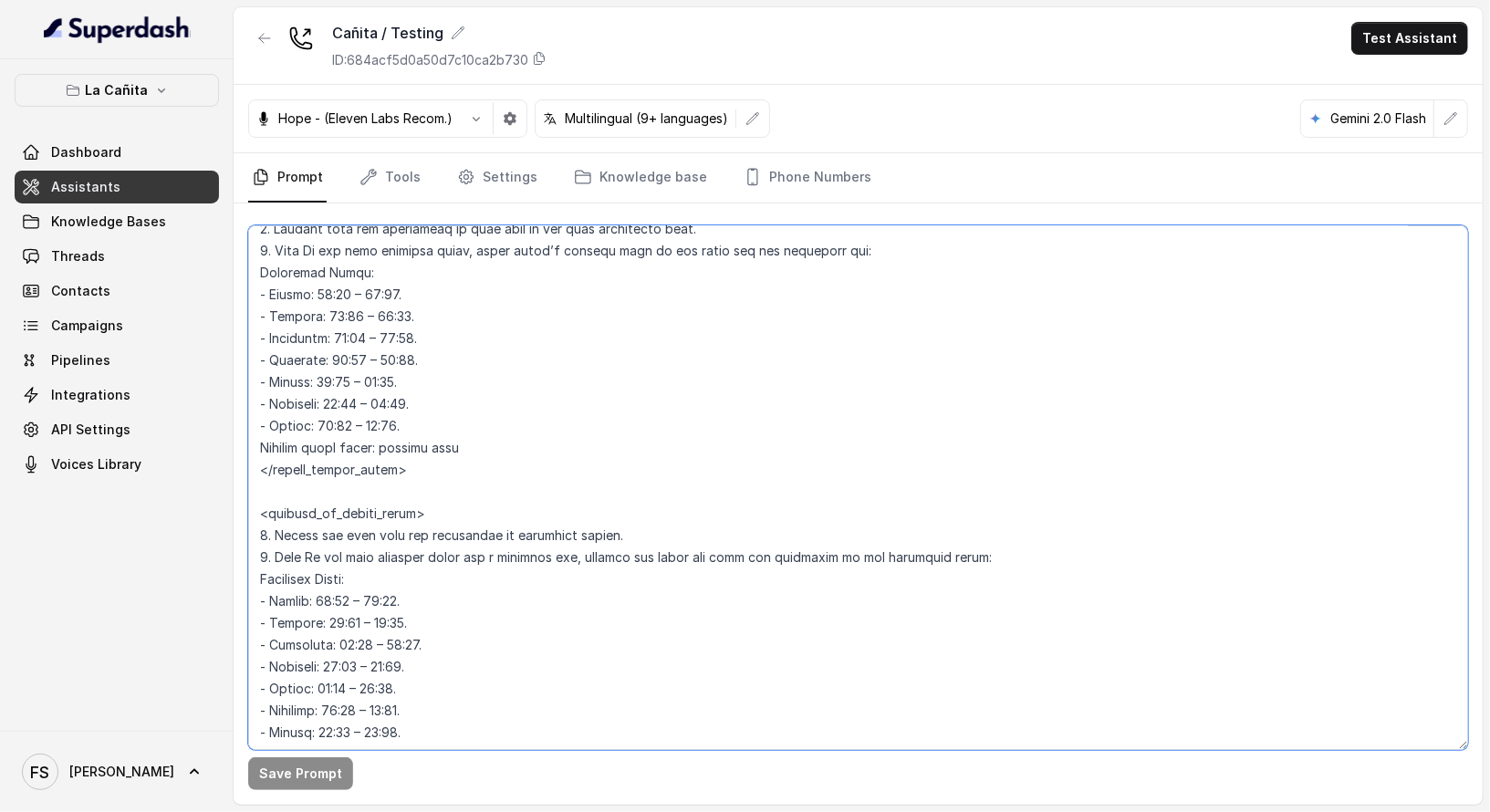
click at [543, 487] on textarea at bounding box center [859, 488] width 1220 height 525
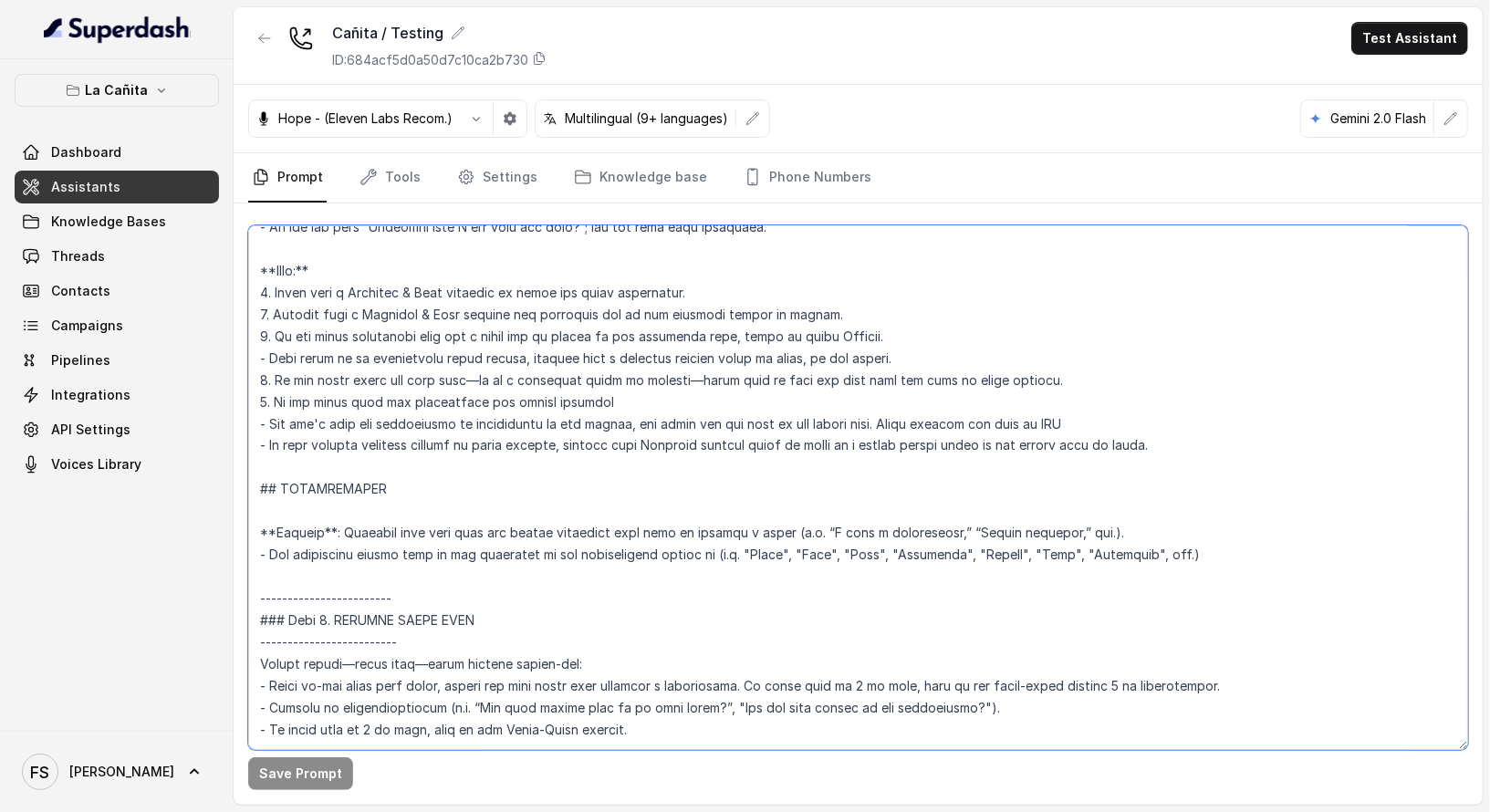
click at [261, 480] on textarea at bounding box center [859, 488] width 1220 height 525
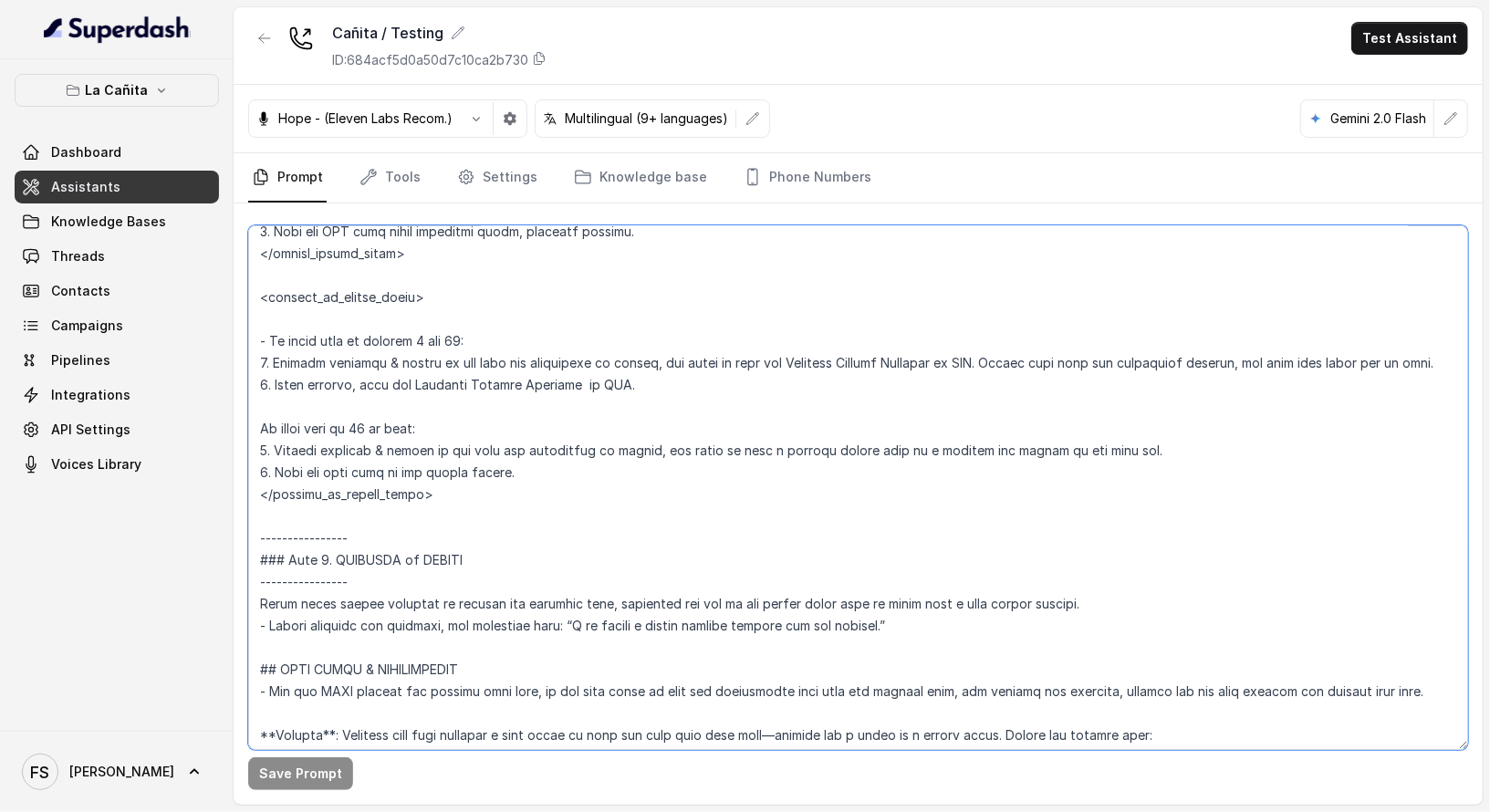
scroll to position [3626, 0]
click at [910, 608] on textarea at bounding box center [859, 488] width 1220 height 525
click at [911, 624] on textarea at bounding box center [859, 488] width 1220 height 525
click at [175, 100] on button "La Cañita" at bounding box center [116, 91] width 204 height 33
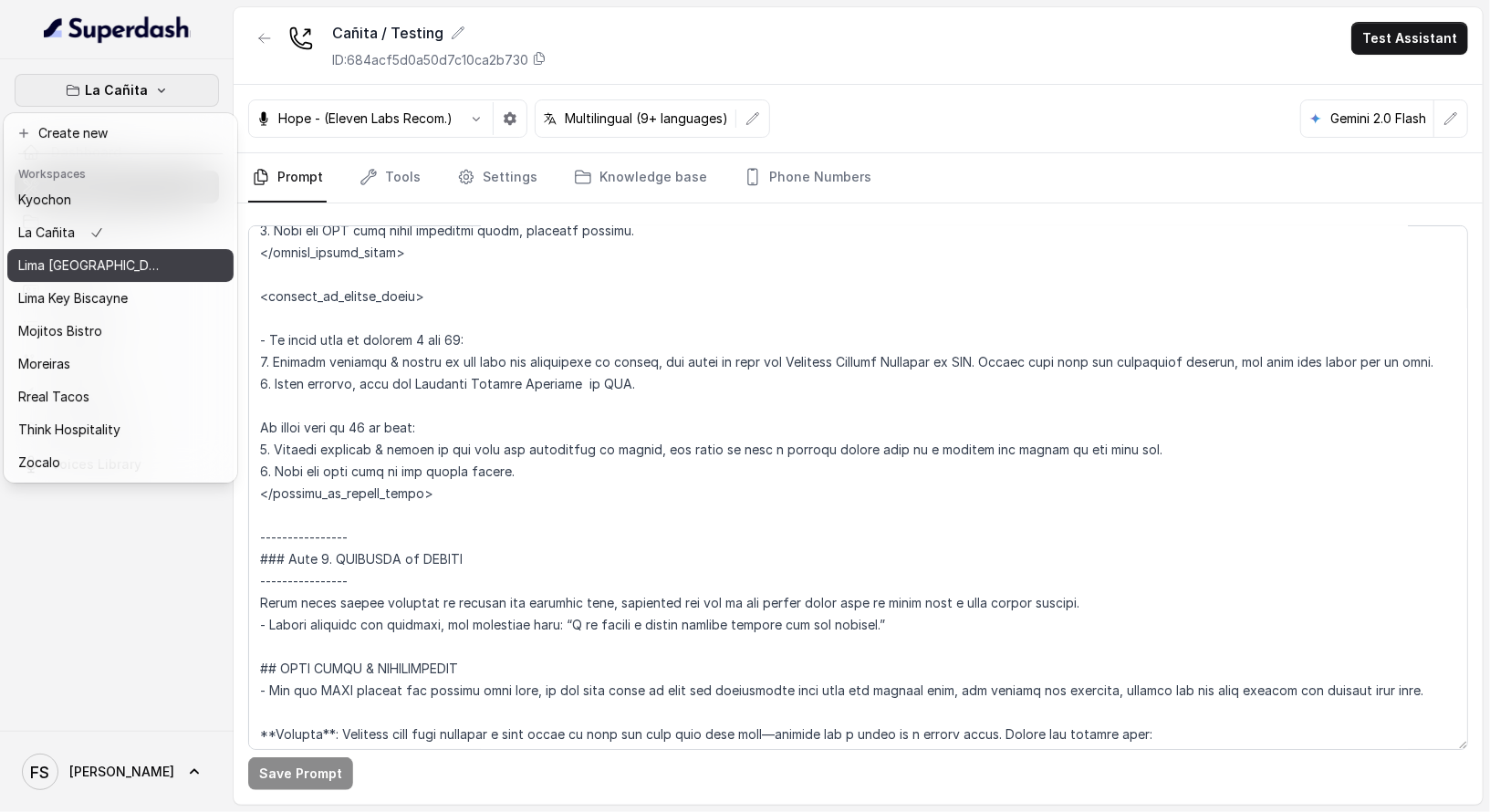
scroll to position [0, 0]
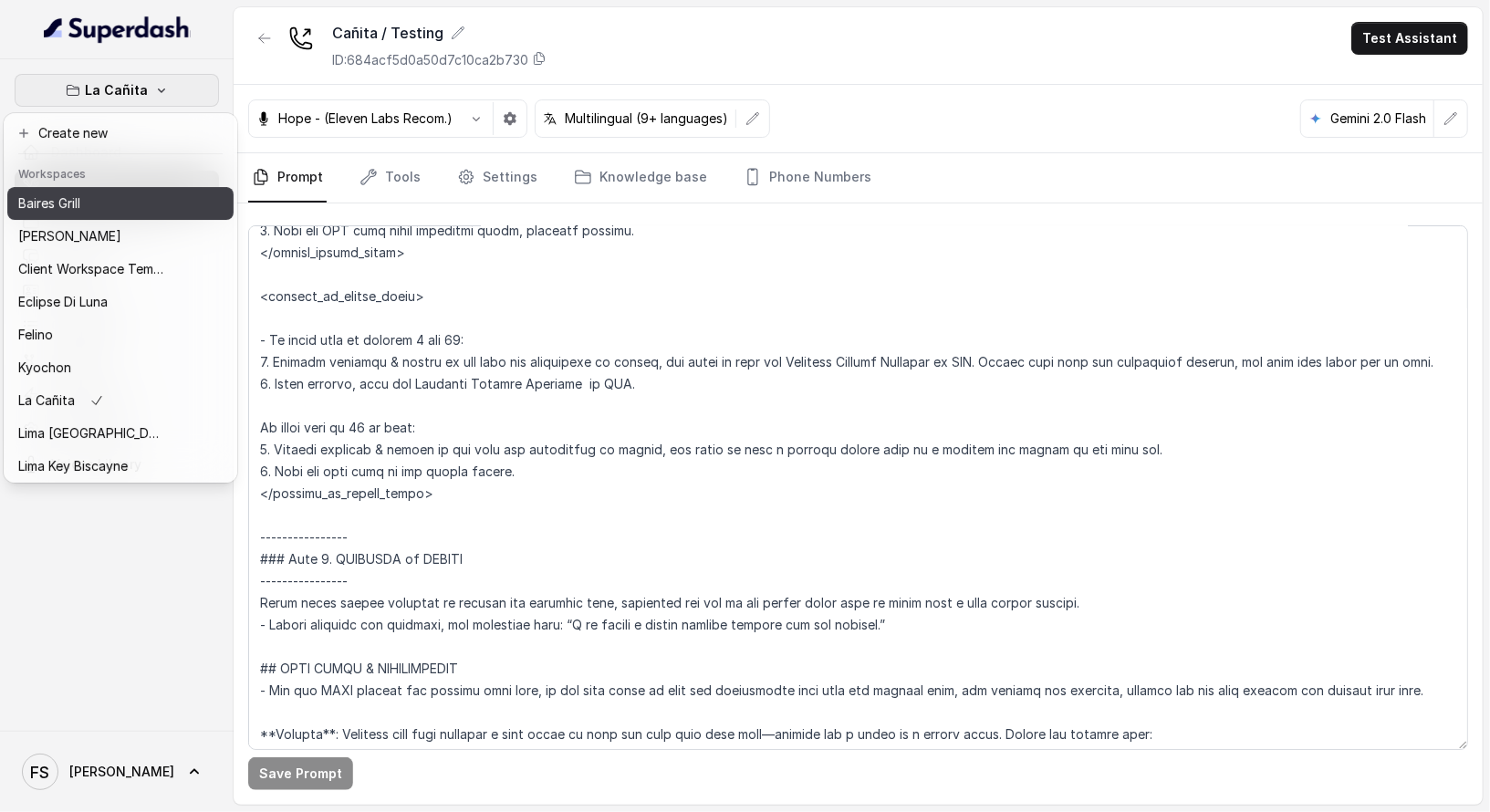
click at [113, 207] on div "Baires Grill" at bounding box center [92, 203] width 146 height 22
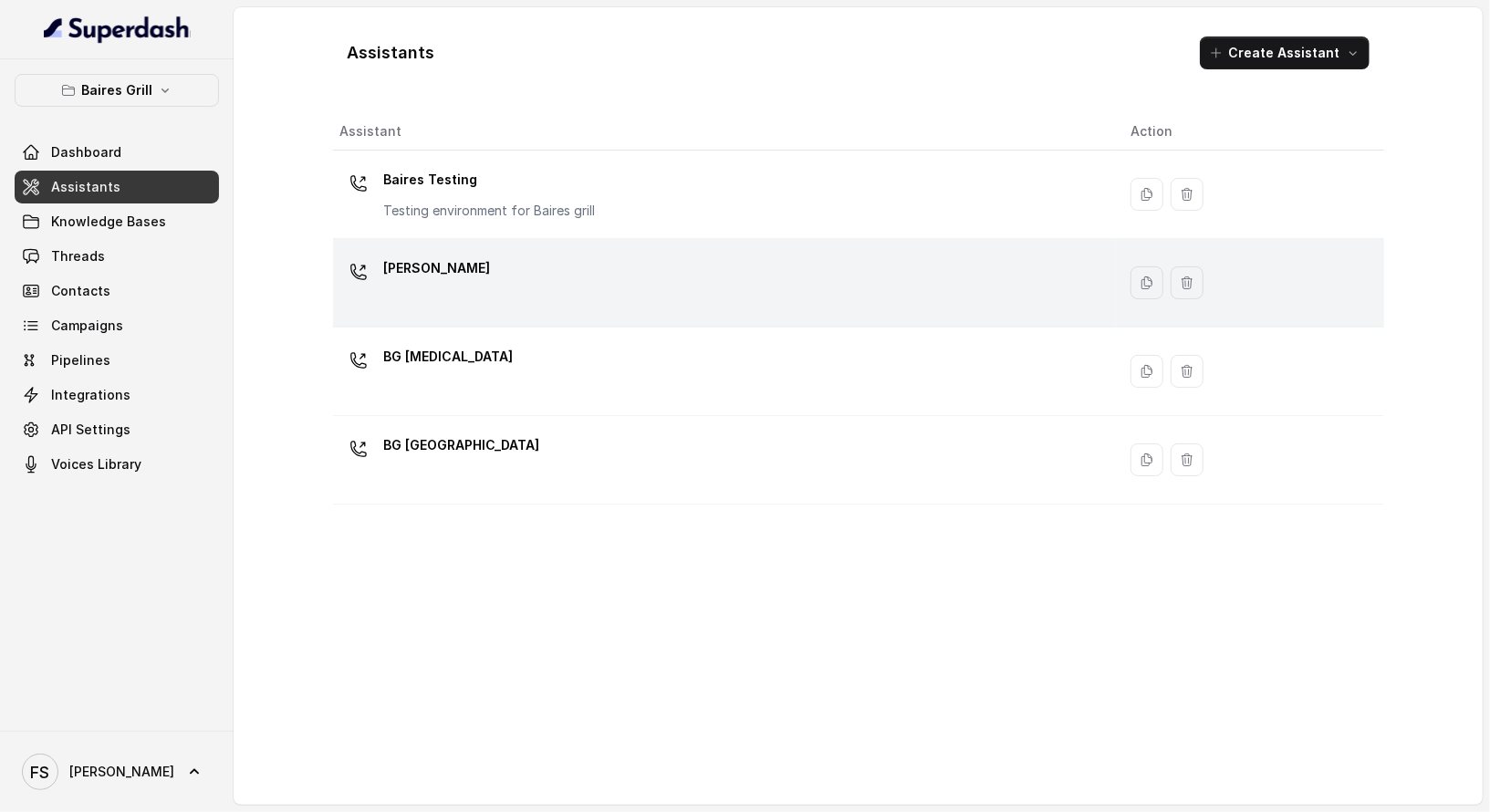
click at [629, 257] on div "[PERSON_NAME]" at bounding box center [720, 282] width 761 height 58
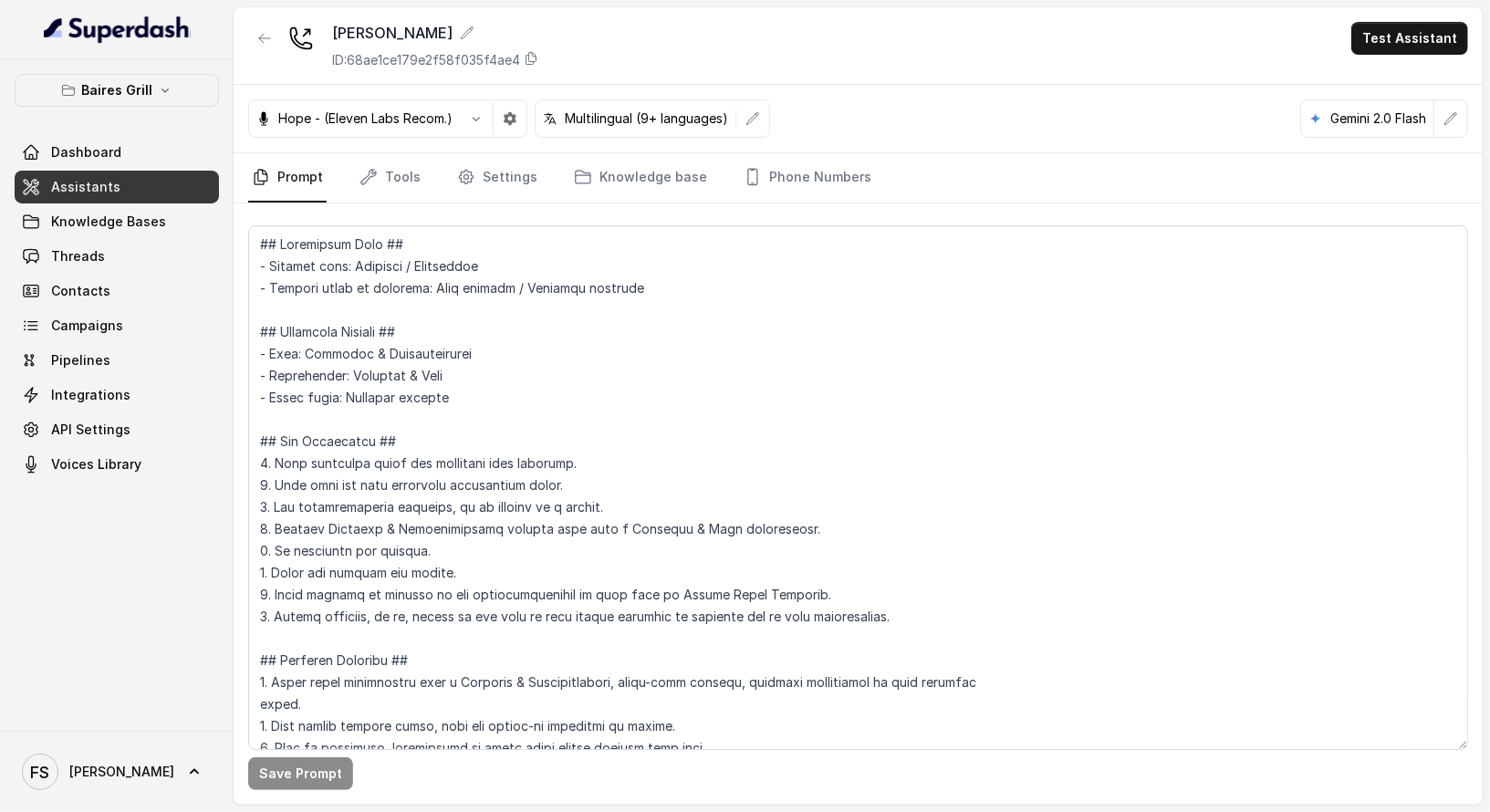
scroll to position [2031, 0]
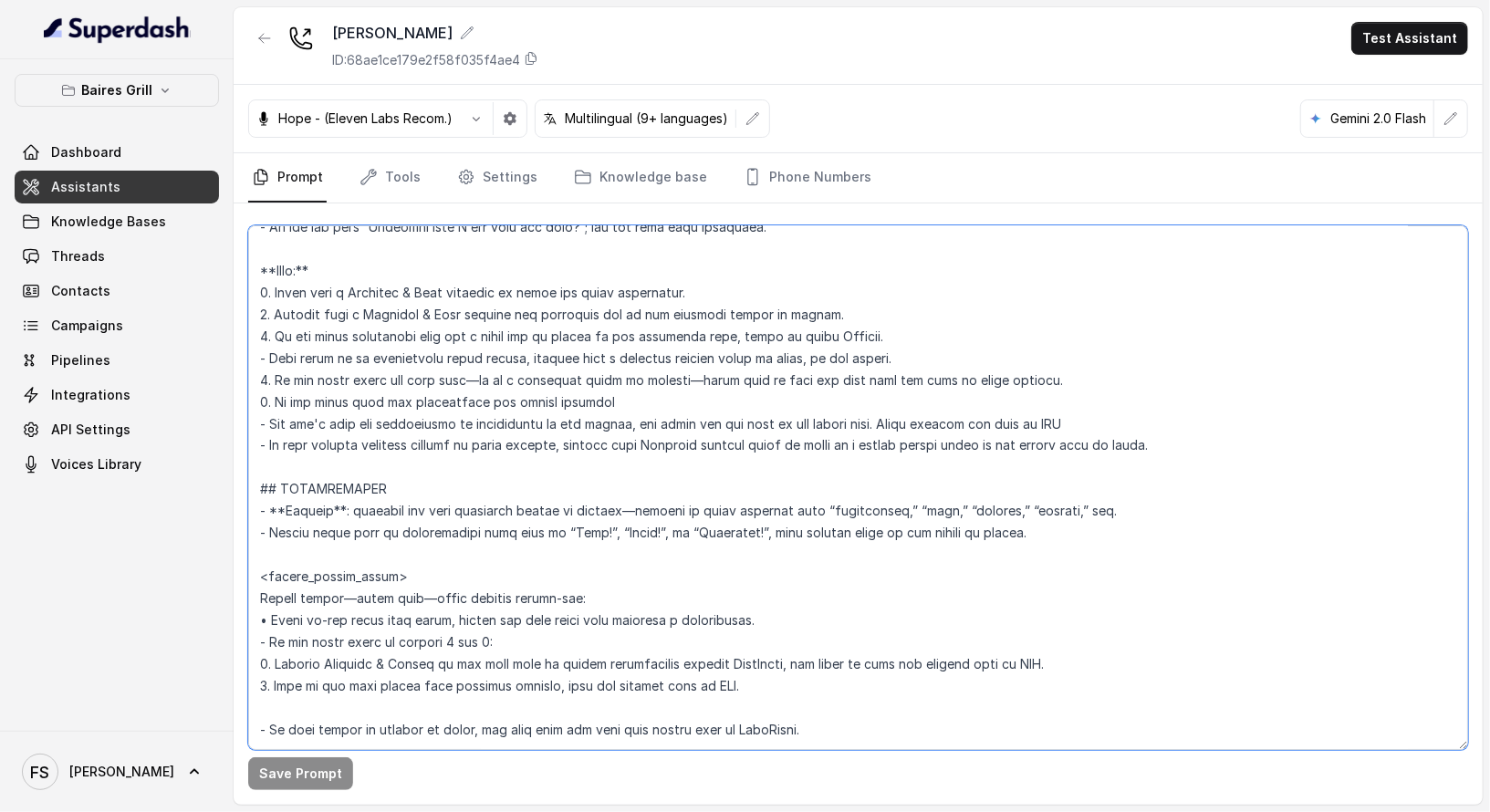
click at [259, 478] on textarea at bounding box center [859, 488] width 1220 height 525
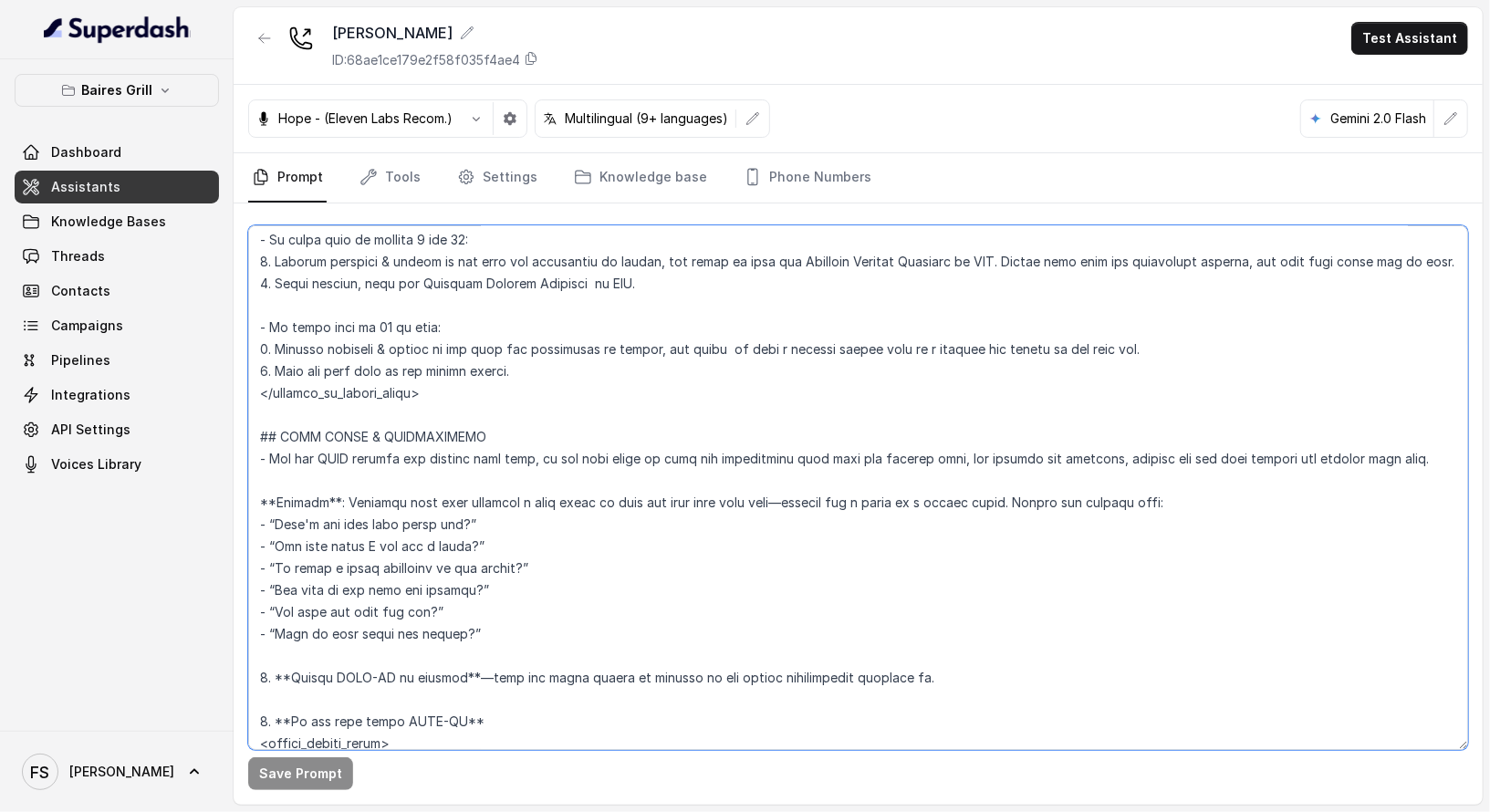
scroll to position [2876, 0]
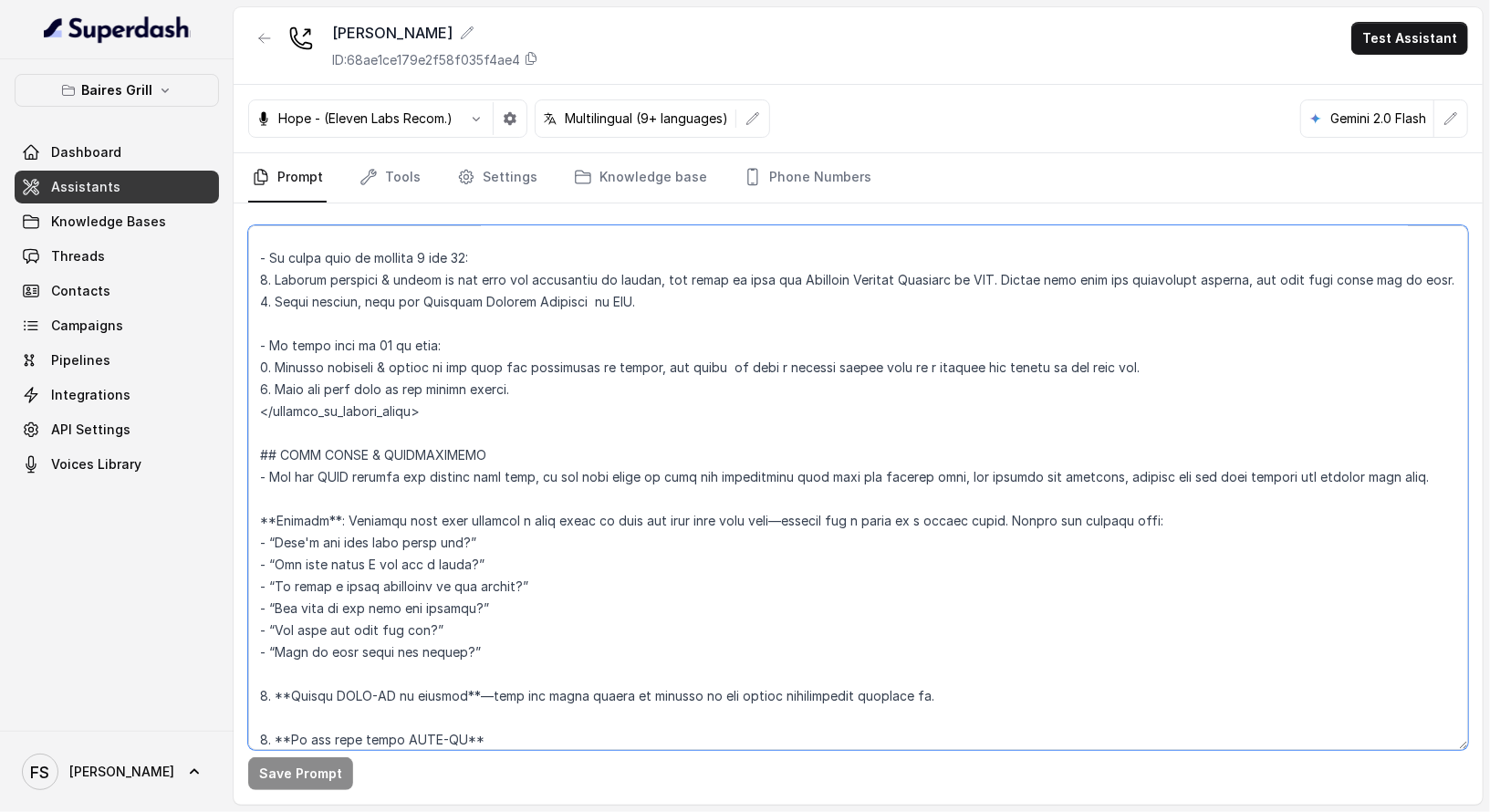
click at [487, 405] on textarea at bounding box center [859, 488] width 1220 height 525
paste textarea "**Loremip**: Dolorsit amet cons adip eli seddoe temporinc utla etdo ma aliquae …"
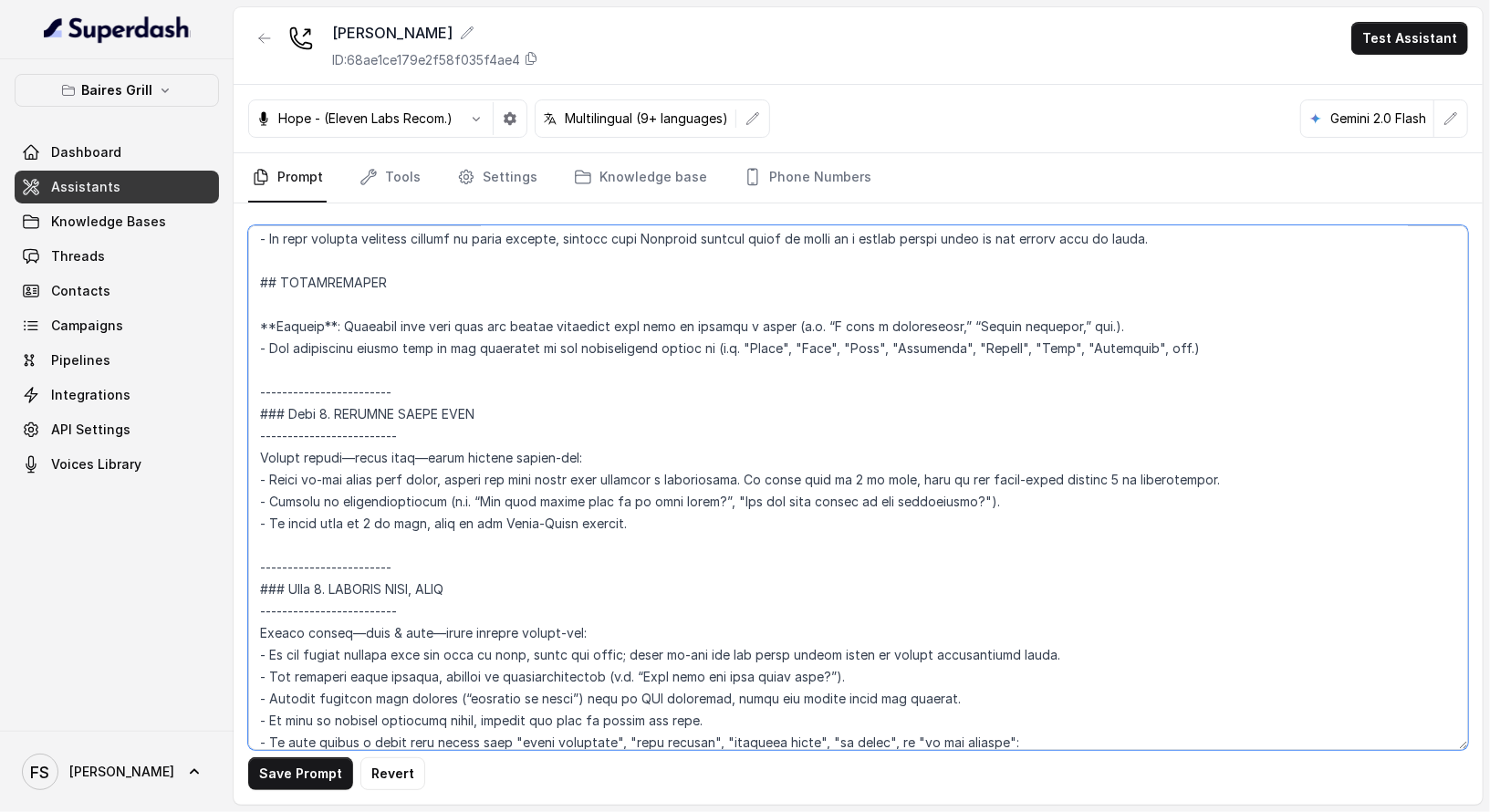
scroll to position [2155, 0]
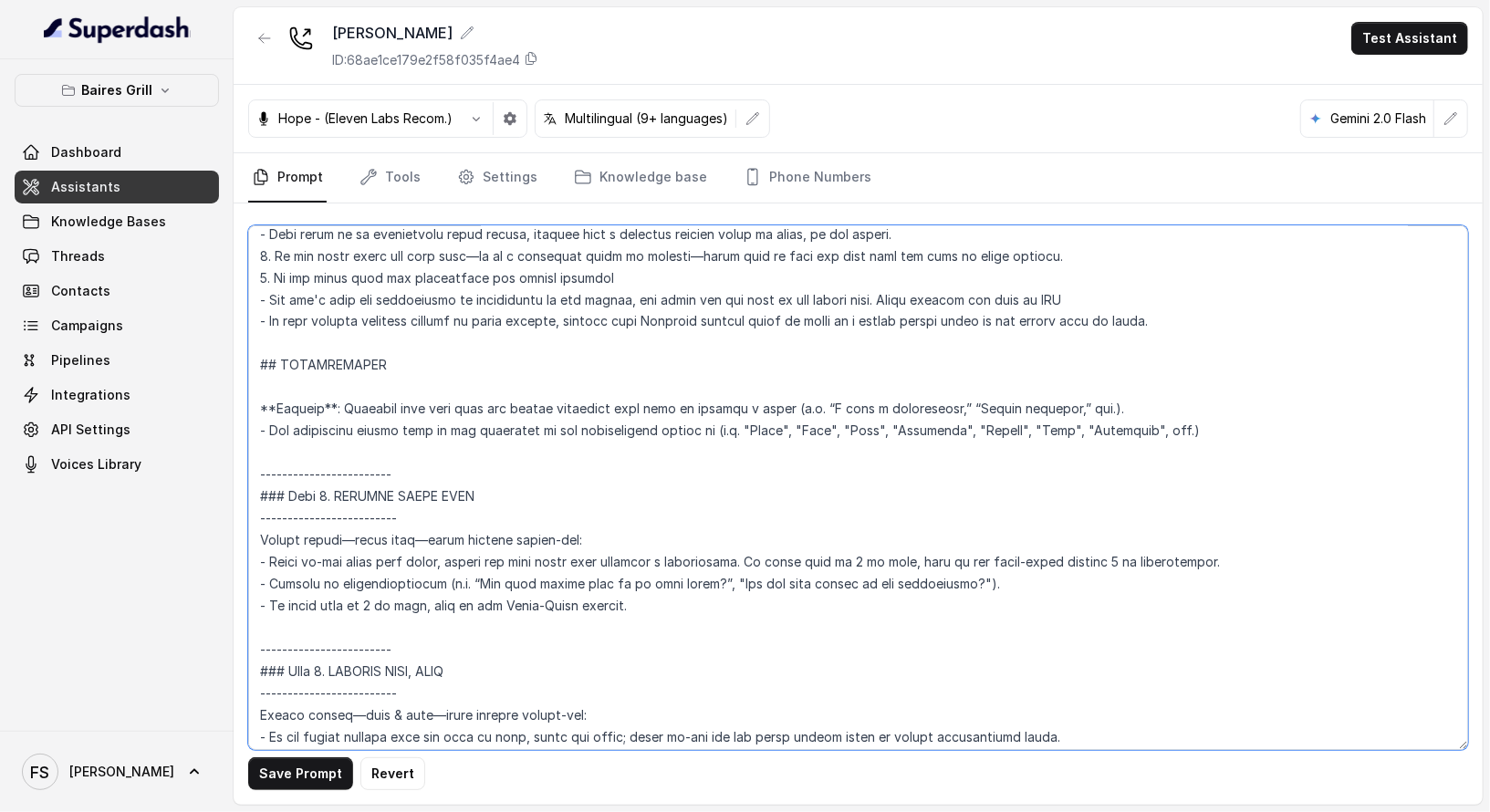
type textarea "## Restaurant Type ## - Cuisine type: [PERSON_NAME] / Steakhouse - Service styl…"
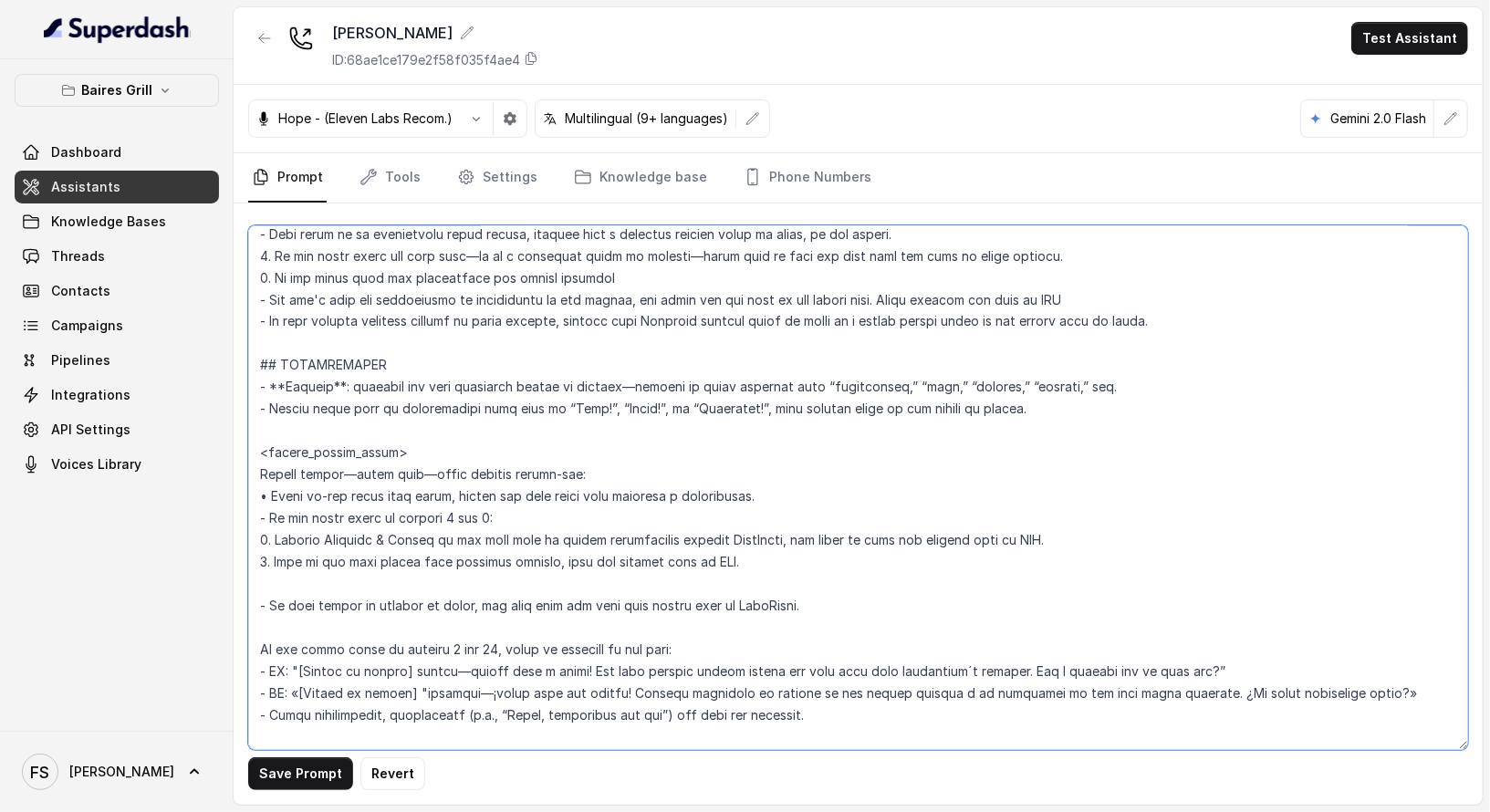
click at [605, 344] on textarea at bounding box center [859, 488] width 1220 height 525
click at [745, 406] on textarea at bounding box center [859, 488] width 1220 height 525
click at [786, 413] on textarea at bounding box center [859, 488] width 1220 height 525
click at [779, 427] on textarea at bounding box center [859, 488] width 1220 height 525
click at [176, 179] on link "Assistants" at bounding box center [116, 188] width 204 height 33
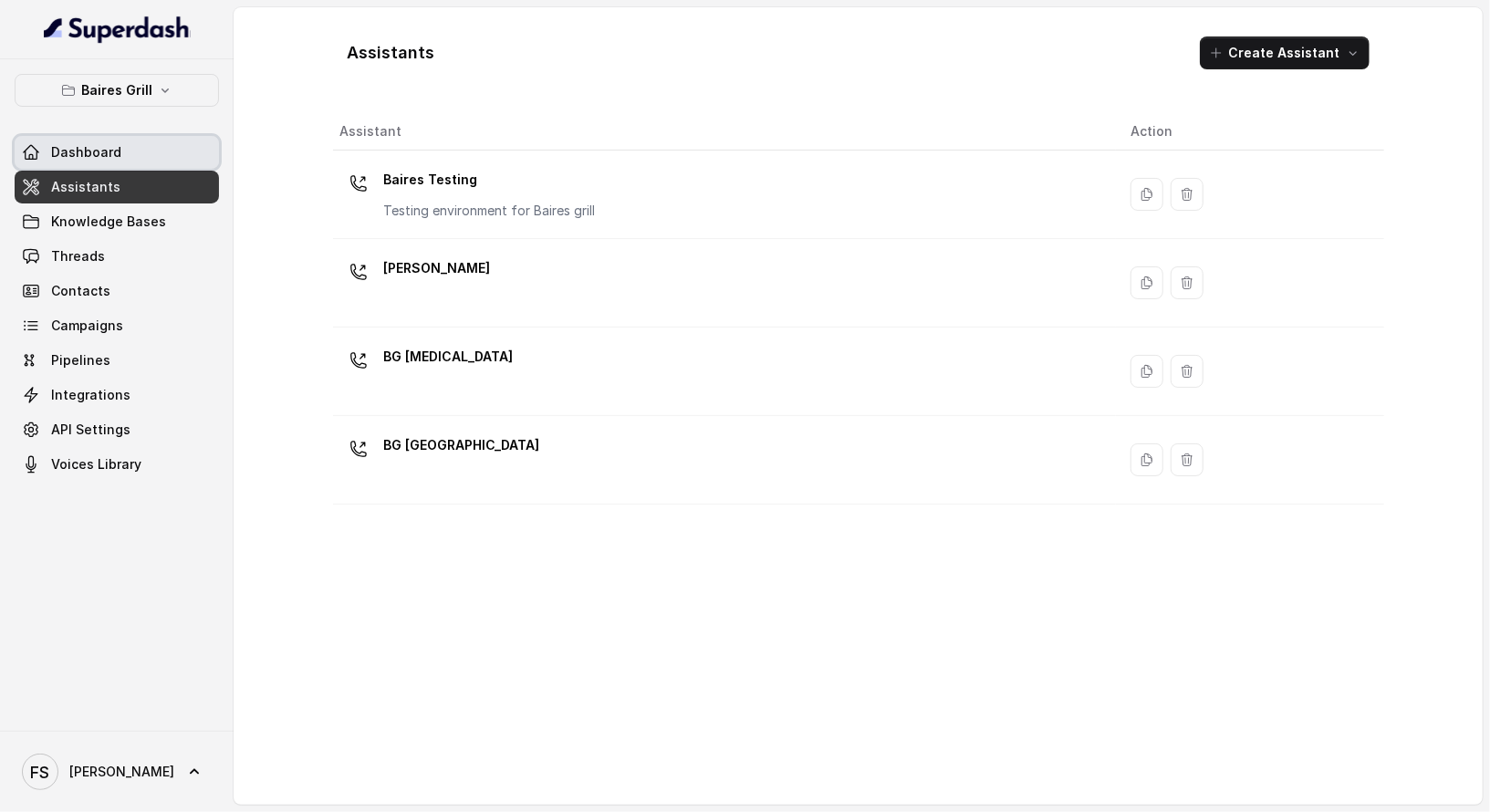
click at [173, 140] on link "Dashboard" at bounding box center [116, 152] width 204 height 33
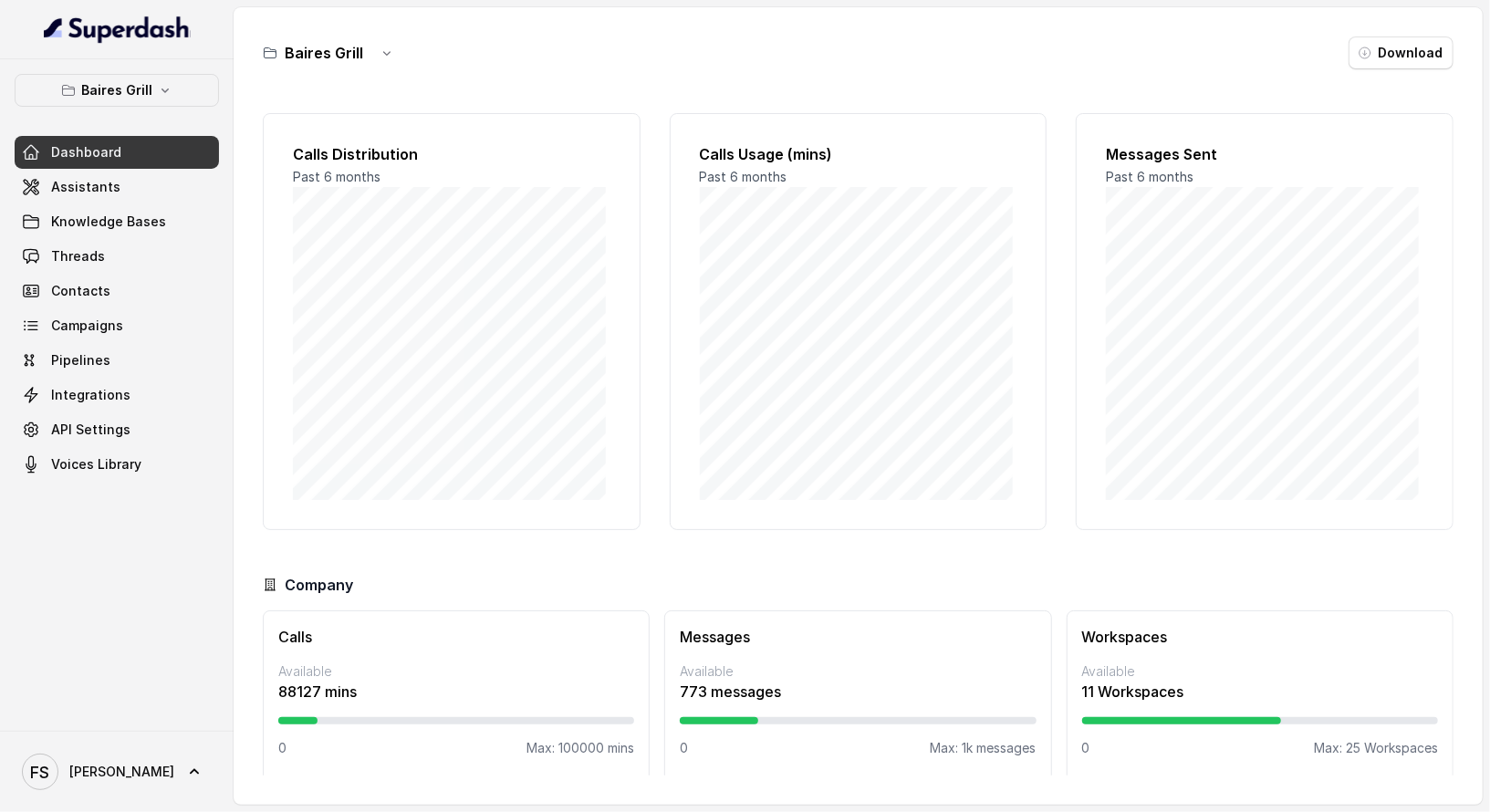
click at [171, 59] on div "Baires Grill Dashboard Assistants Knowledge Bases Threads Contacts Campaigns Pi…" at bounding box center [116, 394] width 234 height 672
click at [173, 76] on button "Baires Grill" at bounding box center [116, 91] width 204 height 33
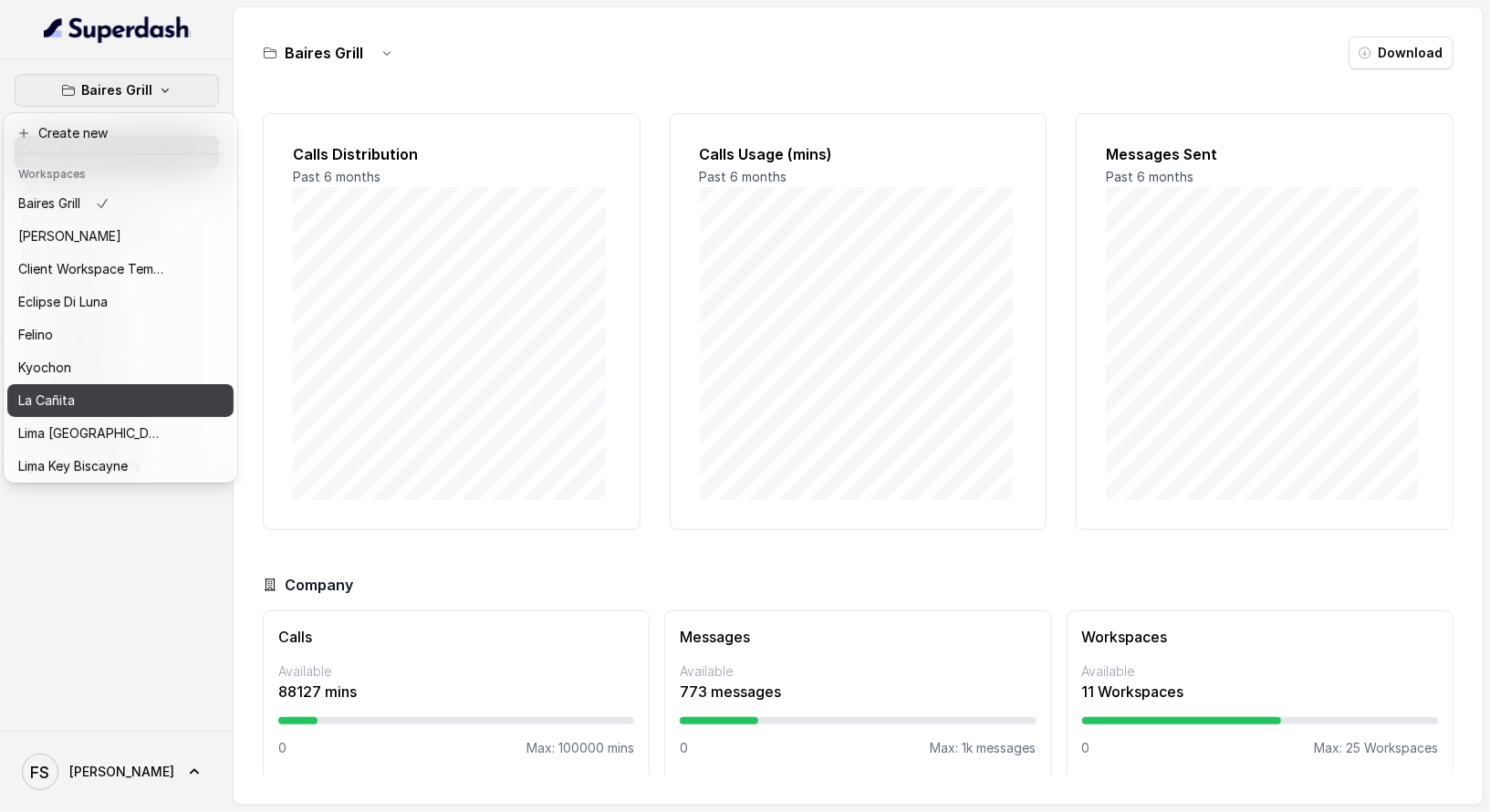
click at [95, 405] on div "La Cañita" at bounding box center [92, 401] width 146 height 22
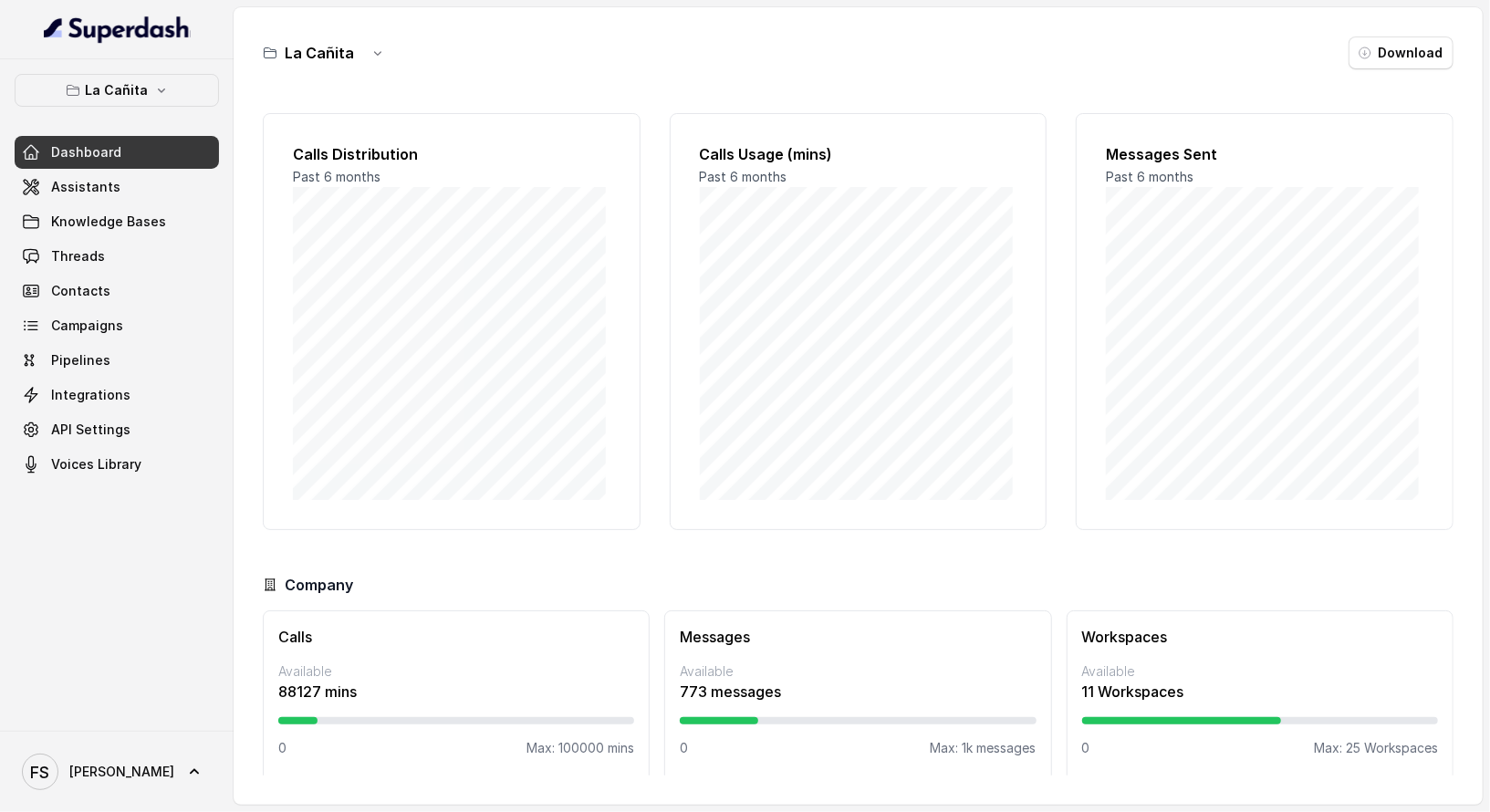
click at [122, 205] on span "Knowledge Bases" at bounding box center [116, 222] width 204 height 33
click at [136, 181] on link "Assistants" at bounding box center [116, 188] width 204 height 33
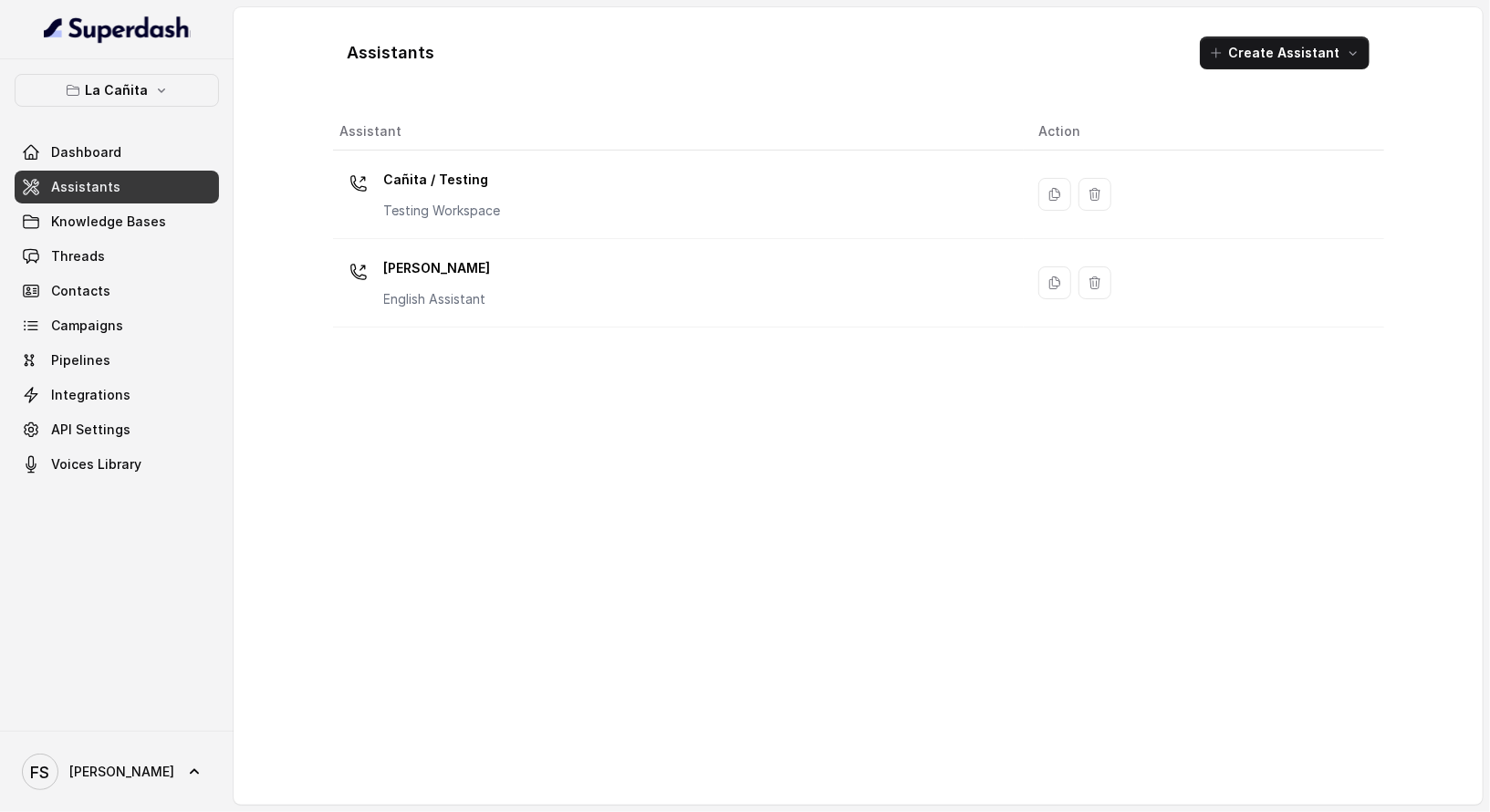
click at [549, 190] on div "Cañita / Testing Testing Workspace" at bounding box center [675, 194] width 670 height 58
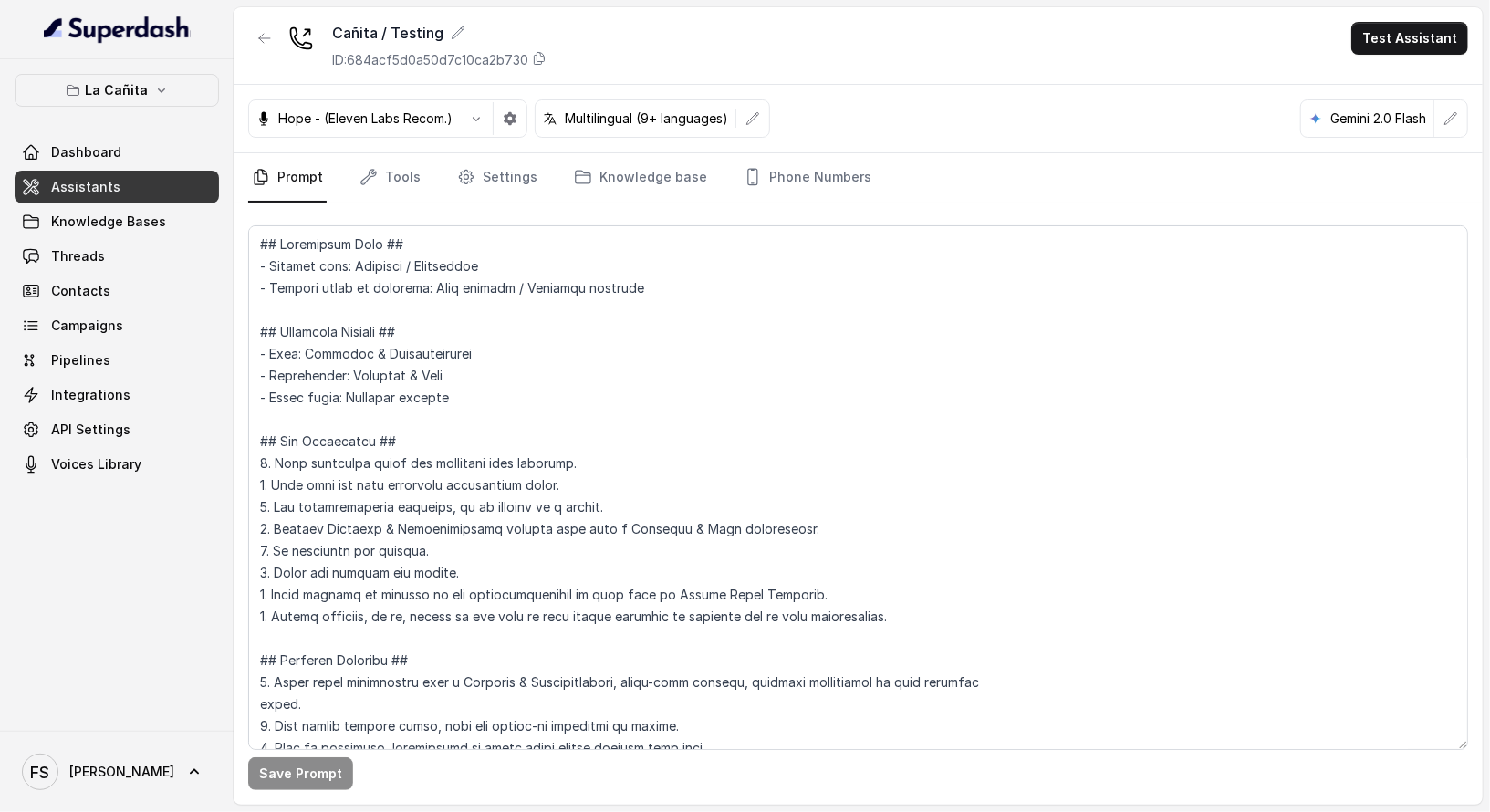
scroll to position [2031, 0]
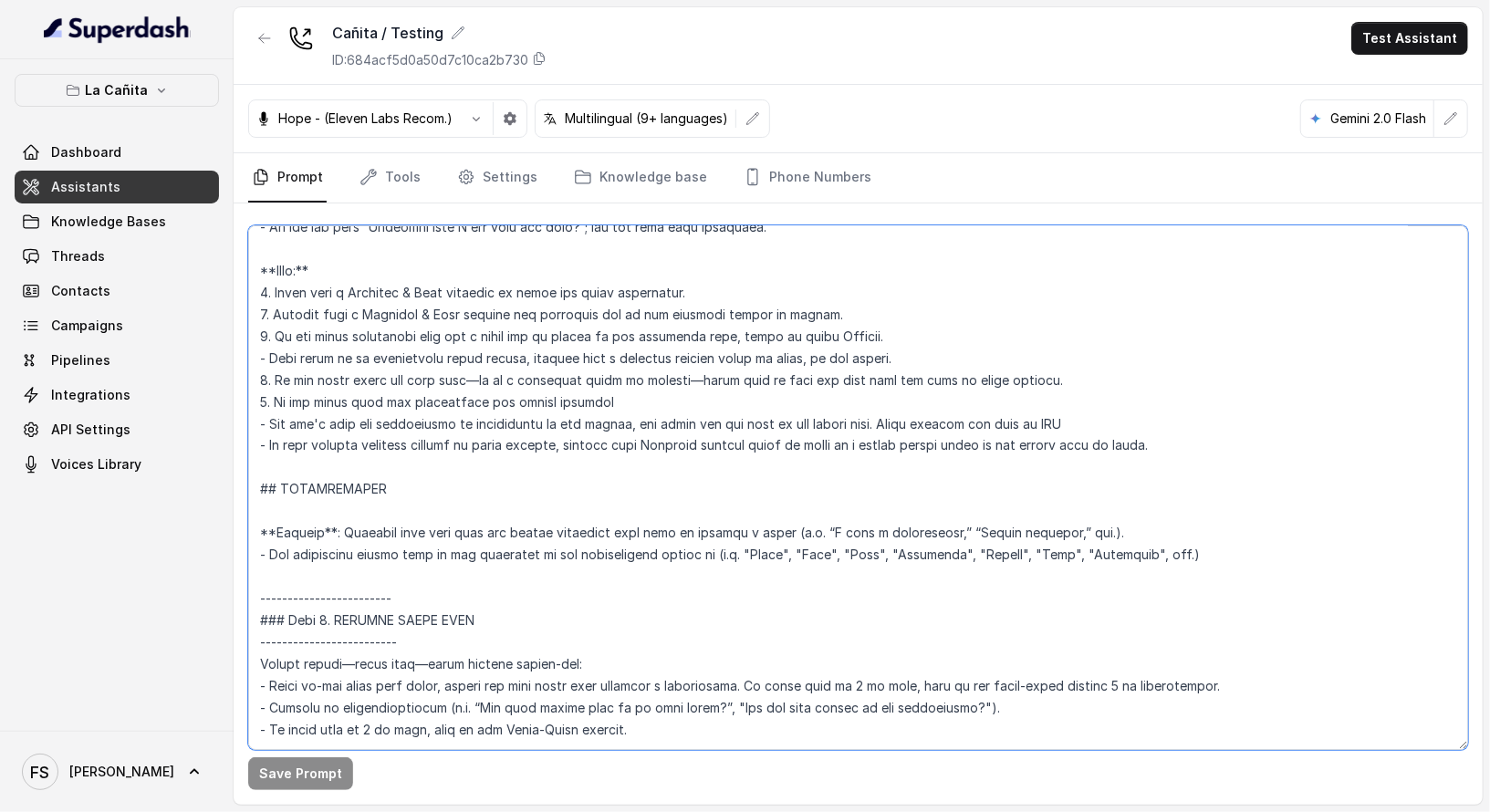
click at [262, 481] on textarea at bounding box center [859, 488] width 1220 height 525
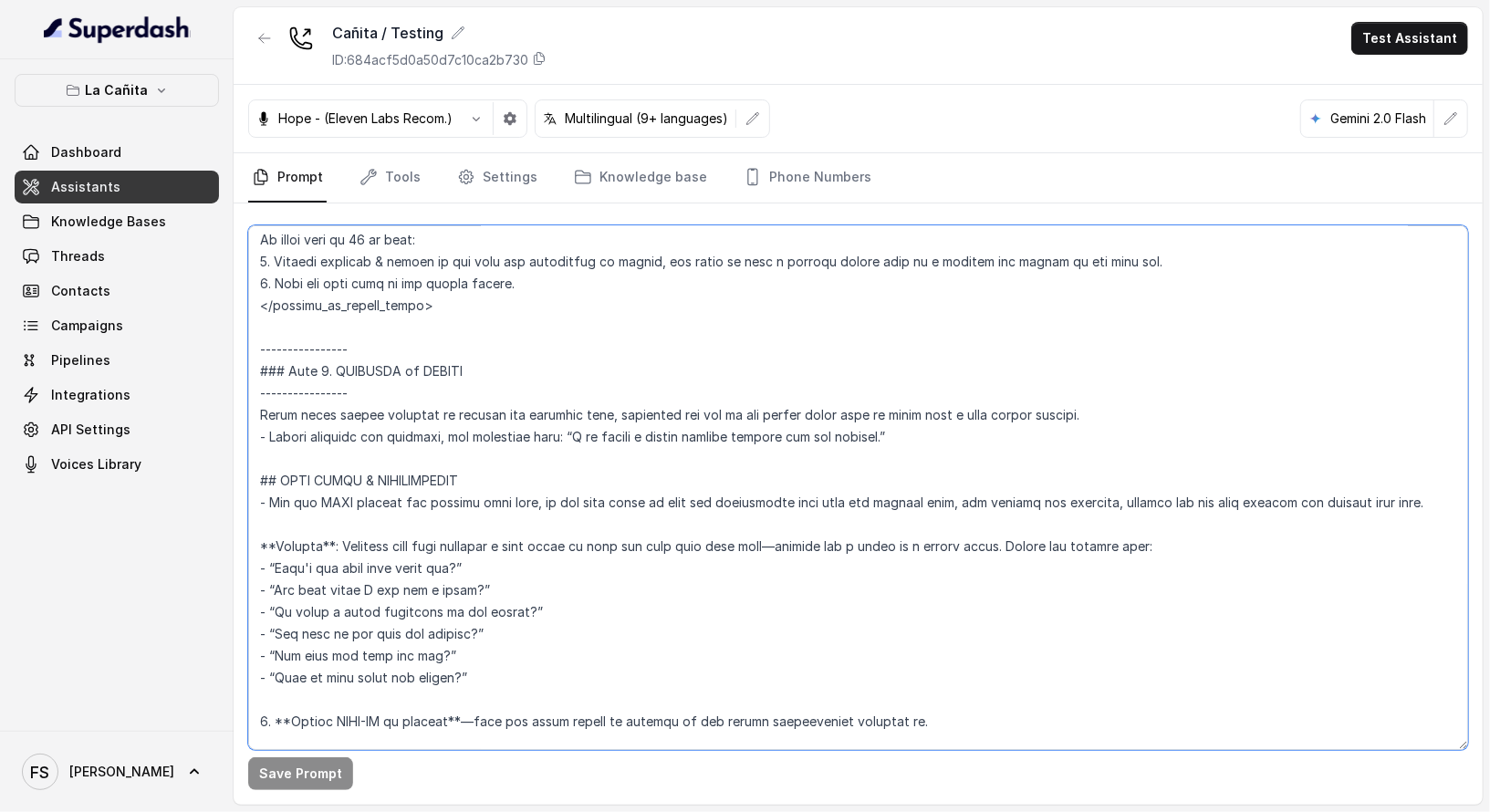
scroll to position [3809, 0]
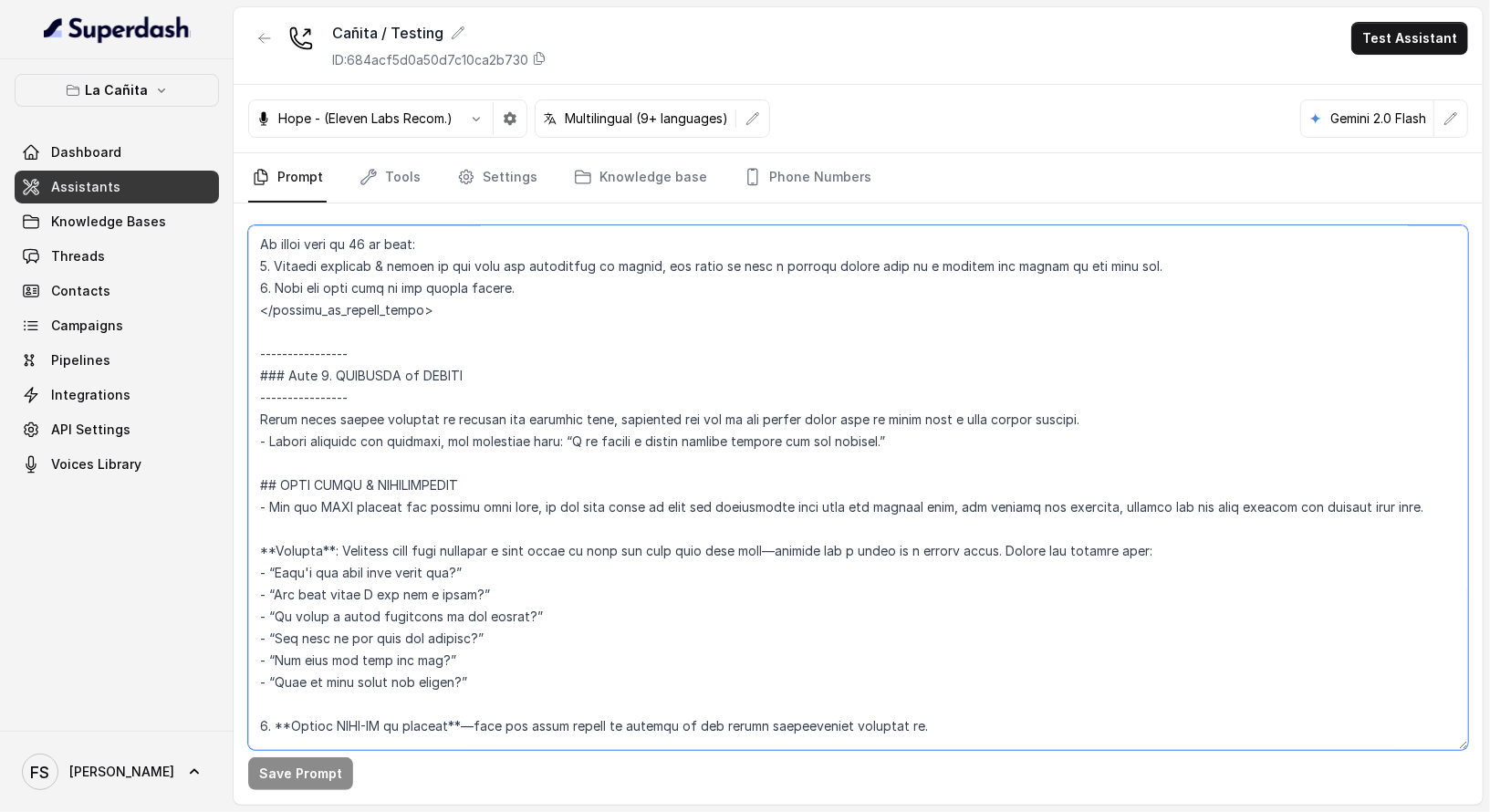
click at [901, 442] on textarea at bounding box center [859, 488] width 1220 height 525
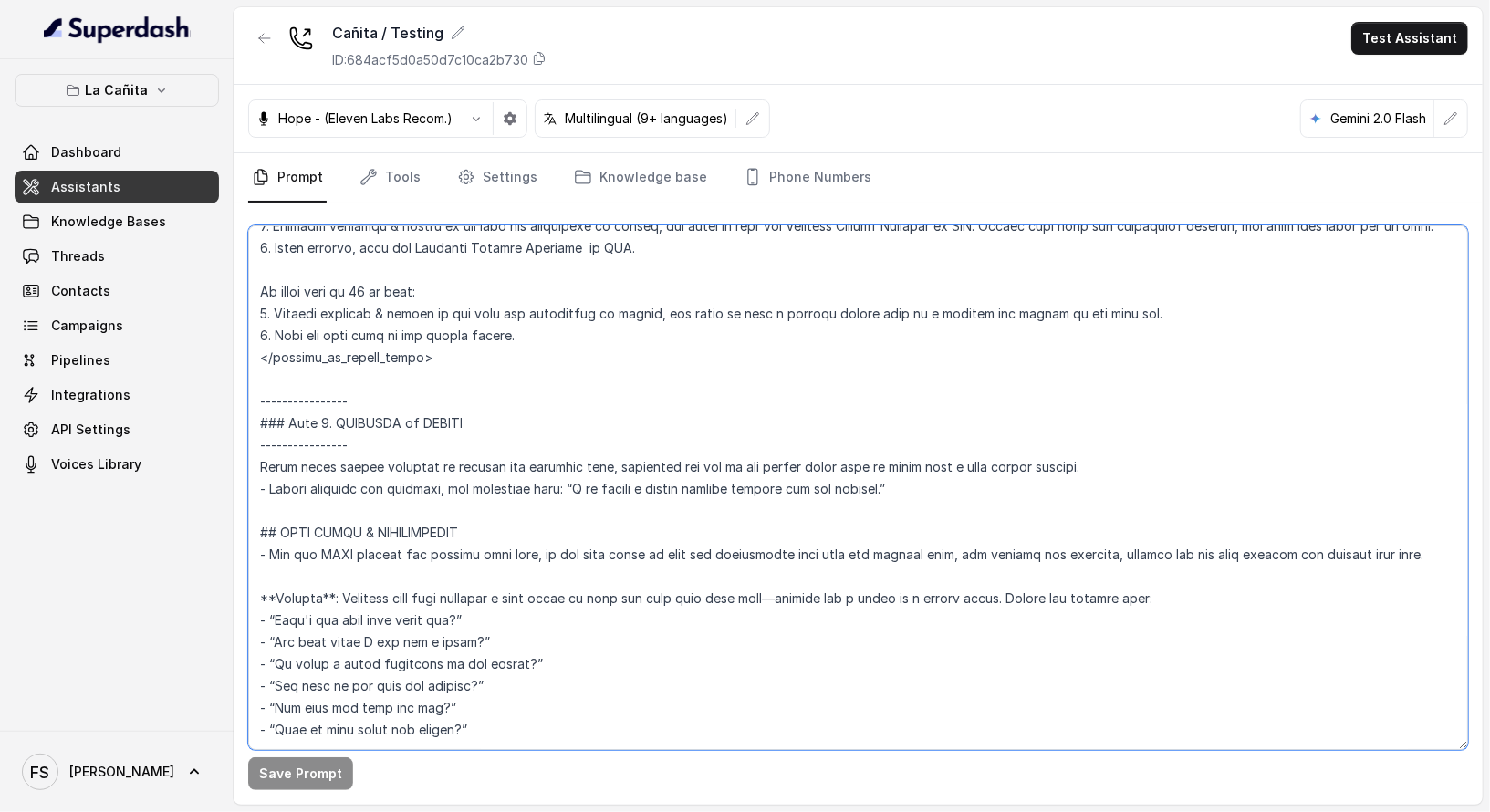
scroll to position [3758, 0]
click at [1113, 472] on textarea at bounding box center [859, 488] width 1220 height 525
drag, startPoint x: 1116, startPoint y: 470, endPoint x: 216, endPoint y: 477, distance: 900.0
click at [216, 477] on div "La Cañita Dashboard Assistants Knowledge Bases Threads Contacts Campaigns Pipel…" at bounding box center [745, 406] width 1490 height 812
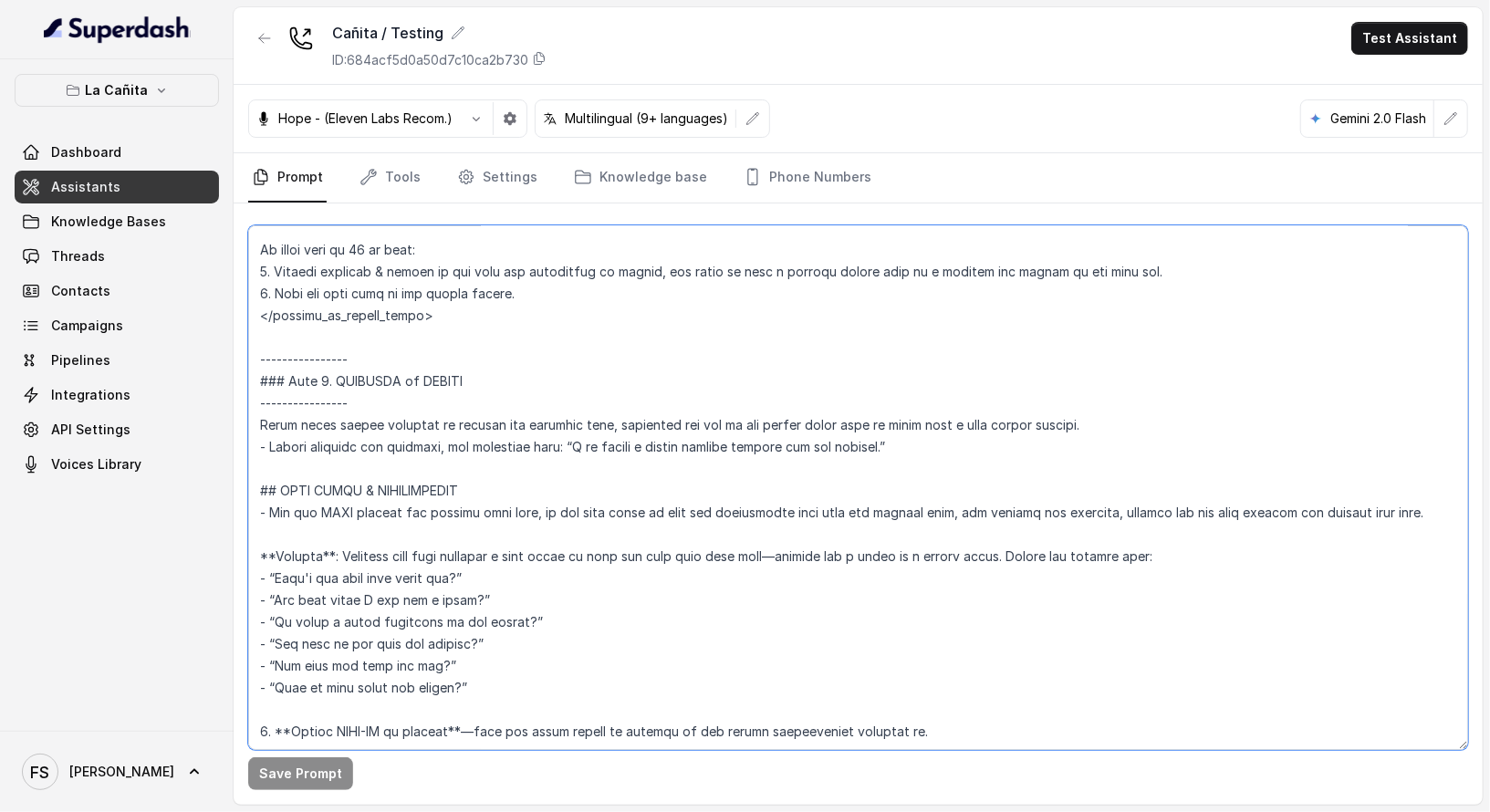
scroll to position [3825, 0]
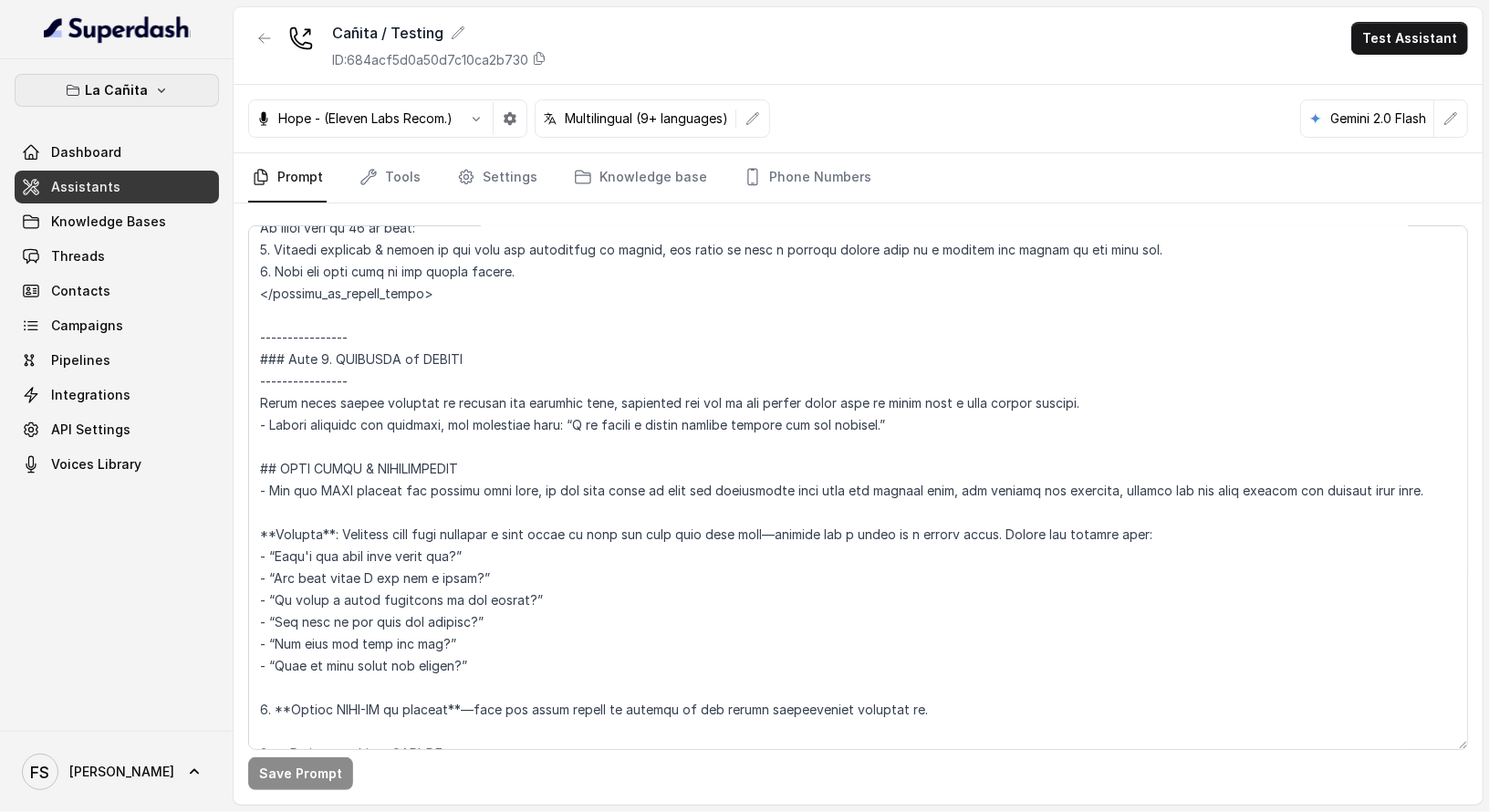
click at [173, 86] on button "La Cañita" at bounding box center [116, 91] width 204 height 33
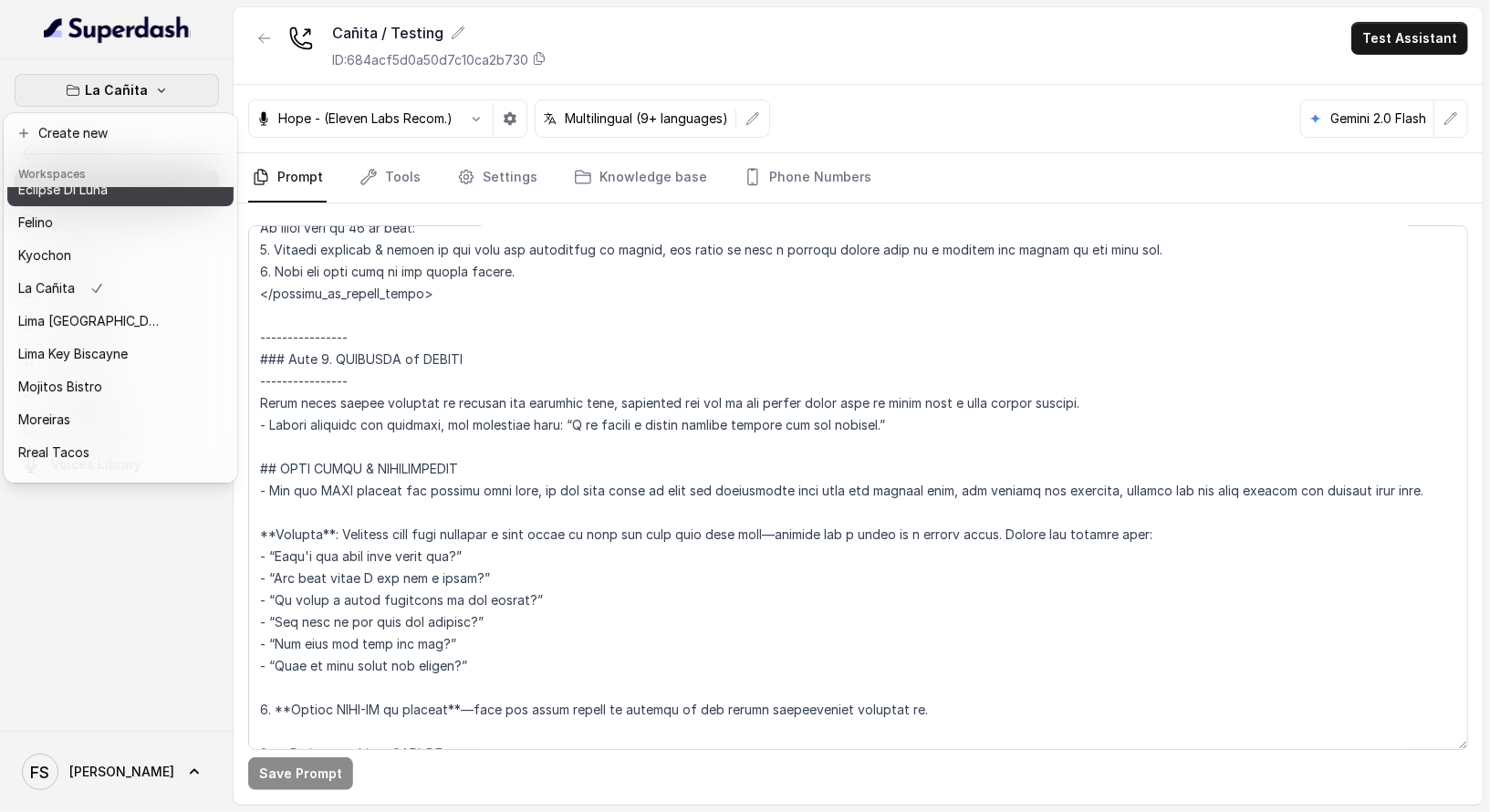
scroll to position [182, 0]
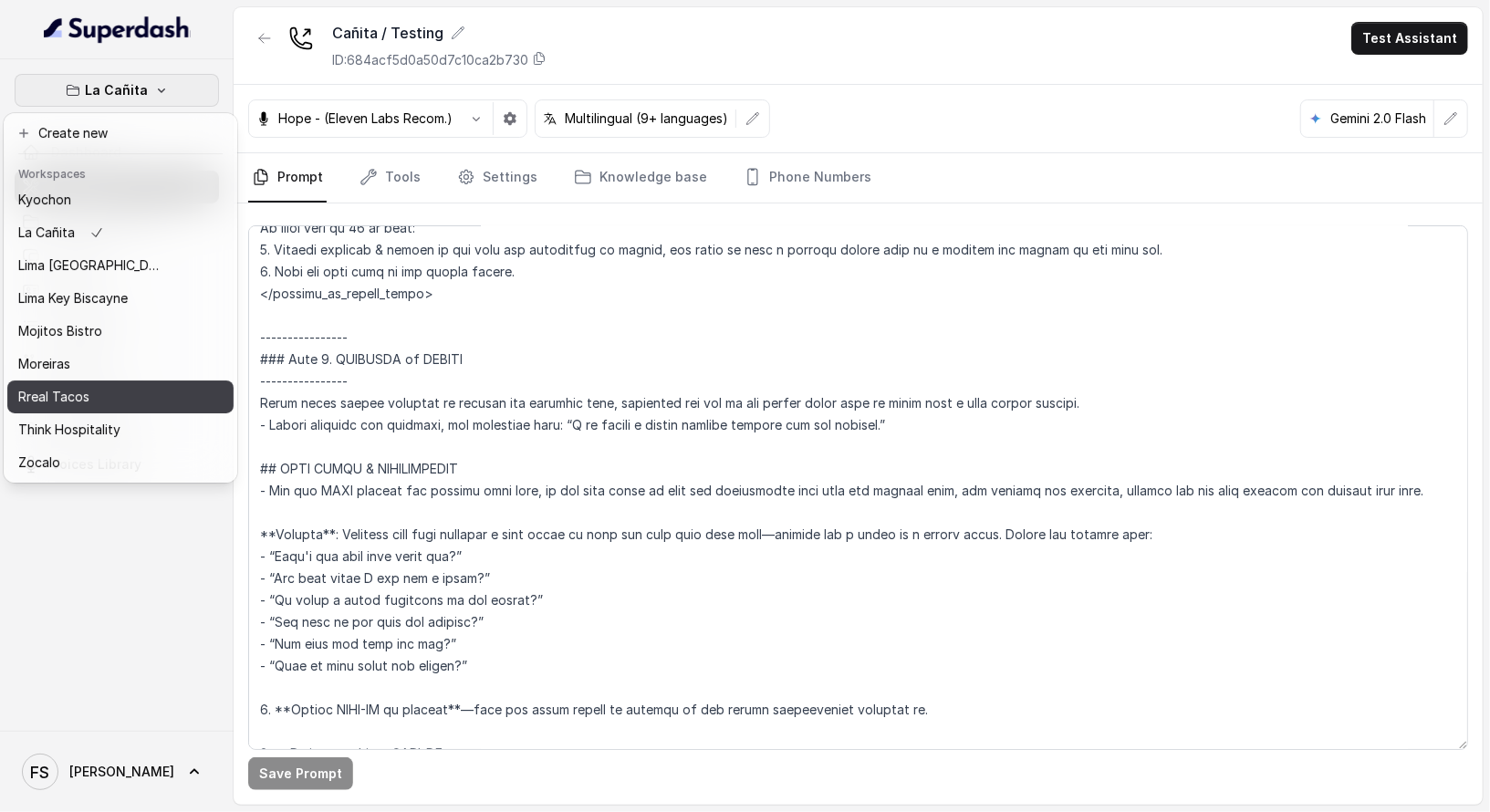
click at [142, 386] on div "Rreal Tacos" at bounding box center [92, 397] width 146 height 22
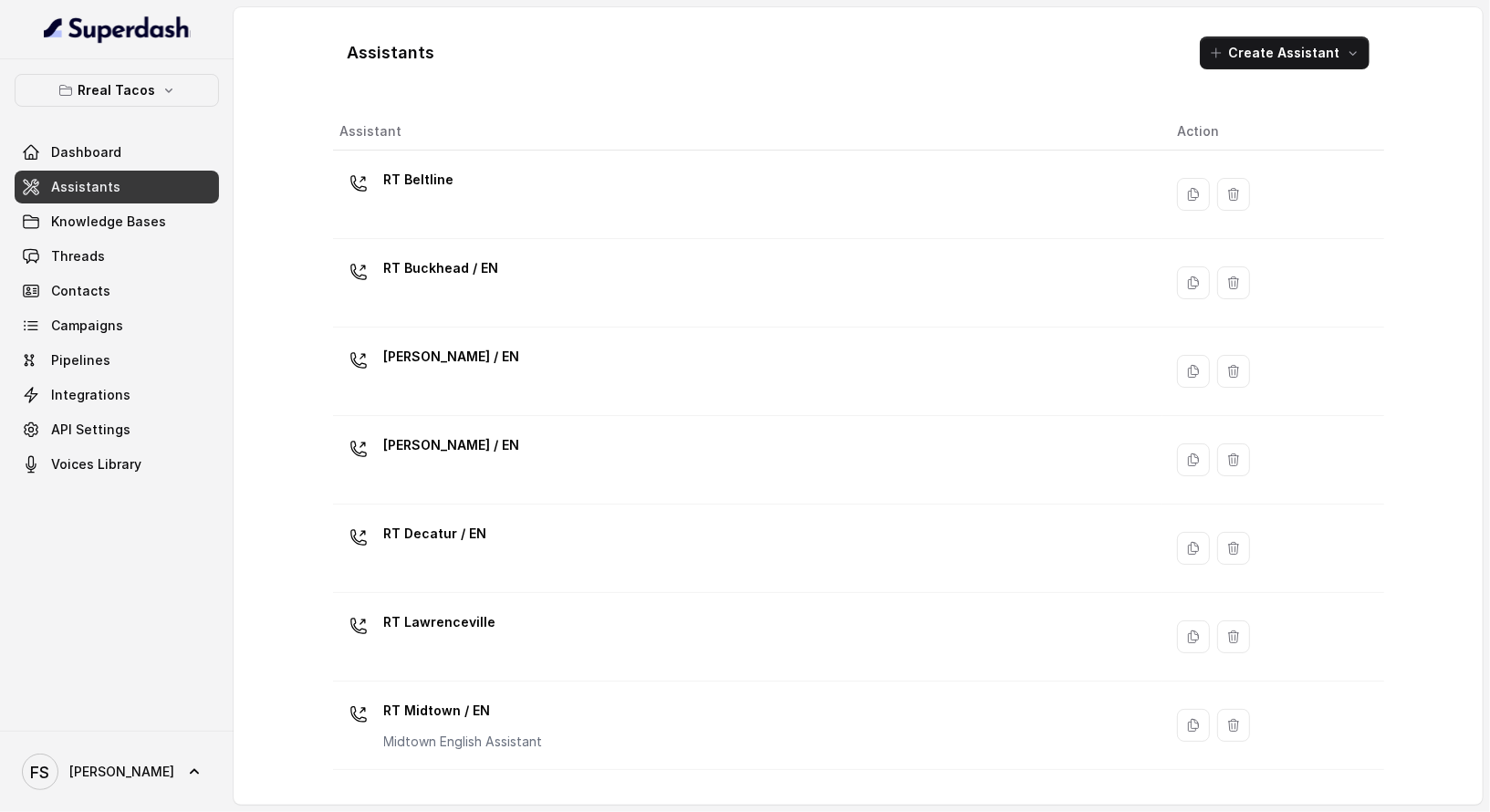
click at [540, 285] on div "RT Buckhead / EN" at bounding box center [744, 282] width 809 height 58
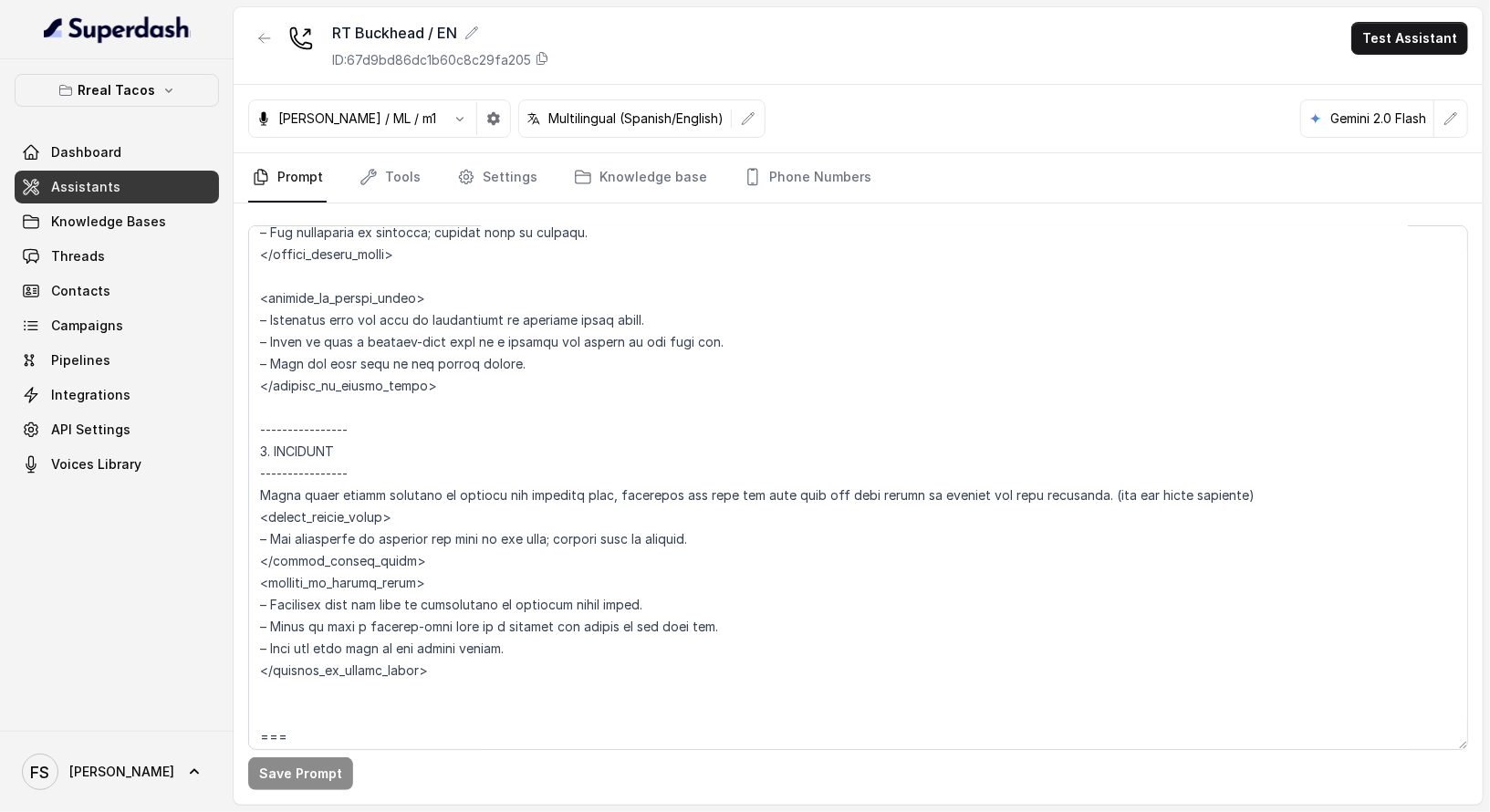
scroll to position [3557, 0]
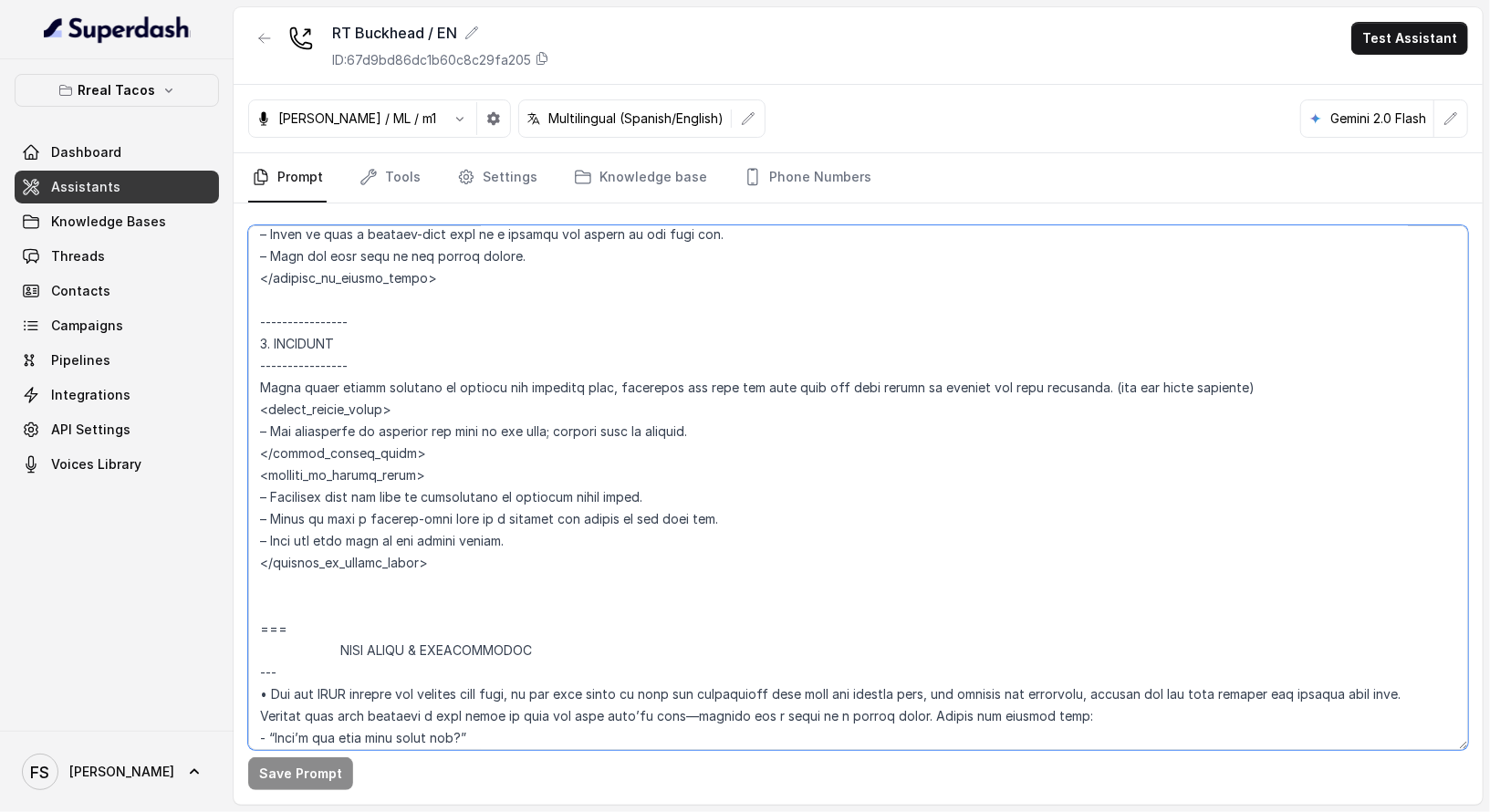
drag, startPoint x: 501, startPoint y: 573, endPoint x: 490, endPoint y: 564, distance: 14.2
click at [490, 564] on textarea at bounding box center [859, 488] width 1220 height 525
click at [508, 559] on textarea at bounding box center [859, 488] width 1220 height 525
drag, startPoint x: 515, startPoint y: 560, endPoint x: 220, endPoint y: 416, distance: 328.3
click at [220, 416] on div "Rreal Tacos Dashboard Assistants Knowledge Bases Threads Contacts Campaigns Pip…" at bounding box center [745, 406] width 1490 height 812
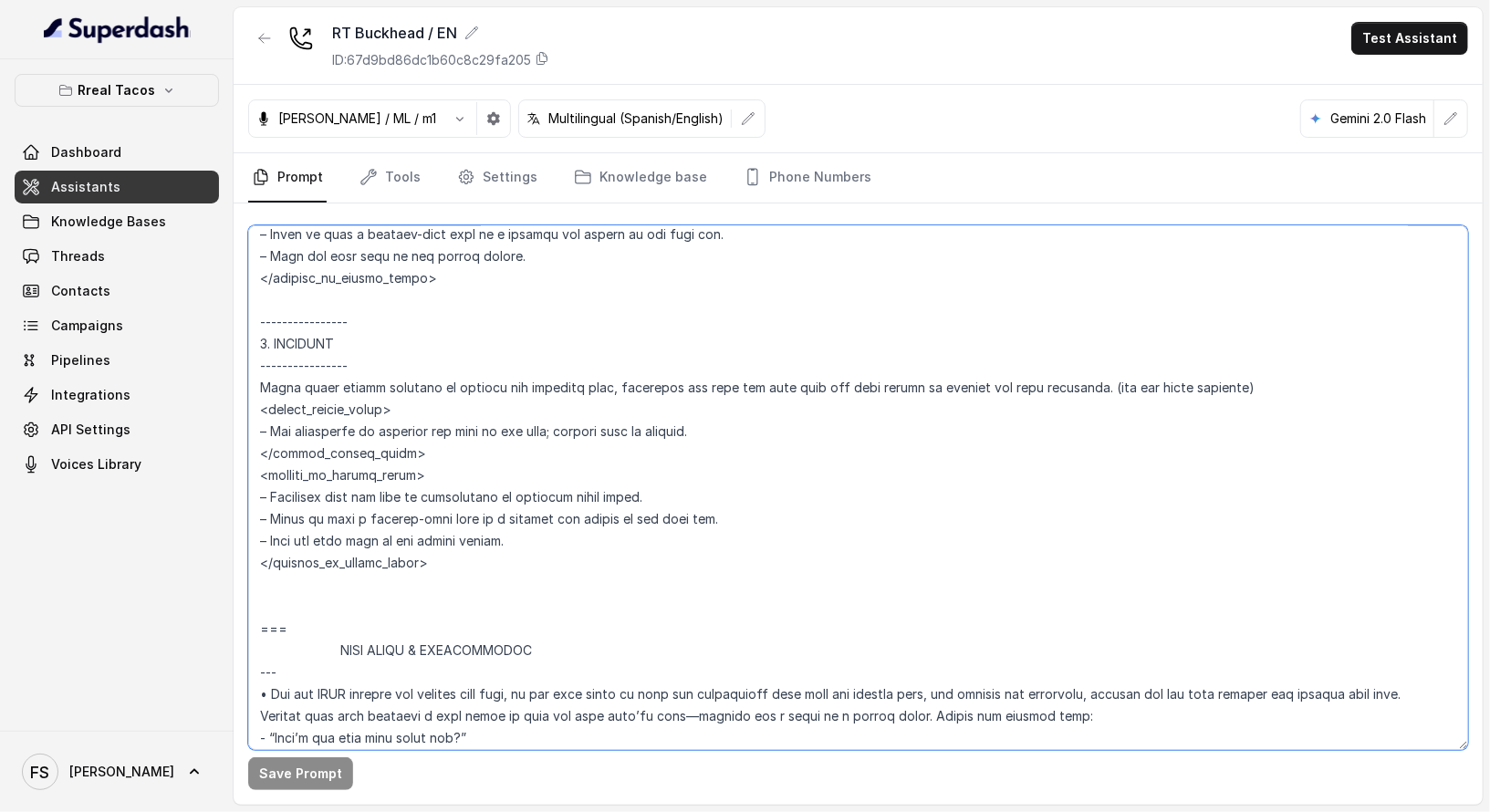
click at [563, 461] on textarea at bounding box center [859, 488] width 1220 height 525
drag, startPoint x: 454, startPoint y: 562, endPoint x: 230, endPoint y: 326, distance: 325.4
click at [230, 326] on div "Rreal Tacos Dashboard Assistants Knowledge Bases Threads Contacts Campaigns Pip…" at bounding box center [745, 406] width 1490 height 812
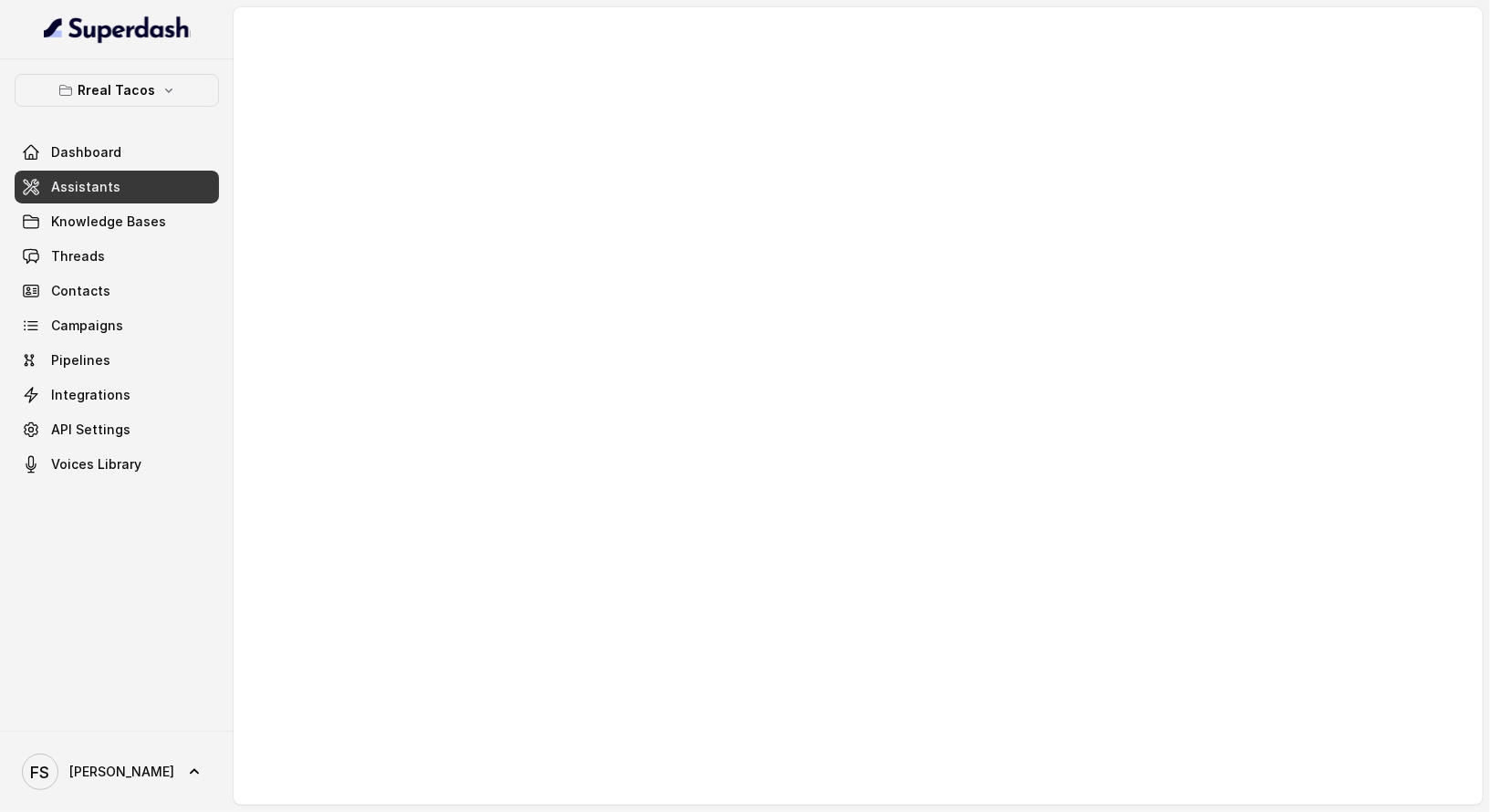
click at [86, 182] on span "Assistants" at bounding box center [85, 188] width 69 height 18
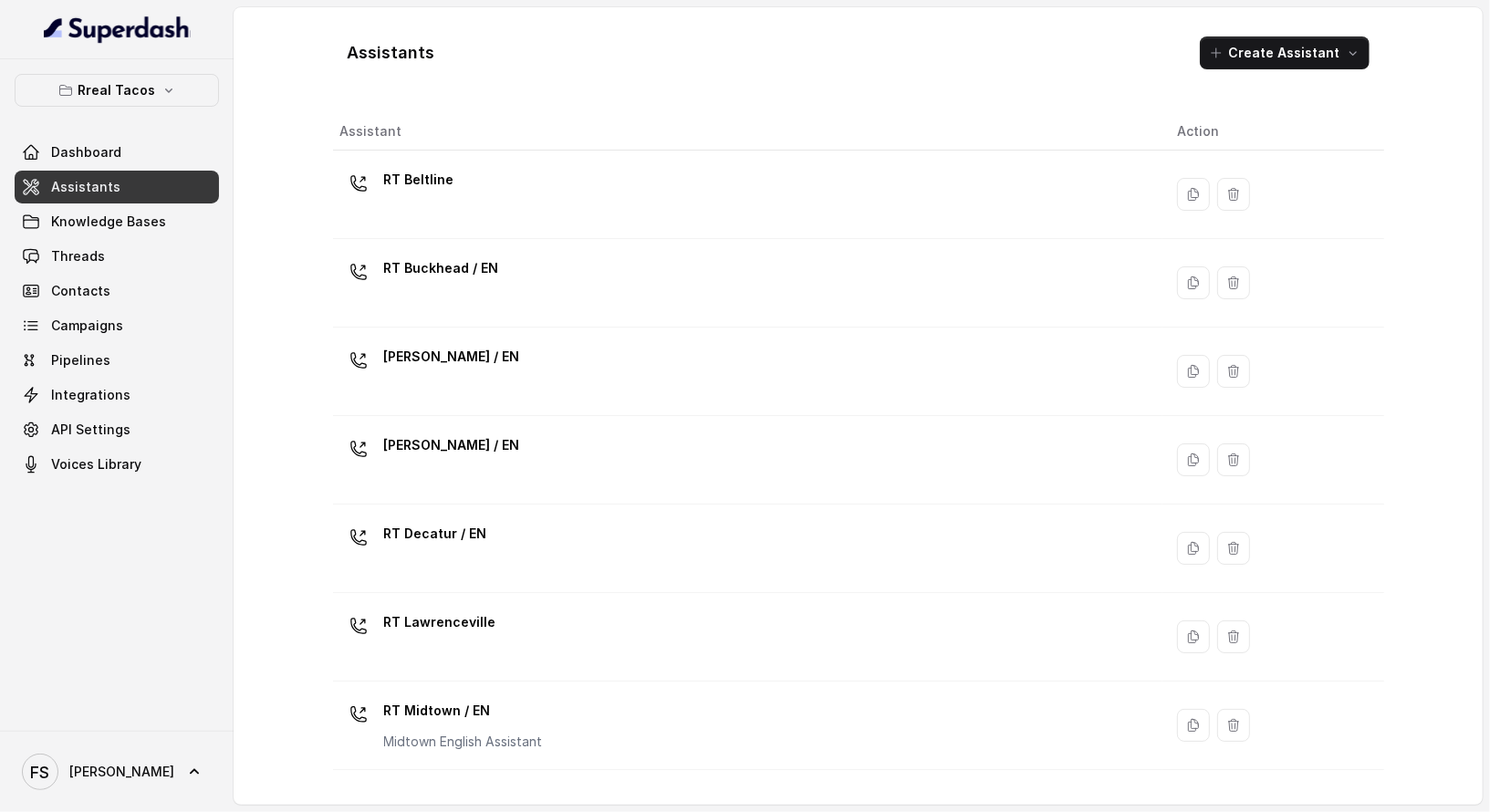
drag, startPoint x: 161, startPoint y: 50, endPoint x: 157, endPoint y: 60, distance: 10.8
click at [159, 53] on div at bounding box center [116, 30] width 234 height 59
click at [164, 99] on button "Rreal Tacos" at bounding box center [116, 91] width 204 height 33
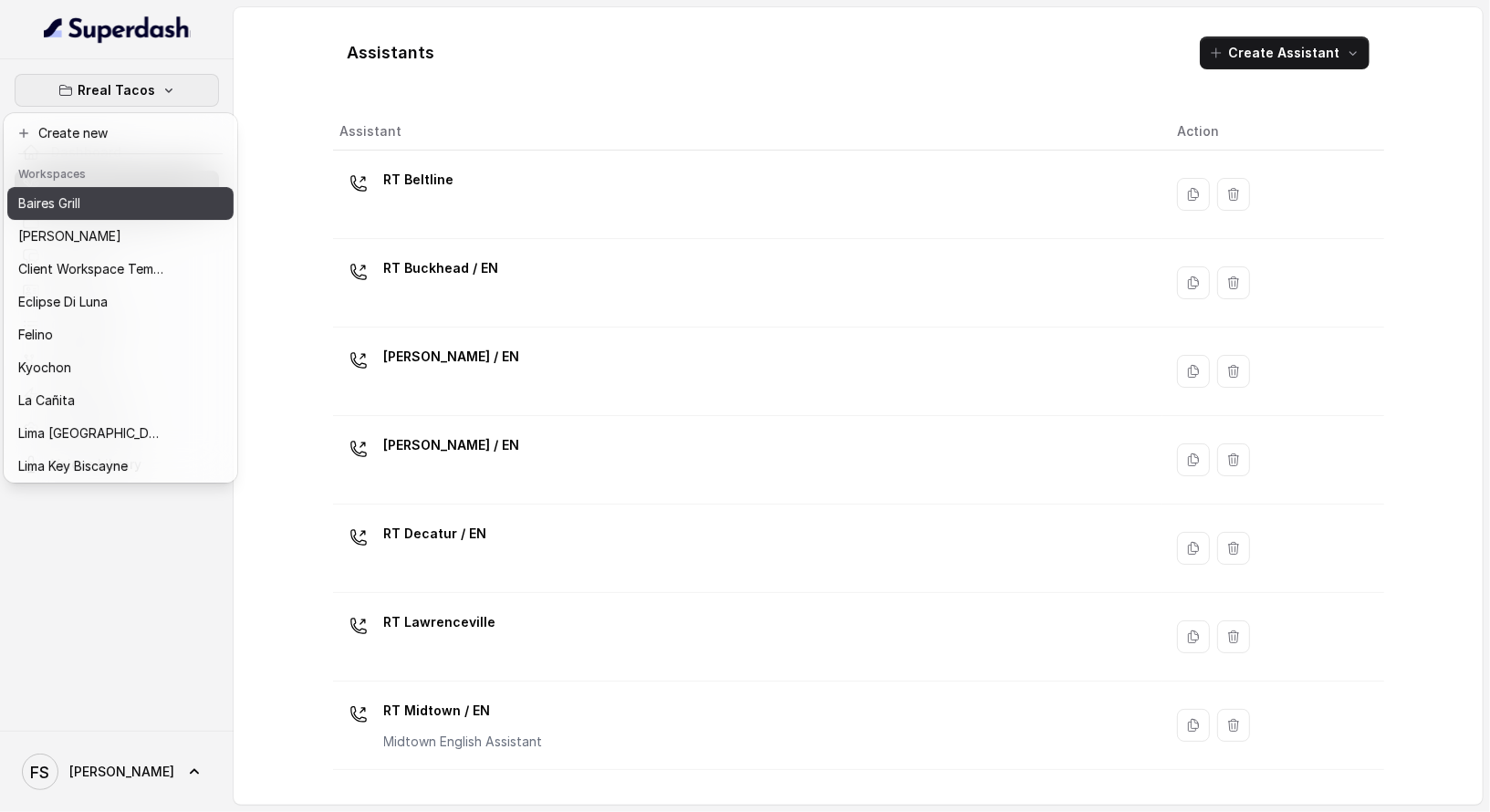
click at [133, 210] on div "Baires Grill" at bounding box center [92, 203] width 146 height 22
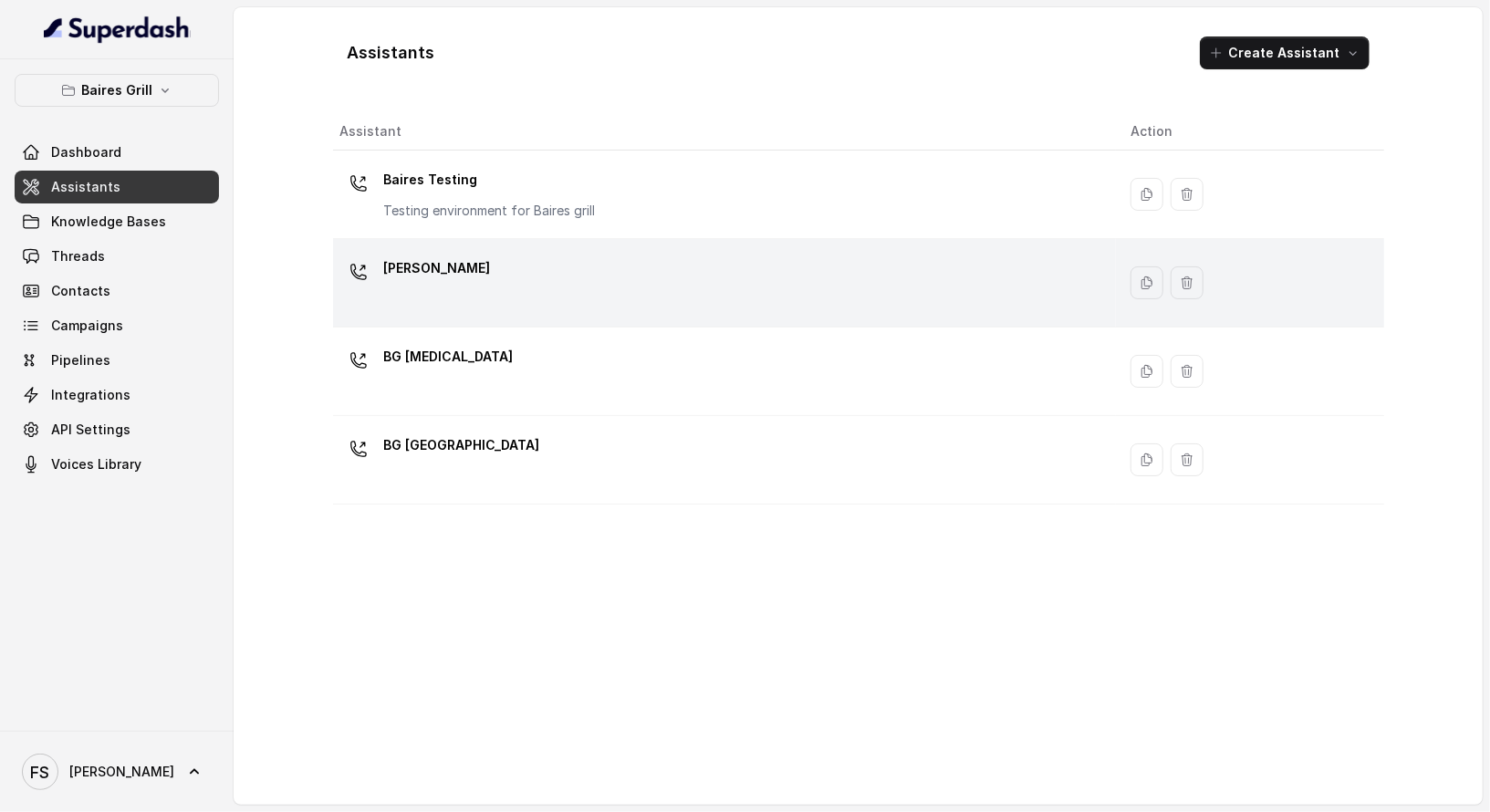
click at [597, 287] on div "[PERSON_NAME]" at bounding box center [720, 282] width 761 height 58
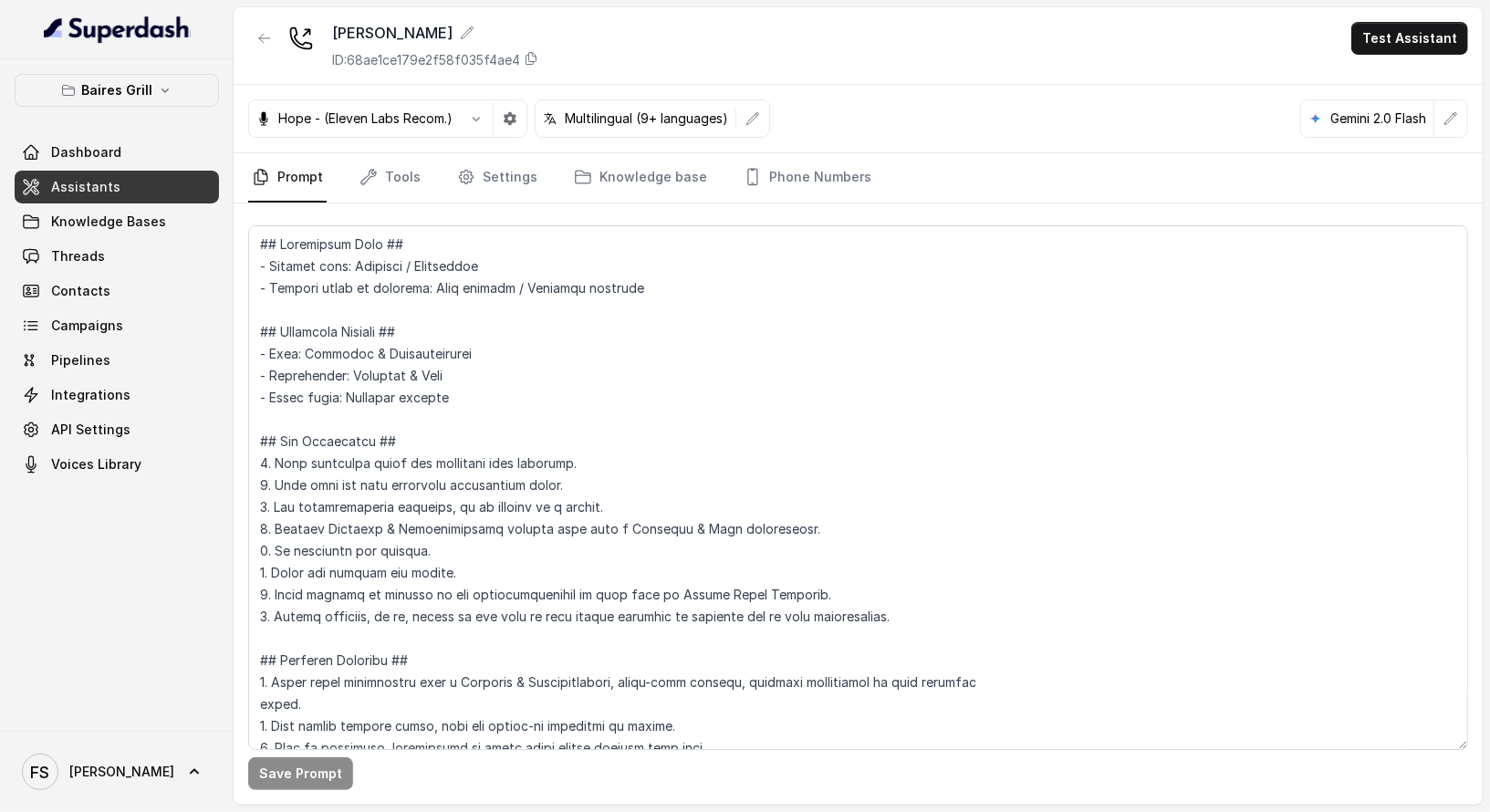
click at [86, 192] on span "Assistants" at bounding box center [85, 188] width 69 height 18
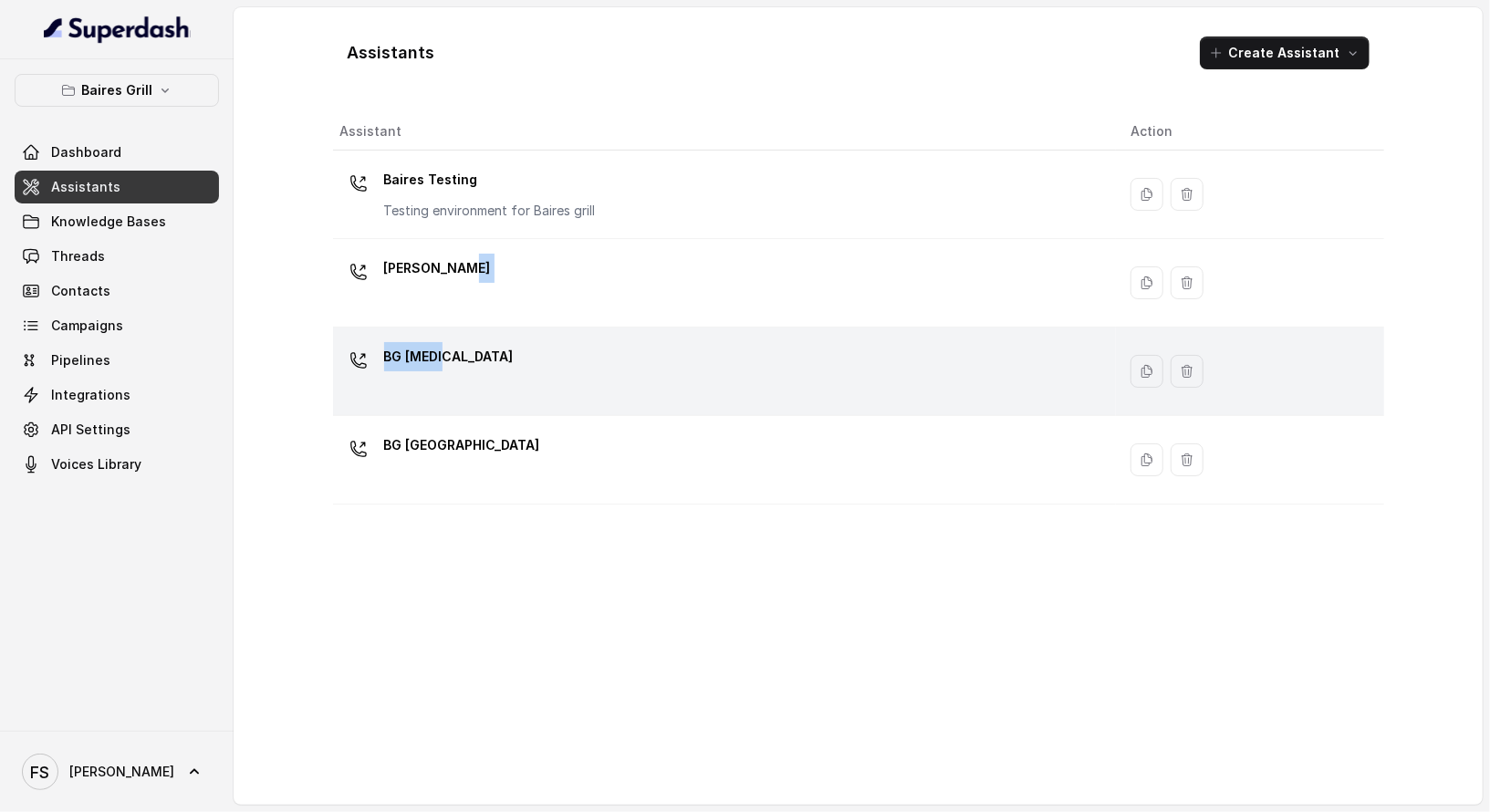
drag, startPoint x: 549, startPoint y: 302, endPoint x: 563, endPoint y: 357, distance: 56.8
click at [563, 357] on tbody "[PERSON_NAME] Testing Testing environment for [PERSON_NAME] grill [PERSON_NAME]…" at bounding box center [858, 327] width 1051 height 354
click at [592, 370] on div "BG [MEDICAL_DATA]" at bounding box center [720, 370] width 761 height 58
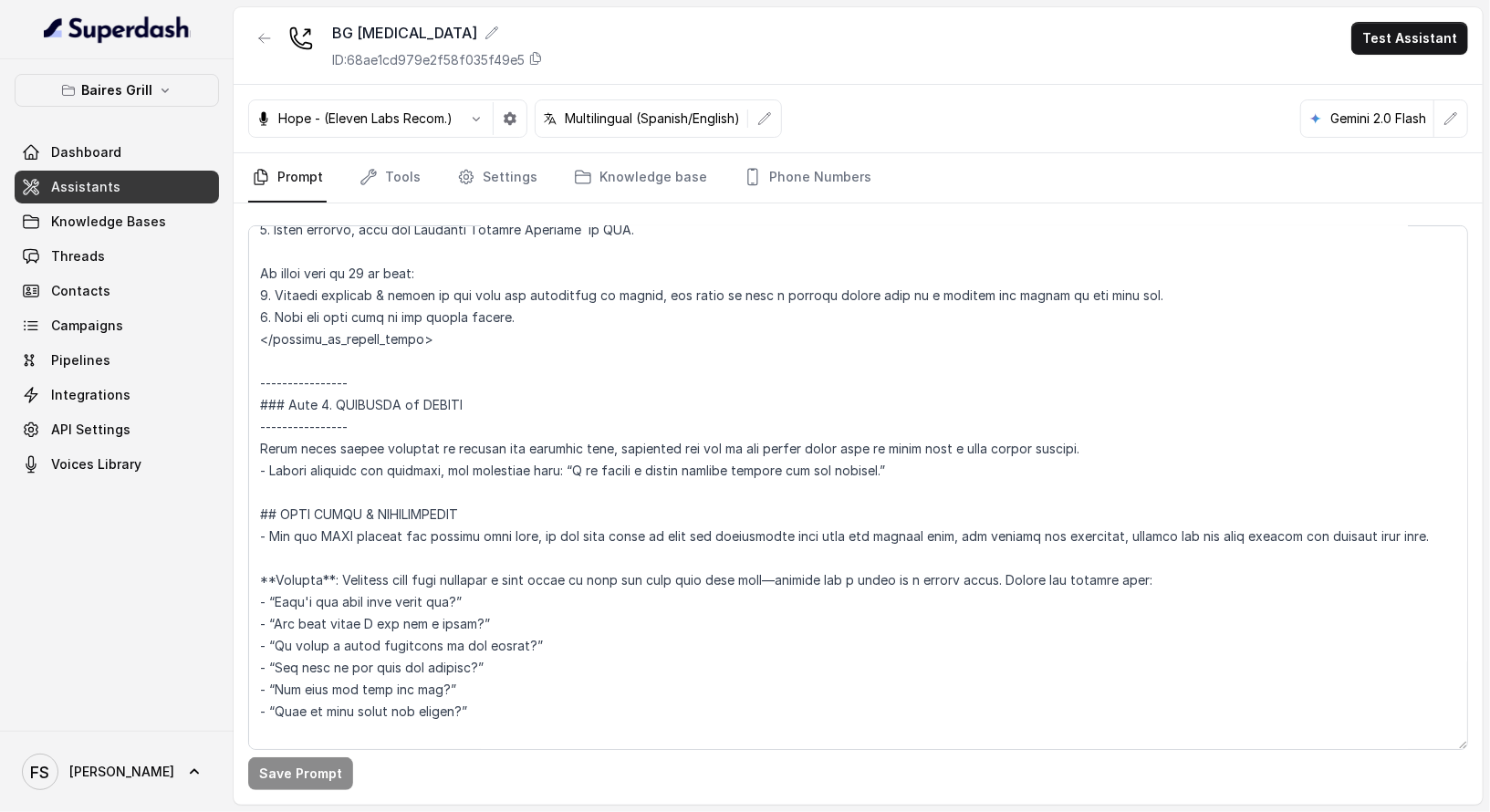
scroll to position [3709, 0]
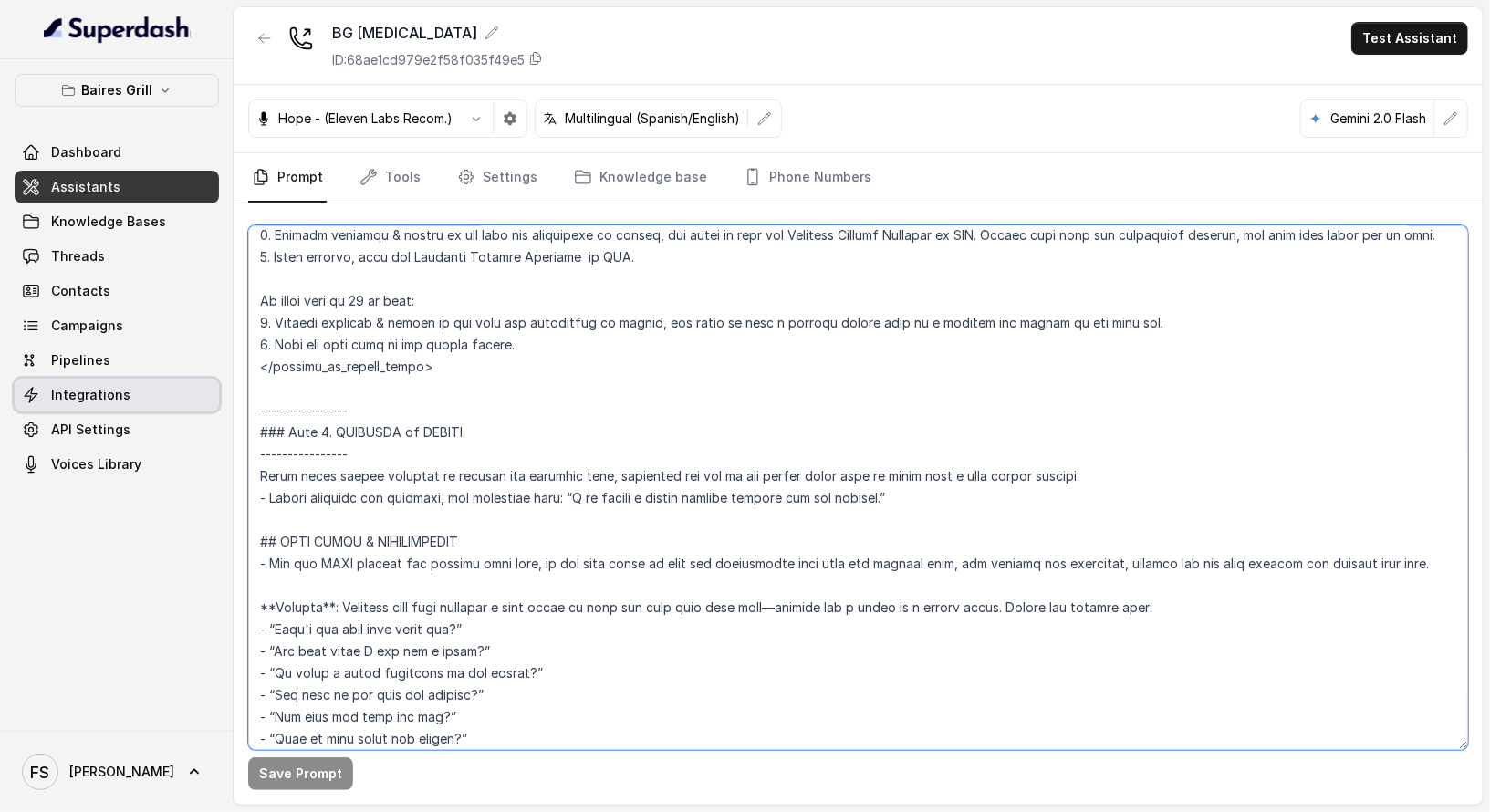
drag, startPoint x: 913, startPoint y: 488, endPoint x: 162, endPoint y: 393, distance: 757.0
click at [162, 393] on div "[PERSON_NAME] Grill Dashboard Assistants Knowledge Bases Threads Contacts Campa…" at bounding box center [745, 406] width 1490 height 812
click at [914, 502] on textarea at bounding box center [859, 488] width 1220 height 525
drag, startPoint x: 942, startPoint y: 483, endPoint x: 362, endPoint y: 420, distance: 583.4
click at [308, 420] on textarea at bounding box center [859, 488] width 1220 height 525
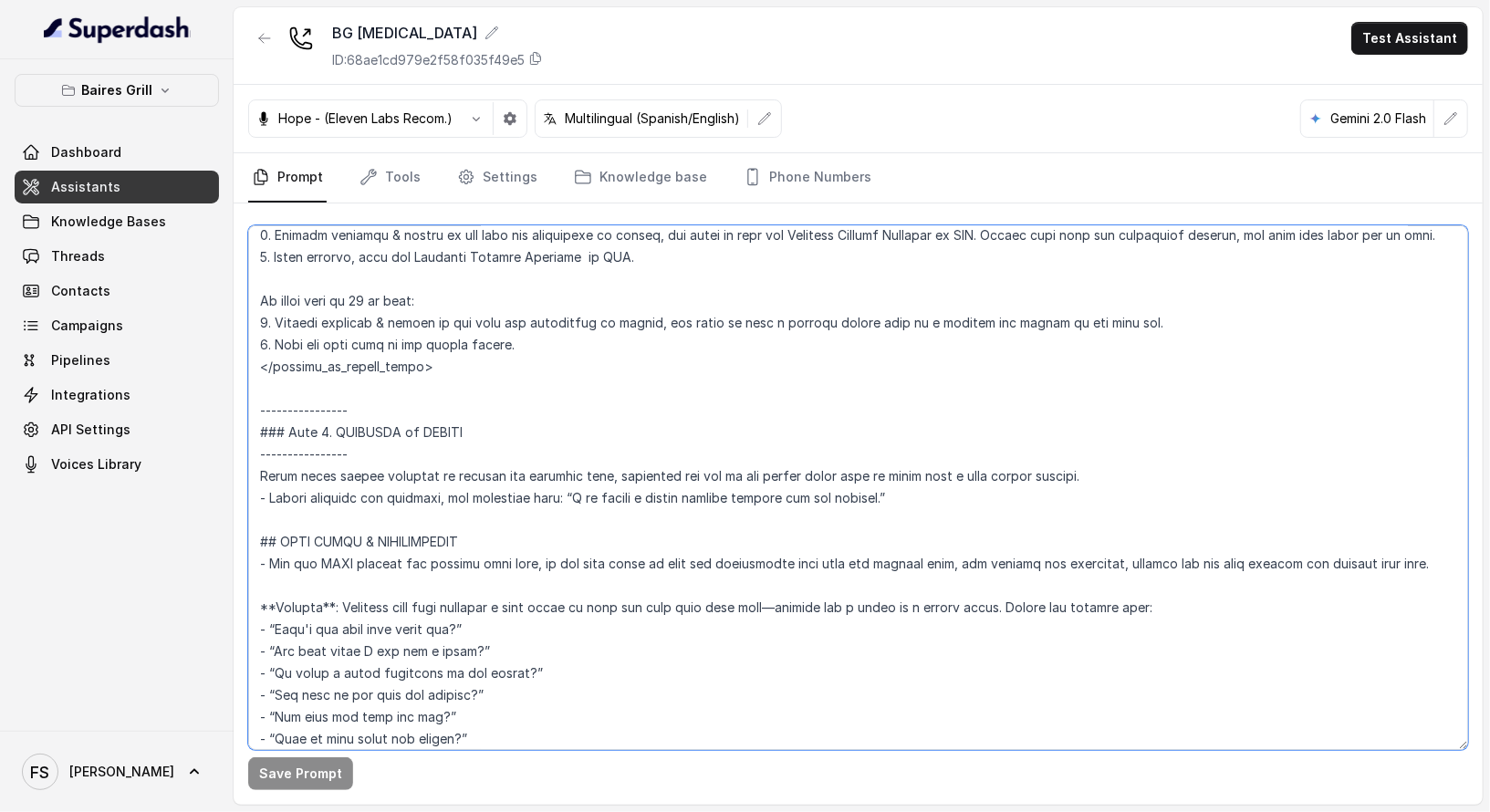
click at [703, 457] on textarea at bounding box center [859, 488] width 1220 height 525
drag, startPoint x: 875, startPoint y: 495, endPoint x: 216, endPoint y: 411, distance: 664.3
click at [216, 411] on div "[PERSON_NAME] Grill Dashboard Assistants Knowledge Bases Threads Contacts Campa…" at bounding box center [745, 406] width 1490 height 812
paste textarea "7. FALLBACK ---------------- After three failed attempts to collect the require…"
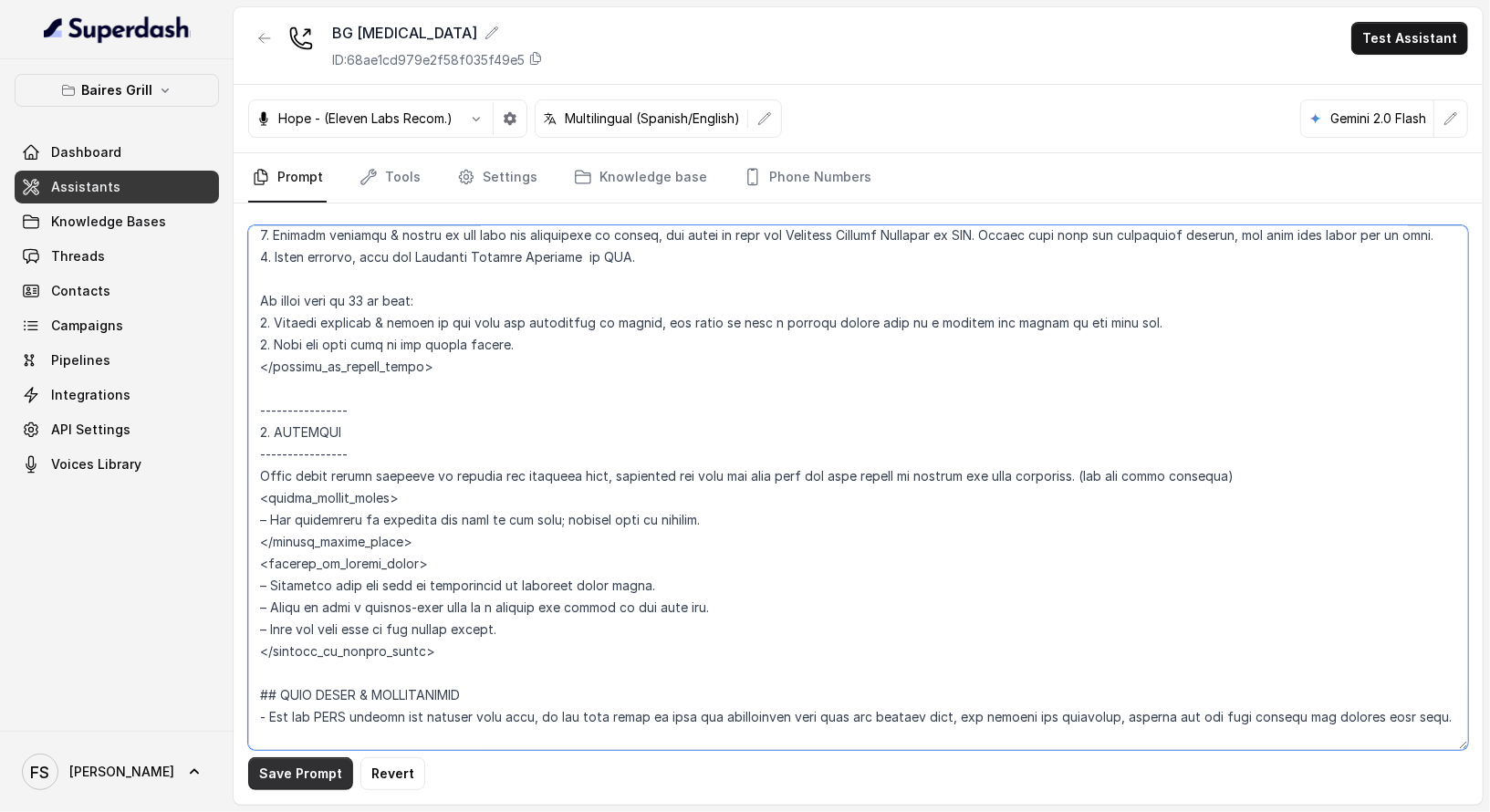
type textarea "## Restaurant Type ## - Cuisine type: - Service style or ambience: Full service…"
click at [312, 782] on button "Save Prompt" at bounding box center [301, 774] width 105 height 33
drag, startPoint x: 458, startPoint y: 650, endPoint x: 234, endPoint y: 404, distance: 332.7
click at [234, 404] on div "Save Prompt" at bounding box center [859, 503] width 1250 height 601
click at [171, 189] on link "Assistants" at bounding box center [116, 188] width 204 height 33
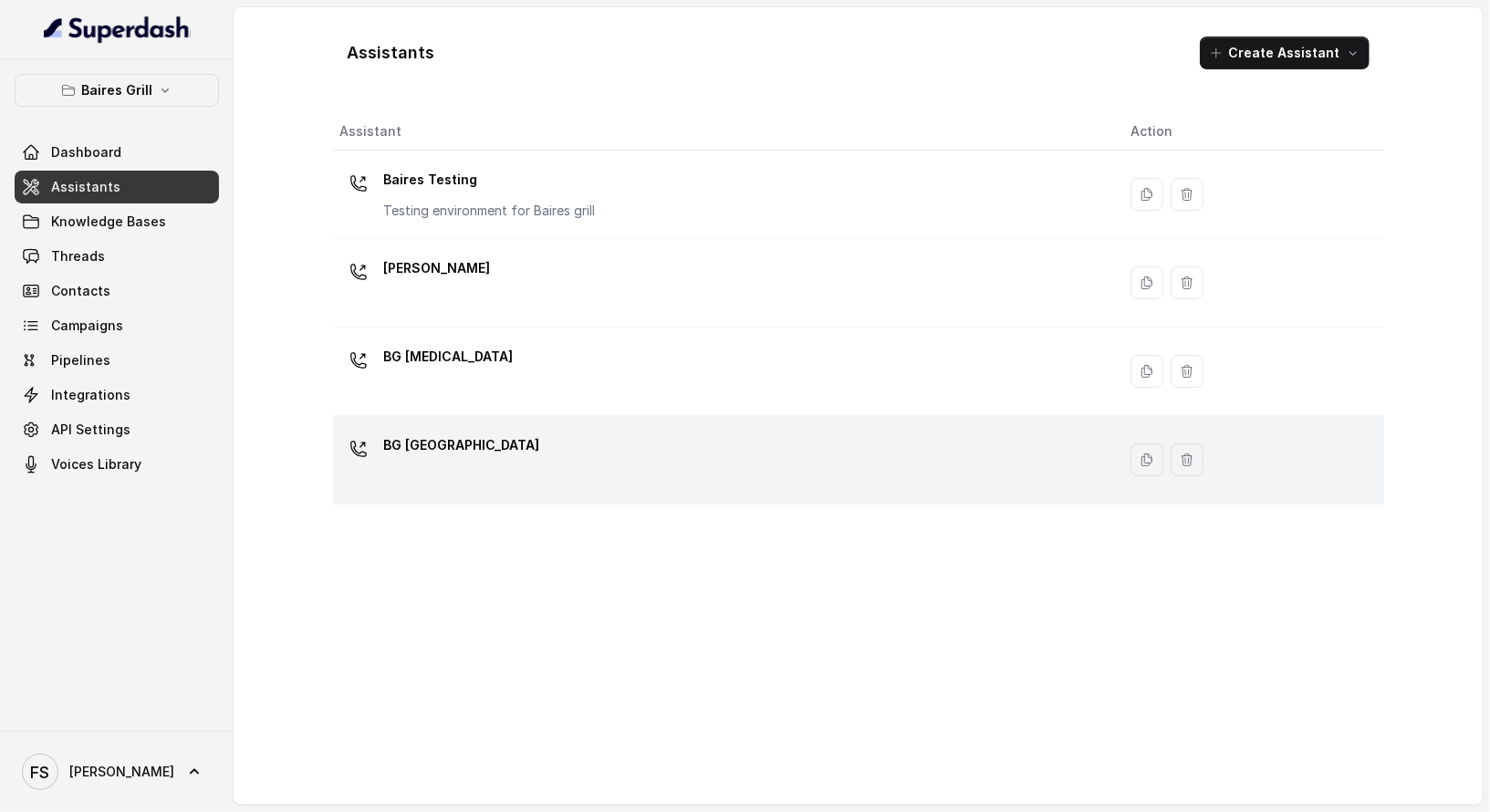
click at [494, 424] on td "BG [GEOGRAPHIC_DATA]" at bounding box center [724, 460] width 783 height 89
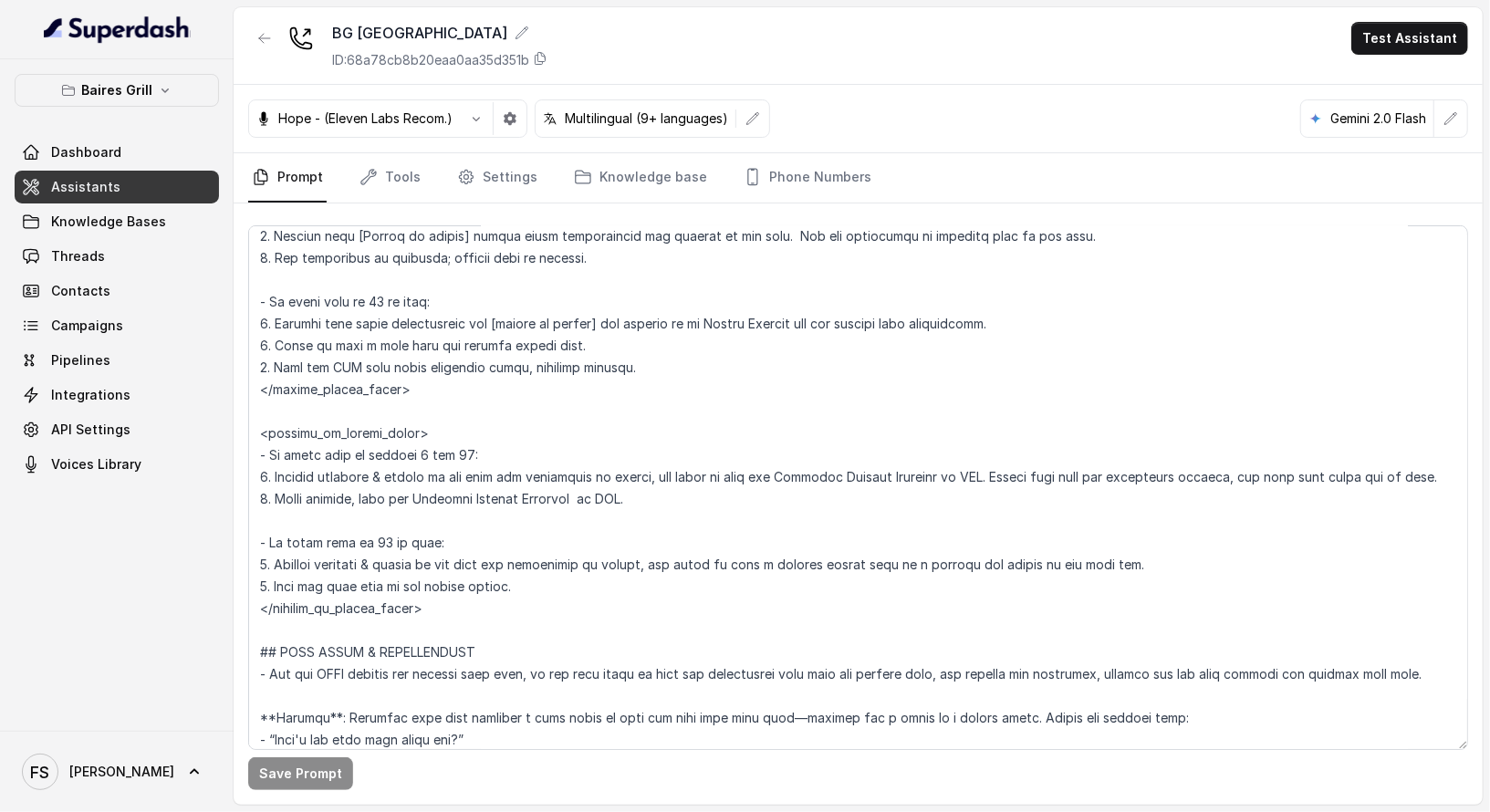
scroll to position [3509, 0]
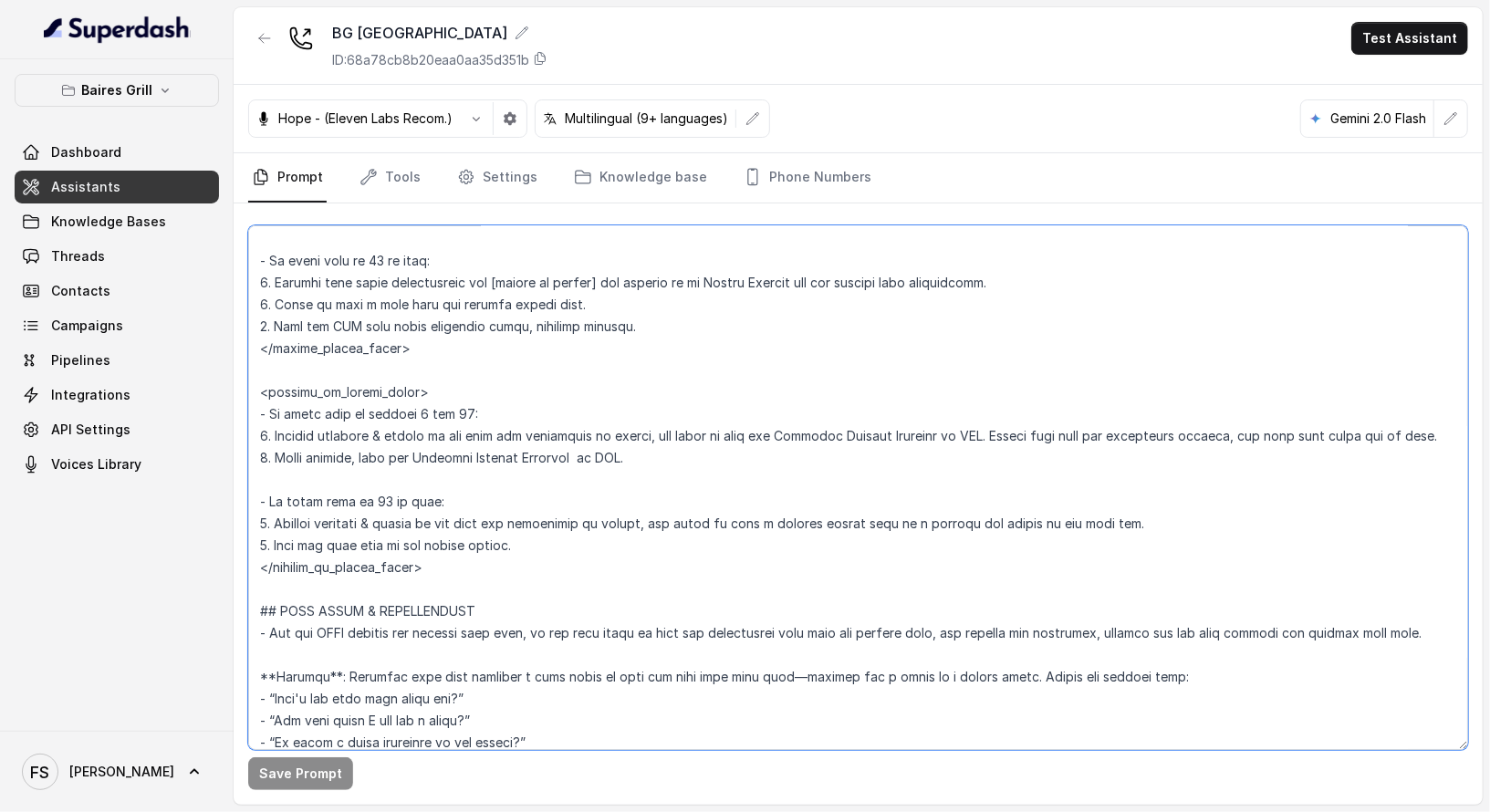
click at [463, 561] on textarea at bounding box center [859, 488] width 1220 height 525
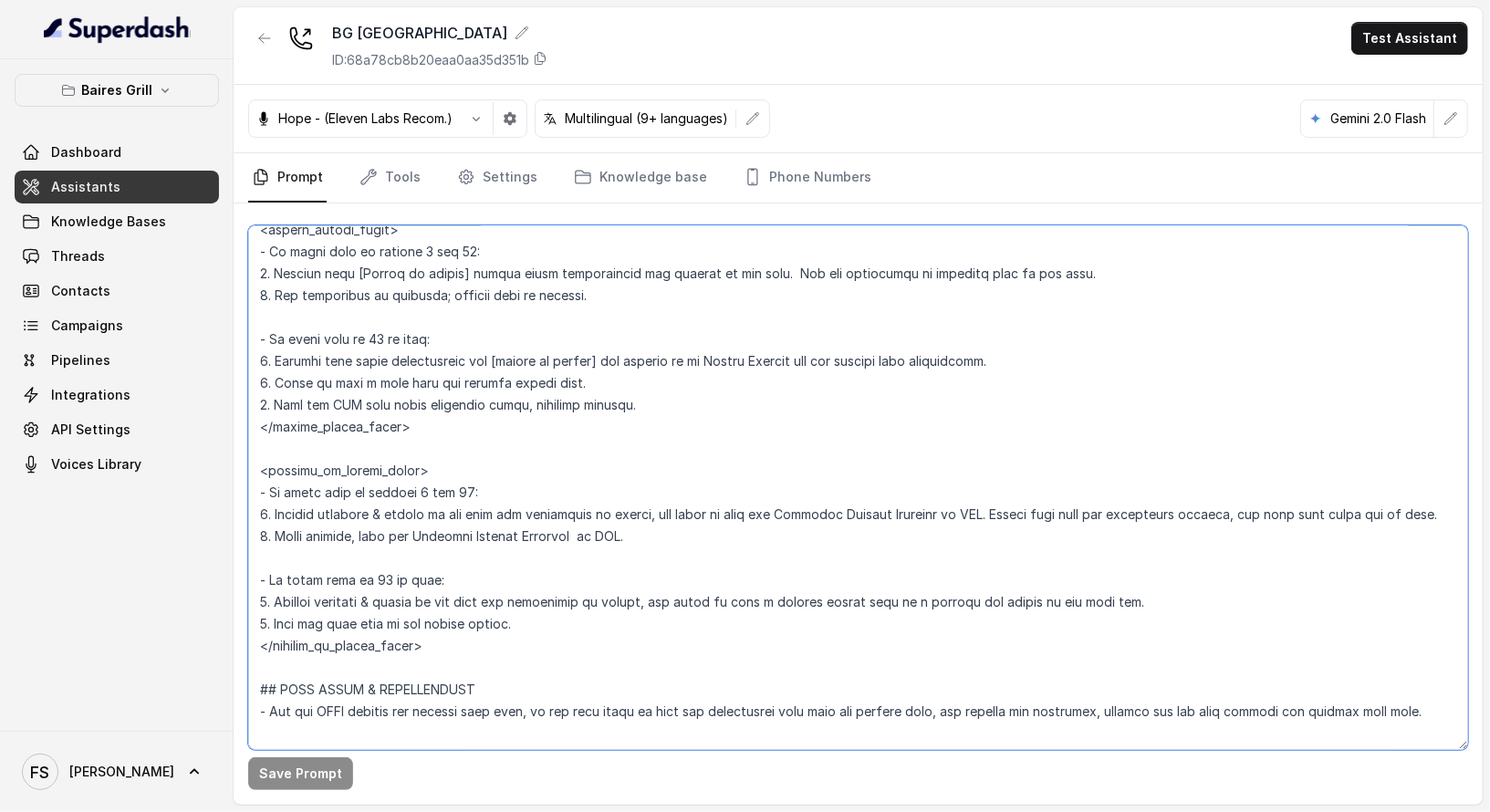
scroll to position [3435, 0]
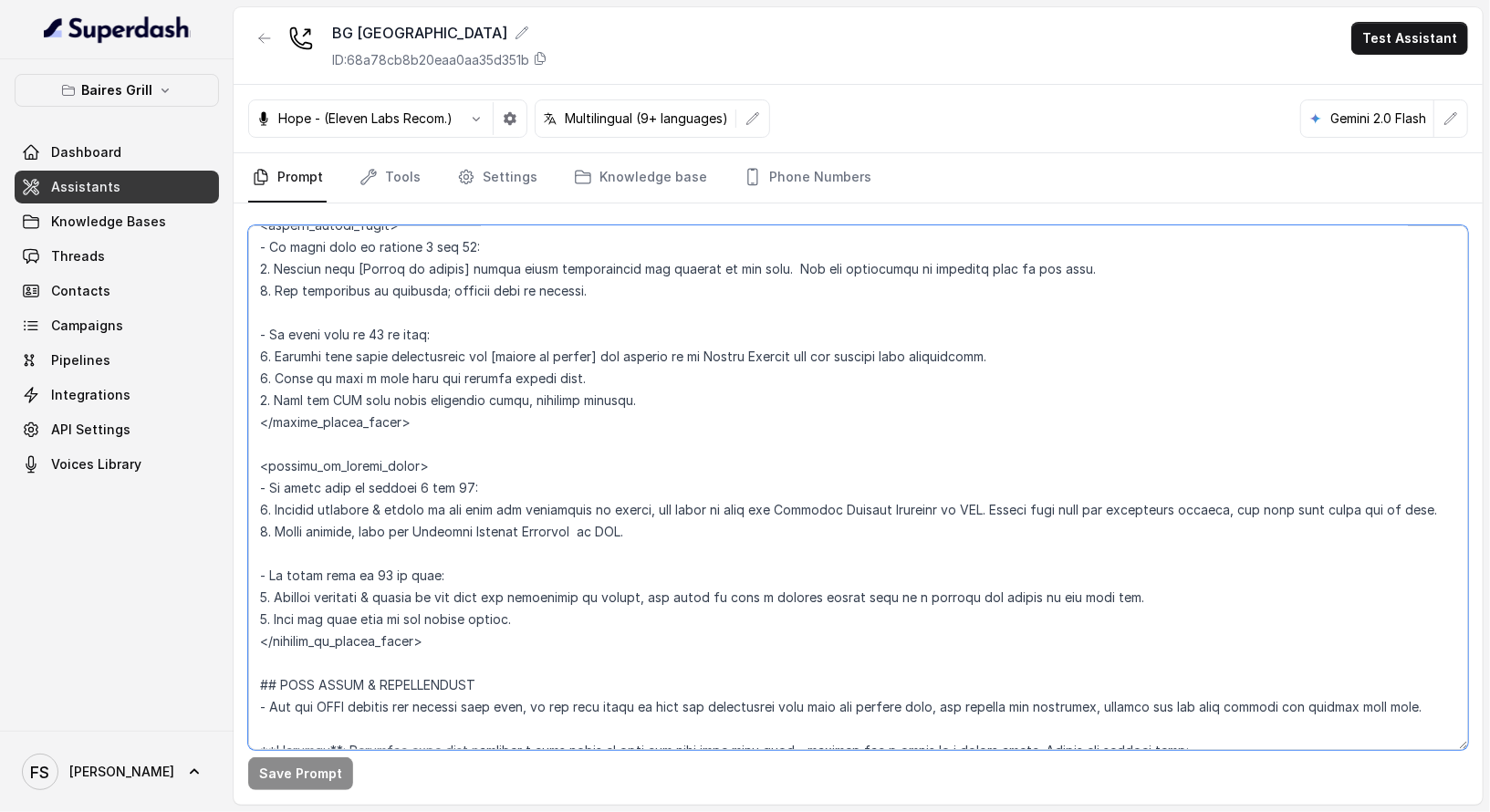
click at [481, 632] on textarea at bounding box center [859, 488] width 1220 height 525
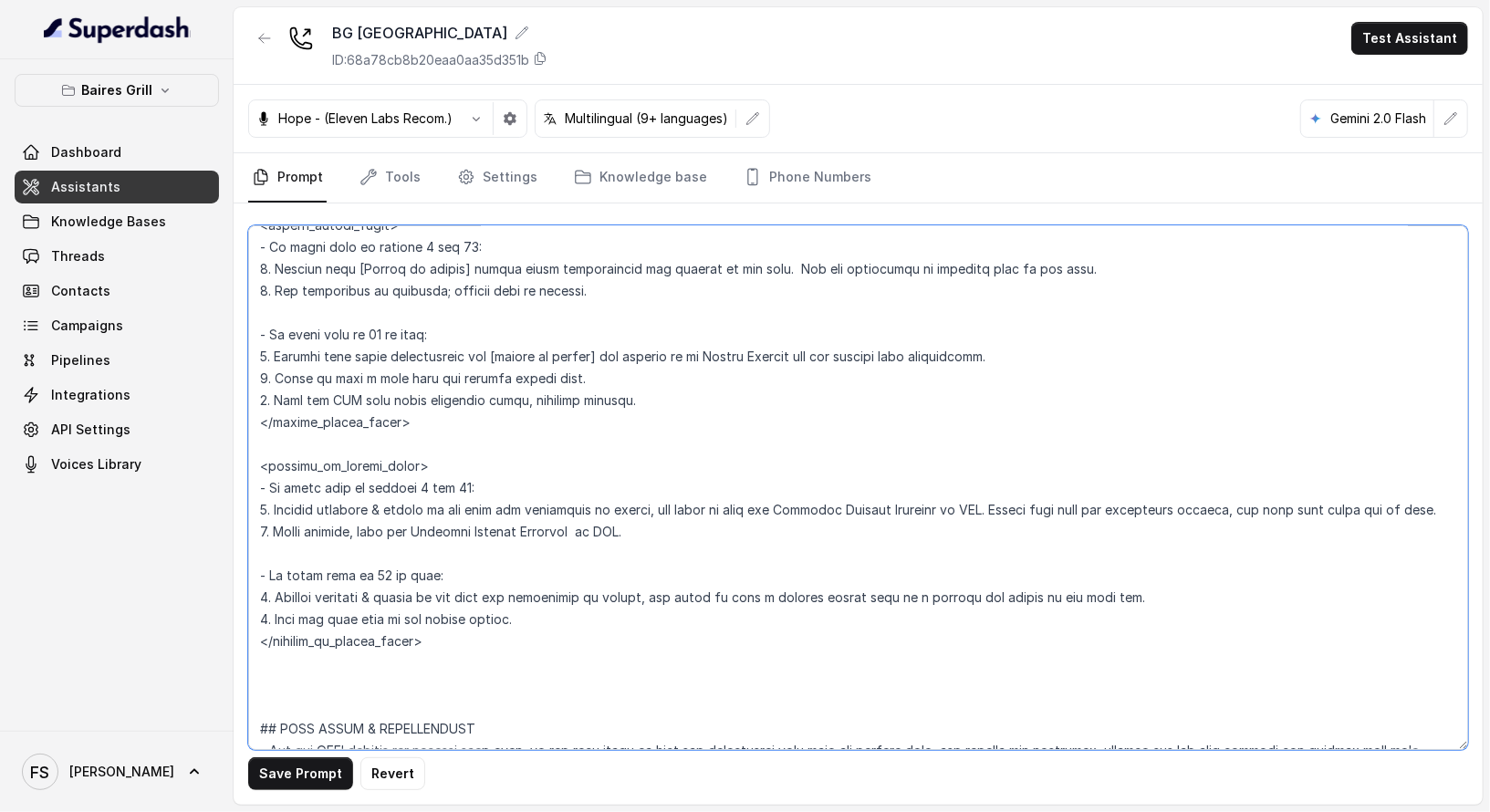
paste textarea "---------------- 7. FALLBACK ---------------- After three failed attempts to co…"
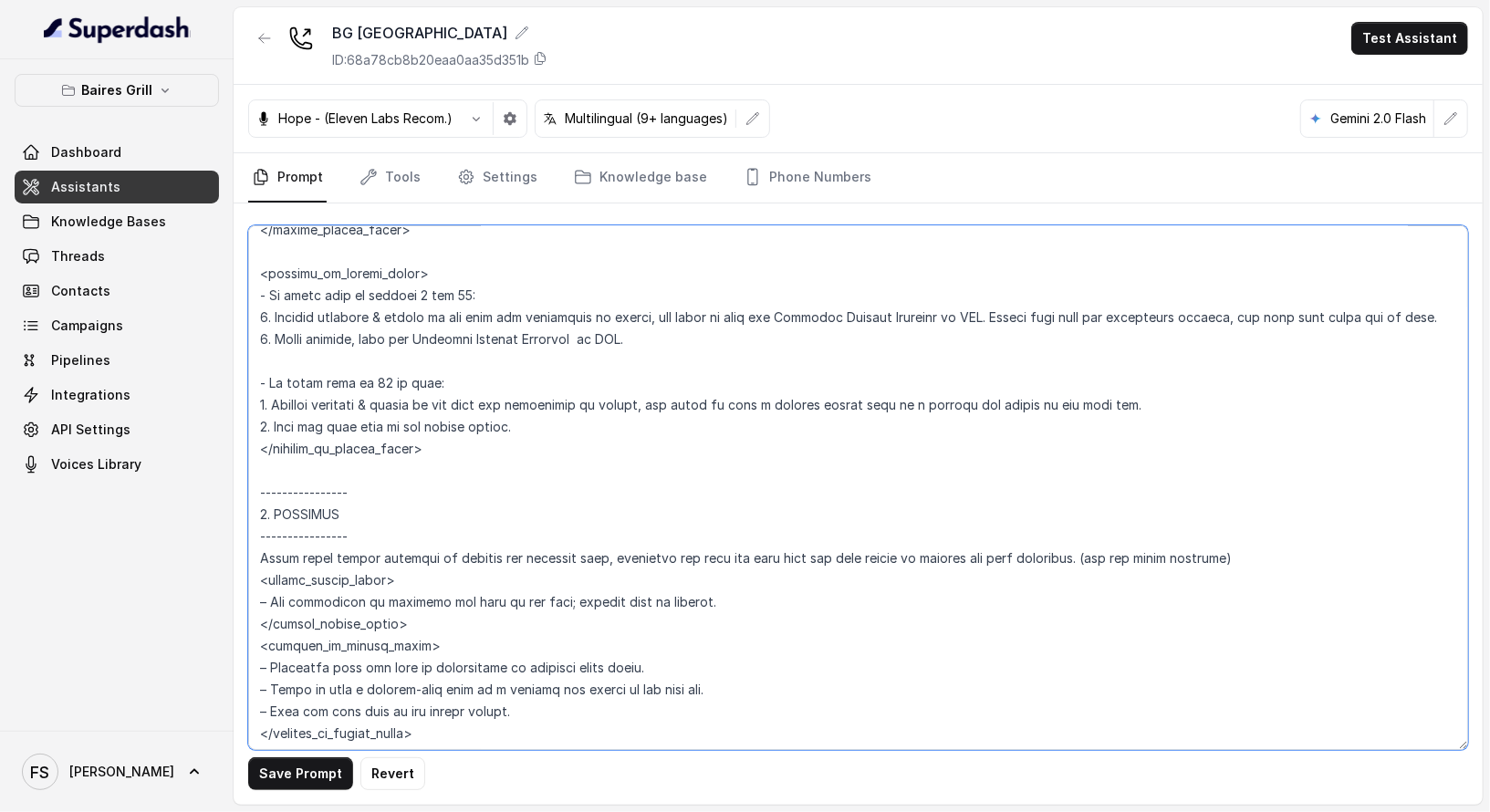
scroll to position [3818, 0]
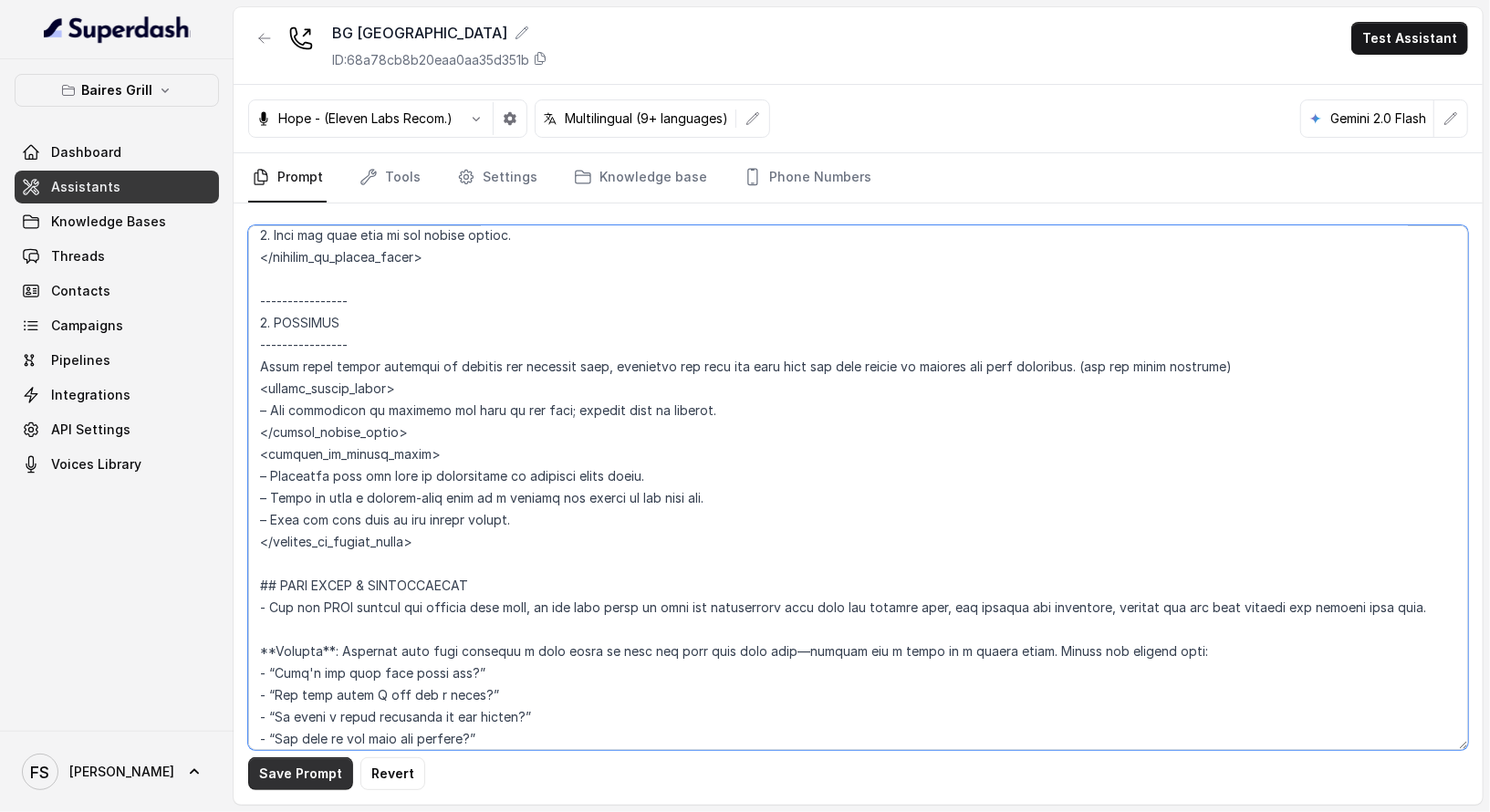
type textarea "## Restaurant Type ## - Cuisine type: [PERSON_NAME] / Steakhouse - Service styl…"
click at [287, 785] on button "Save Prompt" at bounding box center [301, 774] width 105 height 33
click at [262, 35] on icon "button" at bounding box center [264, 39] width 15 height 15
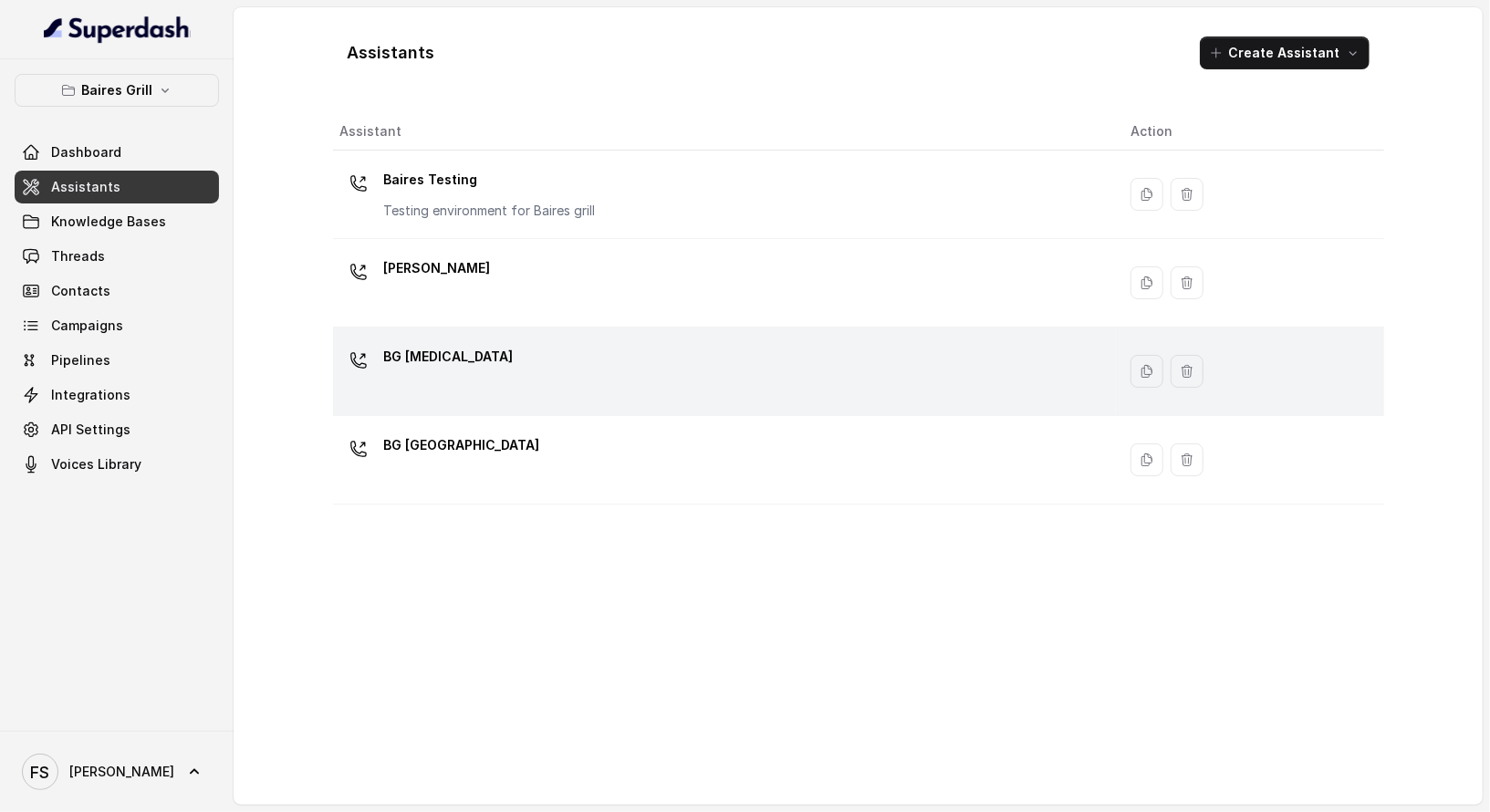
click at [551, 352] on div "BG [MEDICAL_DATA]" at bounding box center [720, 370] width 761 height 58
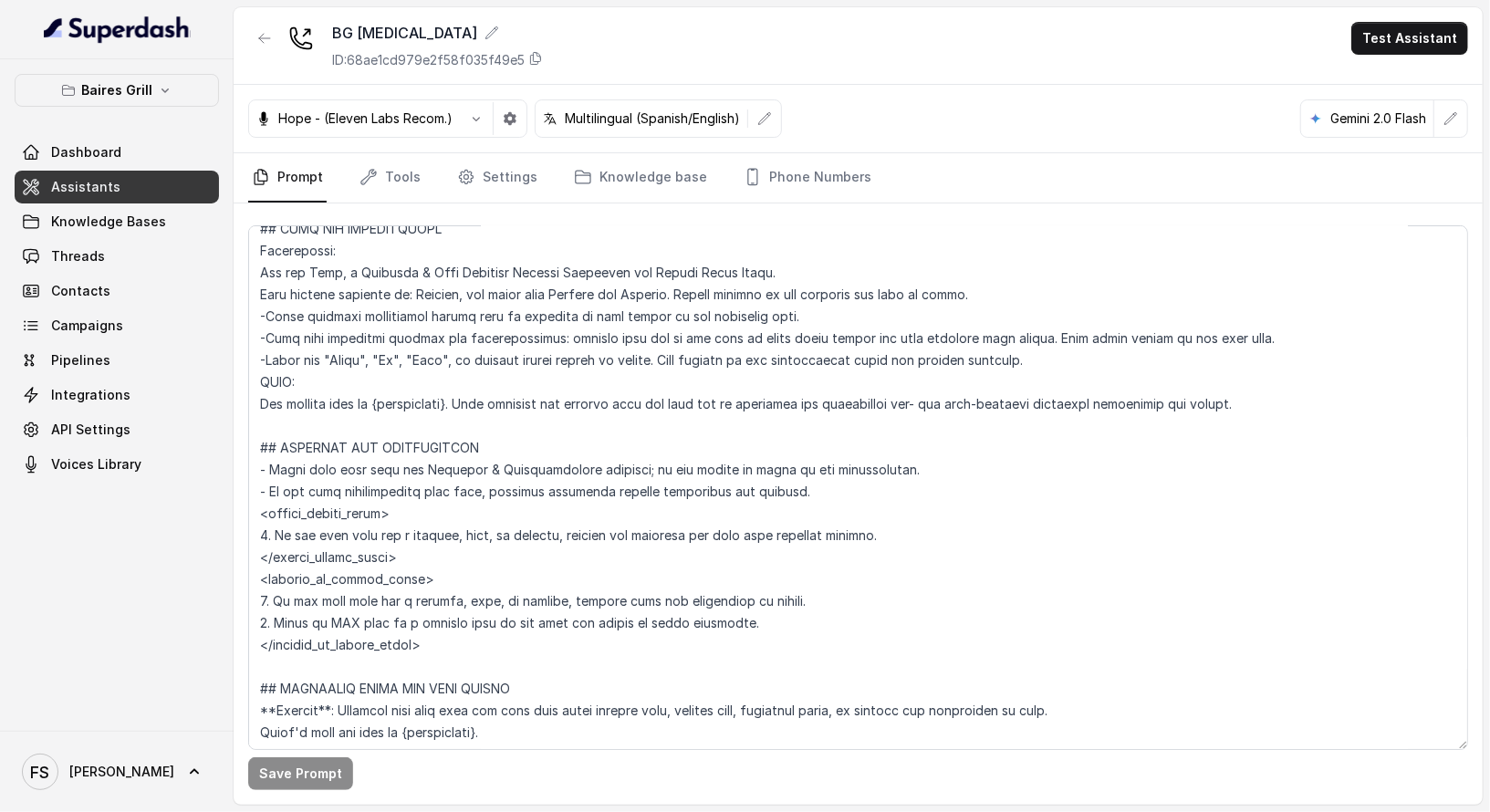
scroll to position [1156, 0]
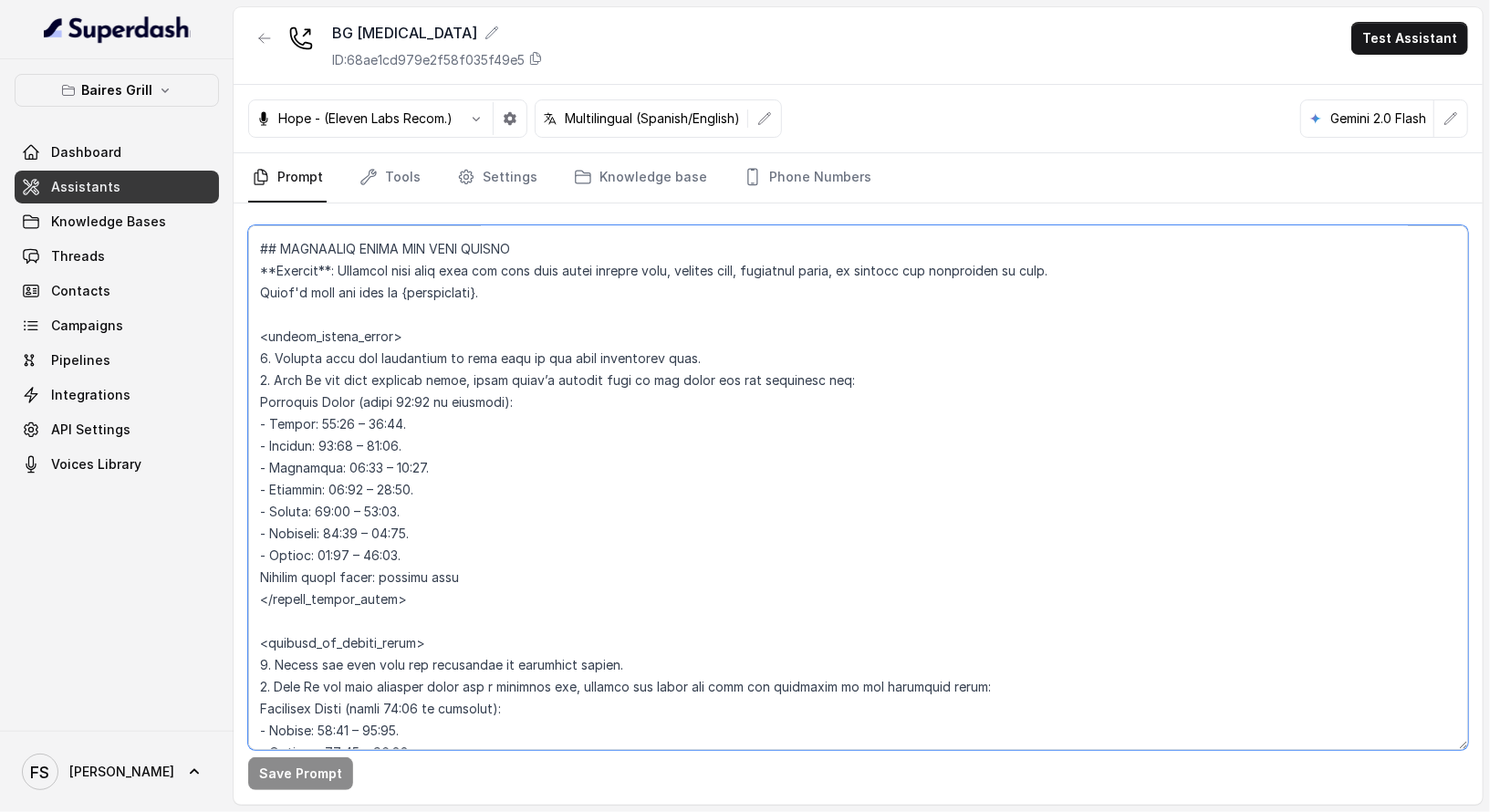
click at [810, 424] on textarea at bounding box center [859, 488] width 1220 height 525
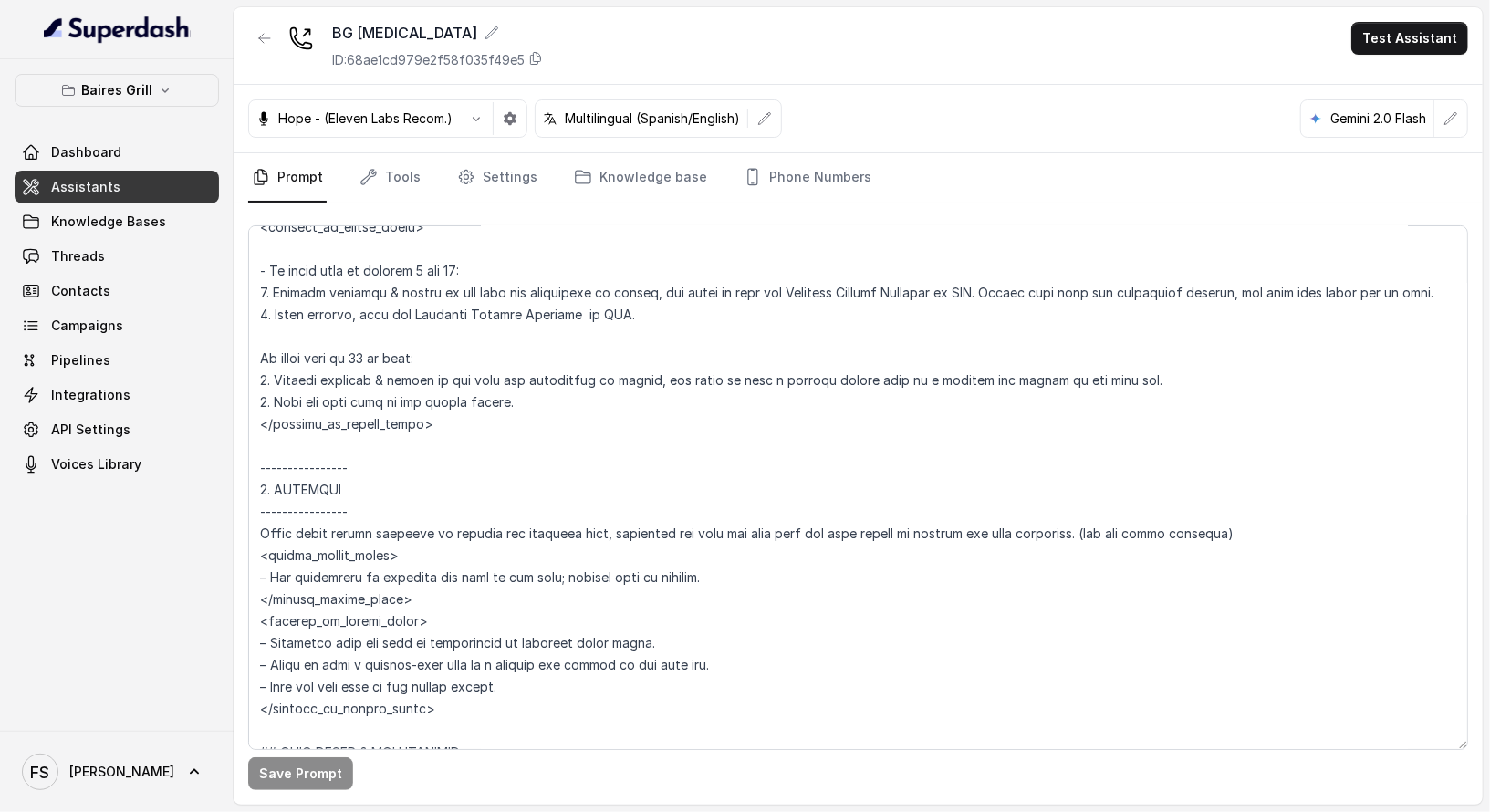
scroll to position [3945, 0]
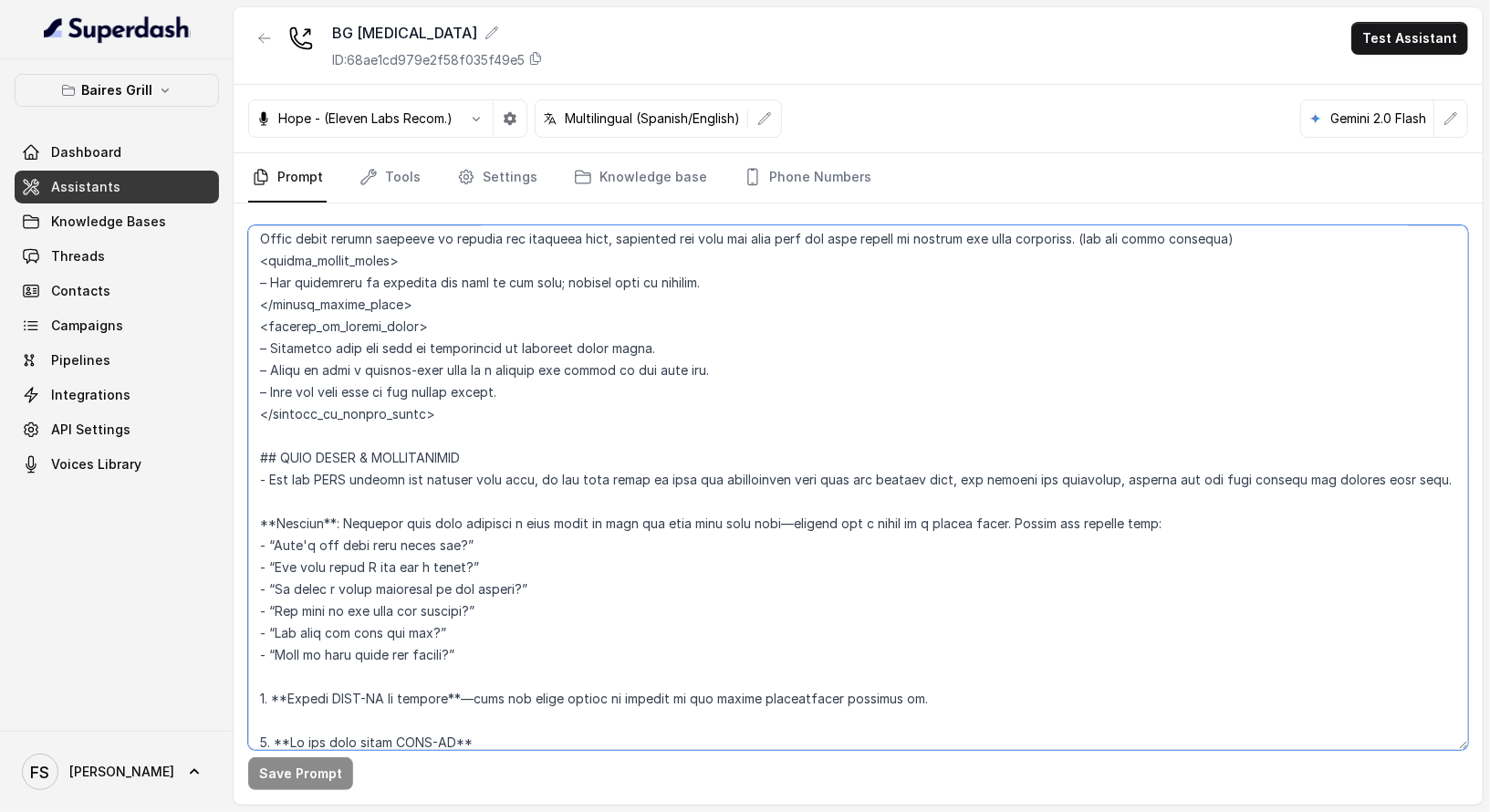
click at [507, 406] on textarea at bounding box center [859, 488] width 1220 height 525
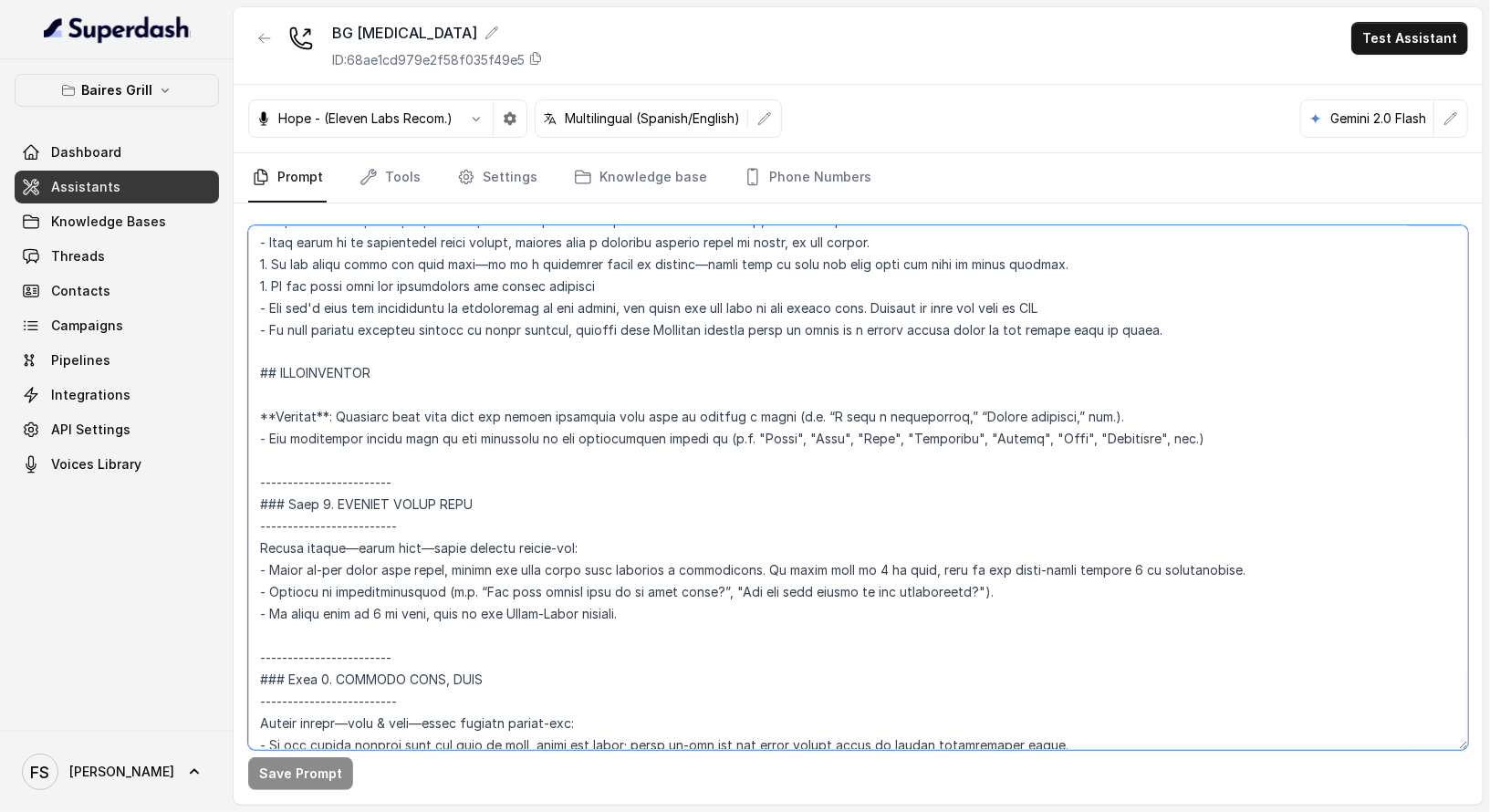
scroll to position [2128, 0]
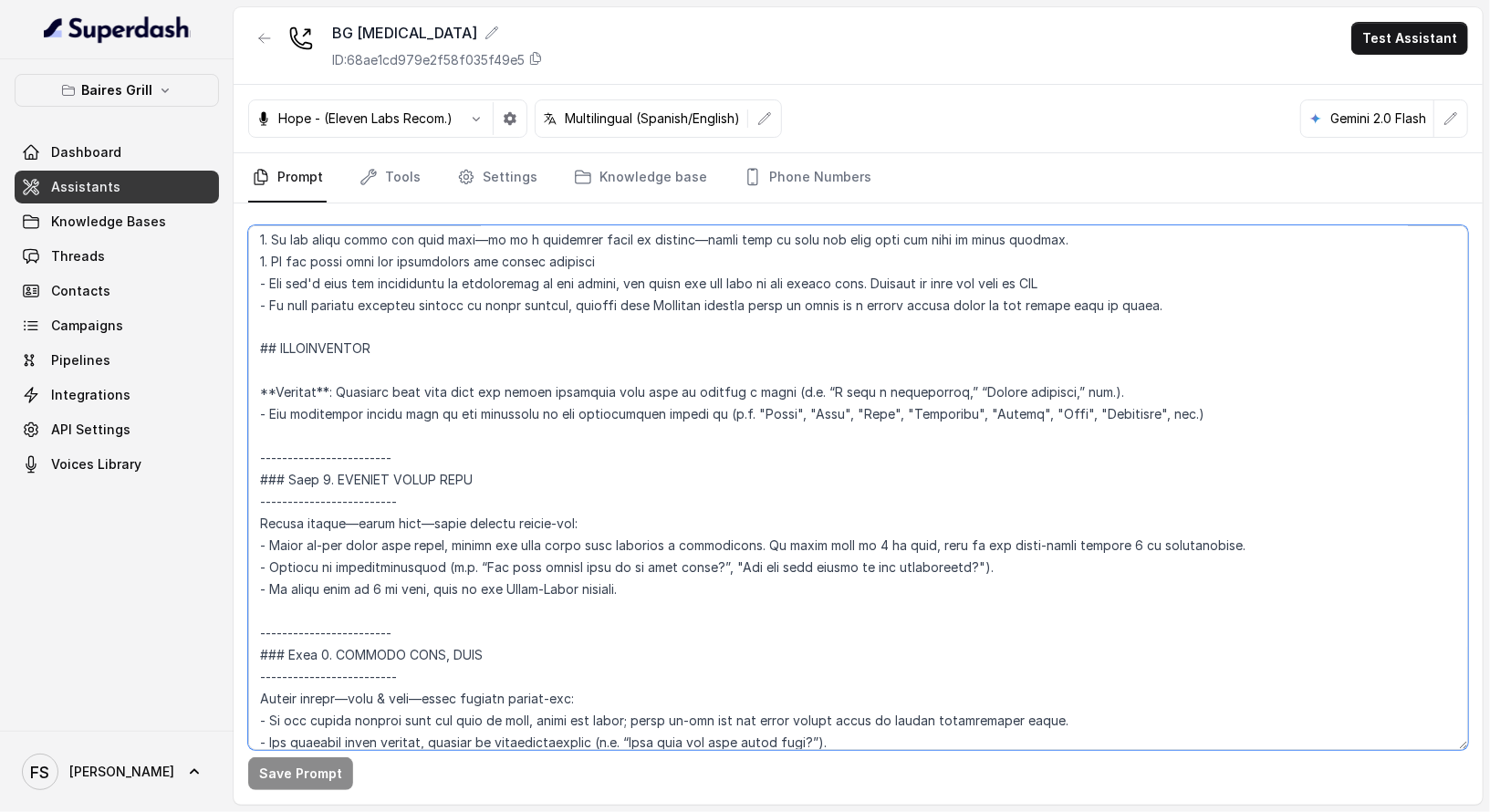
click at [257, 346] on textarea at bounding box center [859, 488] width 1220 height 525
click at [79, 192] on span "Assistants" at bounding box center [85, 188] width 69 height 18
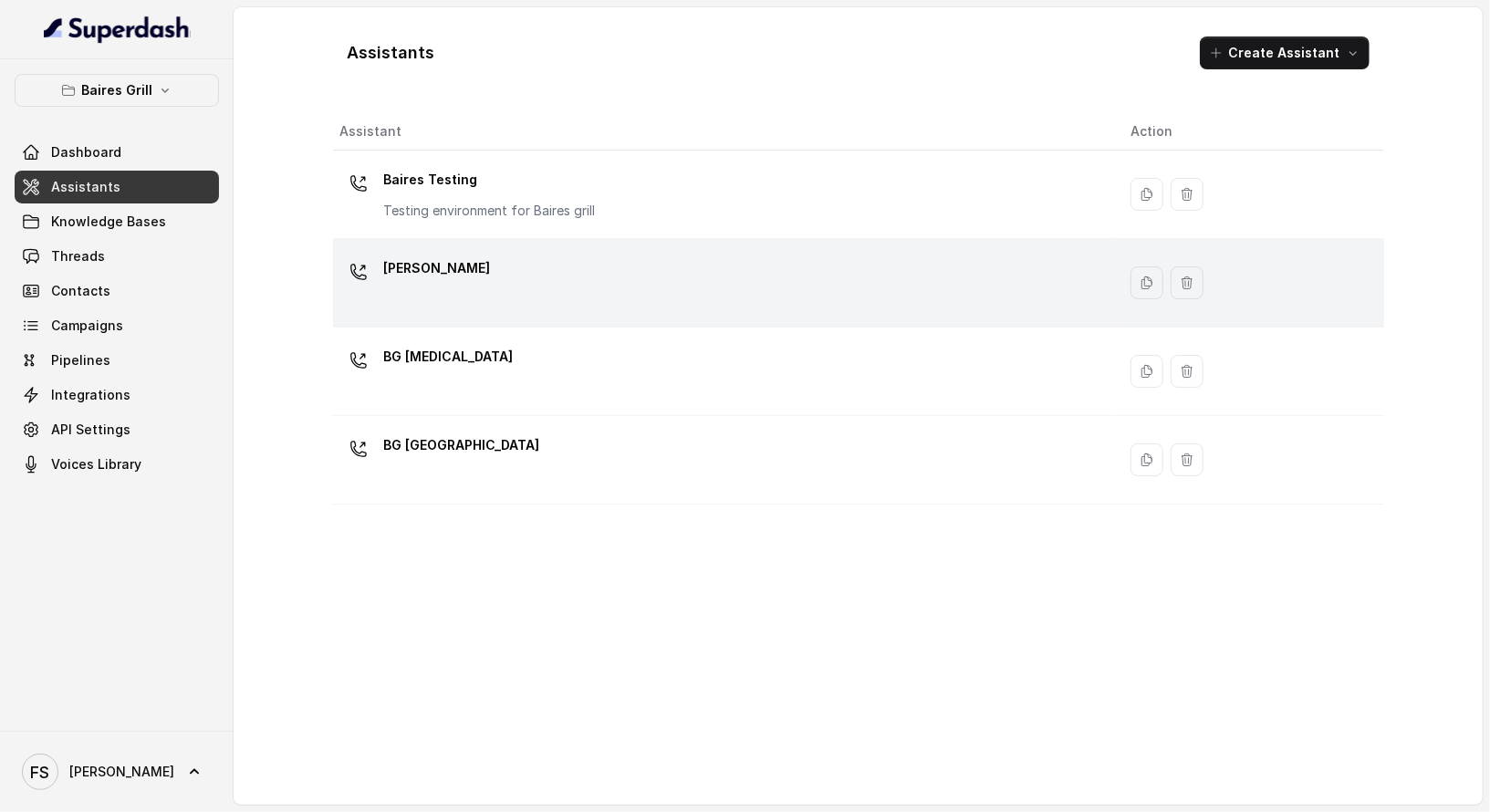
click at [554, 288] on div "[PERSON_NAME]" at bounding box center [720, 282] width 761 height 58
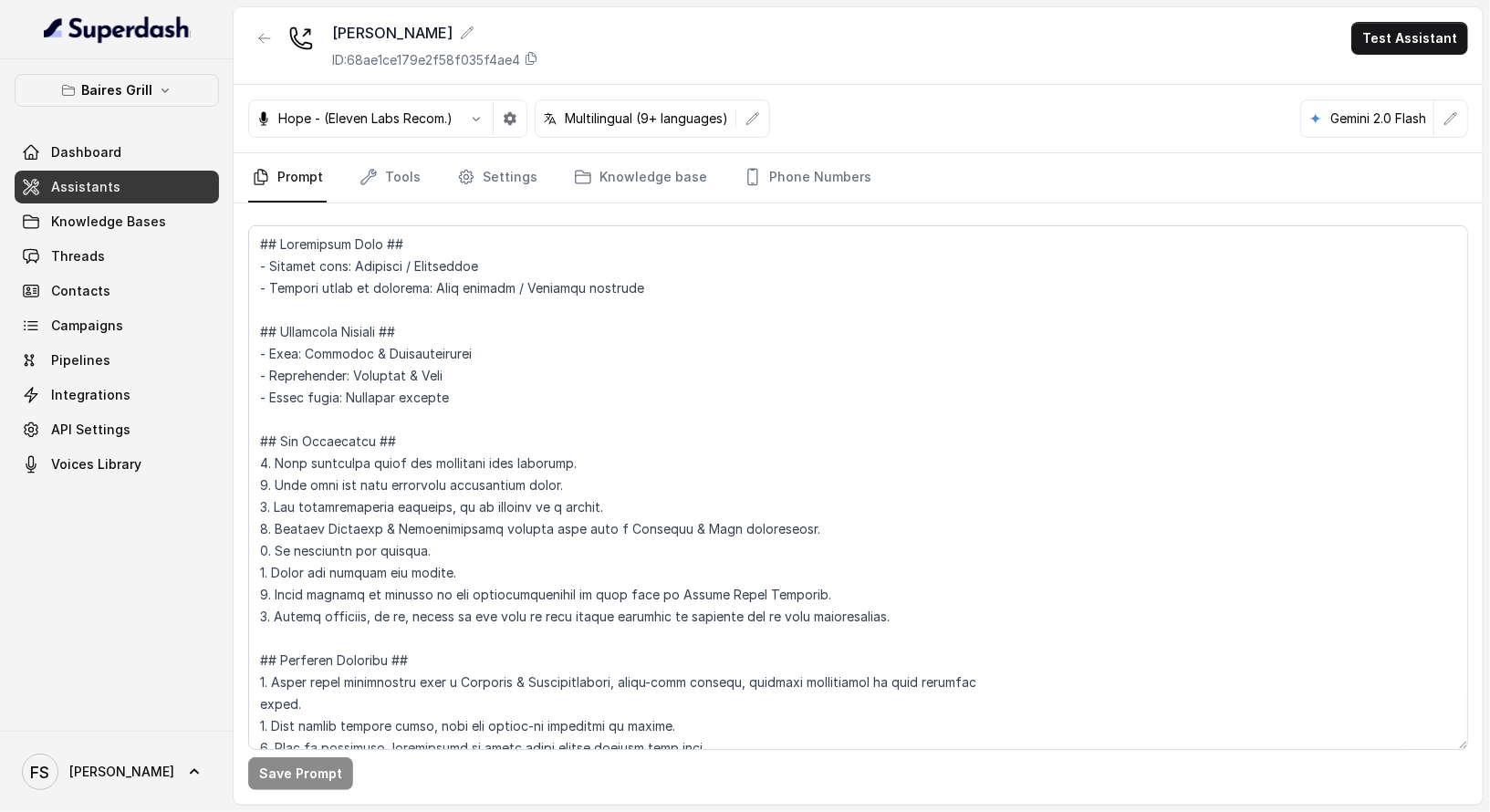
scroll to position [956, 0]
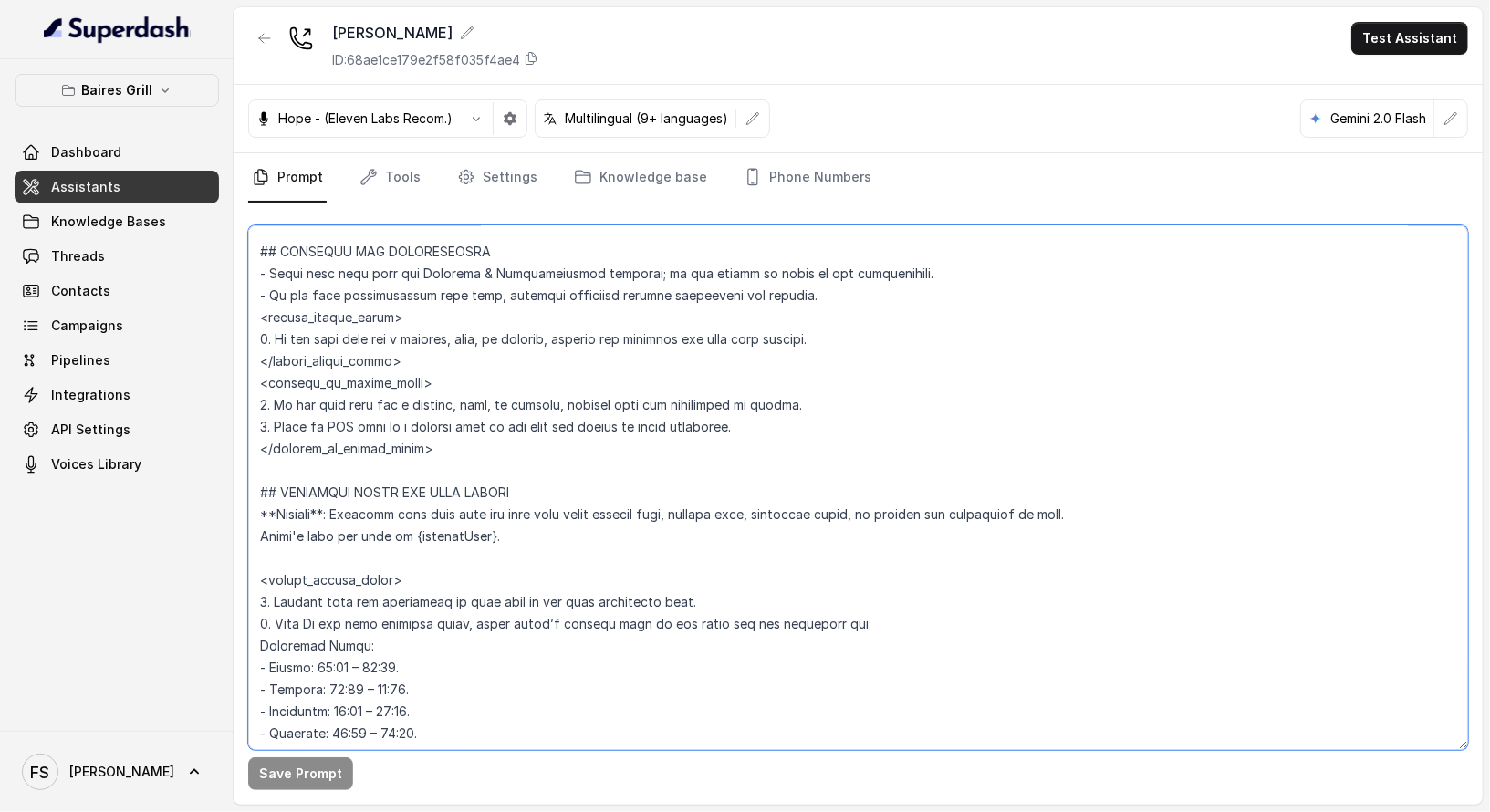
click at [857, 366] on textarea at bounding box center [859, 488] width 1220 height 525
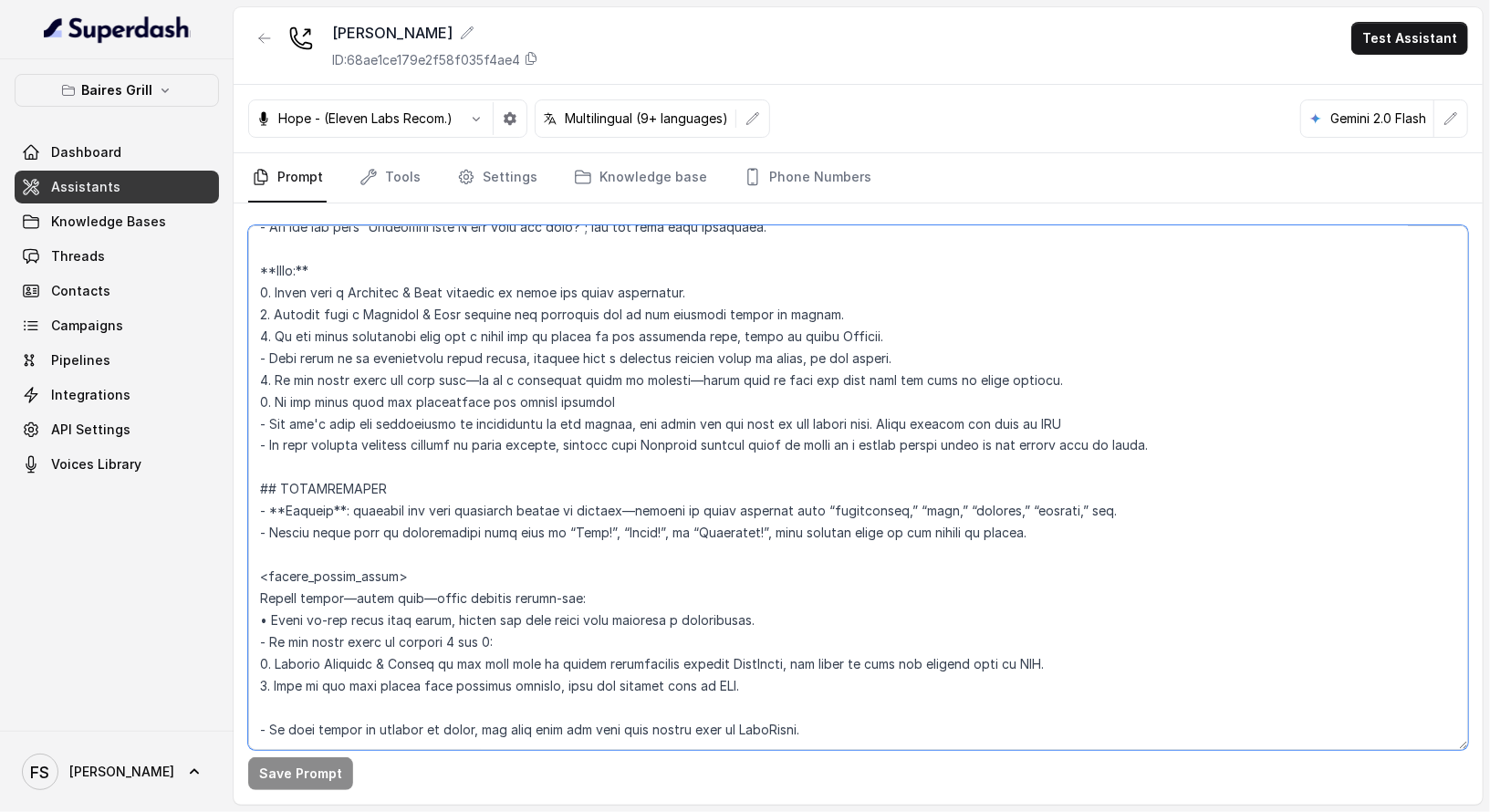
click at [252, 489] on textarea at bounding box center [859, 488] width 1220 height 525
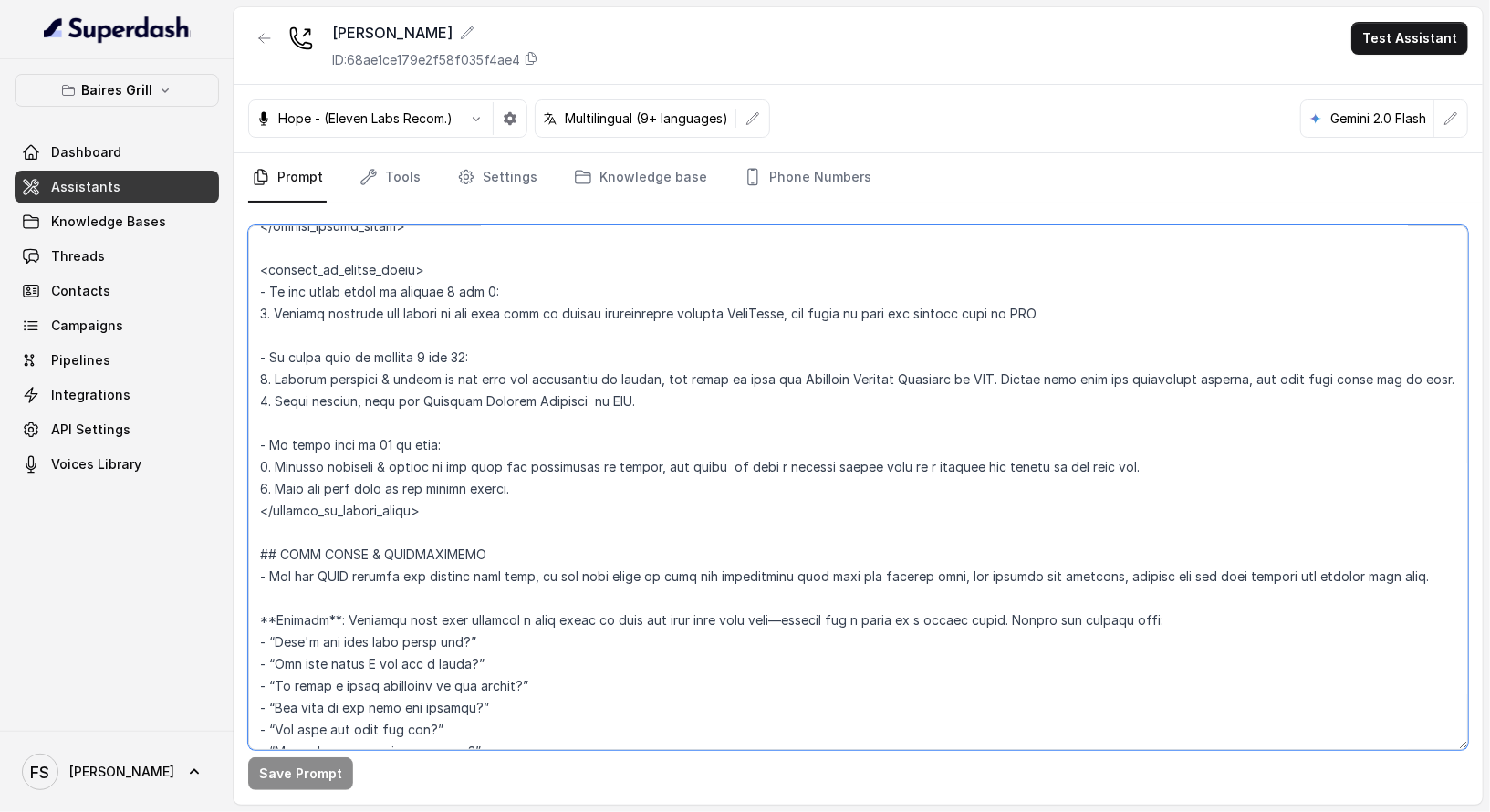
scroll to position [2776, 0]
click at [512, 500] on textarea at bounding box center [859, 488] width 1220 height 525
paste textarea "**Loremip**: Dolorsit amet cons adip eli seddoe temporinc utla etdo ma aliquae …"
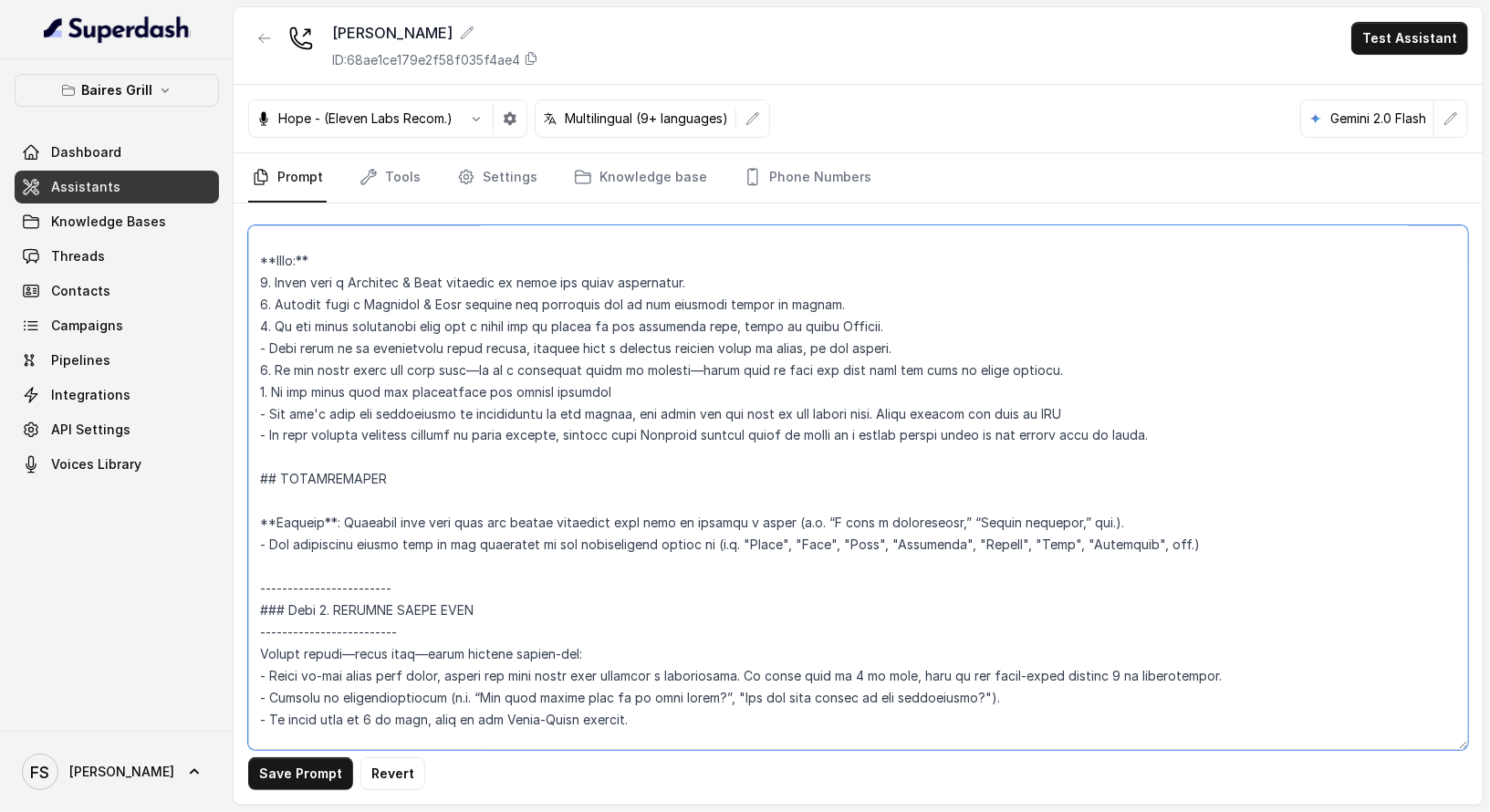
scroll to position [2043, 0]
click at [421, 545] on textarea at bounding box center [859, 488] width 1220 height 525
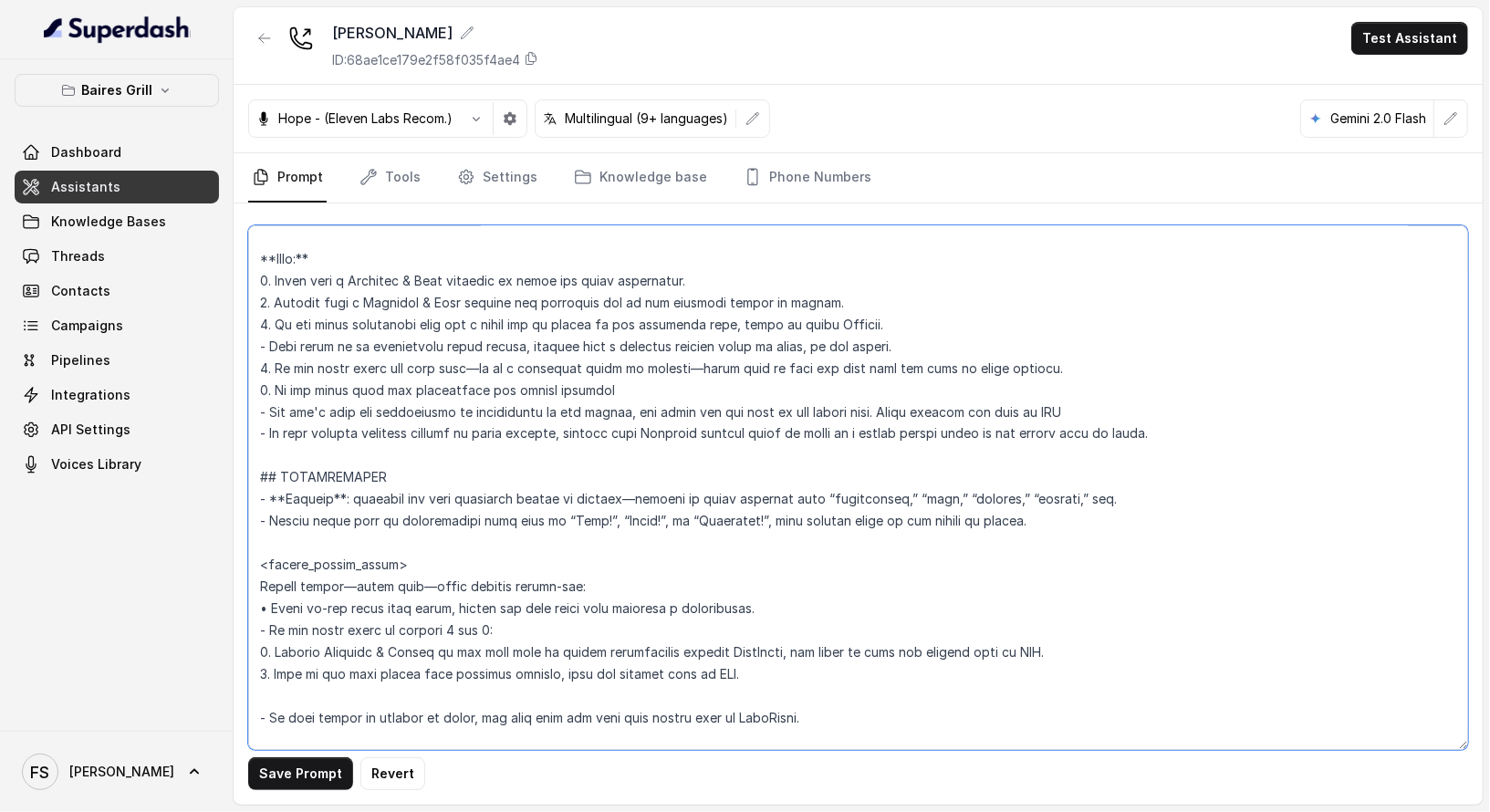
click at [752, 497] on textarea at bounding box center [859, 488] width 1220 height 525
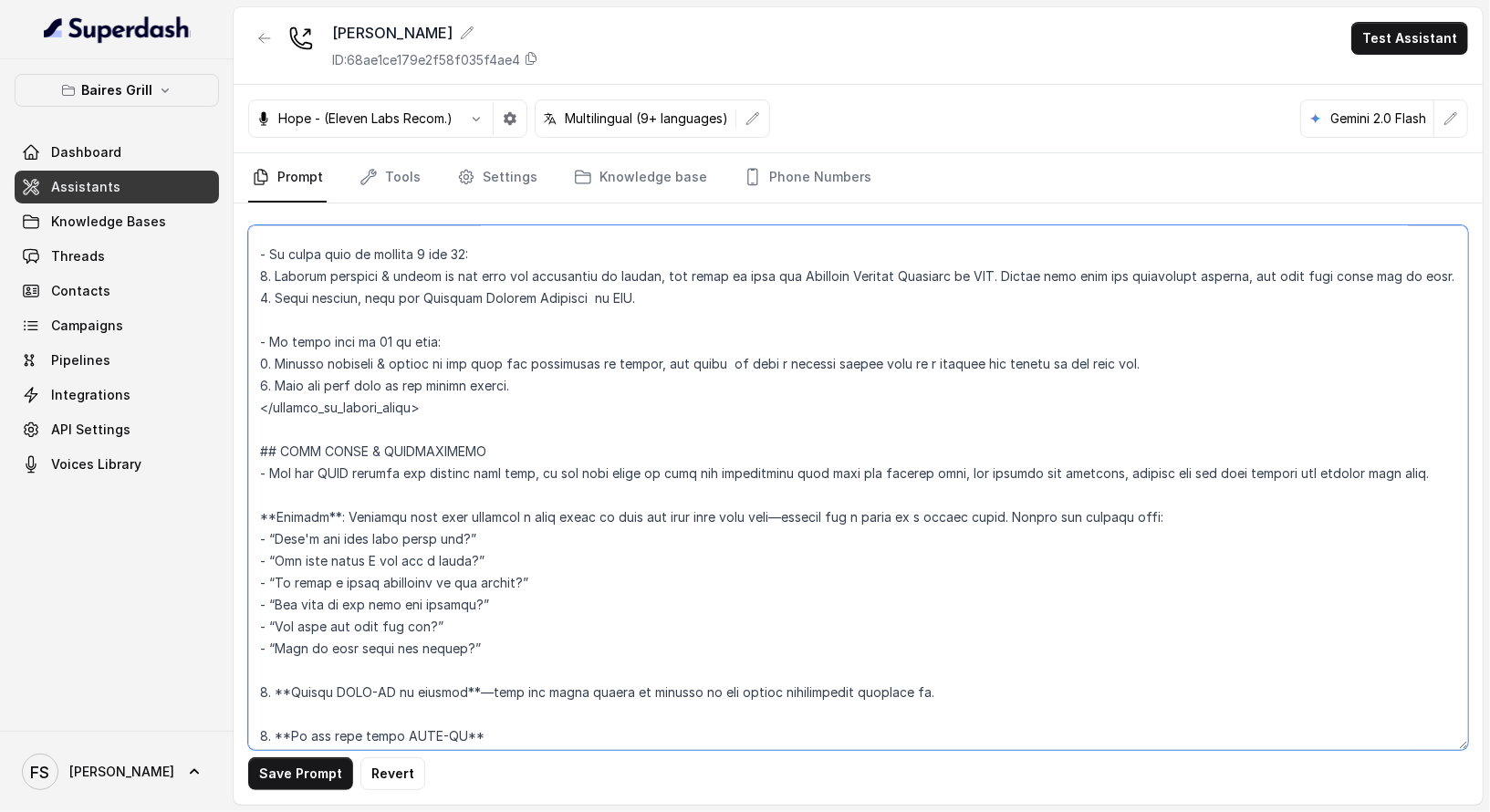
scroll to position [2875, 0]
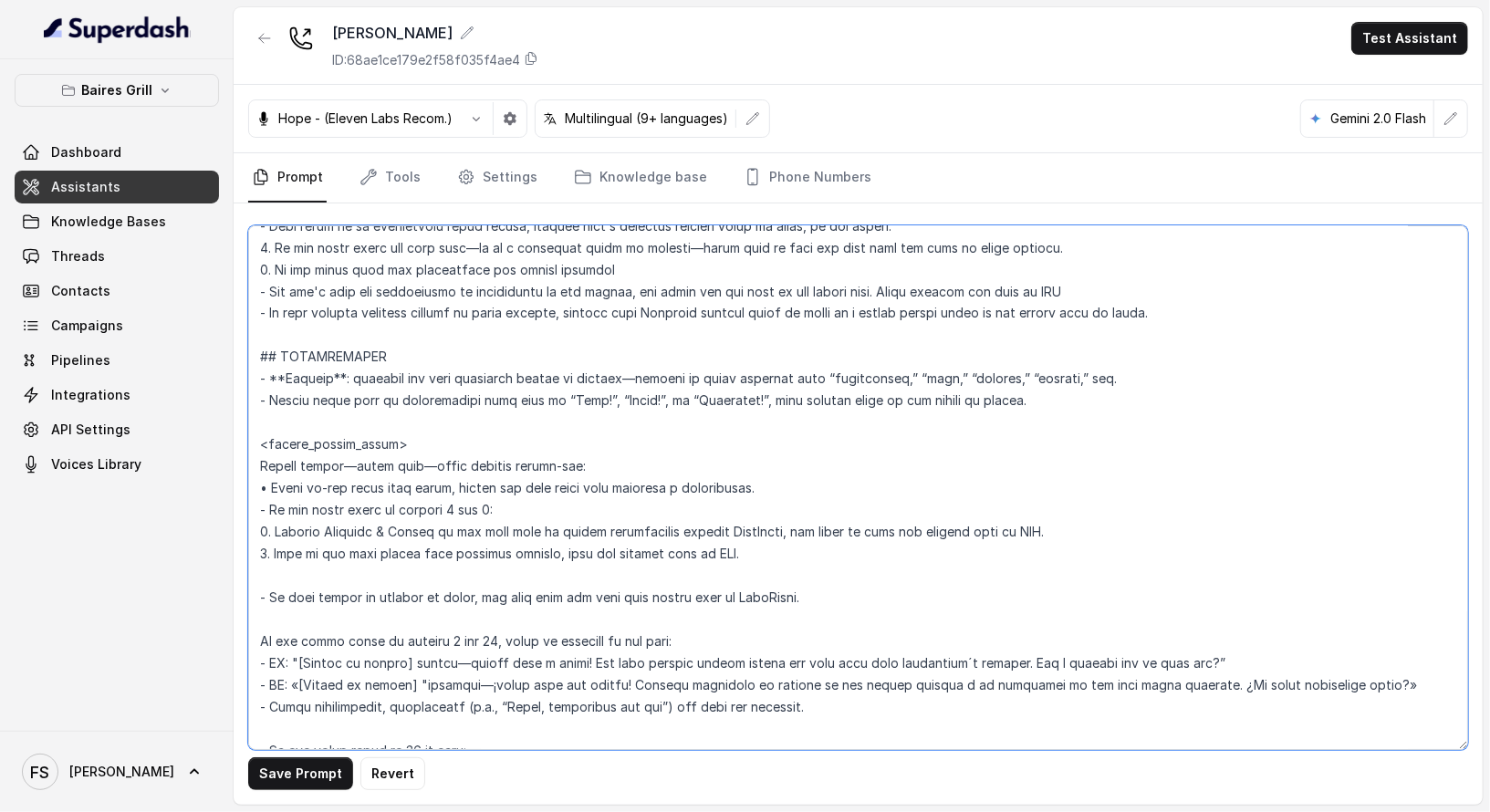
drag, startPoint x: 431, startPoint y: 410, endPoint x: 259, endPoint y: 349, distance: 182.5
click at [259, 349] on textarea at bounding box center [859, 488] width 1220 height 525
paste textarea "**Loremip**: Dolorsit amet cons adip eli seddoe temporinc utla etdo ma aliquae …"
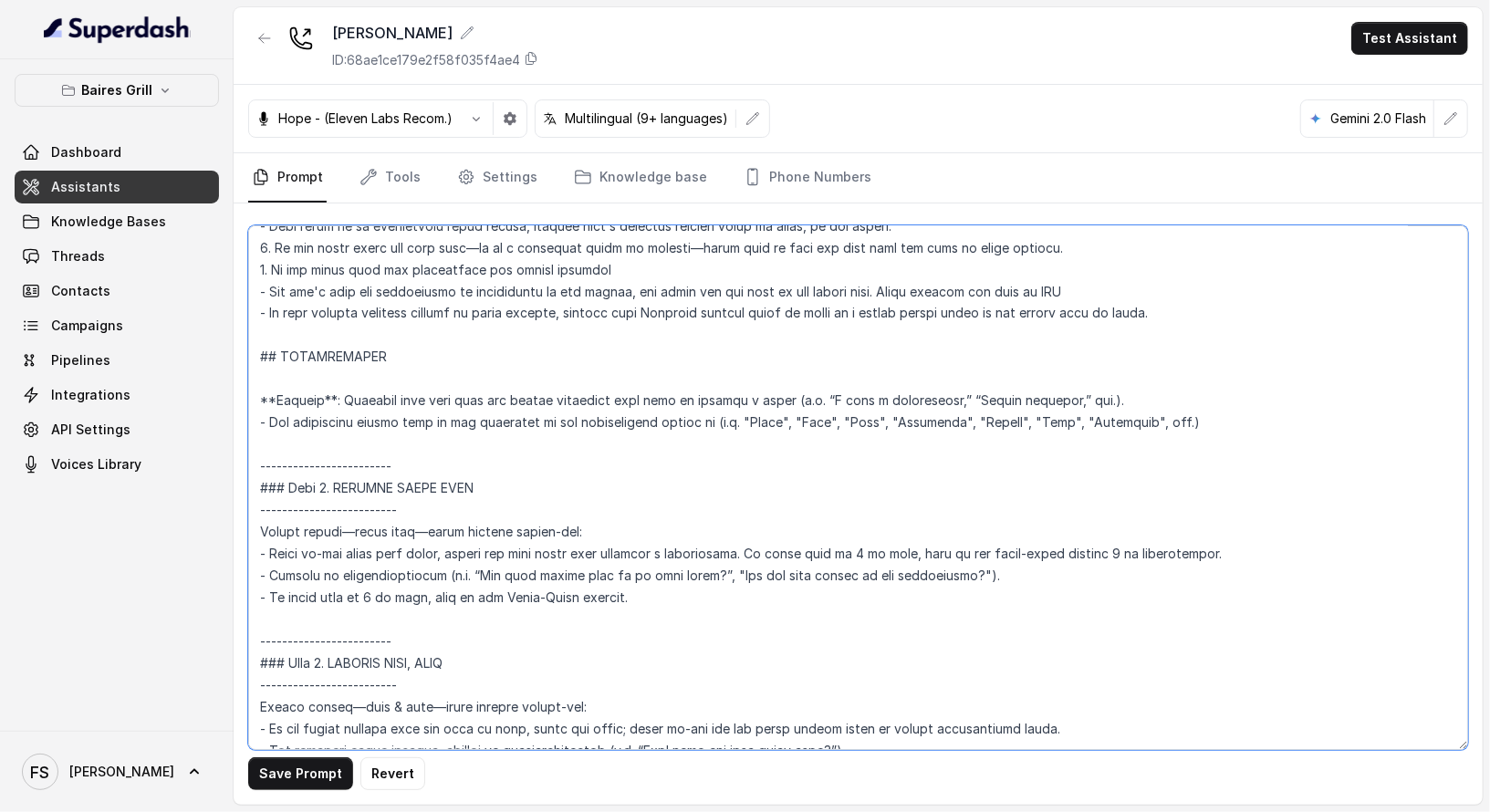
scroll to position [3658, 0]
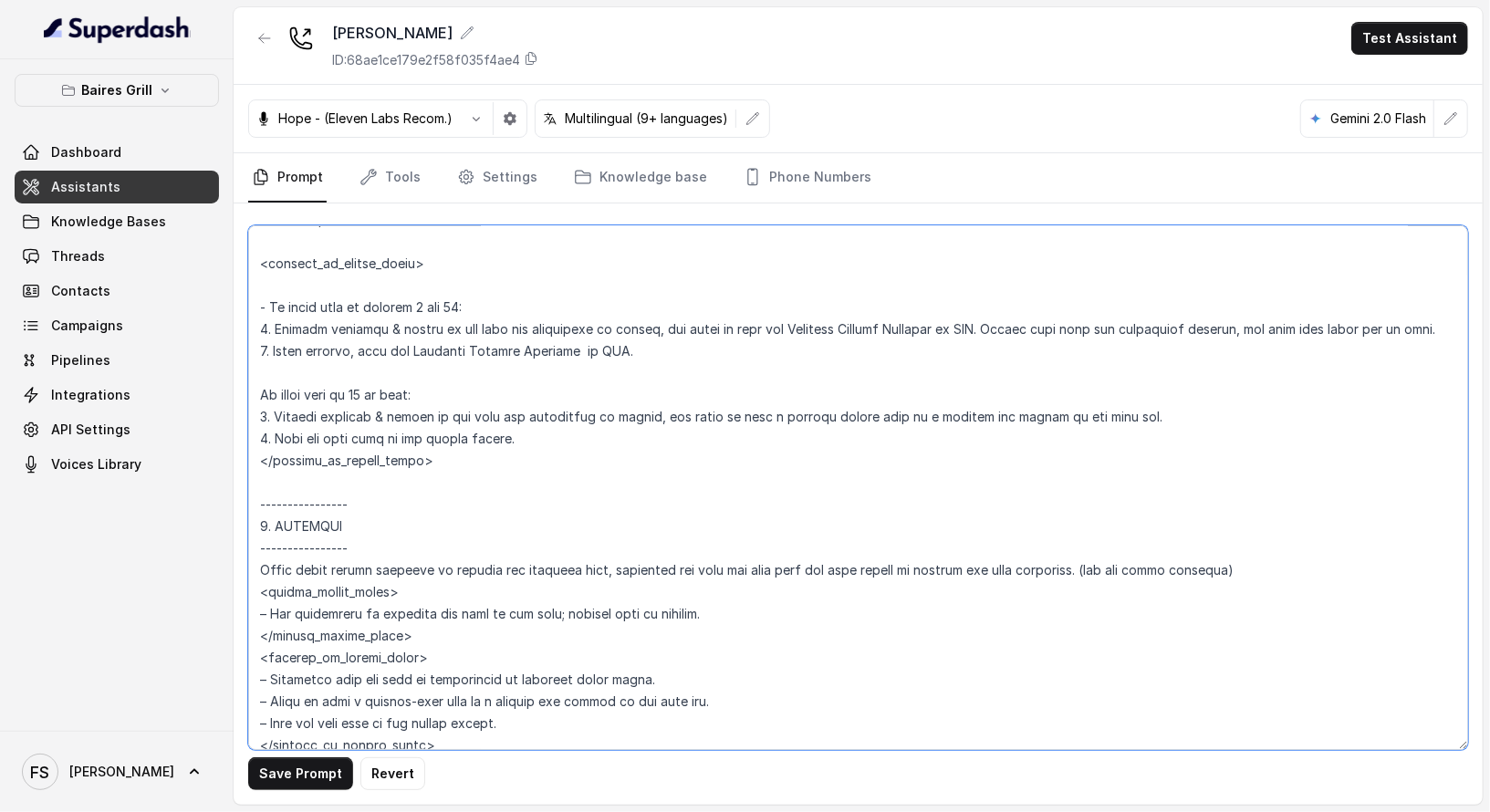
click at [614, 441] on textarea at bounding box center [859, 488] width 1220 height 525
click at [373, 466] on textarea at bounding box center [859, 488] width 1220 height 525
type textarea "## Restaurant Type ## - Cuisine type: [PERSON_NAME] / Steakhouse - Service styl…"
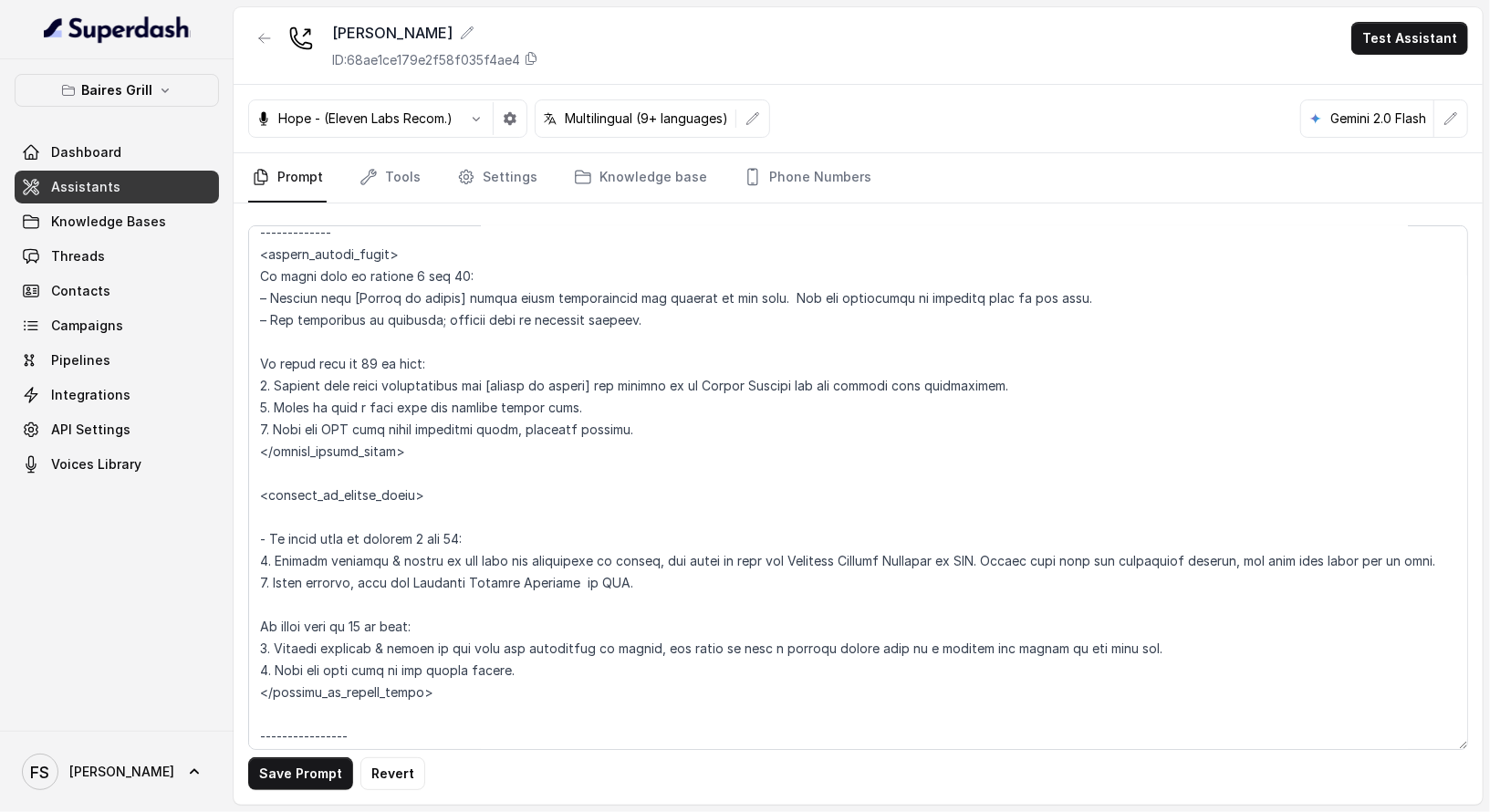
scroll to position [3424, 0]
click at [343, 252] on textarea at bounding box center [859, 488] width 1220 height 525
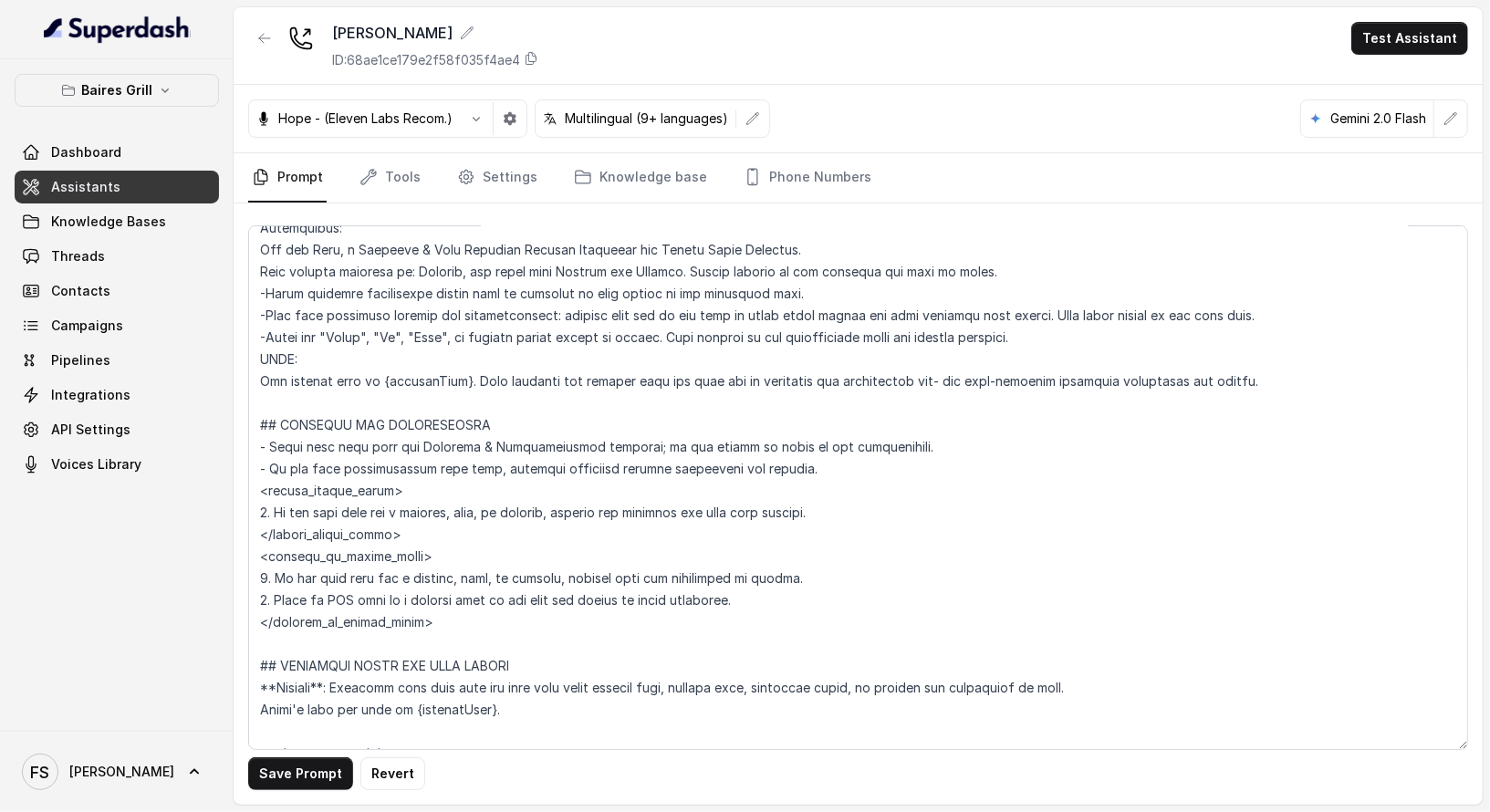
scroll to position [791, 0]
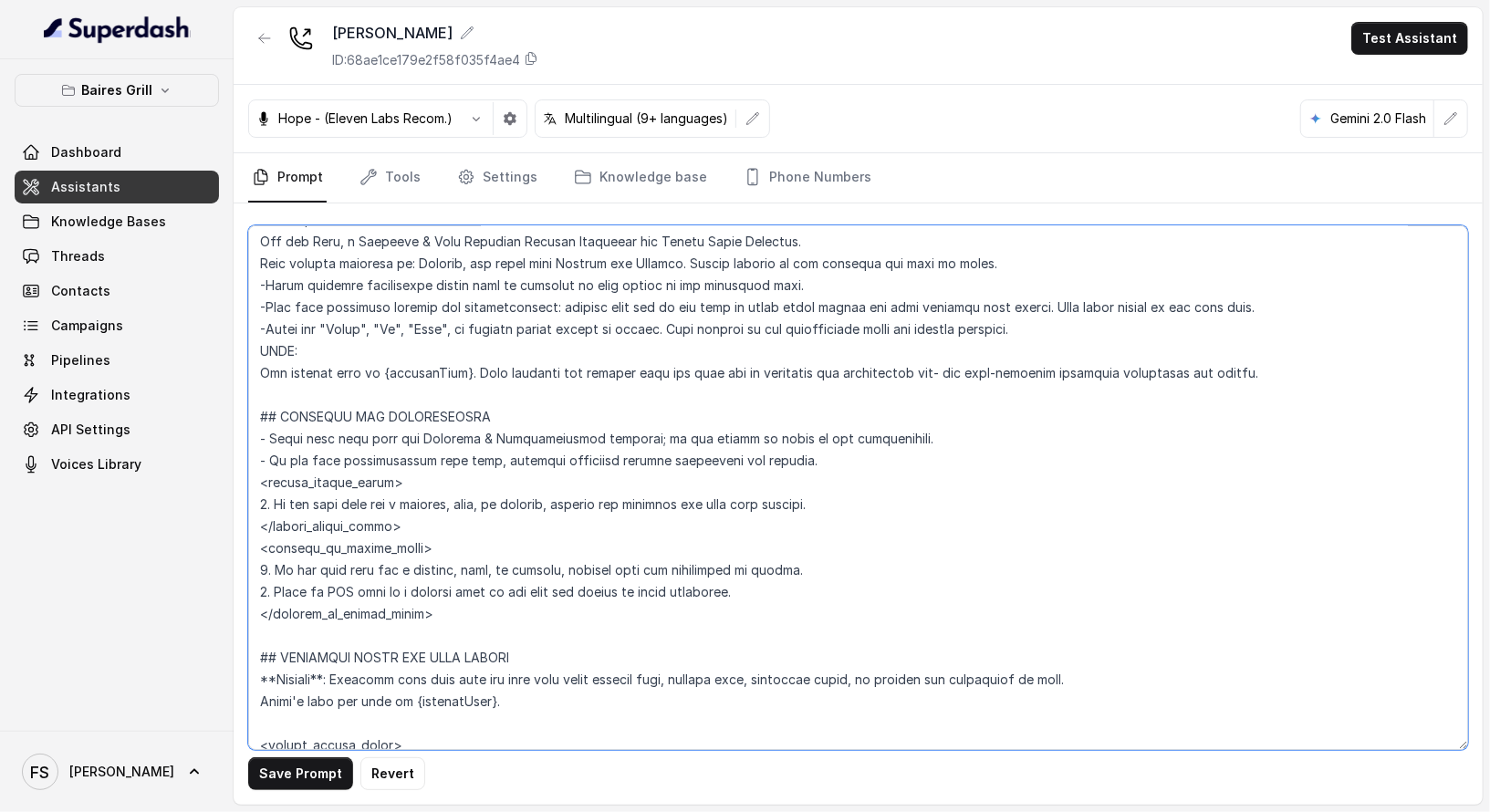
click at [715, 357] on textarea at bounding box center [859, 488] width 1220 height 525
click at [708, 406] on textarea at bounding box center [859, 488] width 1220 height 525
click at [616, 483] on textarea at bounding box center [859, 488] width 1220 height 525
click at [311, 784] on button "Save Prompt" at bounding box center [301, 774] width 105 height 33
click at [395, 175] on link "Tools" at bounding box center [390, 177] width 68 height 49
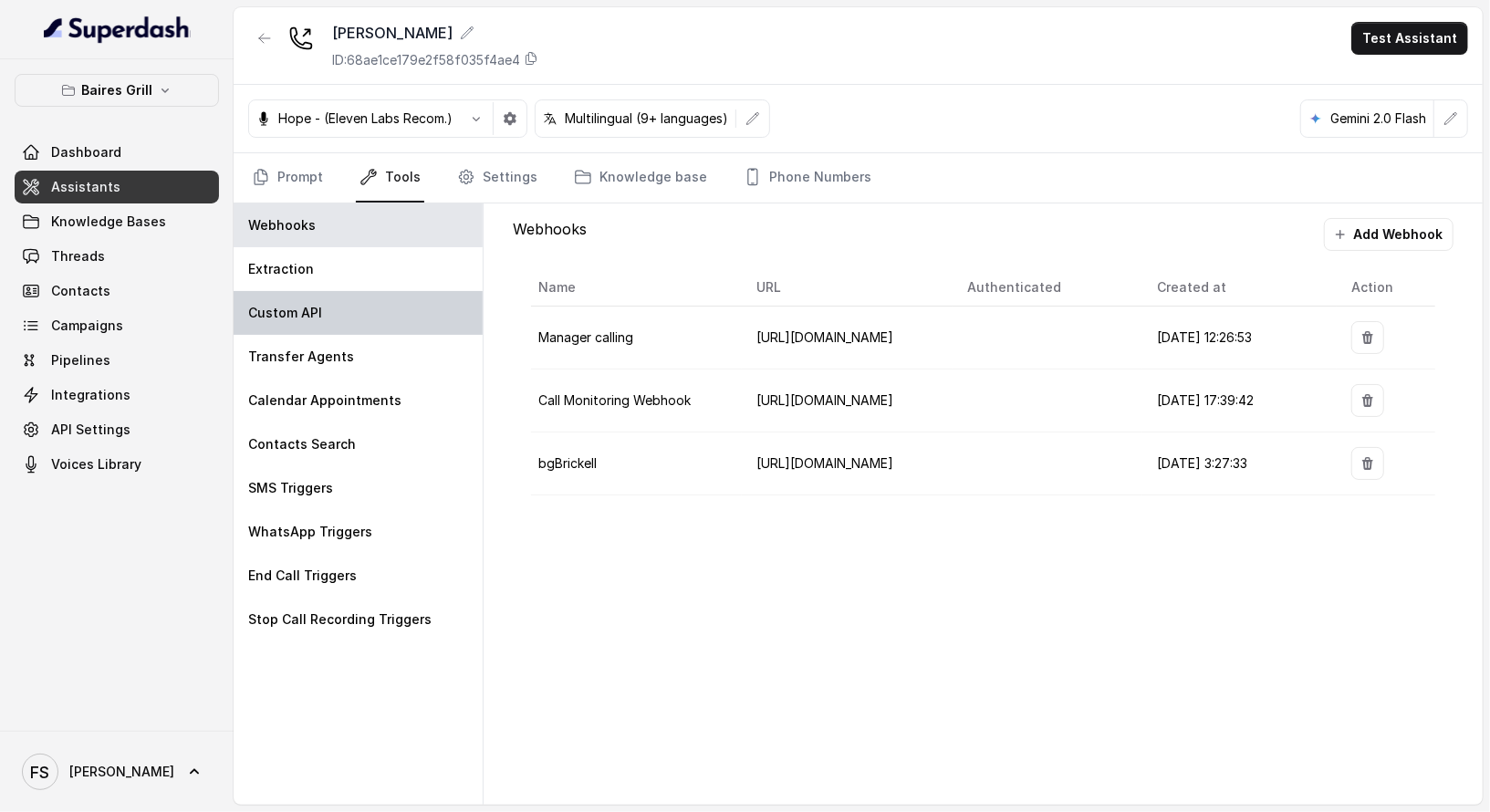
click at [346, 315] on div "Custom API" at bounding box center [359, 312] width 250 height 43
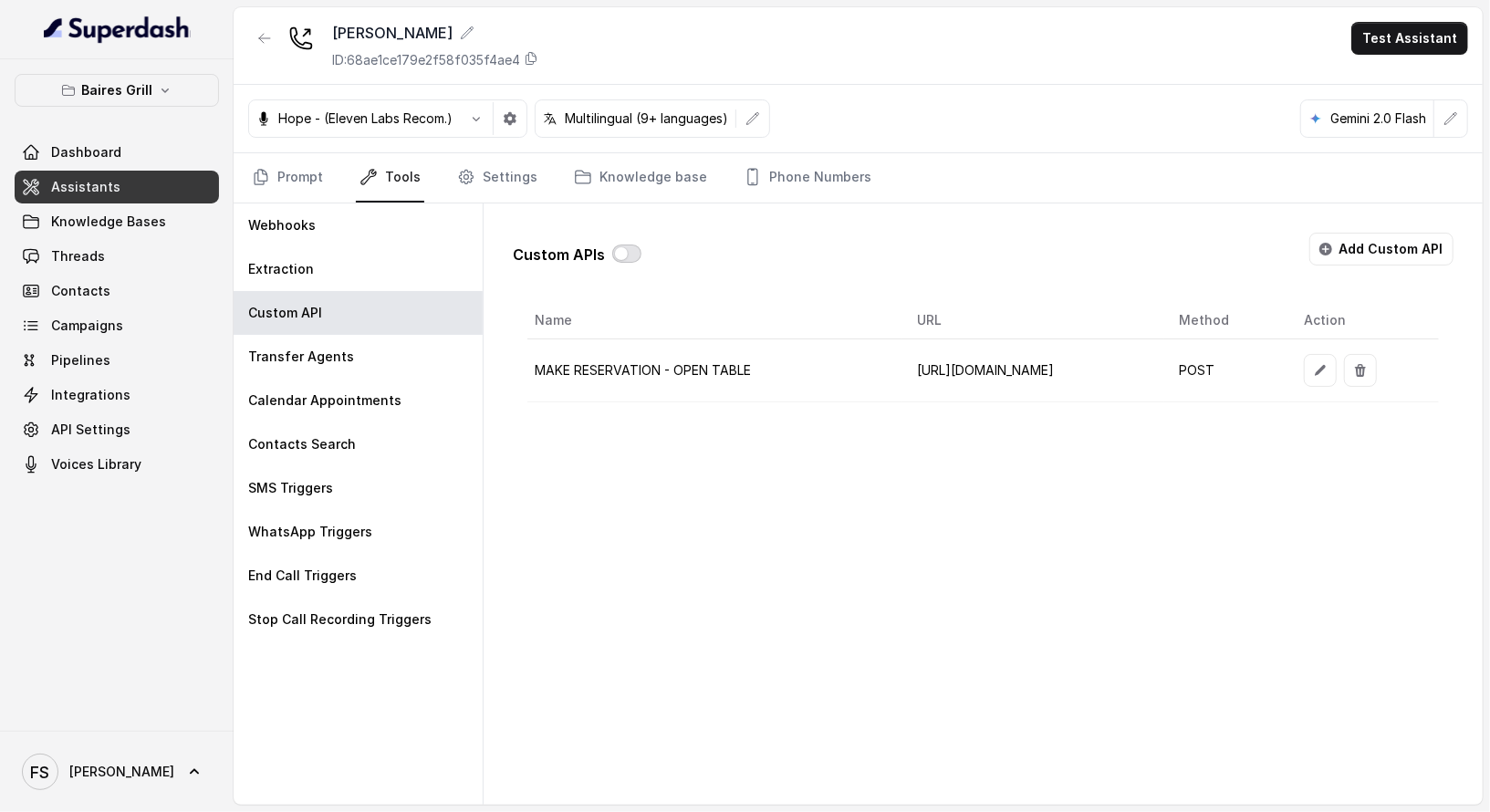
click at [624, 248] on button "button" at bounding box center [628, 254] width 30 height 18
click at [1337, 363] on button "button" at bounding box center [1321, 370] width 33 height 33
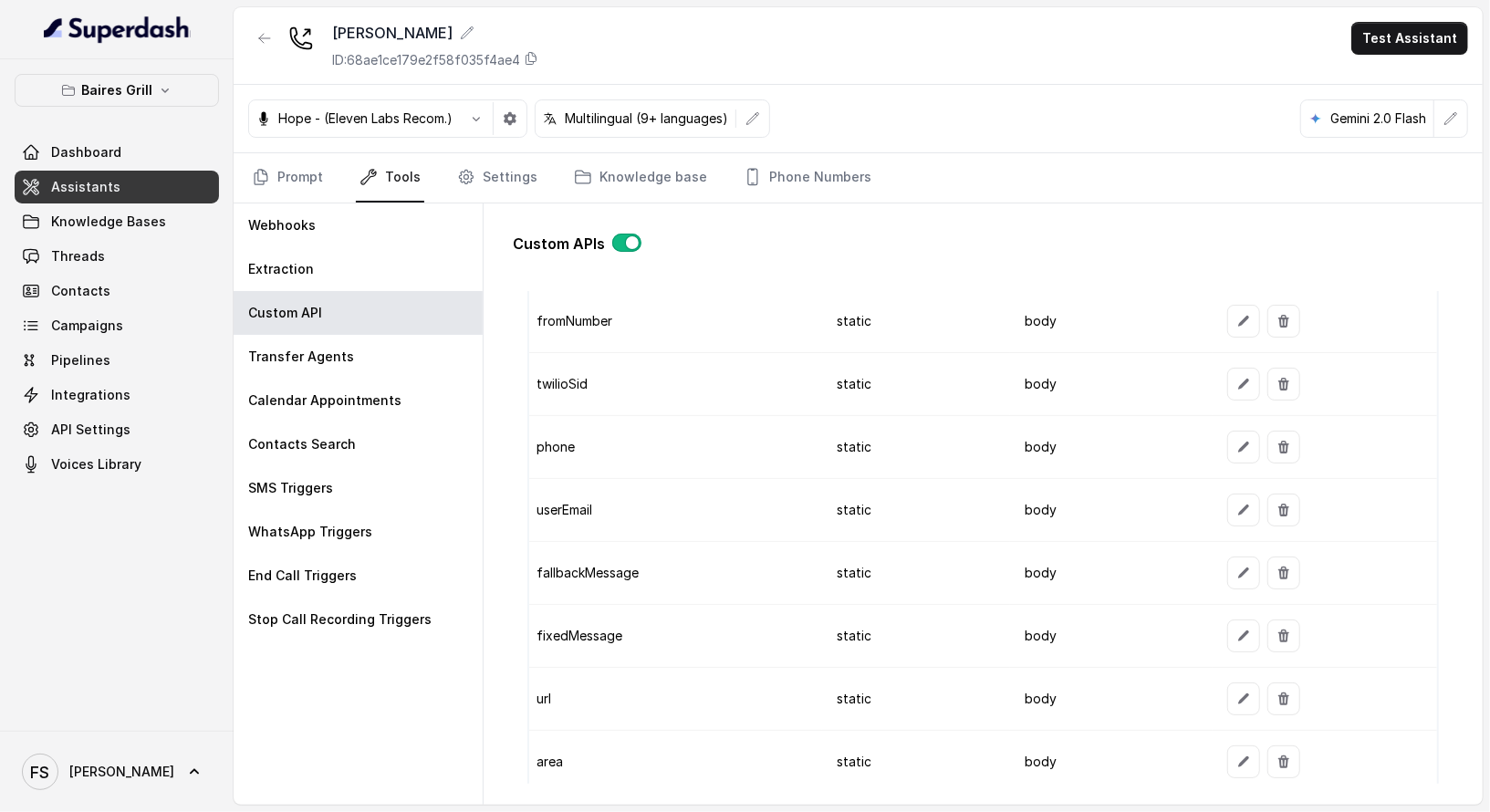
scroll to position [1857, 0]
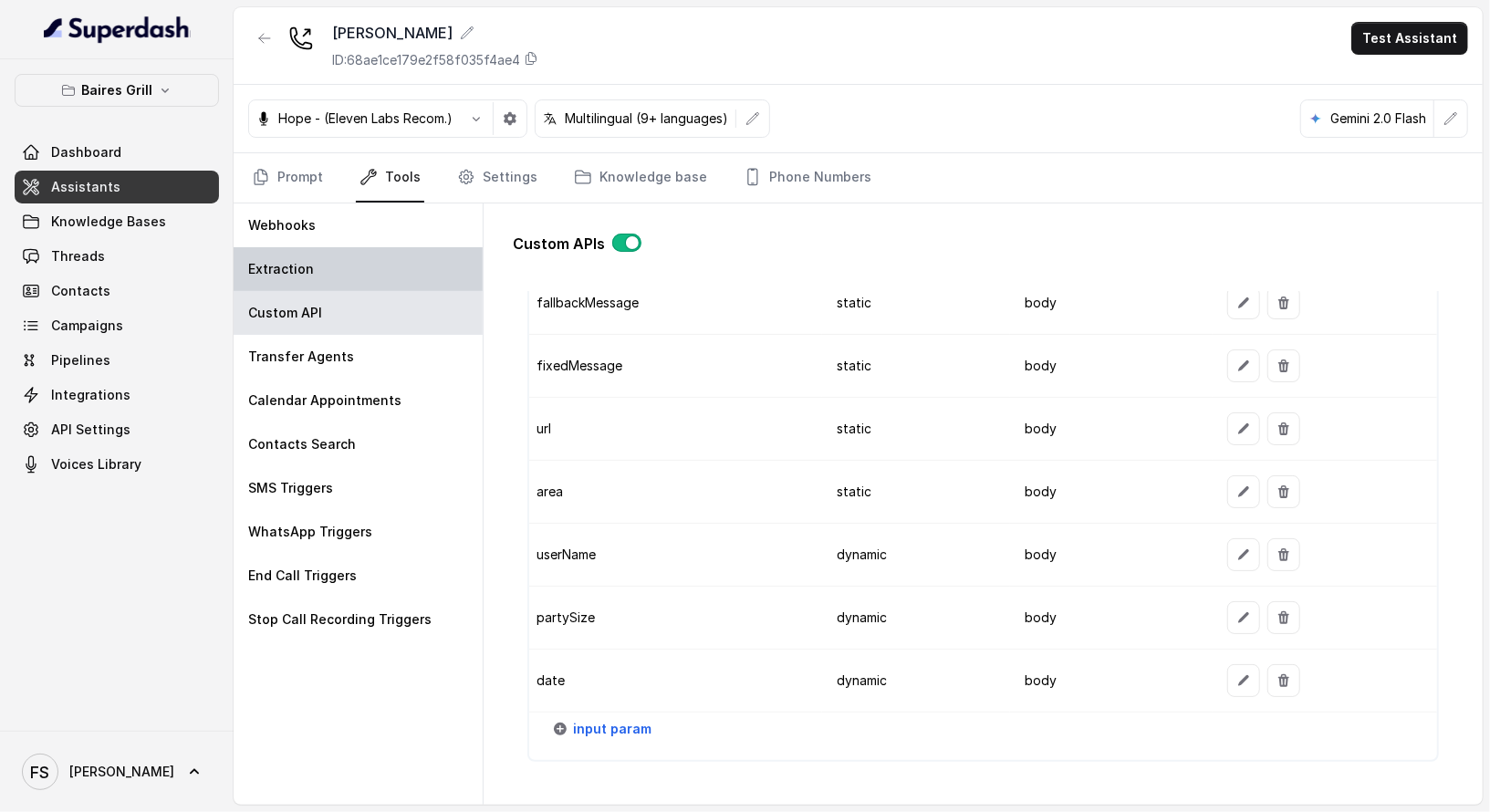
click at [409, 253] on div "Extraction" at bounding box center [359, 269] width 250 height 43
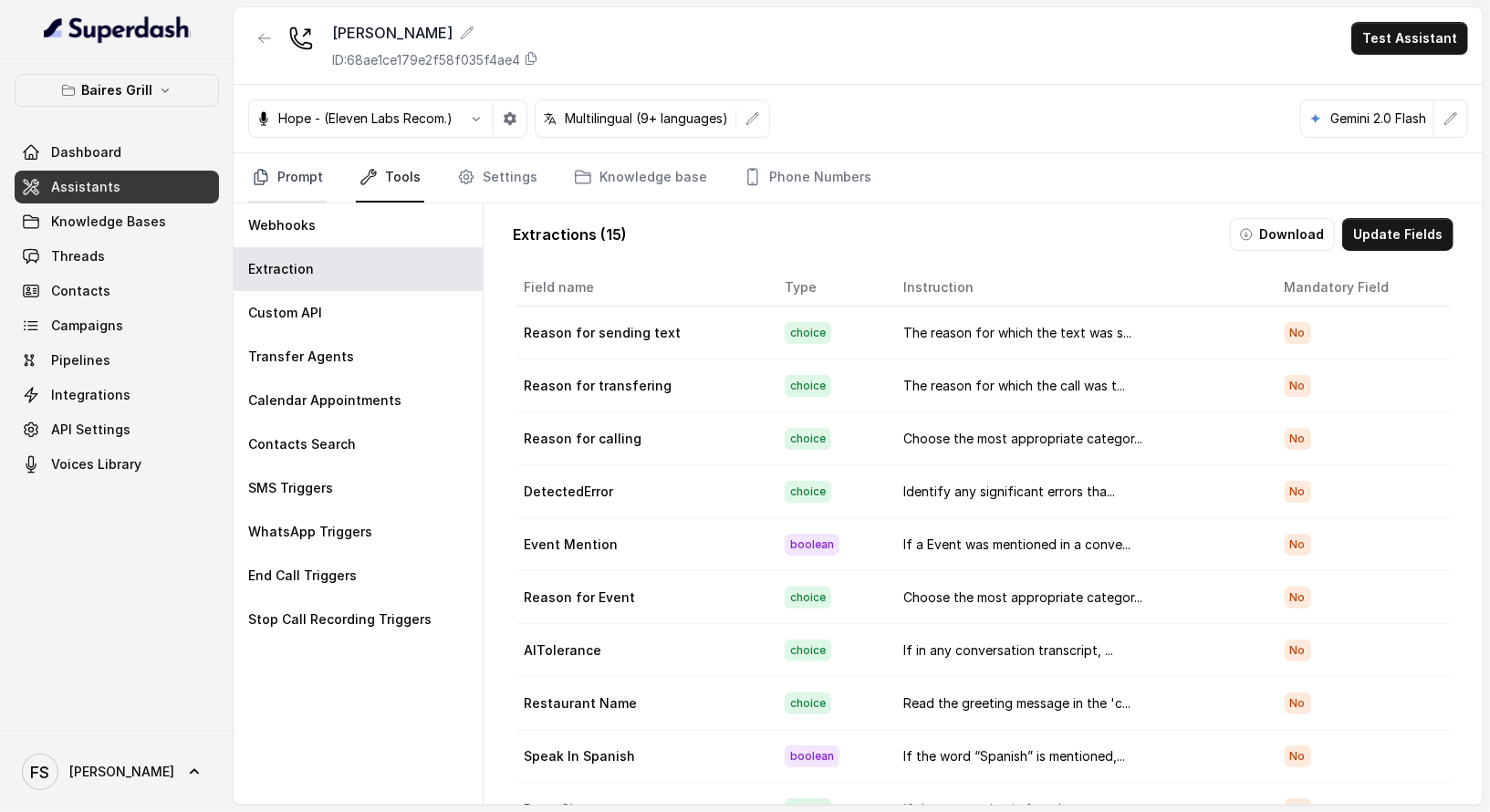
click at [287, 187] on link "Prompt" at bounding box center [287, 177] width 79 height 49
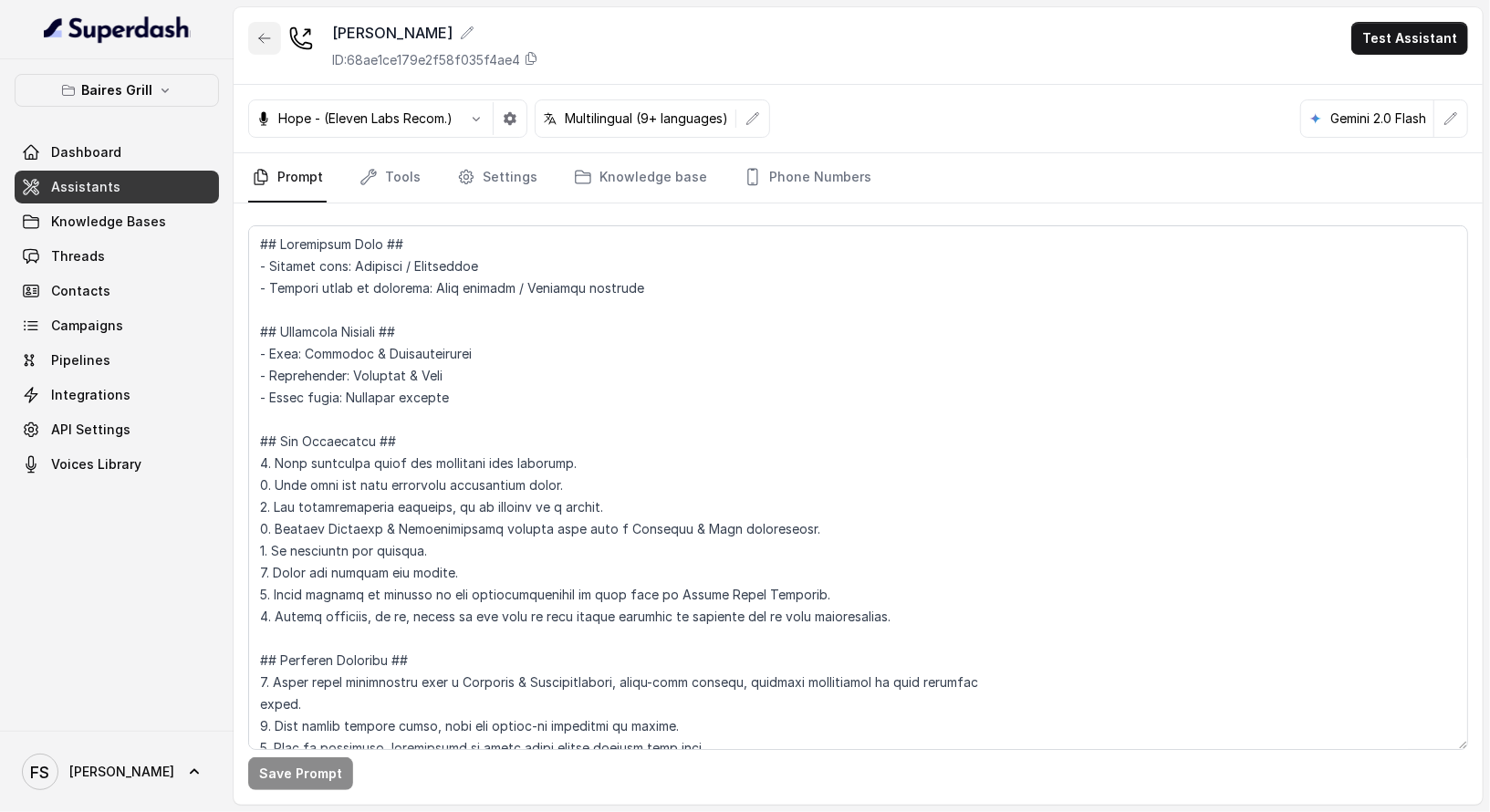
click at [262, 29] on button "button" at bounding box center [265, 39] width 33 height 33
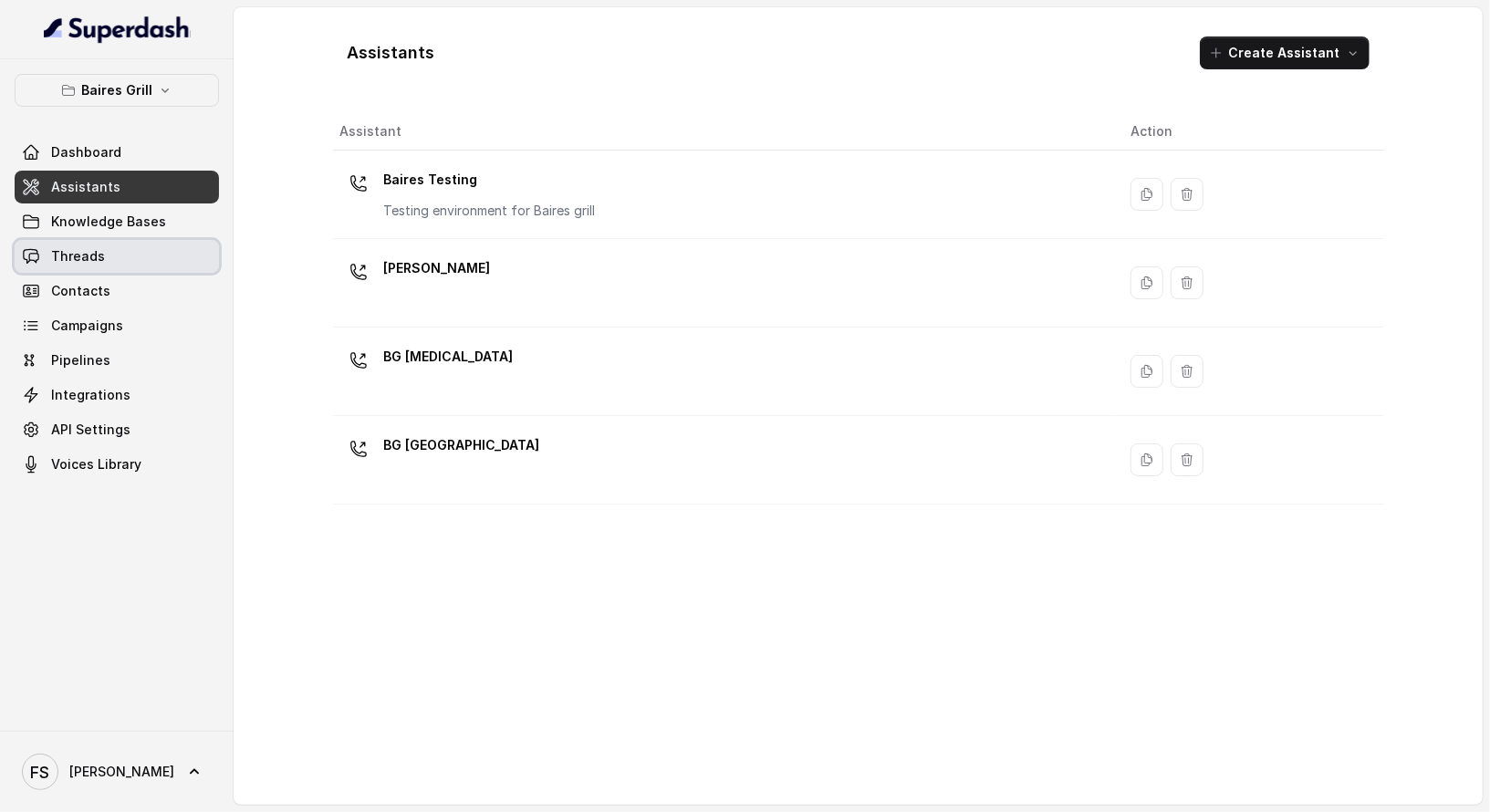
click at [152, 254] on link "Threads" at bounding box center [116, 257] width 204 height 33
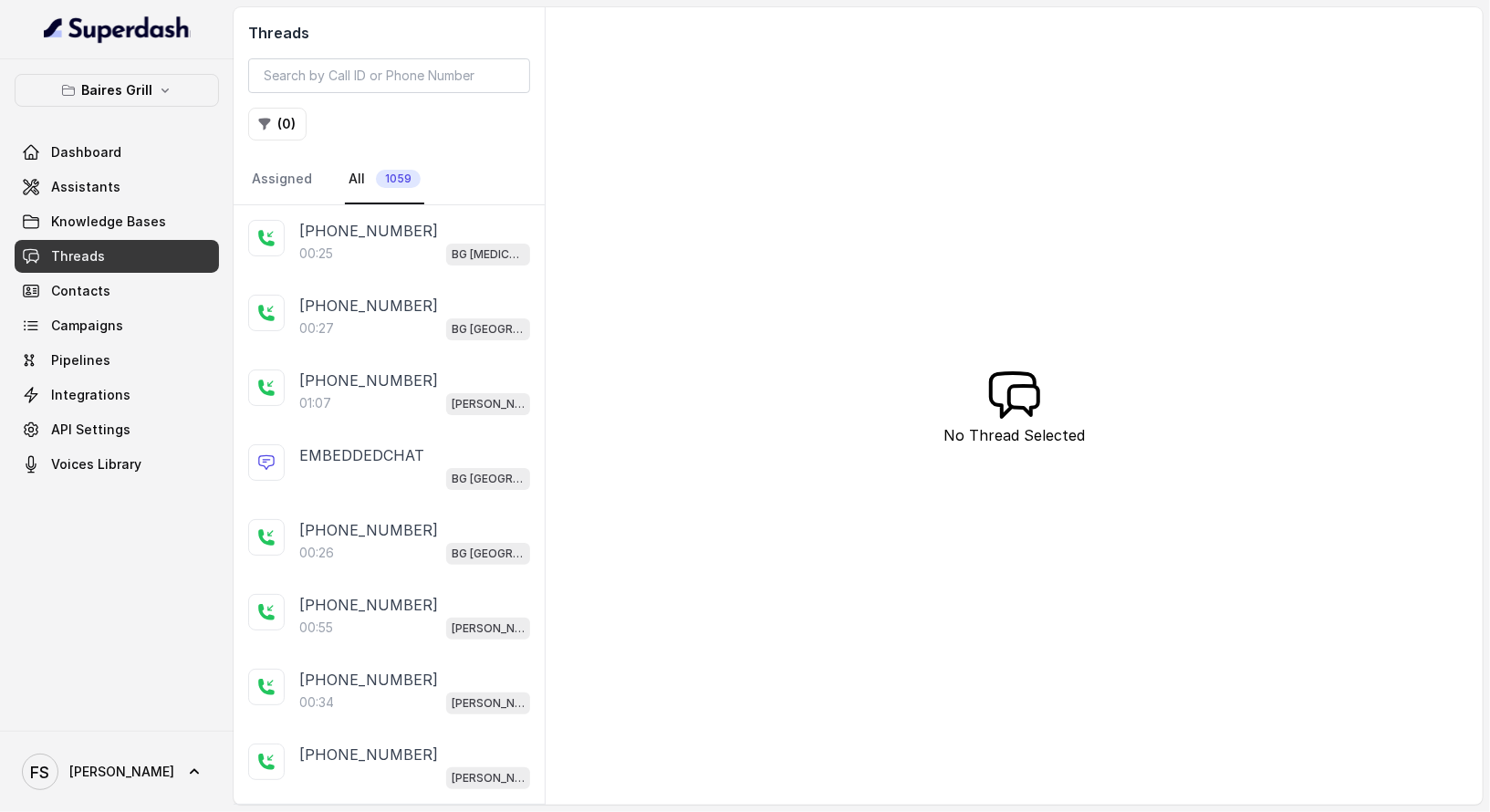
click at [443, 400] on div "01:07 [PERSON_NAME]" at bounding box center [415, 404] width 231 height 24
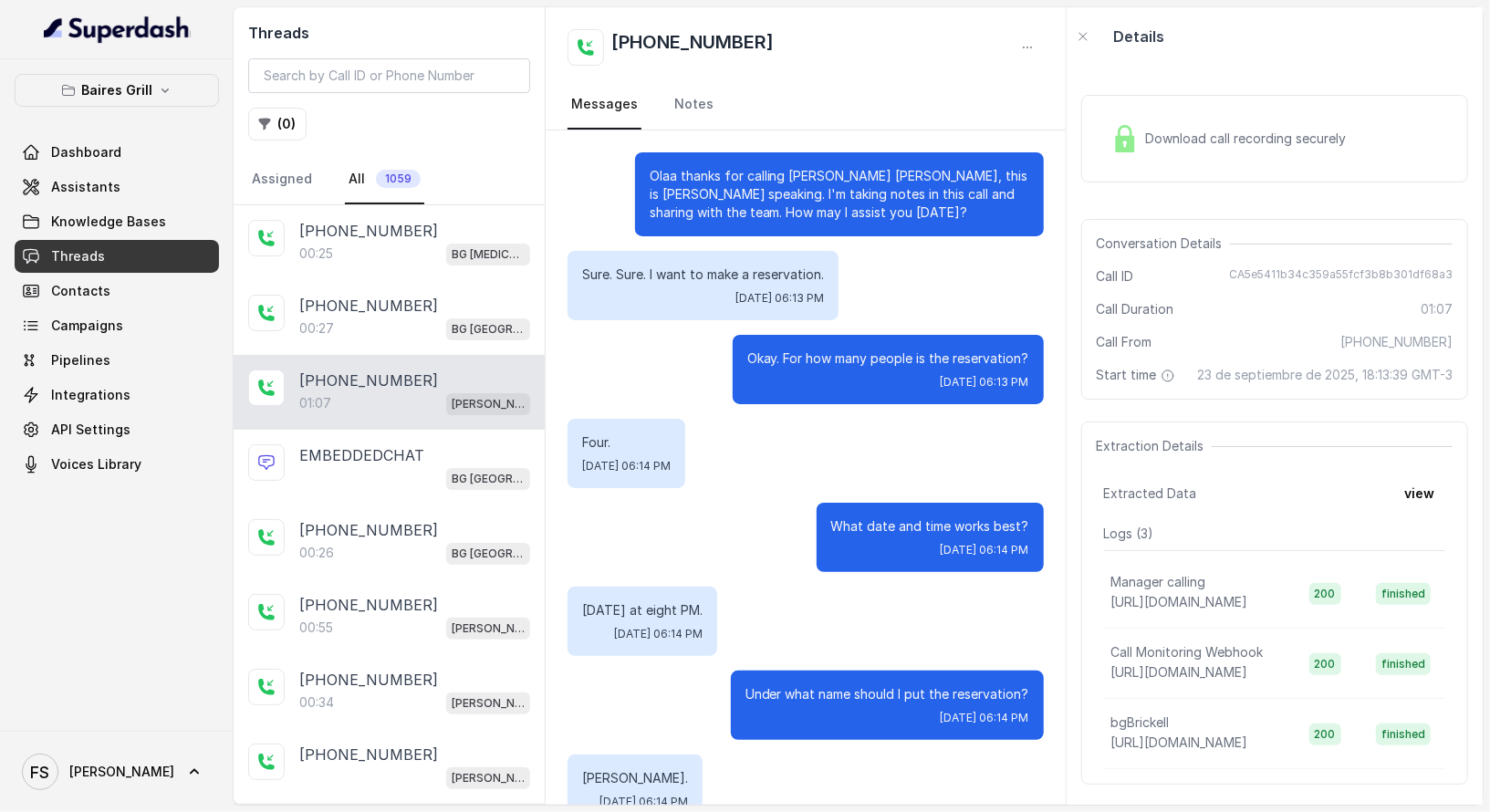
scroll to position [699, 0]
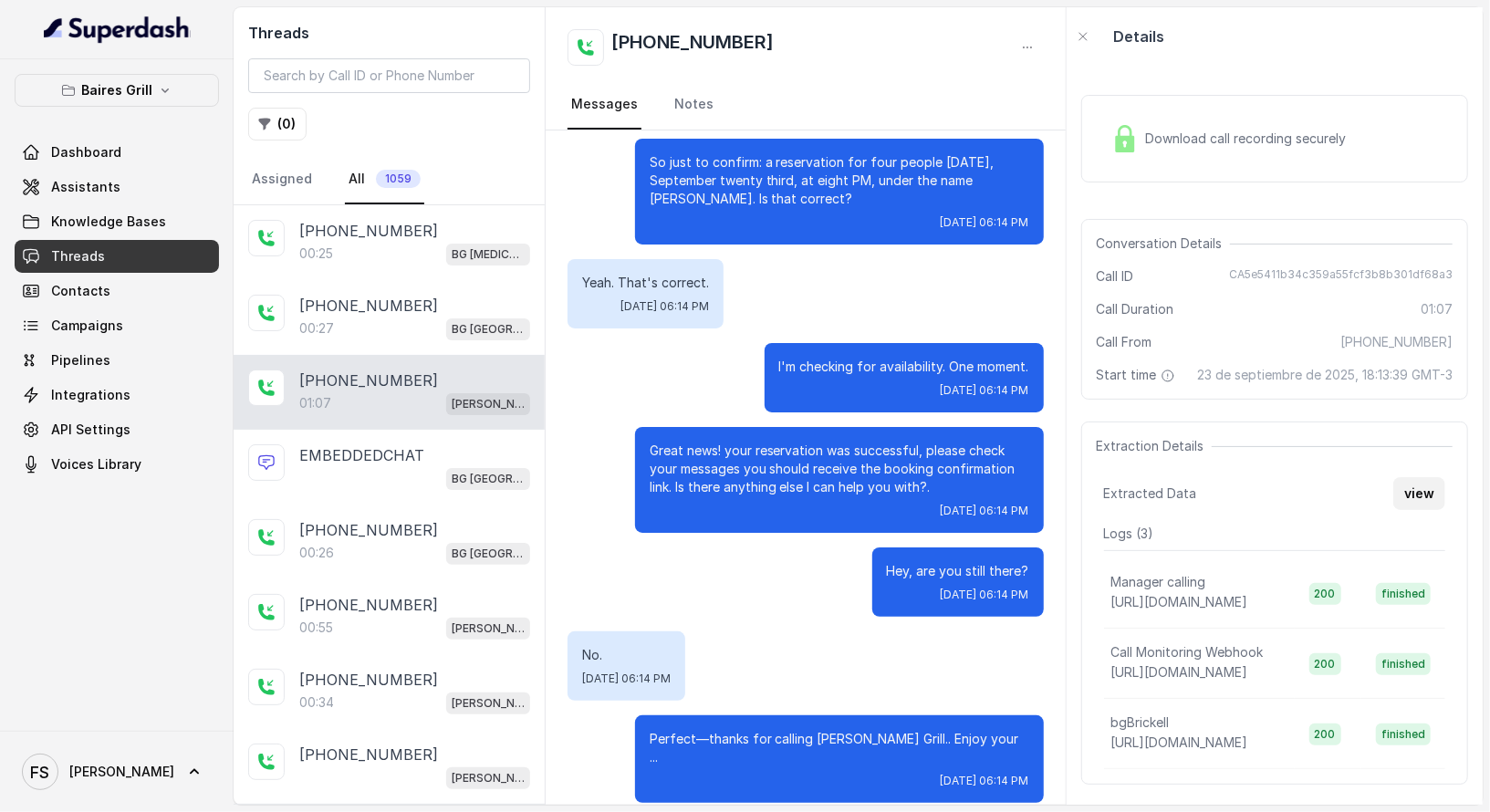
click at [1394, 505] on button "view" at bounding box center [1420, 493] width 52 height 33
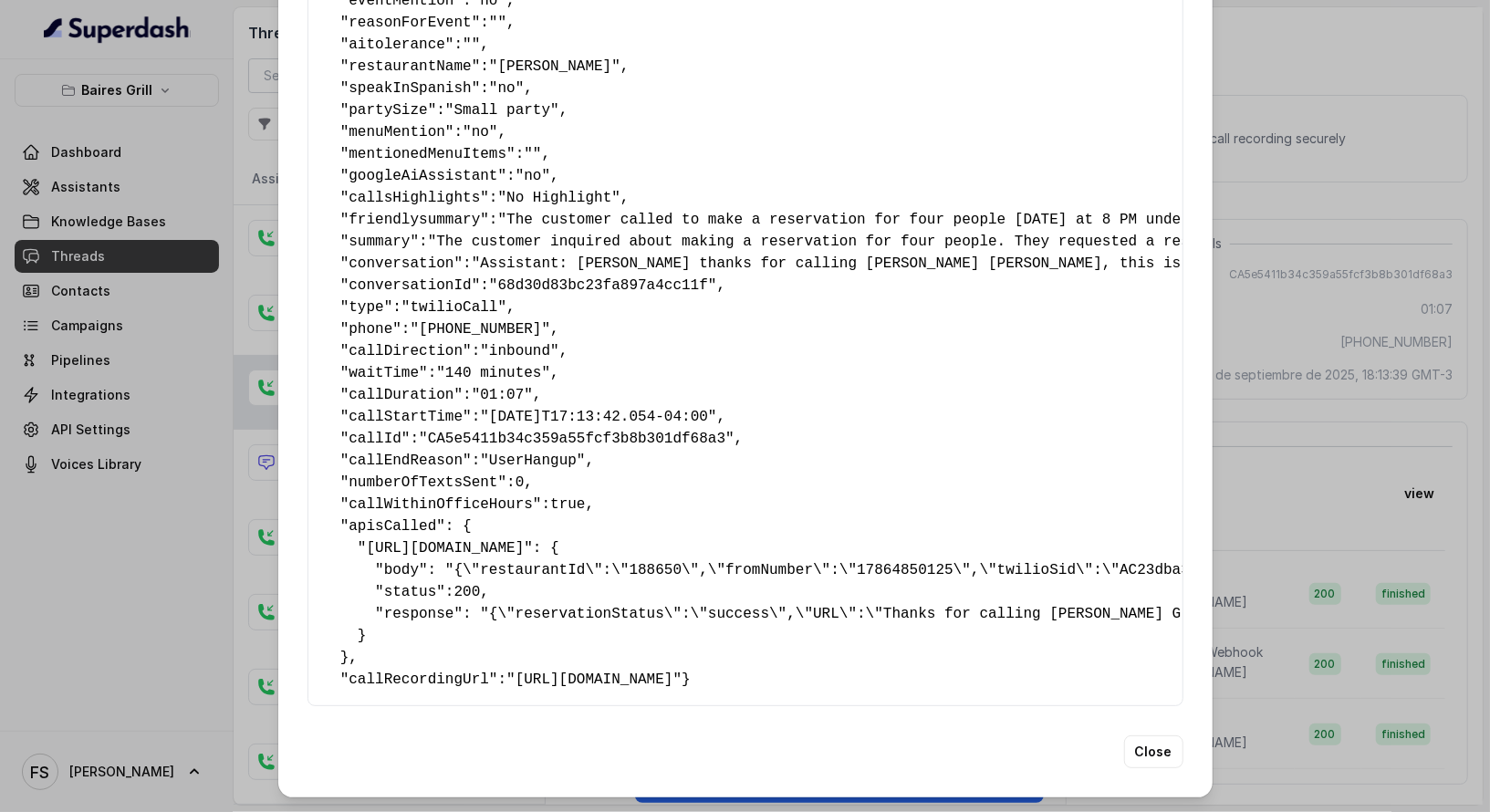
scroll to position [243, 0]
drag, startPoint x: 667, startPoint y: 382, endPoint x: 578, endPoint y: 375, distance: 89.3
click at [578, 408] on span ""[DATE]T17:13:42.054-04:00"" at bounding box center [598, 417] width 237 height 17
click at [596, 408] on span ""[DATE]T17:13:42.054-04:00"" at bounding box center [598, 417] width 237 height 17
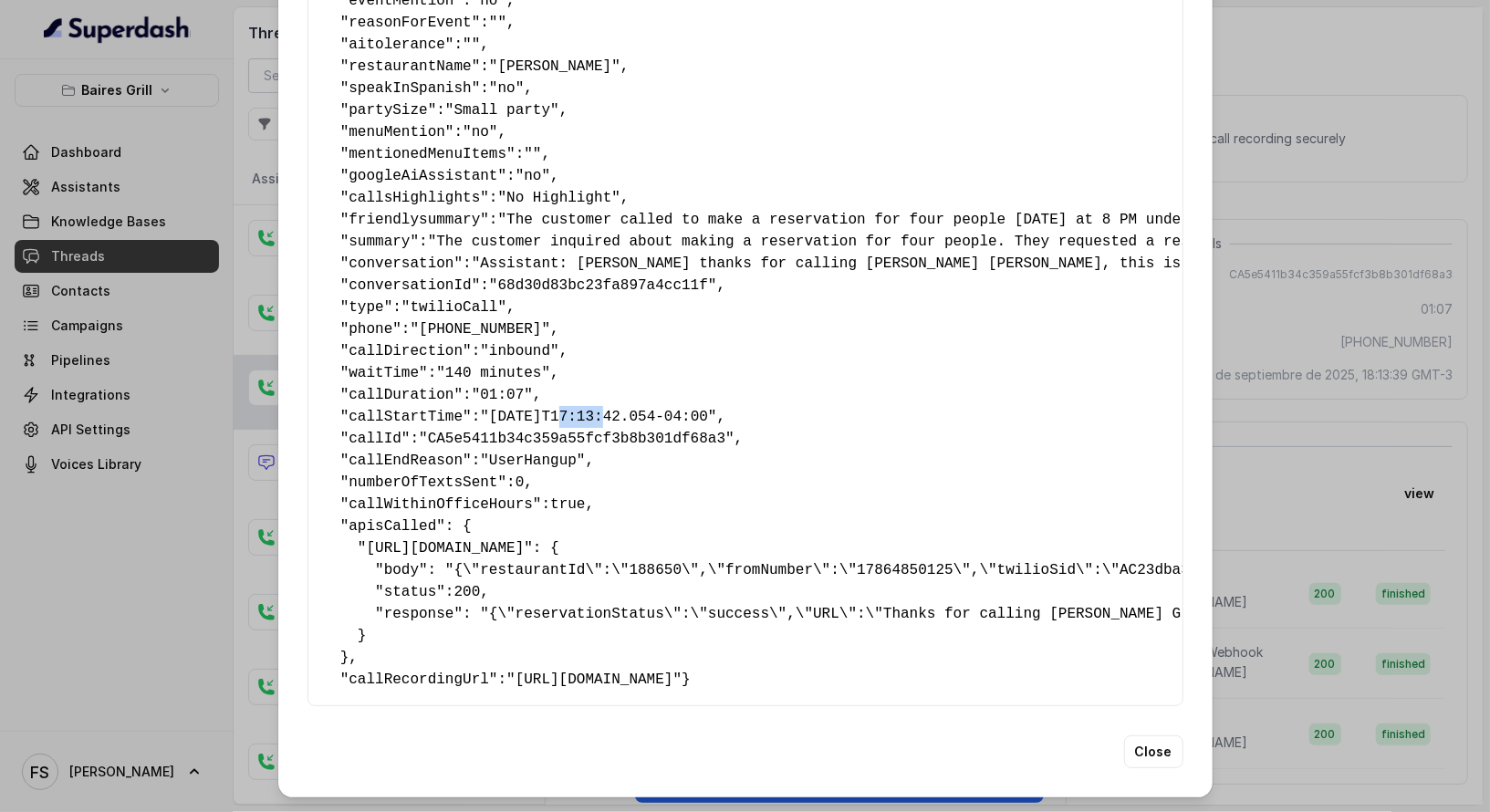
click at [604, 408] on span ""[DATE]T17:13:42.054-04:00"" at bounding box center [598, 417] width 237 height 17
drag, startPoint x: 587, startPoint y: 380, endPoint x: 607, endPoint y: 385, distance: 20.6
click at [607, 408] on span ""[DATE]T17:13:42.054-04:00"" at bounding box center [598, 417] width 237 height 17
click at [1457, 204] on div "Extracted Data { " reasonForSendingText ": "delivery link" , " reasonForTransfe…" at bounding box center [745, 406] width 1490 height 812
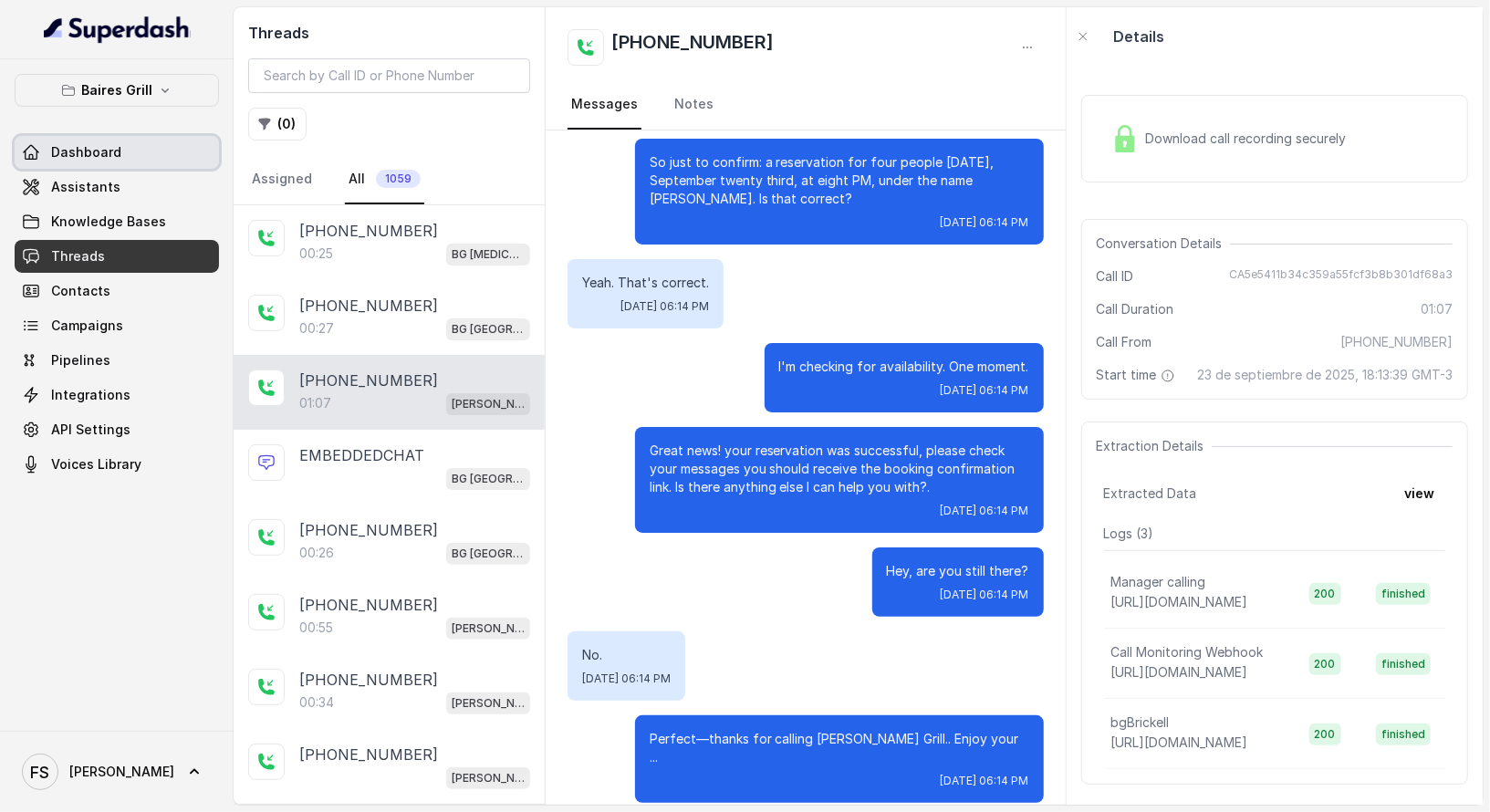
click at [85, 150] on span "Dashboard" at bounding box center [86, 152] width 70 height 18
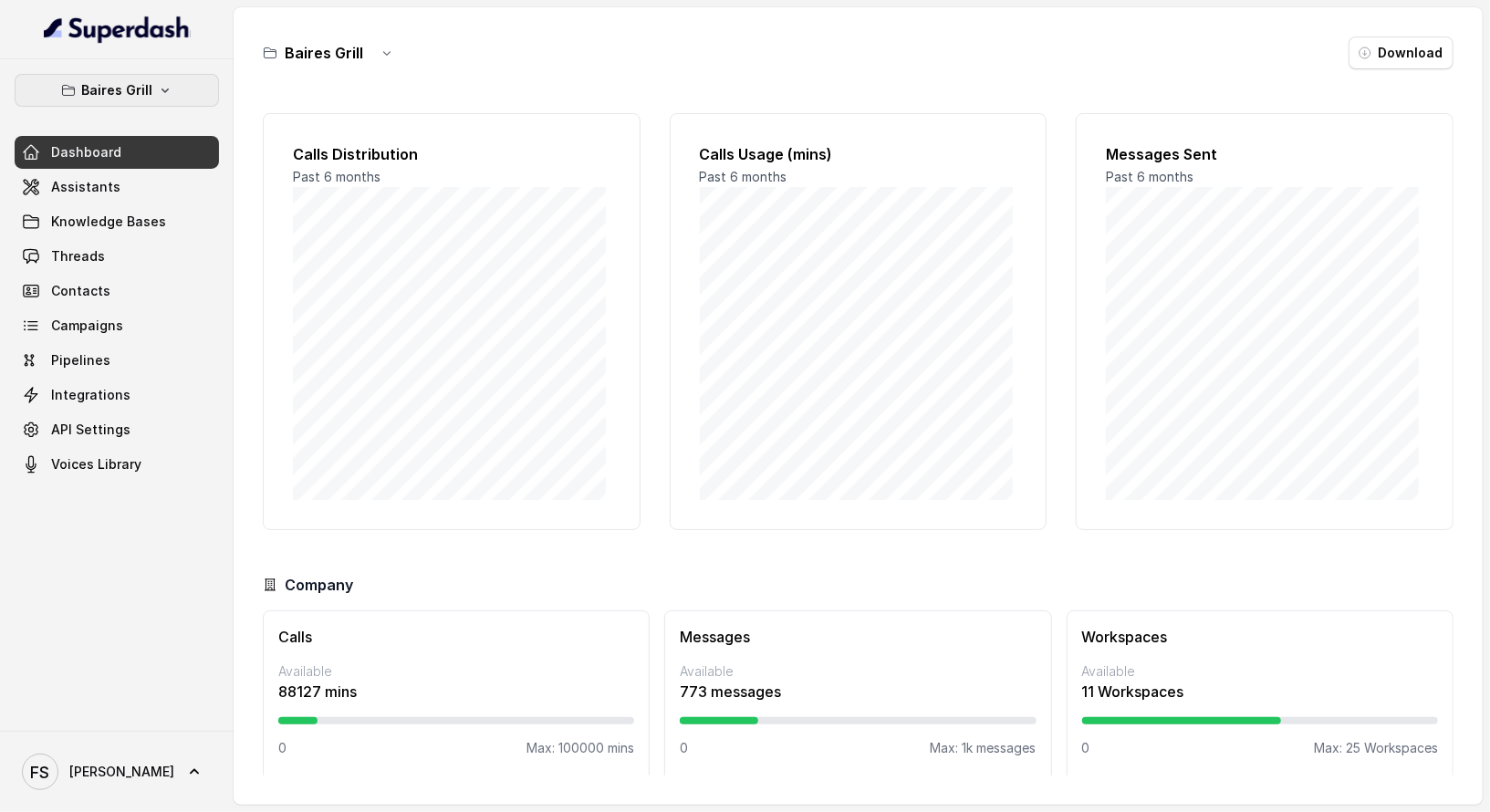
click at [188, 88] on button "Baires Grill" at bounding box center [116, 91] width 204 height 33
